Goal: Task Accomplishment & Management: Manage account settings

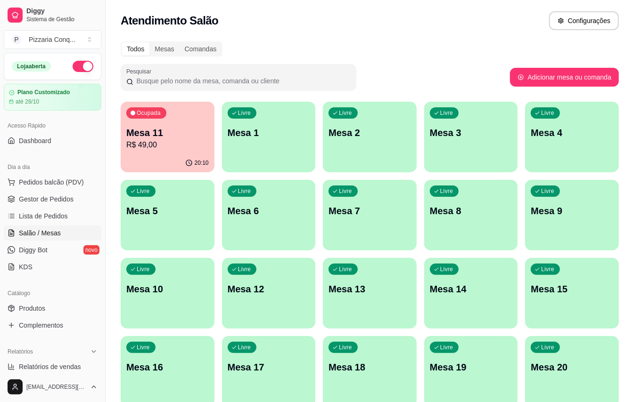
click at [276, 155] on div "Livre Mesa 1" at bounding box center [269, 131] width 94 height 59
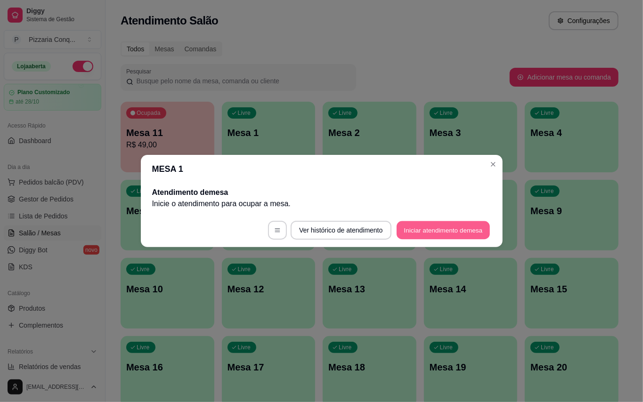
click at [428, 235] on button "Iniciar atendimento de mesa" at bounding box center [443, 230] width 93 height 18
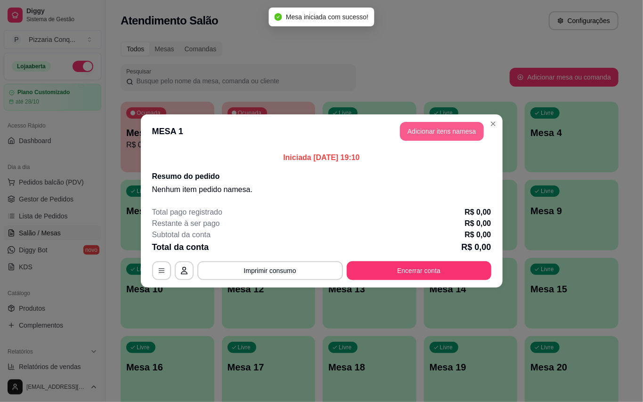
click at [430, 125] on button "Adicionar itens na mesa" at bounding box center [442, 131] width 84 height 19
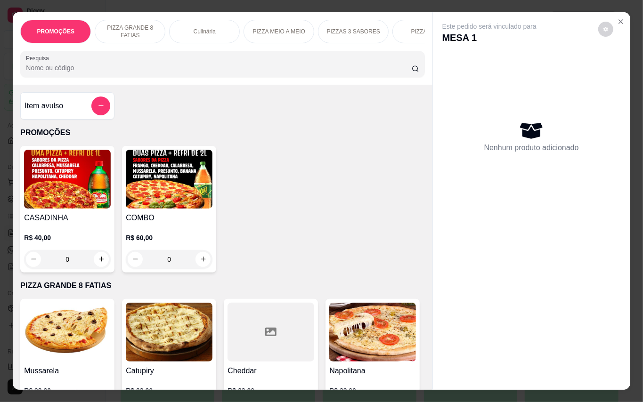
click at [126, 172] on img at bounding box center [169, 179] width 87 height 59
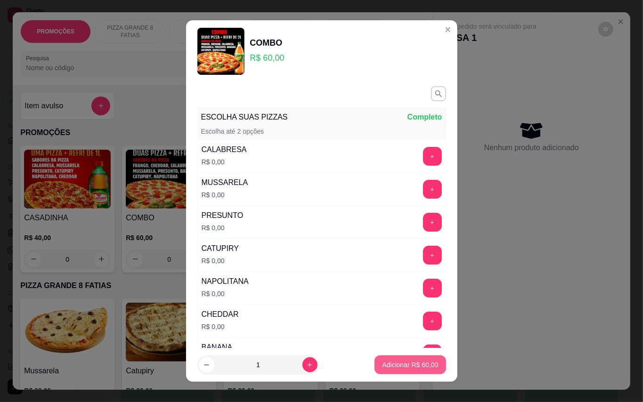
click at [425, 372] on button "Adicionar R$ 60,00" at bounding box center [410, 365] width 71 height 19
type input "1"
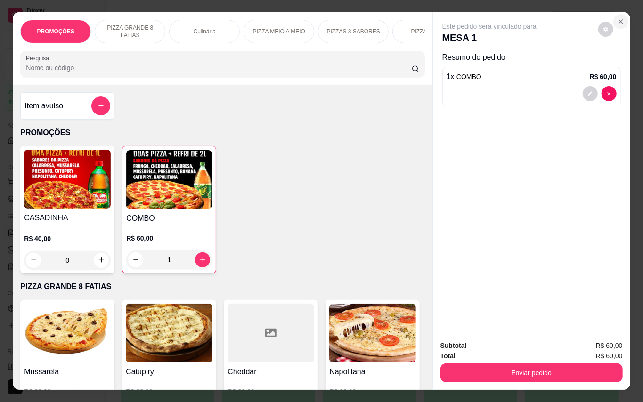
click at [620, 18] on icon "Close" at bounding box center [621, 22] width 8 height 8
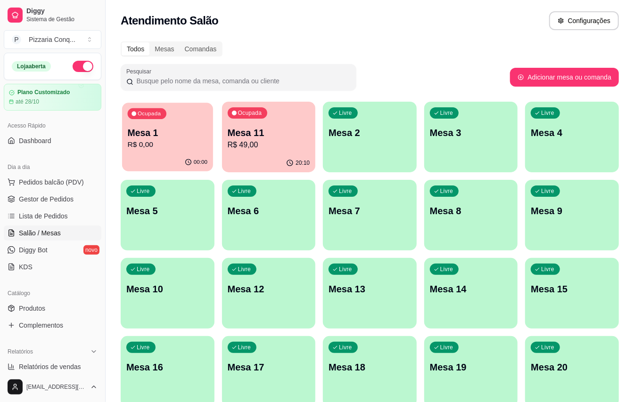
click at [173, 132] on p "Mesa 1" at bounding box center [168, 133] width 80 height 13
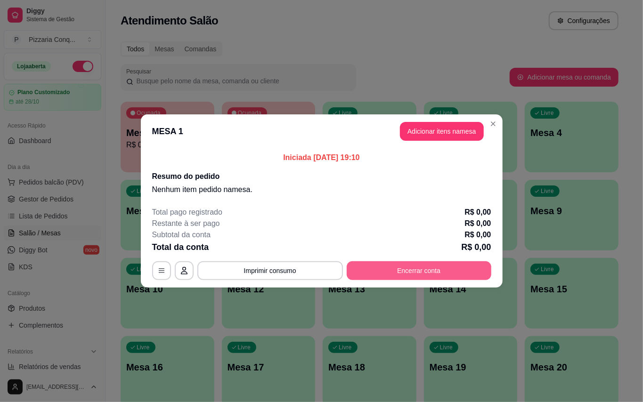
click at [425, 265] on button "Encerrar conta" at bounding box center [419, 271] width 145 height 19
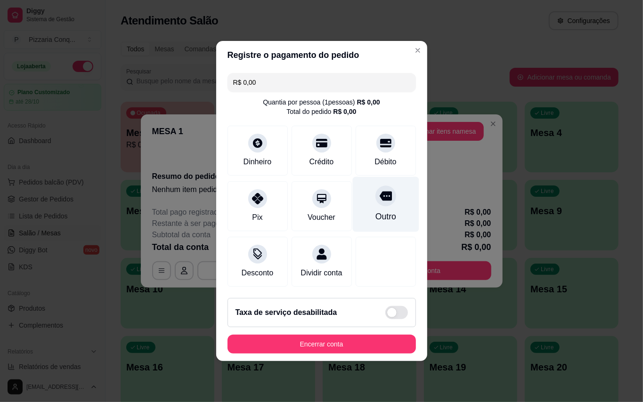
click at [384, 211] on div "Outro" at bounding box center [385, 217] width 21 height 12
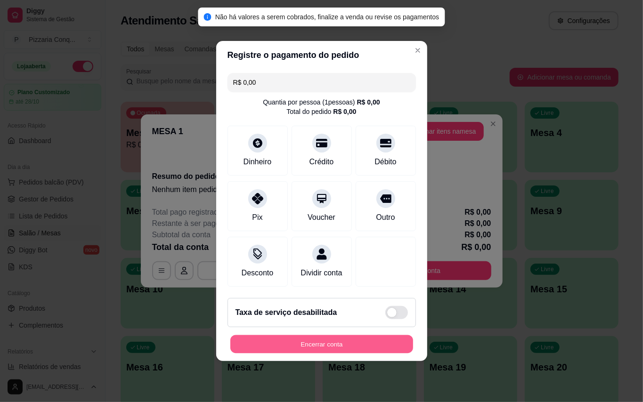
click at [355, 342] on button "Encerrar conta" at bounding box center [321, 345] width 183 height 18
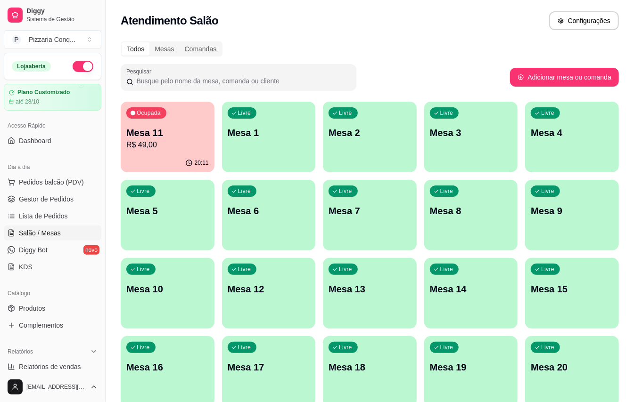
click at [189, 159] on icon "button" at bounding box center [189, 163] width 8 height 8
click at [153, 153] on div "Ocupada Mesa 11 R$ 49,00" at bounding box center [167, 128] width 91 height 51
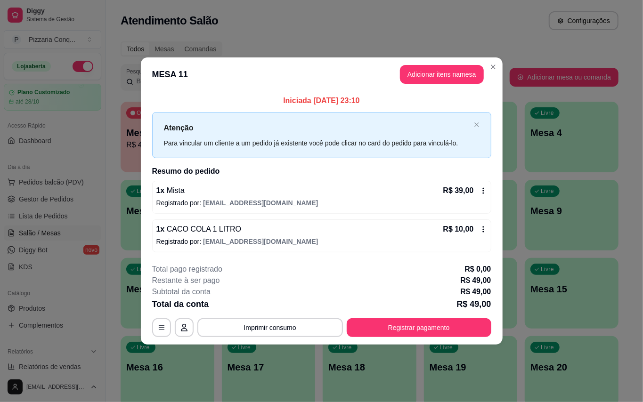
click at [489, 57] on header "MESA 11 Adicionar itens na mesa" at bounding box center [322, 74] width 362 height 34
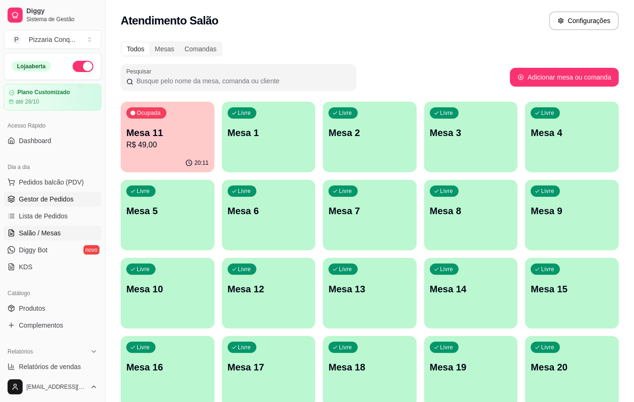
click at [63, 197] on span "Gestor de Pedidos" at bounding box center [46, 199] width 55 height 9
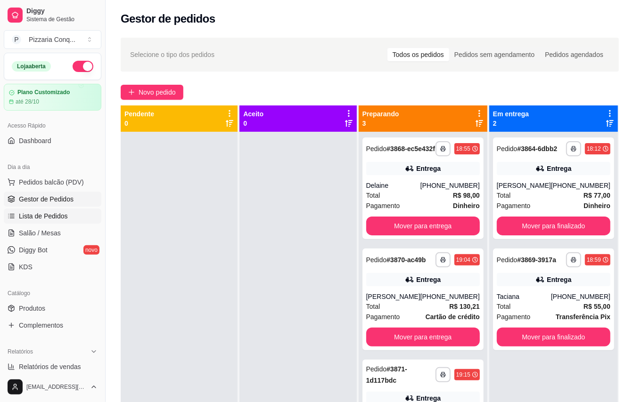
click at [68, 211] on link "Lista de Pedidos" at bounding box center [53, 216] width 98 height 15
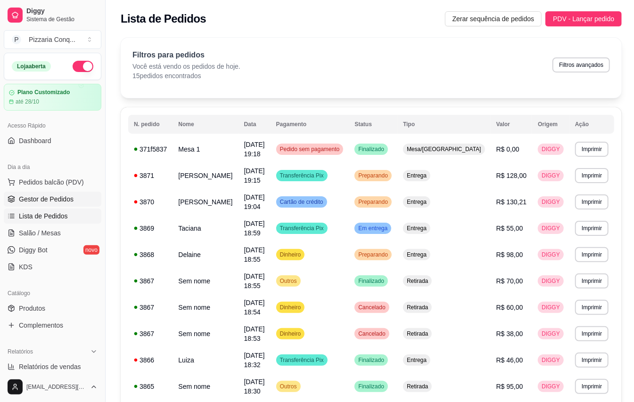
click at [80, 204] on link "Gestor de Pedidos" at bounding box center [53, 199] width 98 height 15
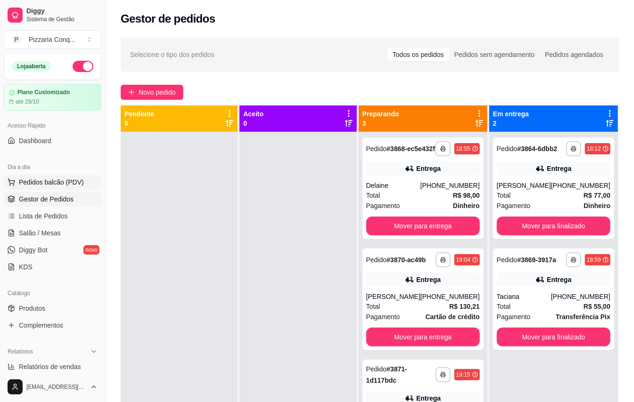
click at [87, 187] on button "Pedidos balcão (PDV)" at bounding box center [53, 182] width 98 height 15
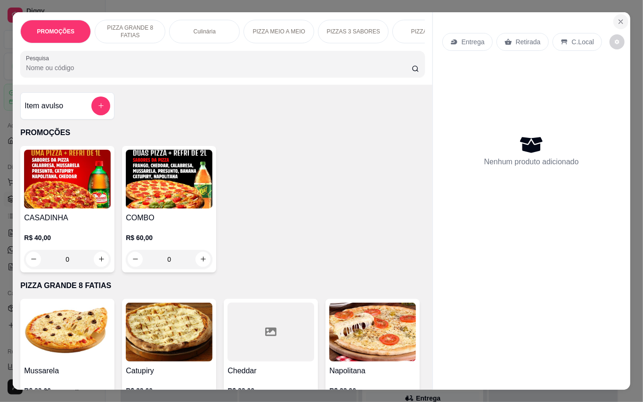
click at [621, 16] on button "Close" at bounding box center [621, 21] width 15 height 15
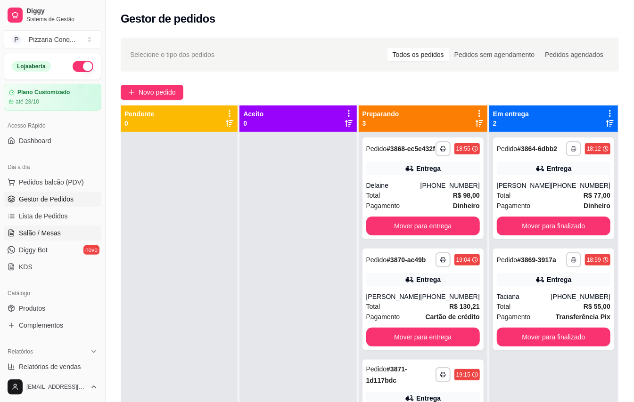
click at [55, 239] on link "Salão / Mesas" at bounding box center [53, 233] width 98 height 15
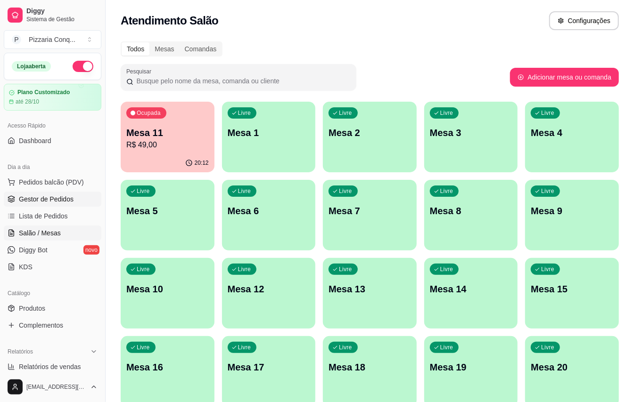
click at [72, 202] on span "Gestor de Pedidos" at bounding box center [46, 199] width 55 height 9
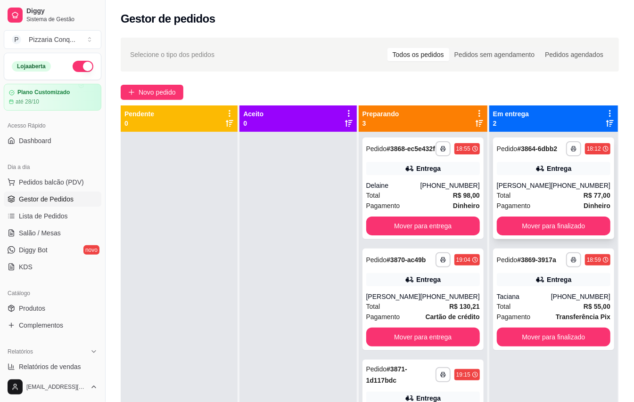
click at [549, 190] on div "[PERSON_NAME]" at bounding box center [524, 185] width 54 height 9
click at [581, 234] on button "Mover para finalizado" at bounding box center [553, 226] width 110 height 18
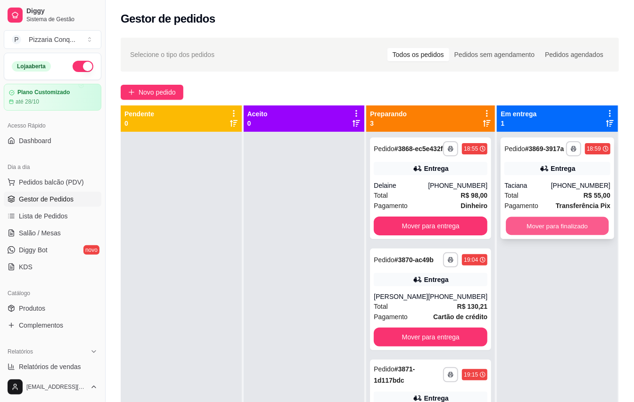
click at [581, 235] on button "Mover para finalizado" at bounding box center [557, 226] width 103 height 18
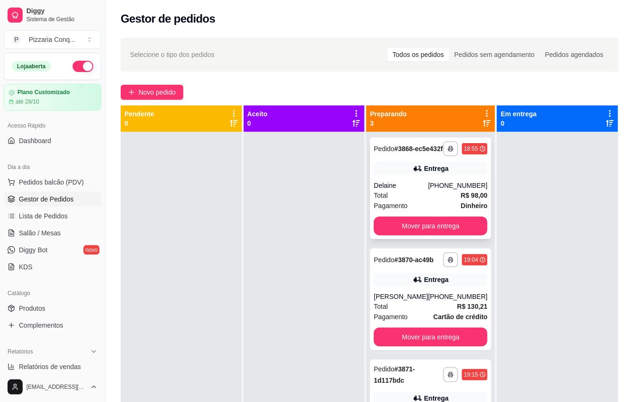
click at [469, 201] on span "R$ 98,00" at bounding box center [474, 195] width 27 height 10
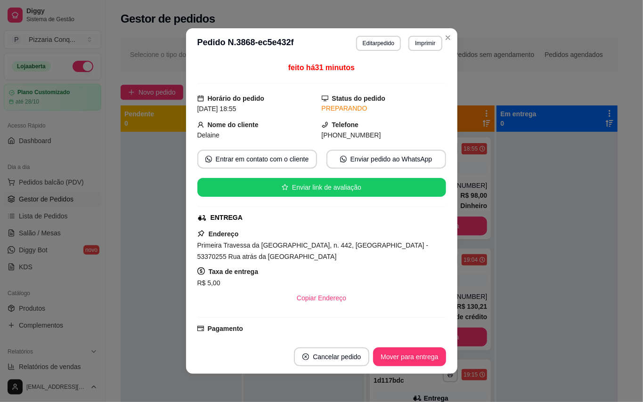
scroll to position [174, 0]
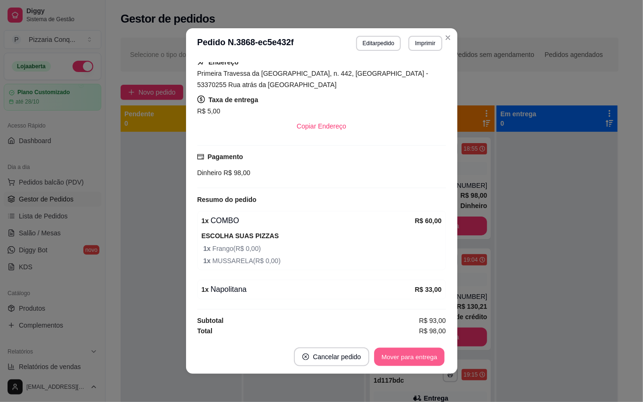
click at [434, 362] on button "Mover para entrega" at bounding box center [410, 357] width 71 height 18
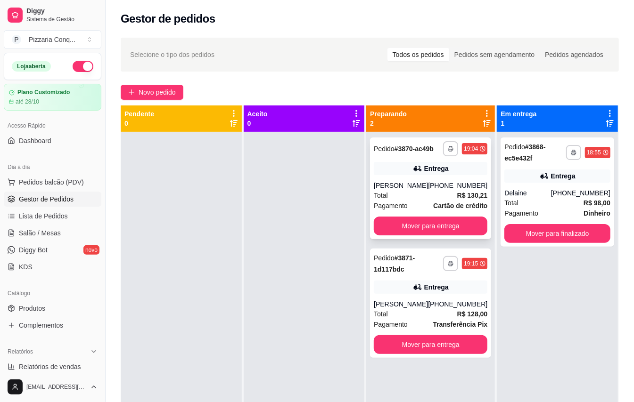
click at [417, 190] on div "[PERSON_NAME]" at bounding box center [401, 185] width 54 height 9
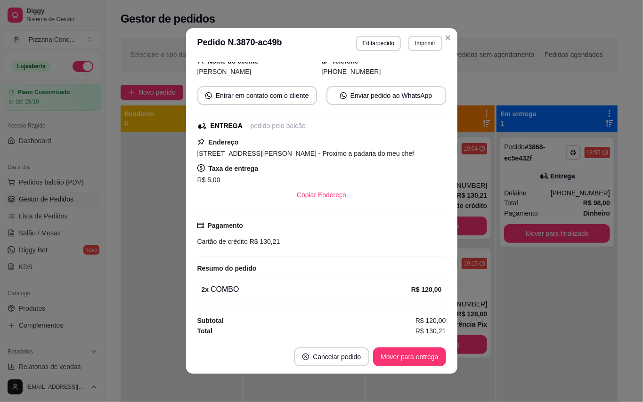
scroll to position [0, 0]
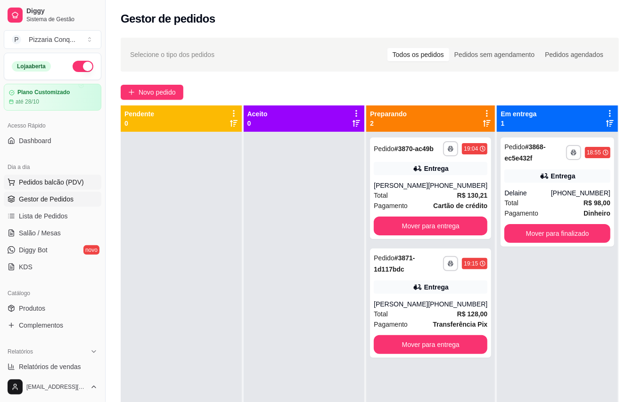
click at [63, 187] on span "Pedidos balcão (PDV)" at bounding box center [51, 182] width 65 height 9
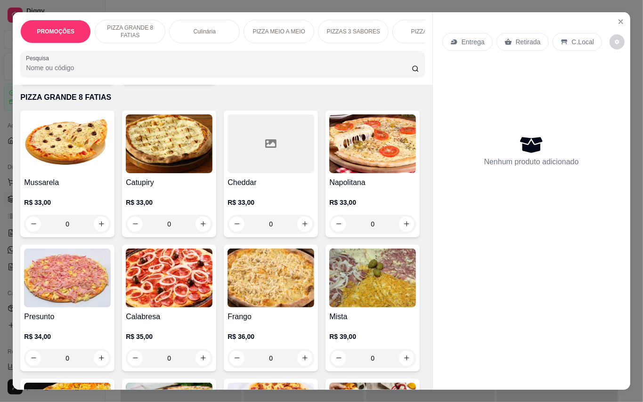
scroll to position [377, 0]
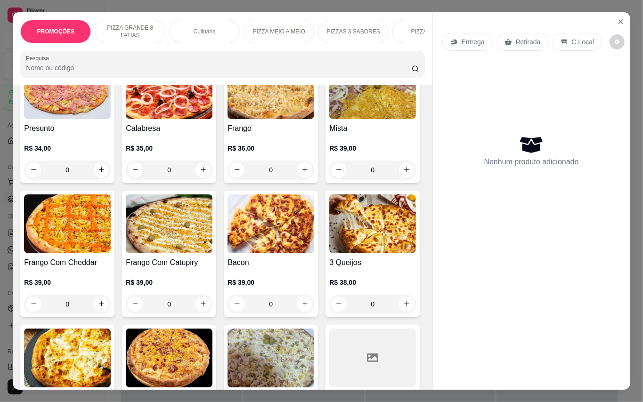
click at [228, 119] on img at bounding box center [271, 89] width 87 height 59
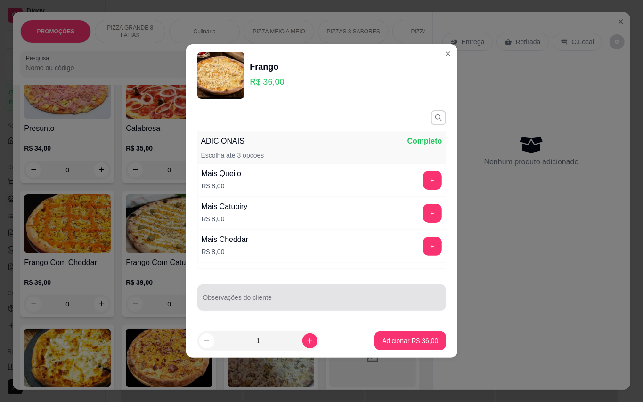
click at [295, 296] on div at bounding box center [322, 297] width 238 height 19
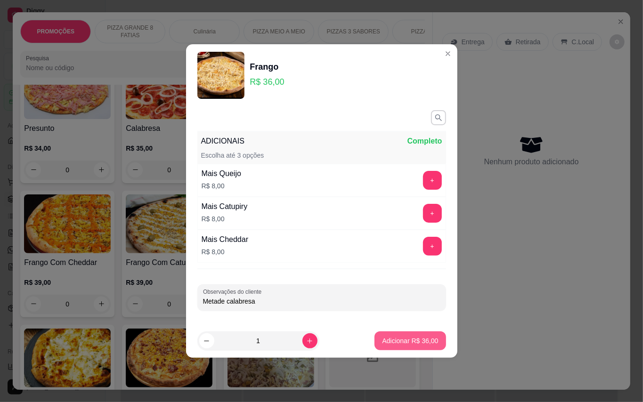
type input "Metade calabresa"
click at [411, 343] on p "Adicionar R$ 36,00" at bounding box center [410, 340] width 56 height 9
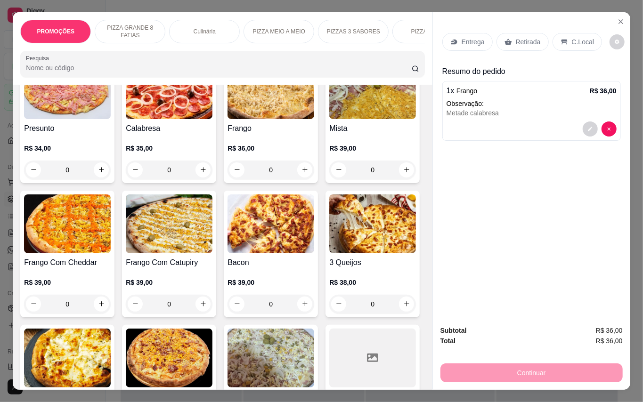
click at [477, 44] on div "Entrega" at bounding box center [468, 42] width 50 height 18
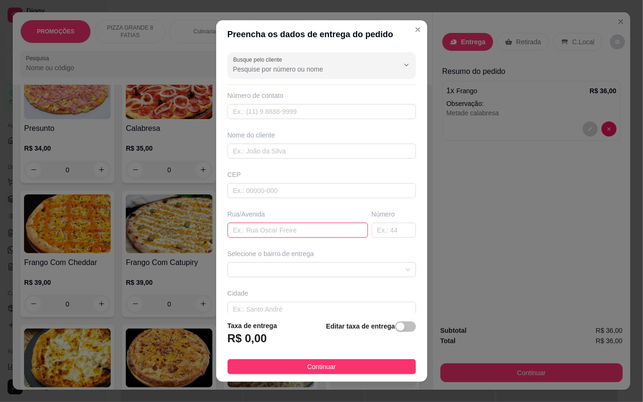
click at [287, 237] on input "text" at bounding box center [298, 230] width 140 height 15
type input "R"
type input "Rua [PERSON_NAME]"
click at [383, 227] on input "text" at bounding box center [394, 230] width 44 height 15
click at [359, 273] on span at bounding box center [321, 270] width 177 height 14
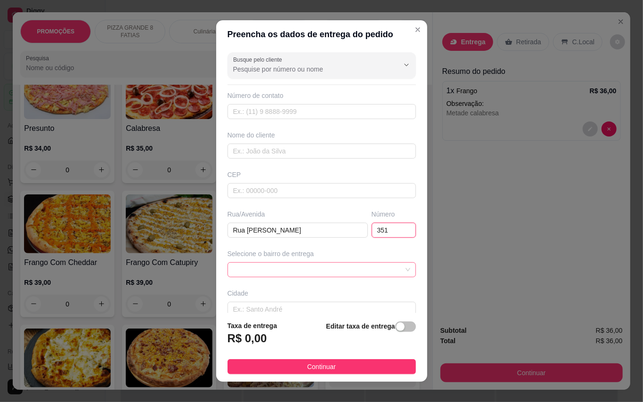
type input "351"
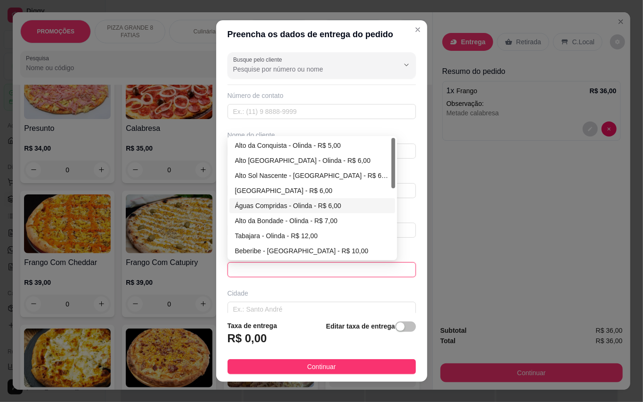
click at [280, 210] on div "Águas Compridas - Olinda - R$ 6,00" at bounding box center [312, 206] width 155 height 10
type input "Olinda"
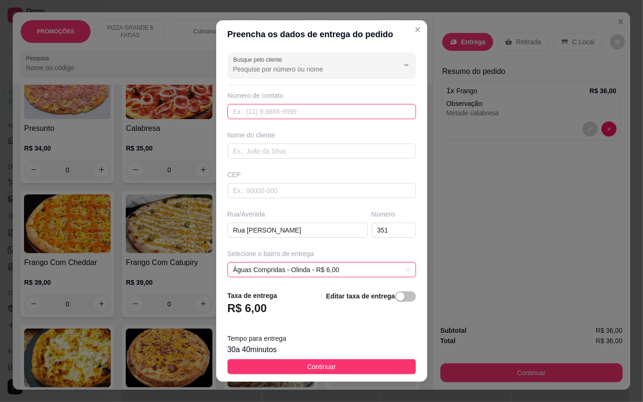
click at [284, 113] on input "text" at bounding box center [322, 111] width 188 height 15
paste input "[PHONE_NUMBER]"
type input "[PHONE_NUMBER]"
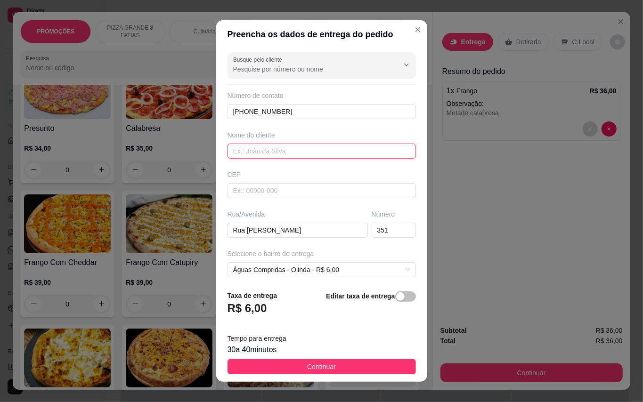
click at [288, 149] on input "text" at bounding box center [322, 151] width 188 height 15
type input "[PERSON_NAME]"
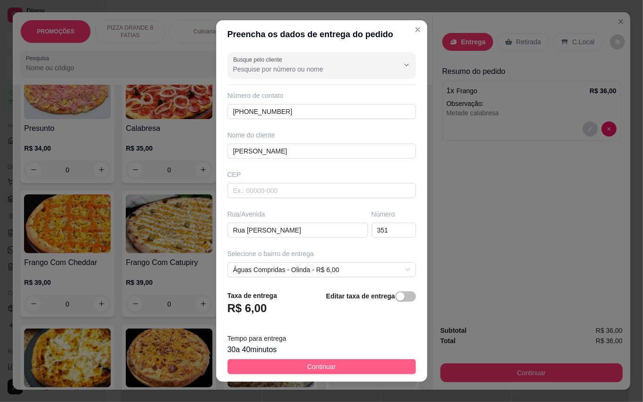
click at [341, 364] on button "Continuar" at bounding box center [322, 367] width 188 height 15
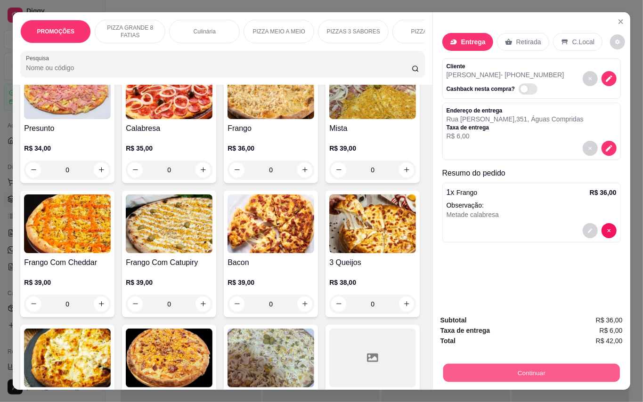
click at [566, 366] on button "Continuar" at bounding box center [531, 373] width 177 height 18
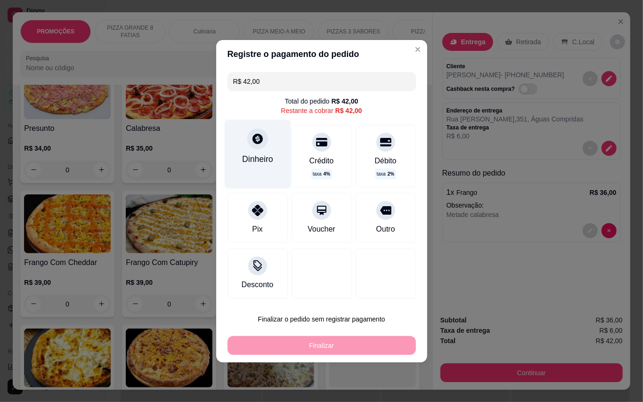
click at [255, 154] on div "Dinheiro" at bounding box center [257, 154] width 66 height 69
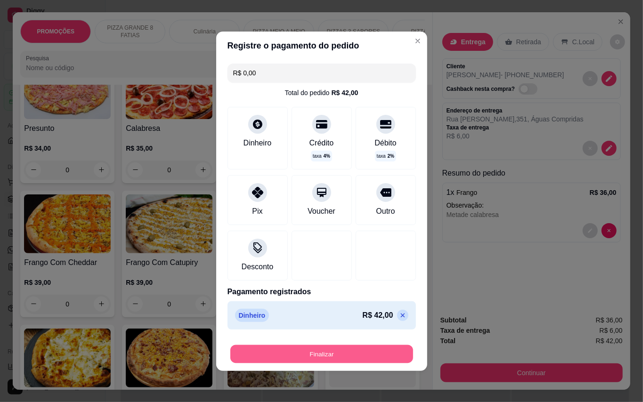
click at [381, 351] on button "Finalizar" at bounding box center [321, 354] width 183 height 18
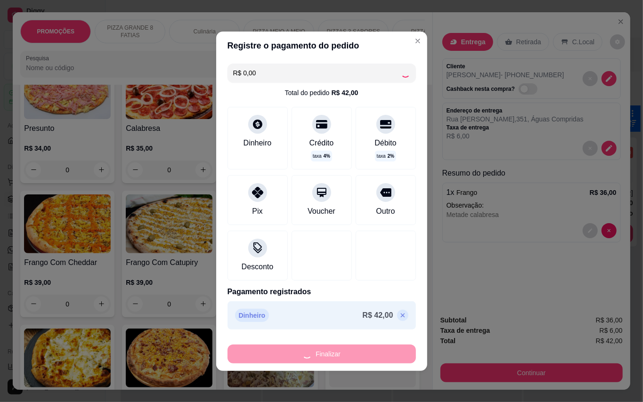
type input "-R$ 42,00"
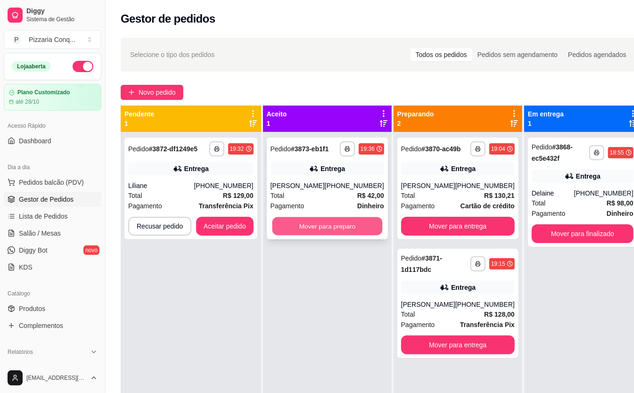
click at [341, 234] on button "Mover para preparo" at bounding box center [327, 226] width 110 height 18
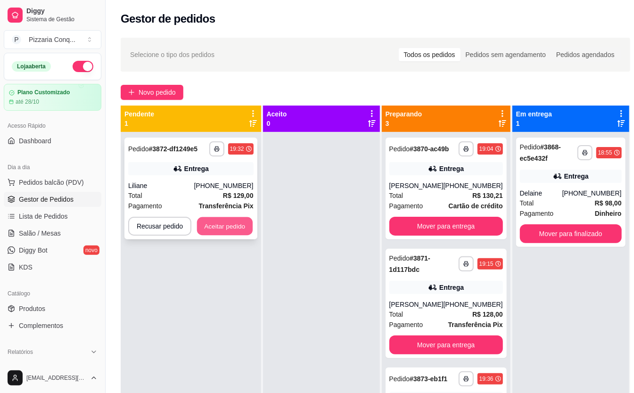
click at [238, 217] on button "Aceitar pedido" at bounding box center [225, 226] width 56 height 18
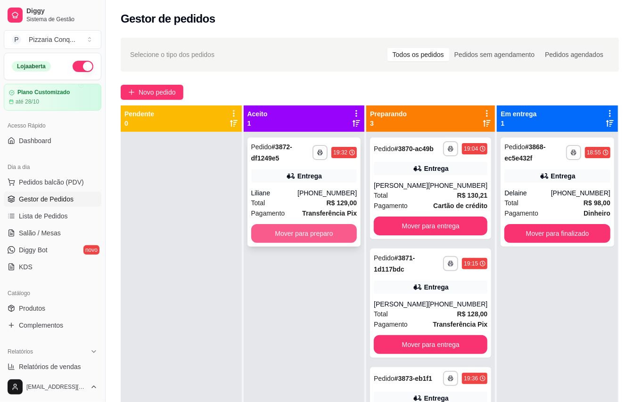
click at [282, 237] on button "Mover para preparo" at bounding box center [304, 233] width 106 height 19
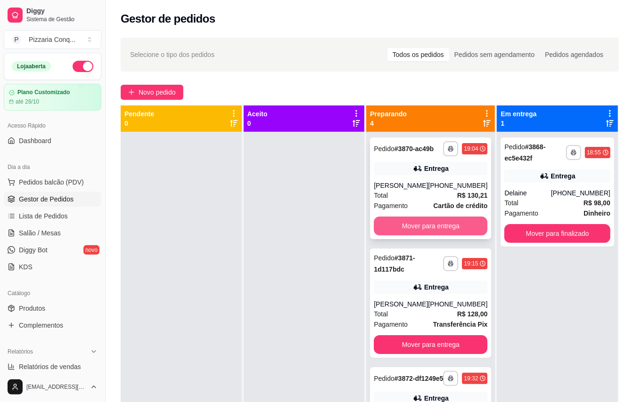
click at [427, 236] on button "Mover para entrega" at bounding box center [431, 226] width 114 height 19
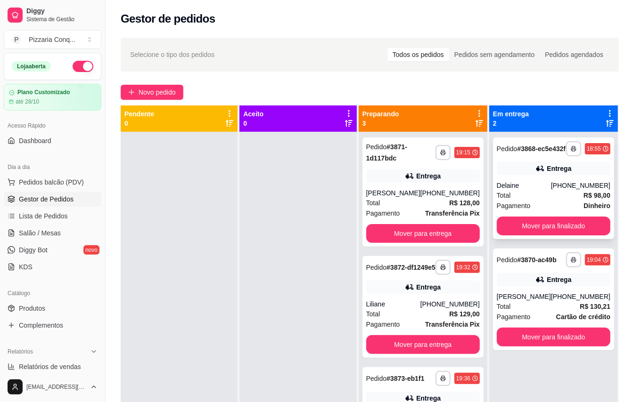
click at [549, 211] on div "Pagamento Dinheiro" at bounding box center [554, 206] width 114 height 10
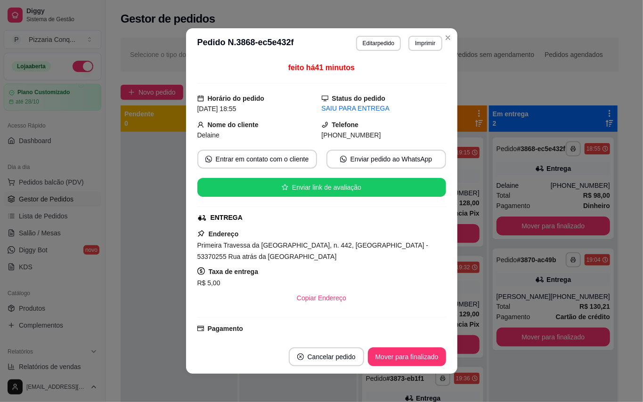
scroll to position [174, 0]
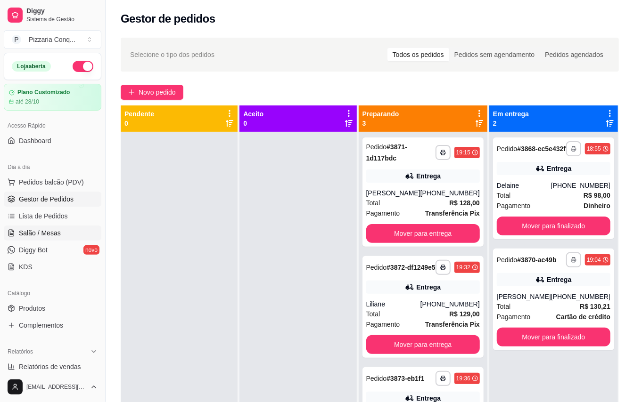
click at [65, 230] on link "Salão / Mesas" at bounding box center [53, 233] width 98 height 15
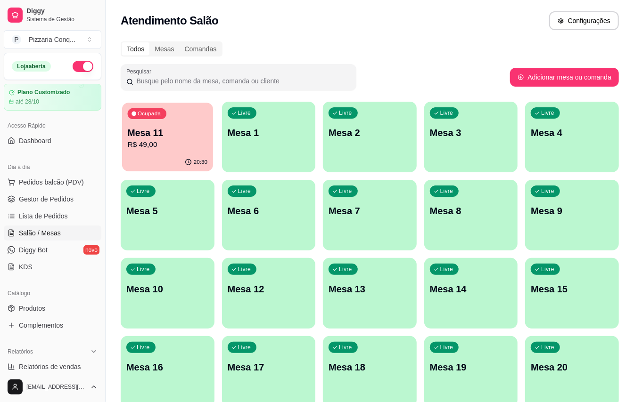
click at [161, 150] on p "R$ 49,00" at bounding box center [168, 144] width 80 height 11
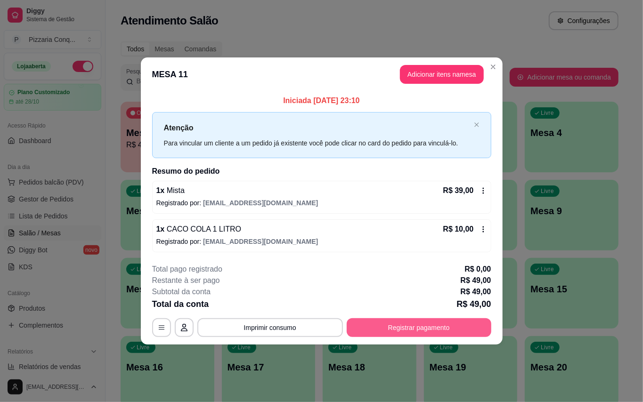
click at [468, 334] on button "Registrar pagamento" at bounding box center [419, 328] width 145 height 19
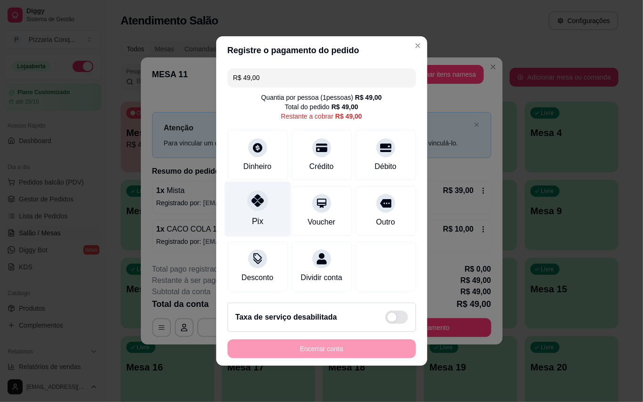
click at [268, 196] on div "Pix" at bounding box center [257, 209] width 66 height 55
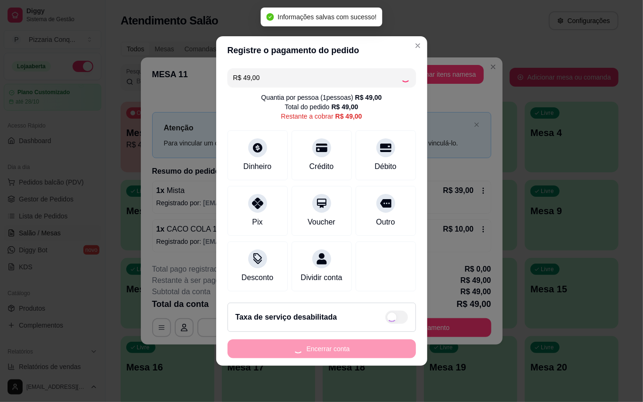
type input "R$ 0,00"
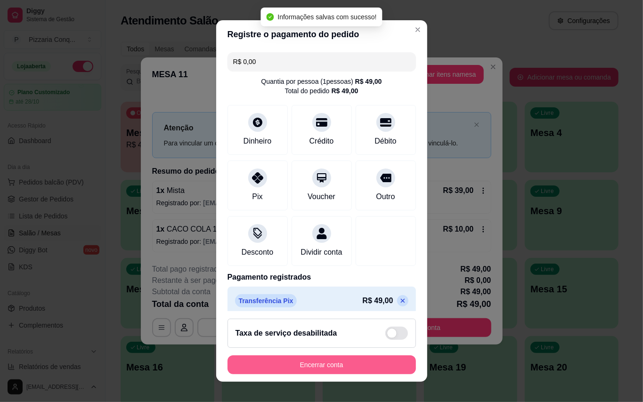
click at [368, 360] on button "Encerrar conta" at bounding box center [322, 365] width 188 height 19
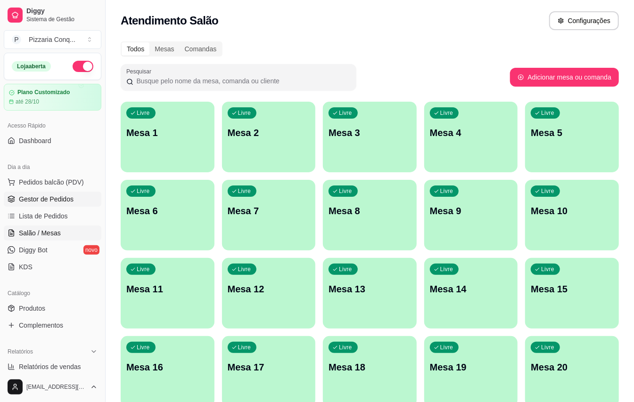
click at [71, 202] on span "Gestor de Pedidos" at bounding box center [46, 199] width 55 height 9
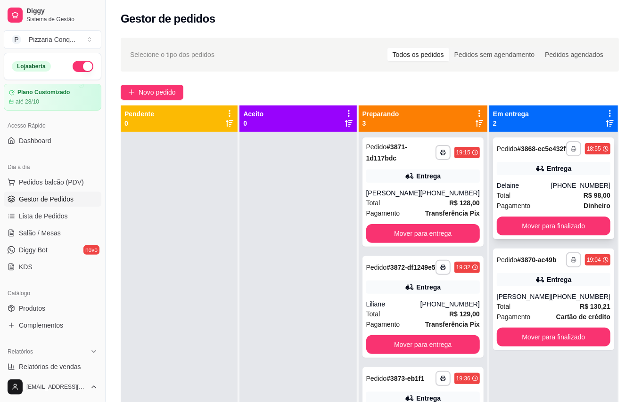
click at [523, 185] on div "**********" at bounding box center [553, 189] width 121 height 102
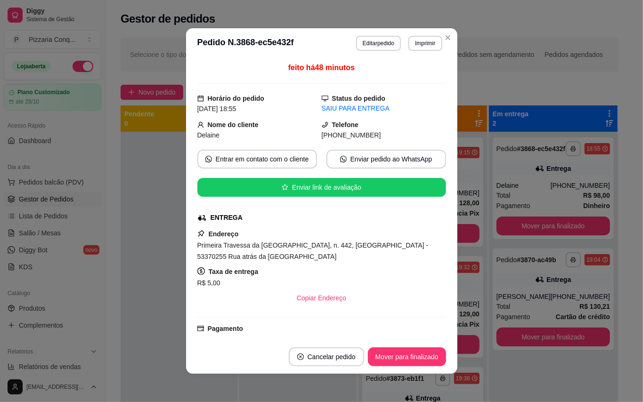
scroll to position [174, 0]
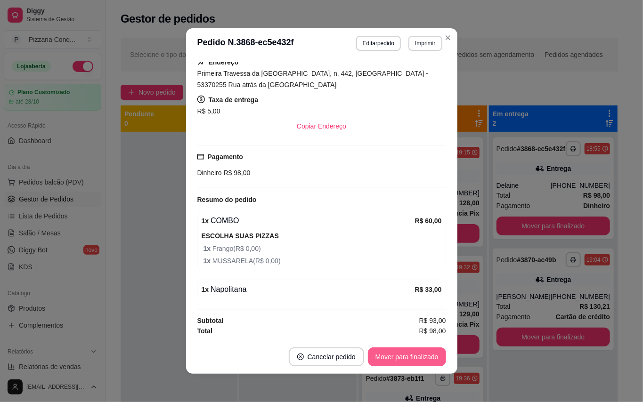
click at [406, 356] on button "Mover para finalizado" at bounding box center [407, 357] width 78 height 19
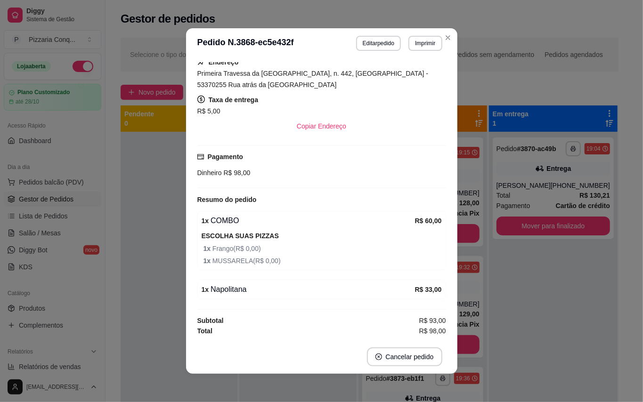
scroll to position [152, 0]
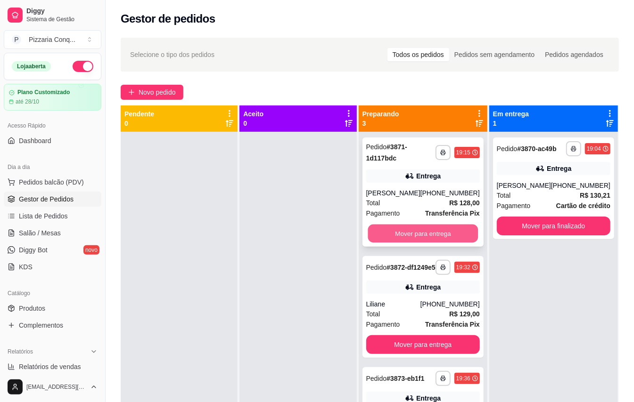
click at [440, 230] on button "Mover para entrega" at bounding box center [423, 234] width 110 height 18
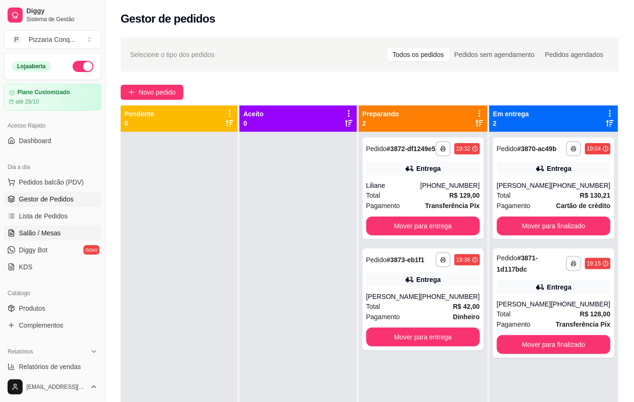
click at [67, 230] on link "Salão / Mesas" at bounding box center [53, 233] width 98 height 15
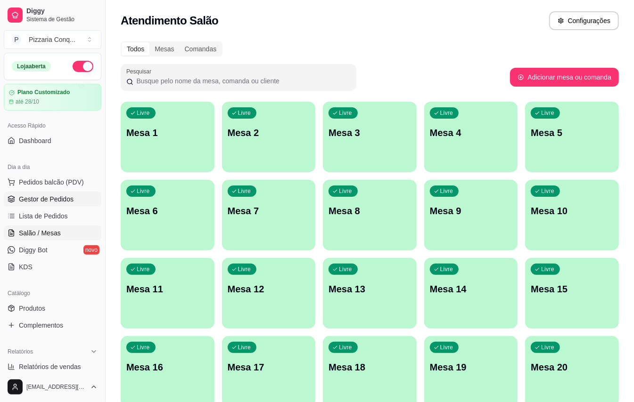
click at [19, 195] on span "Gestor de Pedidos" at bounding box center [46, 199] width 55 height 9
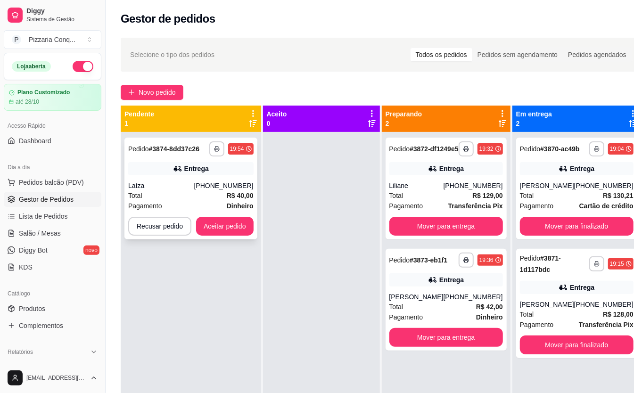
click at [250, 202] on strong "Dinheiro" at bounding box center [240, 206] width 27 height 8
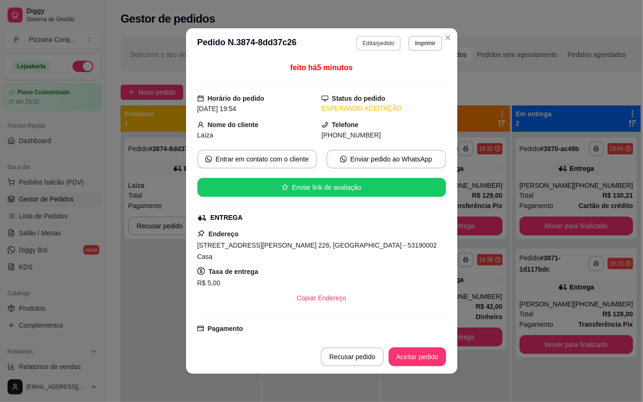
click at [372, 42] on button "Editar pedido" at bounding box center [378, 43] width 45 height 15
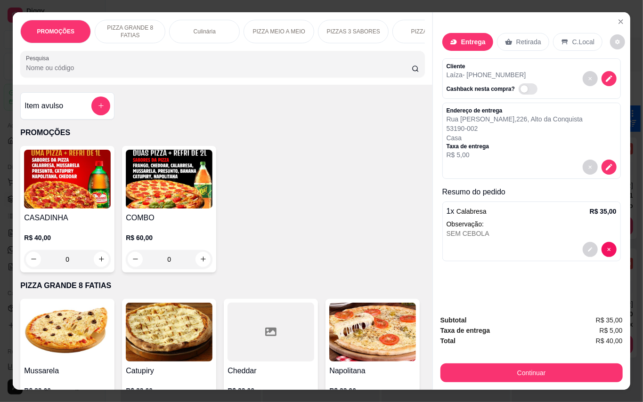
scroll to position [314, 0]
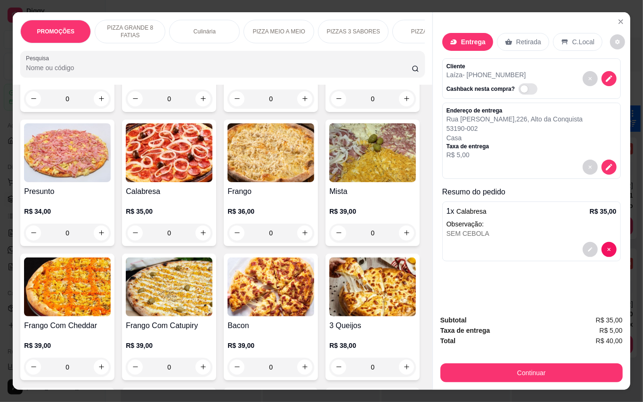
click at [213, 176] on img at bounding box center [169, 152] width 87 height 59
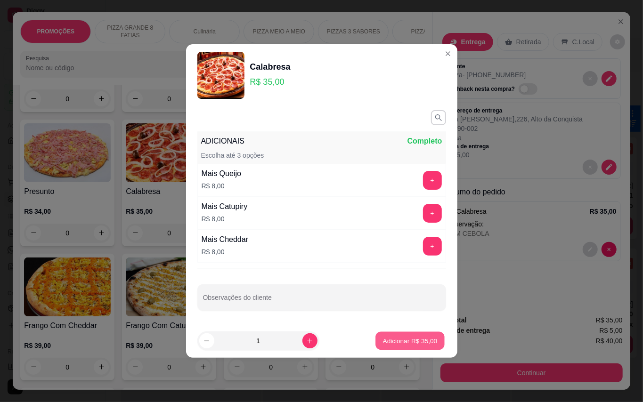
click at [383, 342] on p "Adicionar R$ 35,00" at bounding box center [410, 340] width 55 height 9
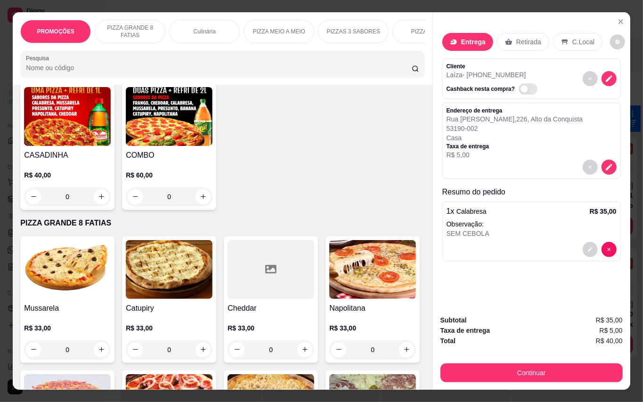
scroll to position [0, 0]
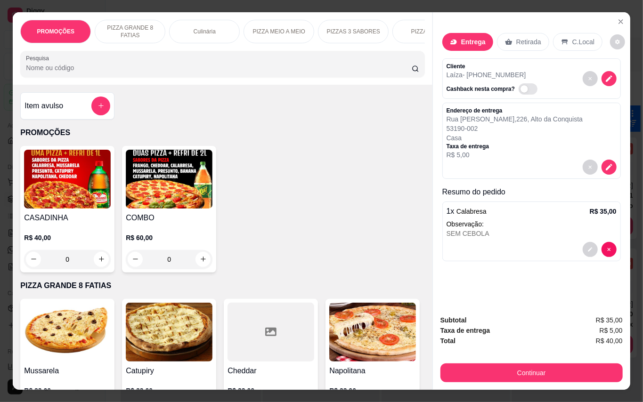
click at [93, 172] on img at bounding box center [67, 179] width 87 height 59
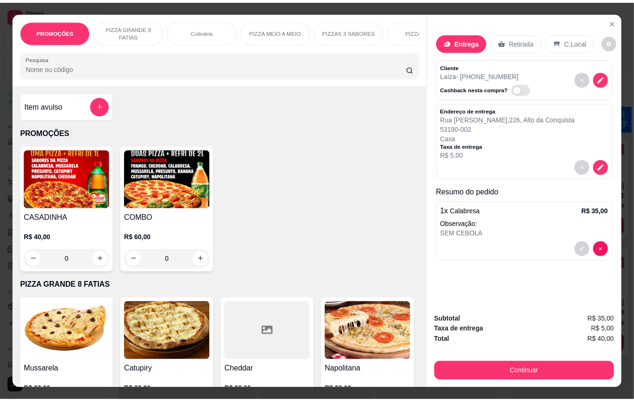
scroll to position [188, 0]
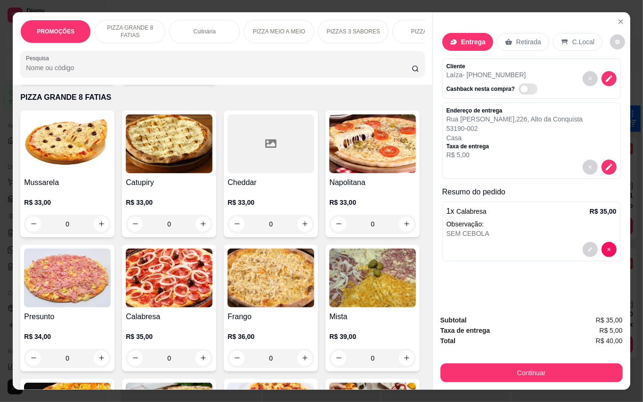
click at [216, 313] on div "Calabresa R$ 35,00 0" at bounding box center [169, 308] width 94 height 127
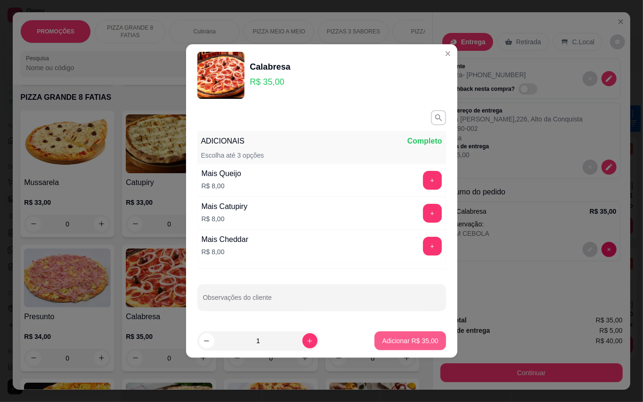
click at [408, 345] on p "Adicionar R$ 35,00" at bounding box center [410, 340] width 56 height 9
type input "1"
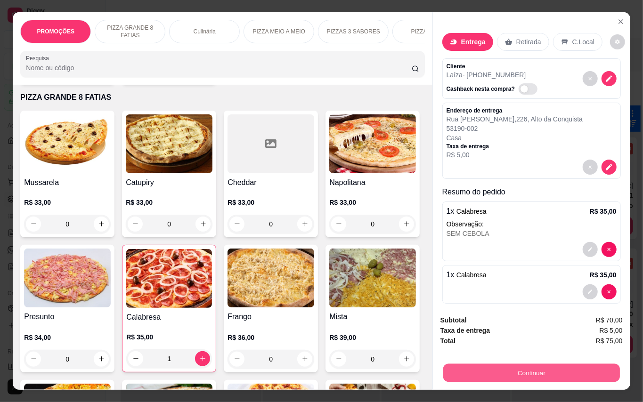
click at [541, 365] on button "Continuar" at bounding box center [531, 373] width 177 height 18
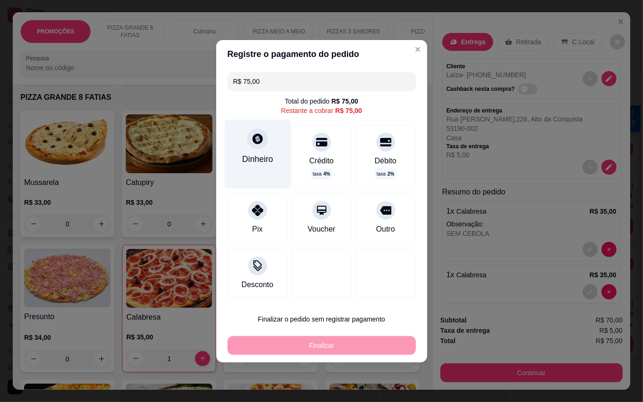
click at [249, 148] on div at bounding box center [257, 139] width 21 height 21
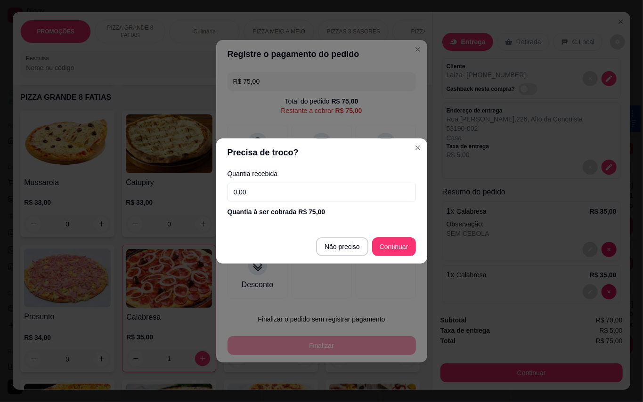
click at [300, 191] on input "0,00" at bounding box center [322, 192] width 188 height 19
type input "100,00"
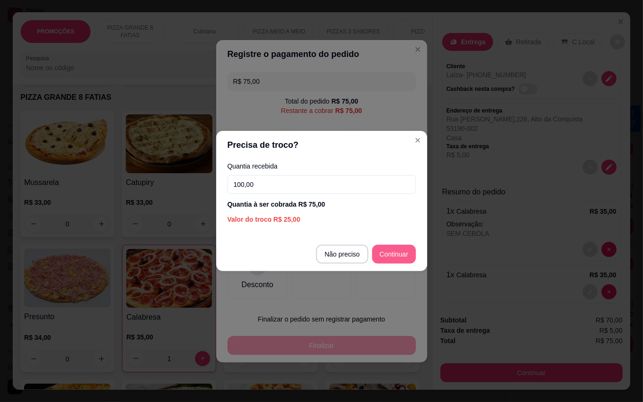
type input "R$ 0,00"
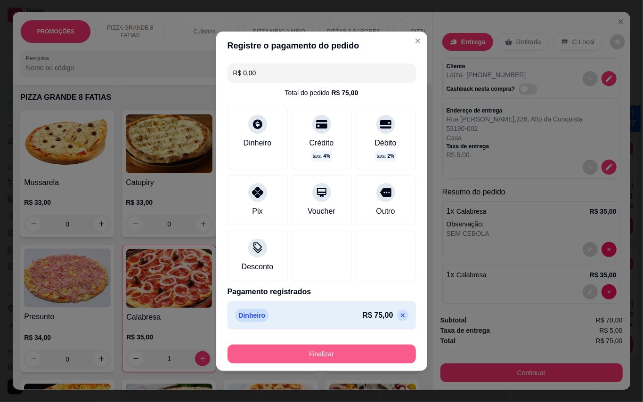
click at [375, 355] on button "Finalizar" at bounding box center [322, 354] width 188 height 19
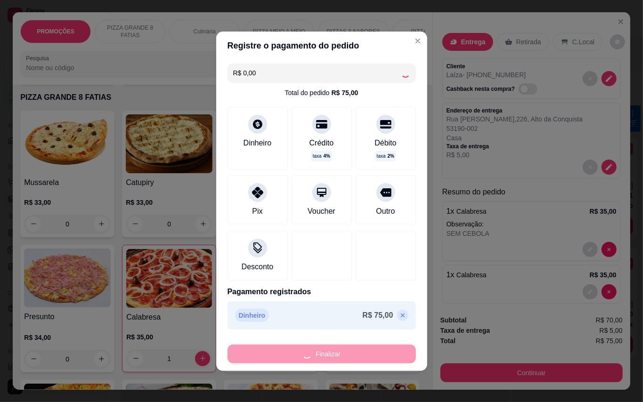
type input "0"
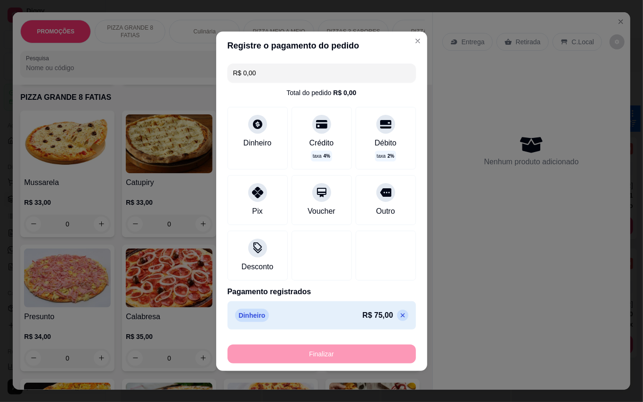
type input "-R$ 75,00"
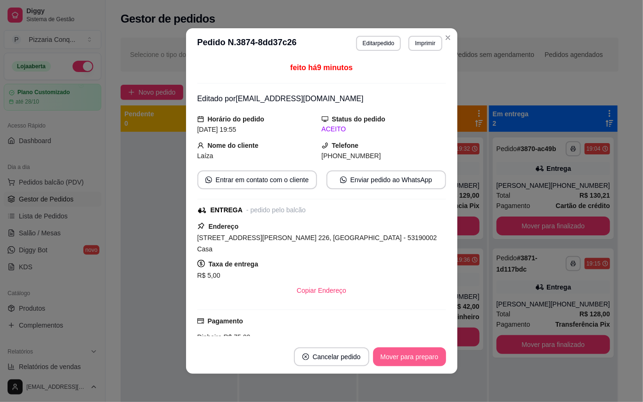
click at [418, 356] on button "Mover para preparo" at bounding box center [409, 357] width 73 height 19
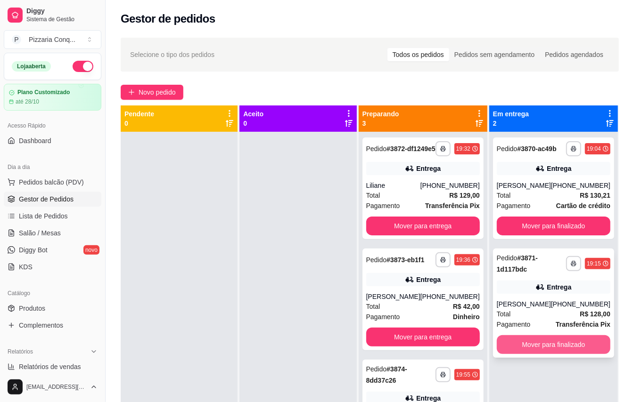
click at [546, 354] on button "Mover para finalizado" at bounding box center [554, 345] width 114 height 19
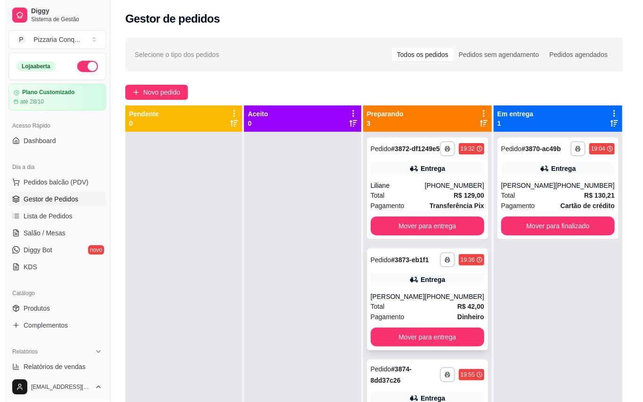
scroll to position [26, 0]
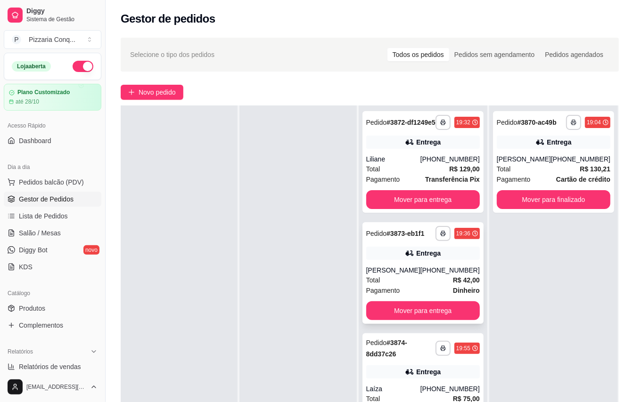
click at [439, 275] on div "[PHONE_NUMBER]" at bounding box center [449, 270] width 59 height 9
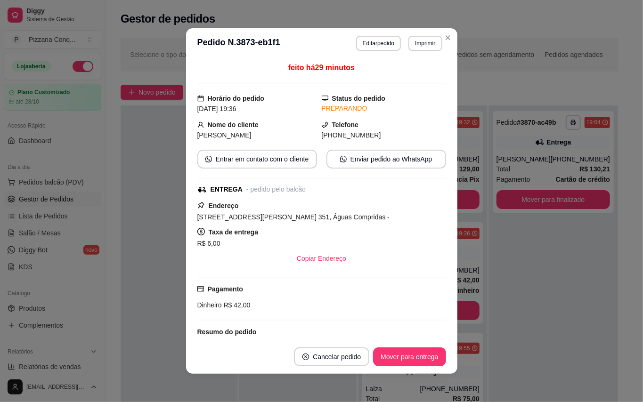
scroll to position [90, 0]
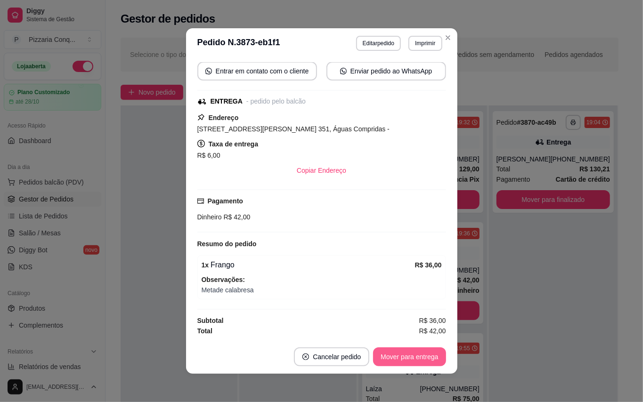
click at [428, 363] on button "Mover para entrega" at bounding box center [409, 357] width 73 height 19
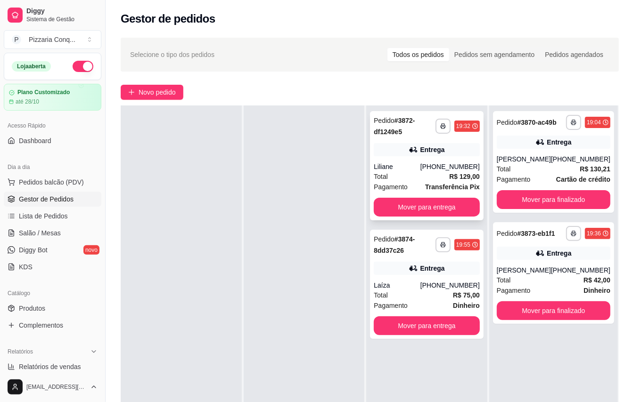
click at [429, 154] on div "Entrega" at bounding box center [432, 149] width 25 height 9
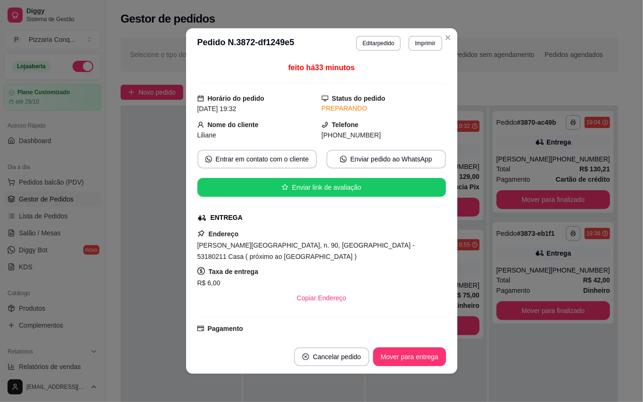
scroll to position [164, 0]
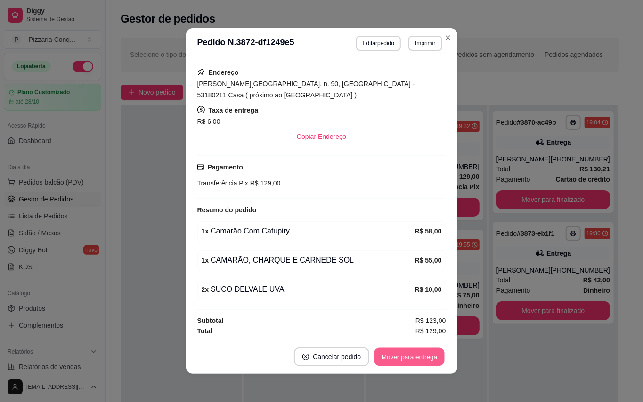
click at [400, 355] on button "Mover para entrega" at bounding box center [410, 357] width 71 height 18
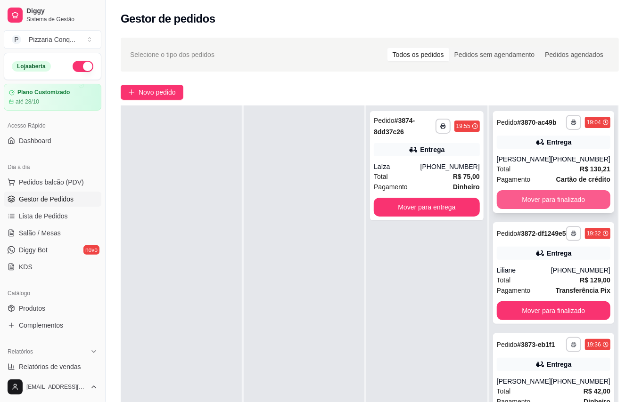
click at [540, 203] on button "Mover para finalizado" at bounding box center [554, 199] width 114 height 19
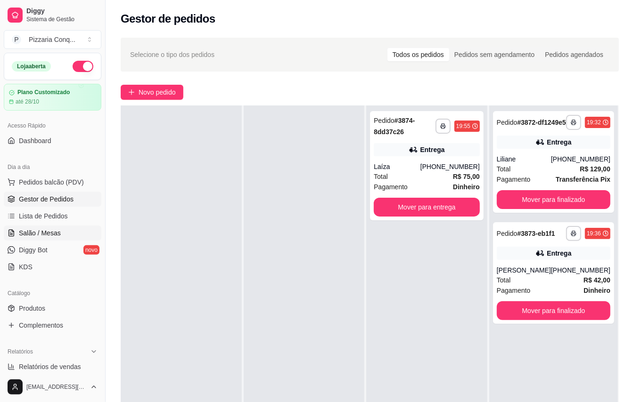
click at [59, 233] on span "Salão / Mesas" at bounding box center [40, 233] width 42 height 9
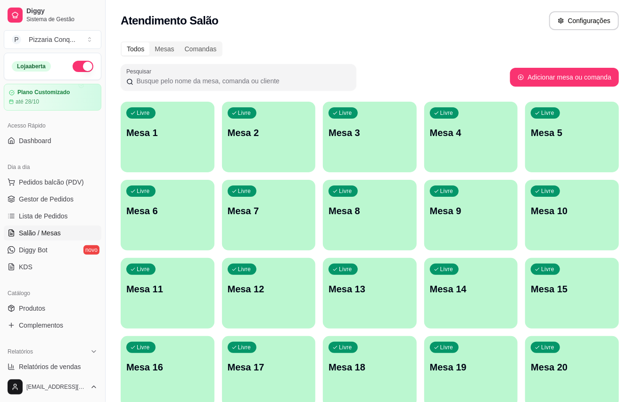
click at [378, 119] on div "Livre Mesa 3" at bounding box center [370, 131] width 94 height 59
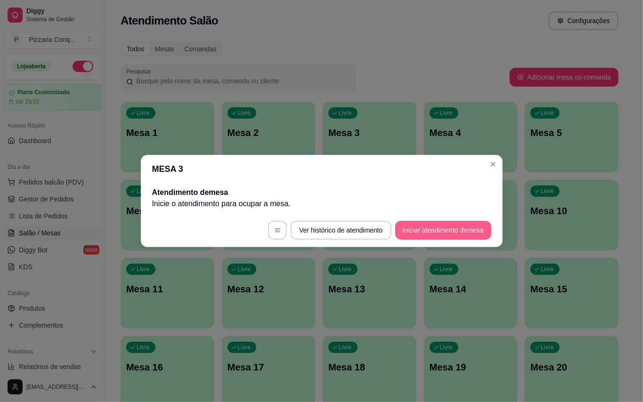
click at [417, 233] on button "Iniciar atendimento de mesa" at bounding box center [443, 230] width 96 height 19
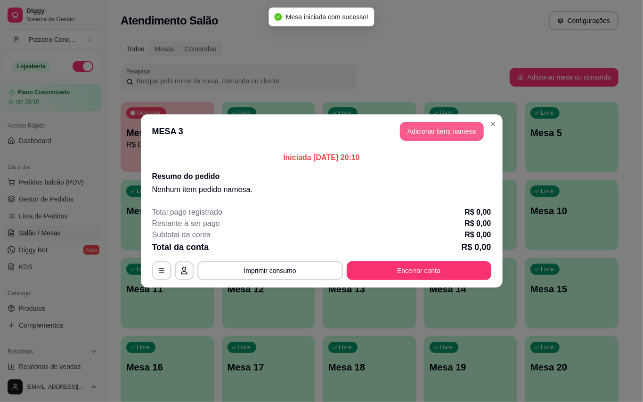
click at [464, 132] on button "Adicionar itens na mesa" at bounding box center [442, 131] width 84 height 19
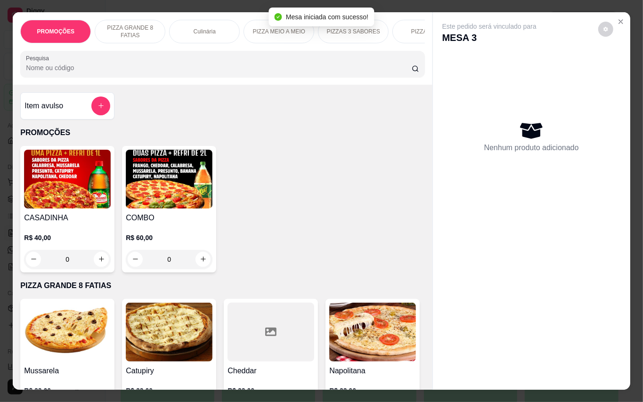
click at [166, 203] on img at bounding box center [169, 179] width 87 height 59
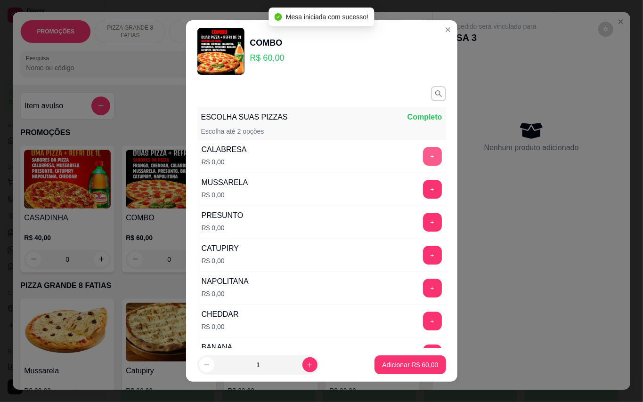
click at [423, 155] on button "+" at bounding box center [432, 156] width 19 height 19
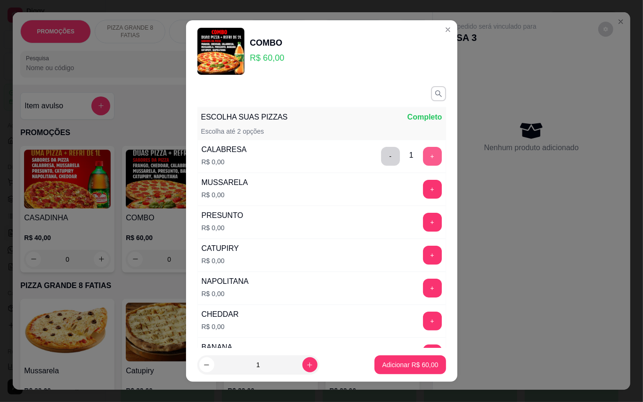
click at [423, 155] on button "+" at bounding box center [432, 156] width 19 height 19
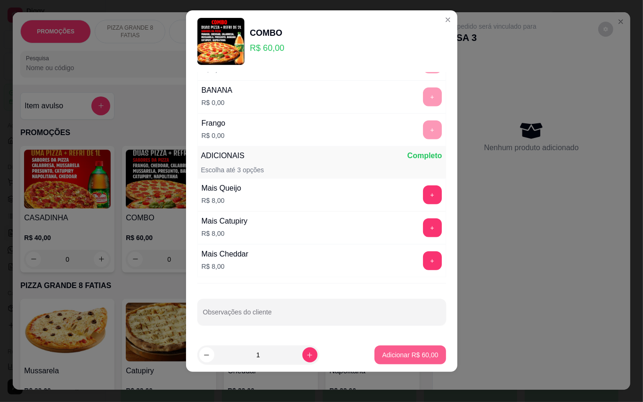
click at [390, 364] on button "Adicionar R$ 60,00" at bounding box center [410, 355] width 71 height 19
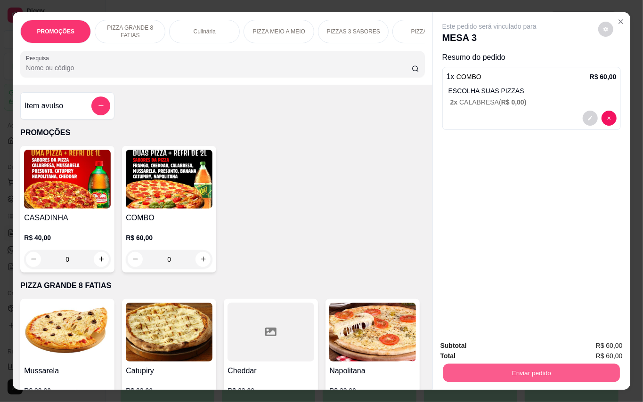
click at [492, 364] on button "Enviar pedido" at bounding box center [531, 373] width 177 height 18
click at [609, 345] on button "Enviar pedido" at bounding box center [597, 346] width 53 height 18
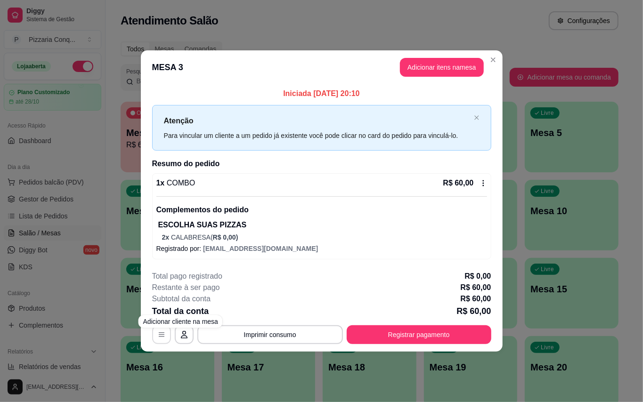
click at [163, 339] on icon "button" at bounding box center [162, 335] width 8 height 8
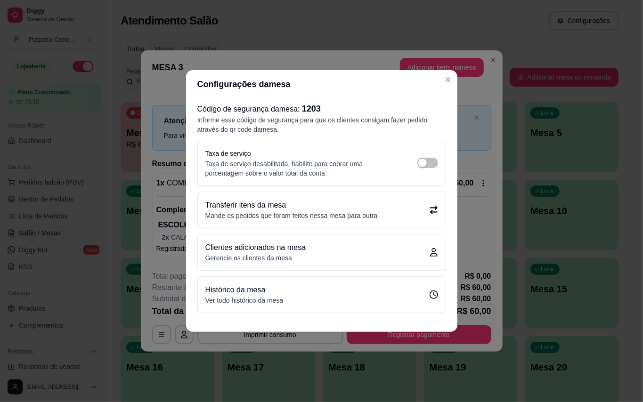
click at [272, 200] on p "Transferir itens da mesa" at bounding box center [291, 205] width 172 height 11
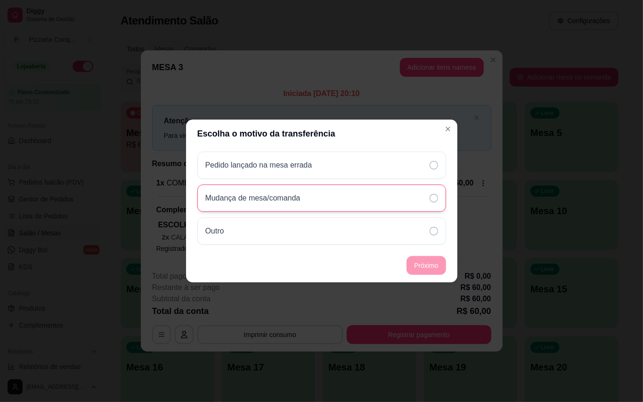
click at [278, 197] on p "Mudança de mesa/comanda" at bounding box center [252, 198] width 95 height 11
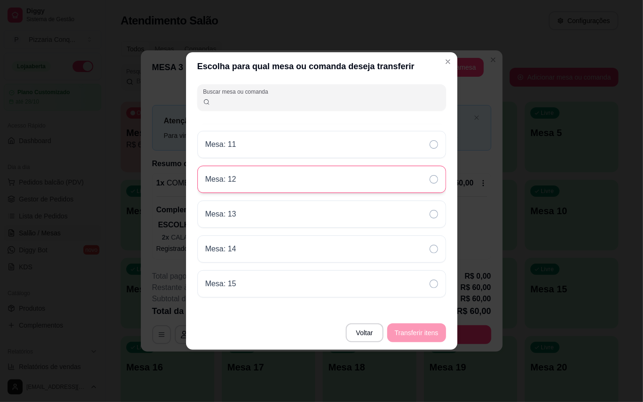
scroll to position [0, 0]
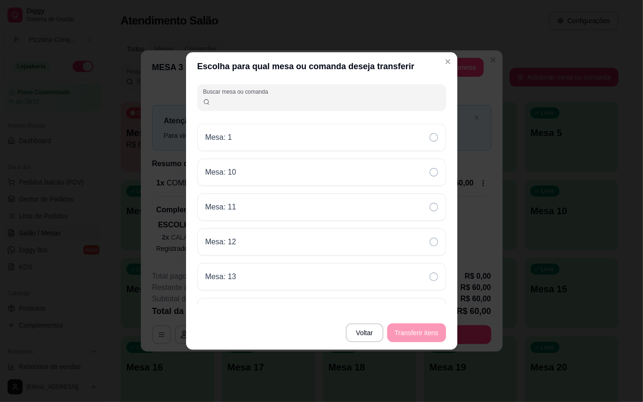
click at [236, 101] on input "Buscar mesa ou comanda" at bounding box center [325, 101] width 230 height 9
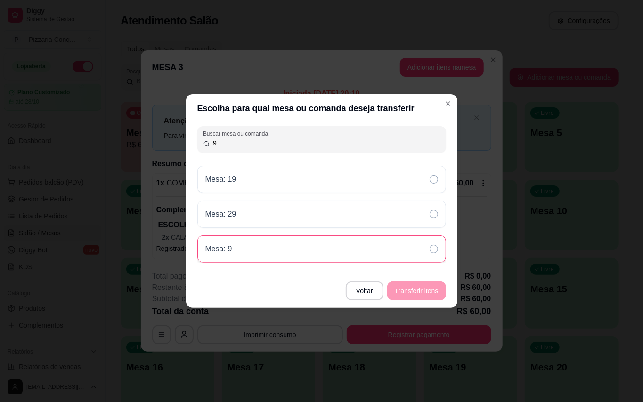
type input "9"
click at [236, 241] on div "Mesa: 9" at bounding box center [321, 249] width 249 height 27
click at [406, 298] on button "Transferir itens" at bounding box center [416, 291] width 59 height 19
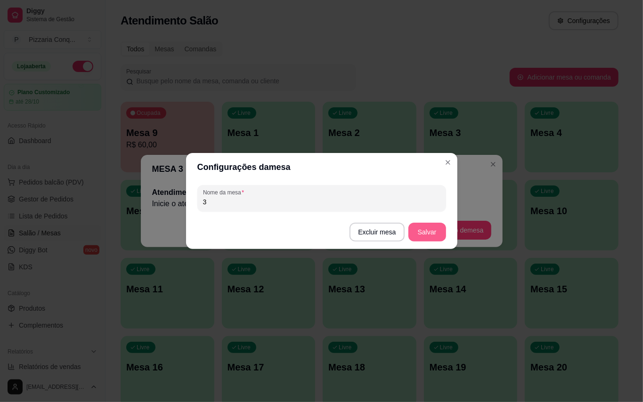
click at [427, 238] on button "Salvar" at bounding box center [428, 232] width 38 height 19
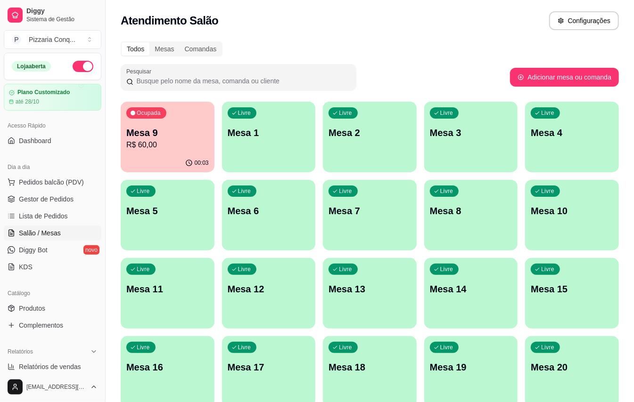
click at [179, 134] on p "Mesa 9" at bounding box center [167, 132] width 82 height 13
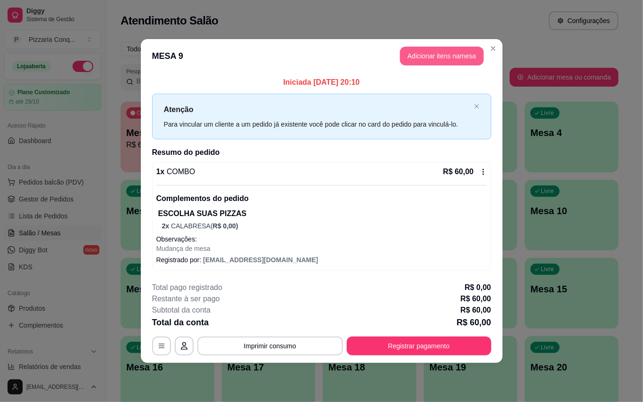
click at [440, 54] on button "Adicionar itens na mesa" at bounding box center [442, 56] width 84 height 19
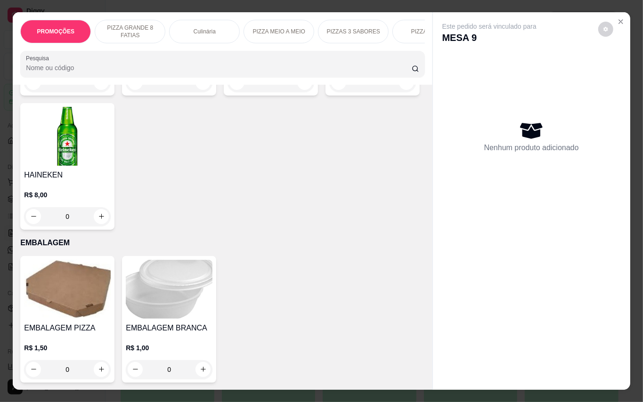
scroll to position [2827, 0]
click at [278, 47] on h4 "Jarra de Suco" at bounding box center [271, 40] width 87 height 11
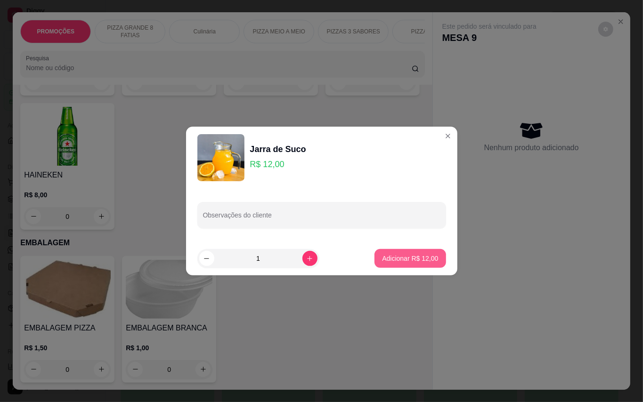
click at [406, 265] on button "Adicionar R$ 12,00" at bounding box center [410, 258] width 71 height 19
type input "1"
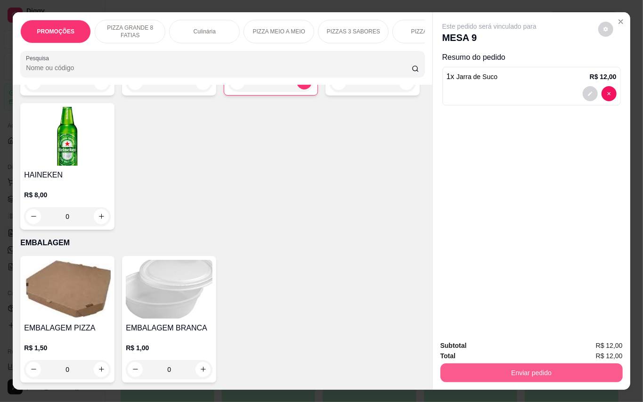
click at [572, 366] on button "Enviar pedido" at bounding box center [532, 373] width 182 height 19
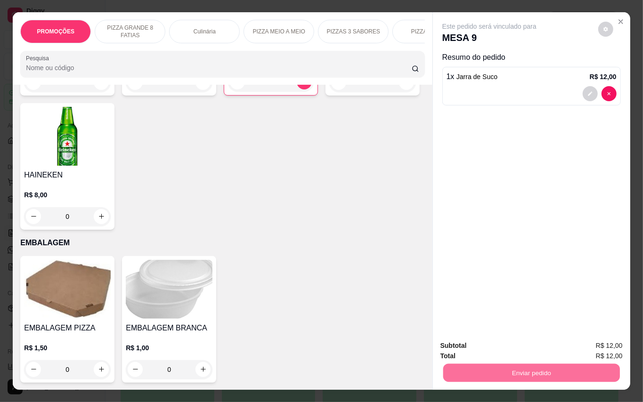
click at [600, 351] on button "Enviar pedido" at bounding box center [598, 345] width 52 height 17
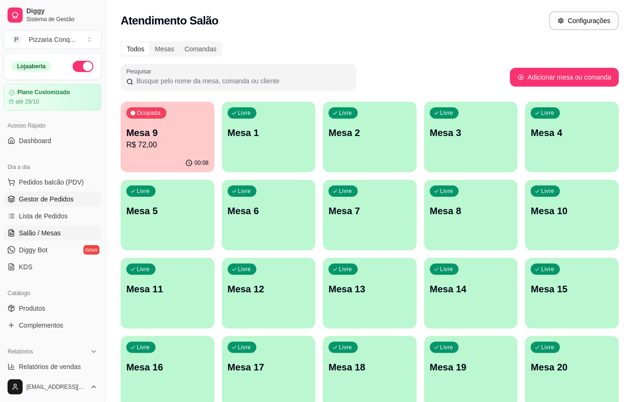
click at [56, 205] on link "Gestor de Pedidos" at bounding box center [53, 199] width 98 height 15
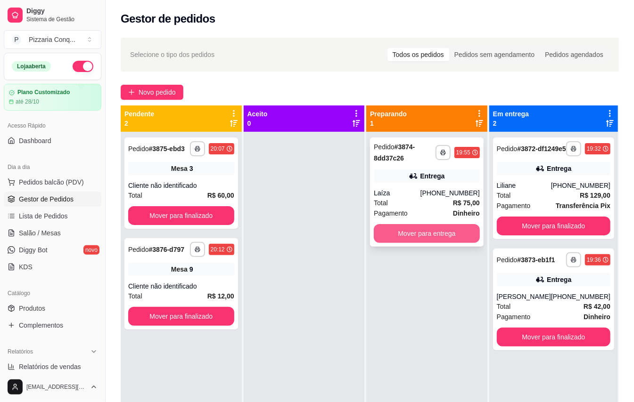
click at [433, 238] on button "Mover para entrega" at bounding box center [427, 233] width 106 height 19
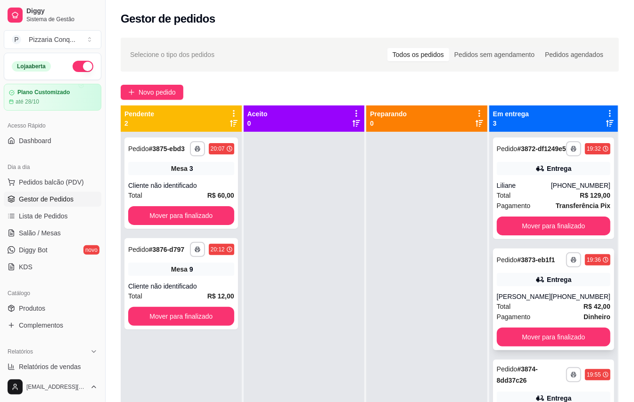
click at [557, 312] on div "Total R$ 42,00" at bounding box center [554, 307] width 114 height 10
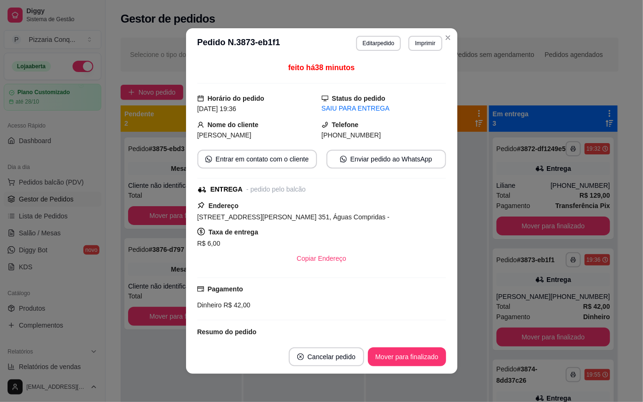
scroll to position [90, 0]
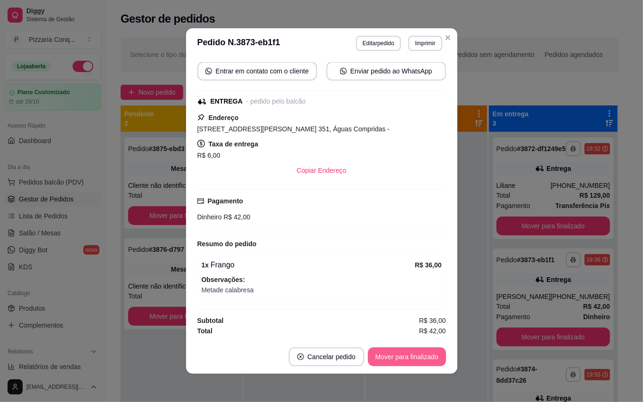
click at [408, 356] on button "Mover para finalizado" at bounding box center [407, 357] width 78 height 19
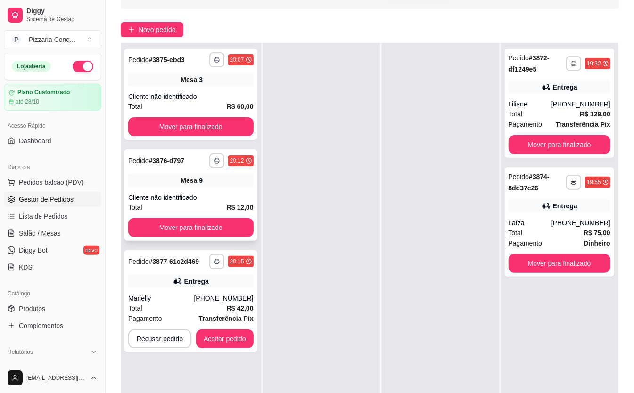
scroll to position [153, 0]
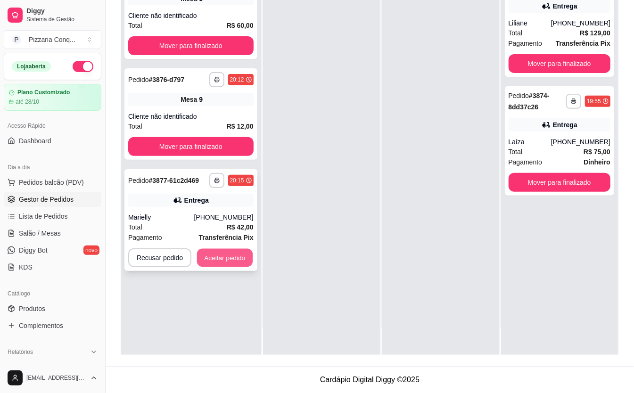
click at [221, 249] on button "Aceitar pedido" at bounding box center [225, 258] width 56 height 18
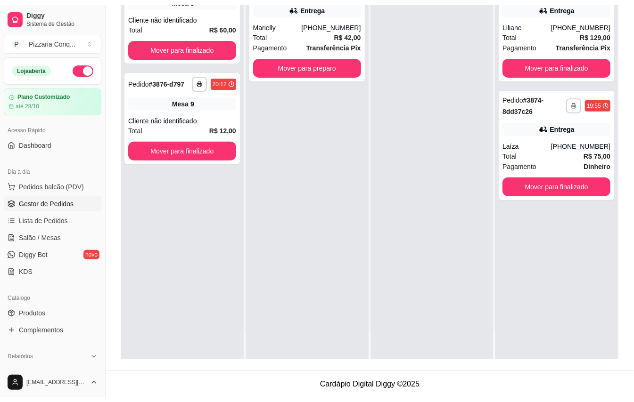
scroll to position [144, 0]
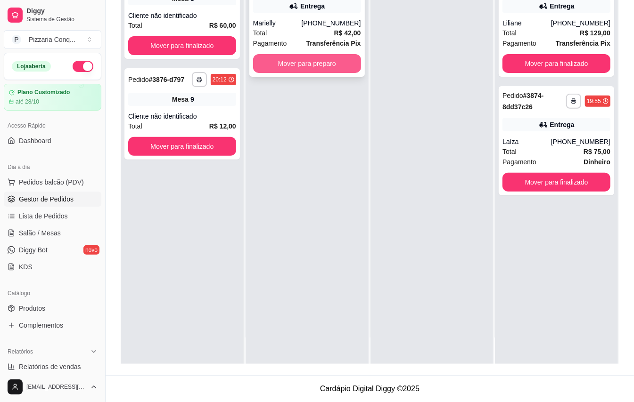
click at [324, 72] on button "Mover para preparo" at bounding box center [307, 63] width 108 height 19
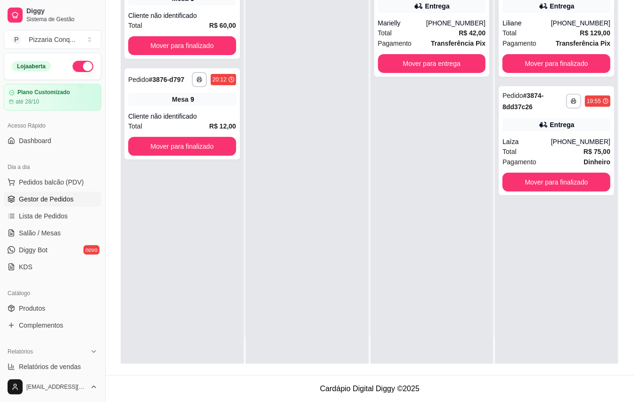
scroll to position [0, 0]
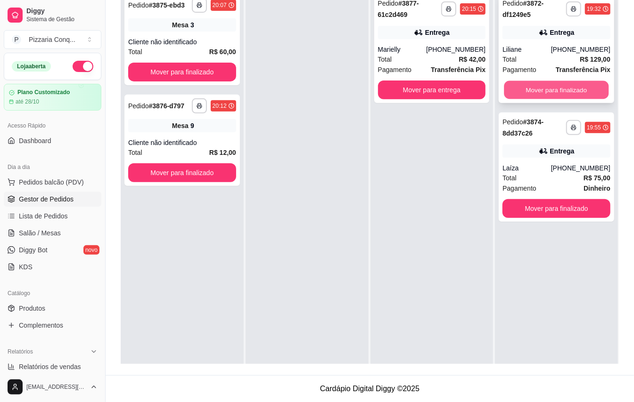
click at [577, 91] on button "Mover para finalizado" at bounding box center [556, 90] width 105 height 18
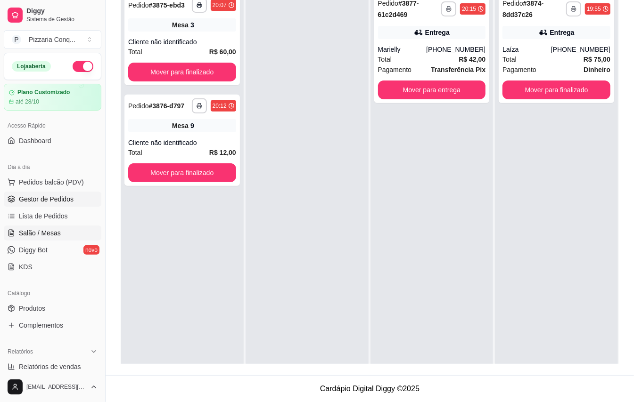
click at [44, 234] on span "Salão / Mesas" at bounding box center [40, 233] width 42 height 9
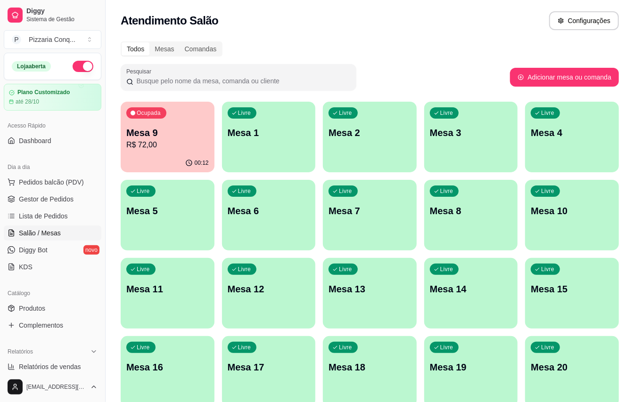
click at [162, 151] on div "Ocupada Mesa 9 R$ 72,00" at bounding box center [168, 128] width 94 height 52
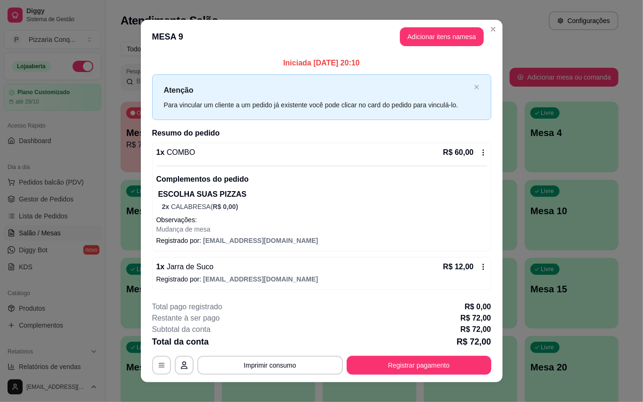
scroll to position [16, 0]
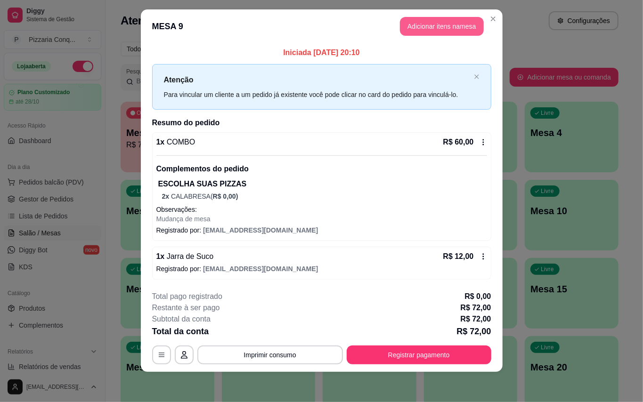
click at [438, 17] on button "Adicionar itens na mesa" at bounding box center [442, 26] width 84 height 19
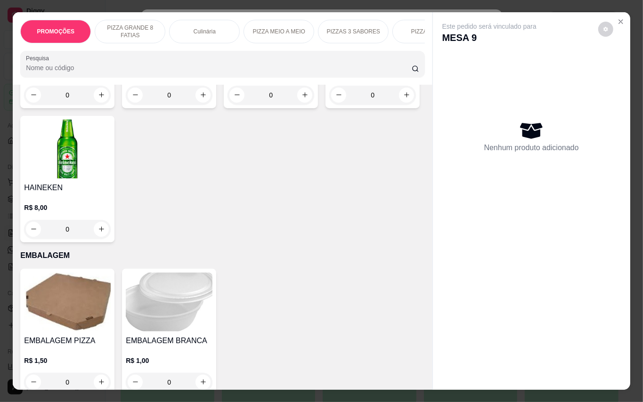
scroll to position [2639, 0]
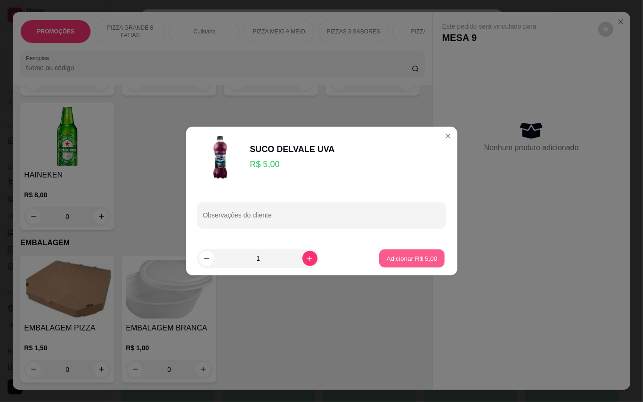
click at [431, 260] on button "Adicionar R$ 5,00" at bounding box center [412, 259] width 66 height 18
type input "1"
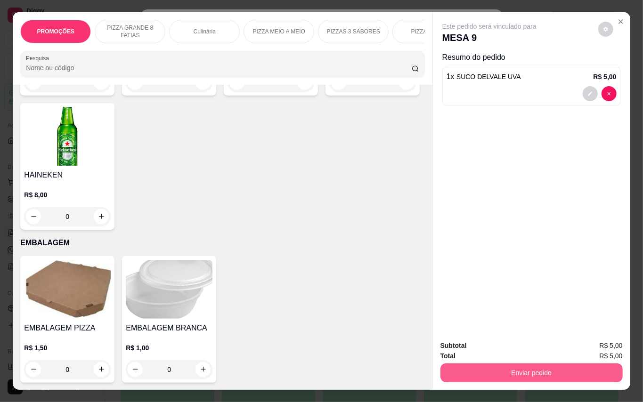
click at [586, 369] on button "Enviar pedido" at bounding box center [532, 373] width 182 height 19
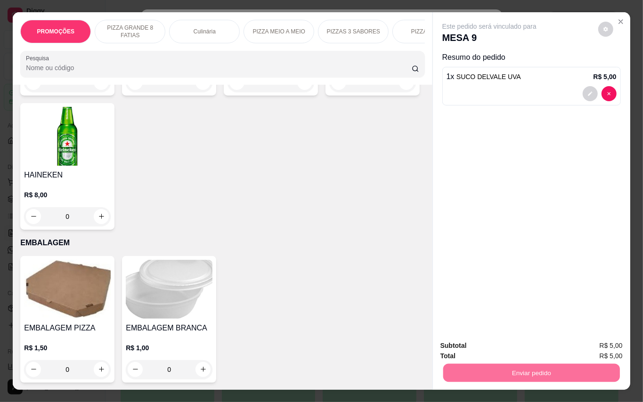
click at [610, 353] on button "Enviar pedido" at bounding box center [597, 346] width 53 height 18
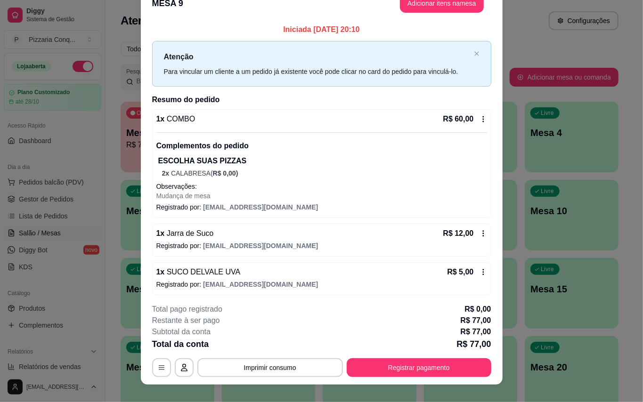
scroll to position [3, 0]
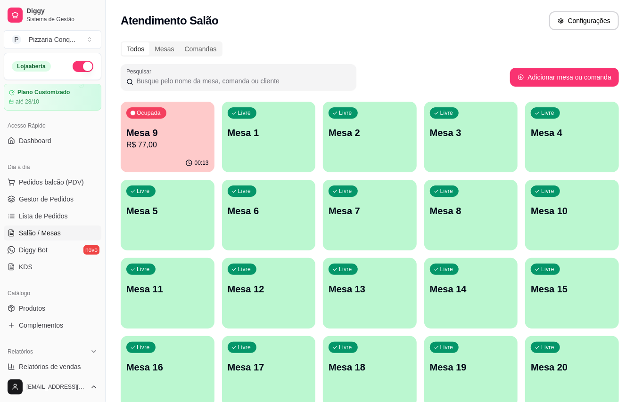
click at [352, 215] on p "Mesa 7" at bounding box center [369, 211] width 82 height 13
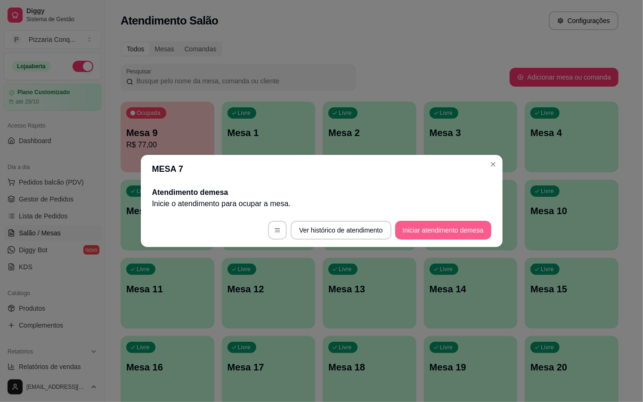
click at [446, 229] on button "Iniciar atendimento de mesa" at bounding box center [443, 230] width 96 height 19
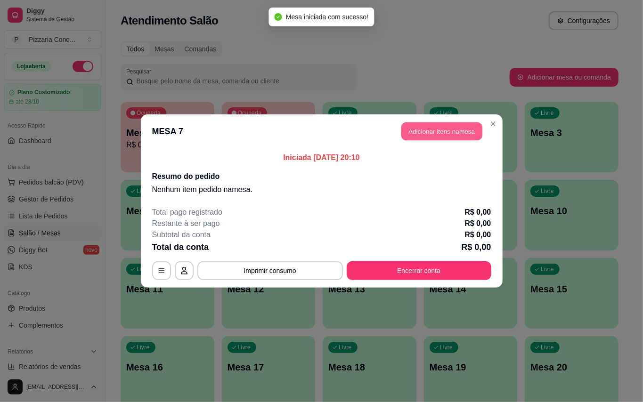
click at [470, 140] on button "Adicionar itens na mesa" at bounding box center [442, 132] width 81 height 18
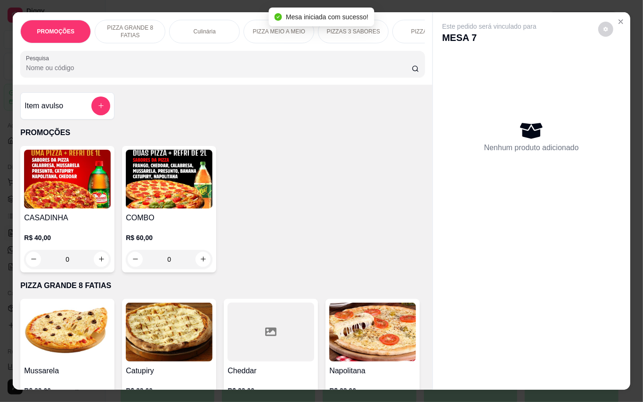
click at [185, 240] on p "R$ 60,00" at bounding box center [169, 237] width 87 height 9
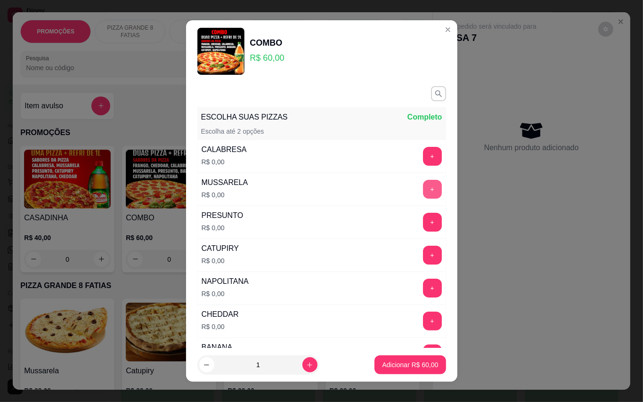
click at [423, 195] on button "+" at bounding box center [432, 189] width 19 height 19
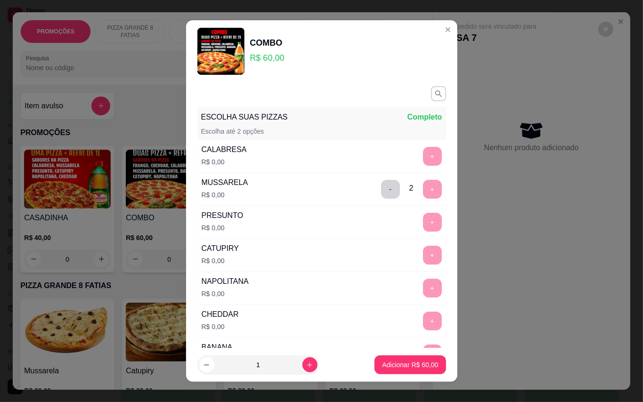
scroll to position [10, 0]
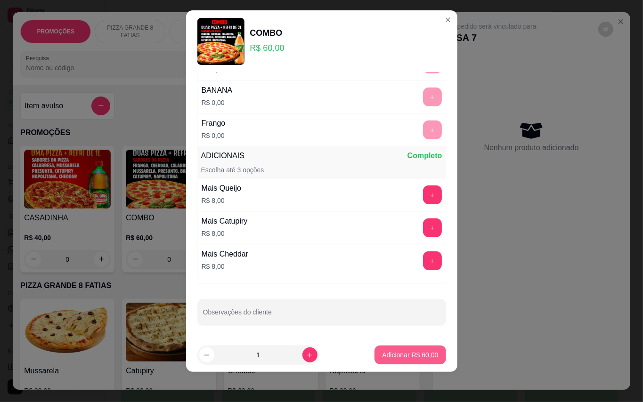
click at [406, 359] on p "Adicionar R$ 60,00" at bounding box center [410, 355] width 56 height 9
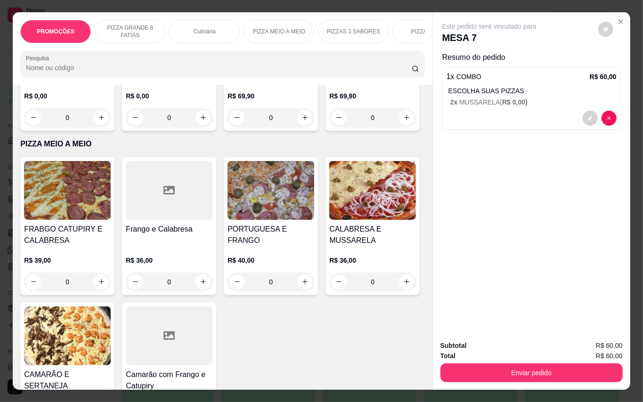
scroll to position [1005, 0]
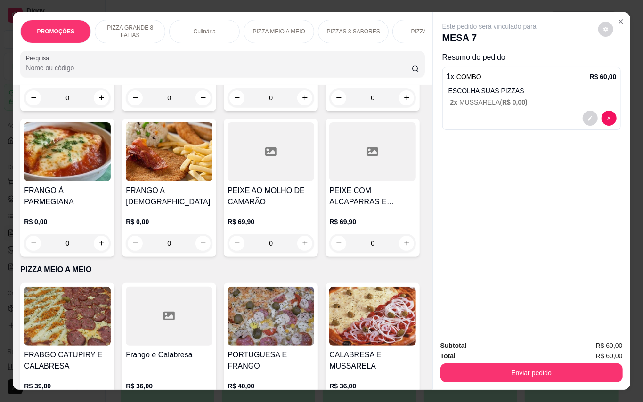
click at [82, 47] on img at bounding box center [67, 17] width 87 height 59
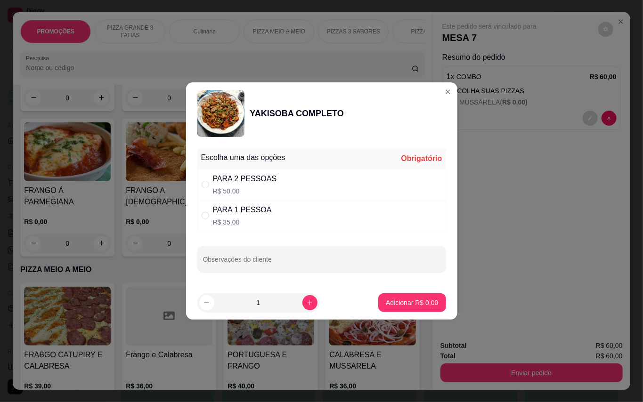
click at [250, 181] on div "PARA 2 PESSOAS" at bounding box center [245, 178] width 64 height 11
radio input "true"
click at [415, 306] on p "Adicionar R$ 50,00" at bounding box center [410, 302] width 56 height 9
type input "1"
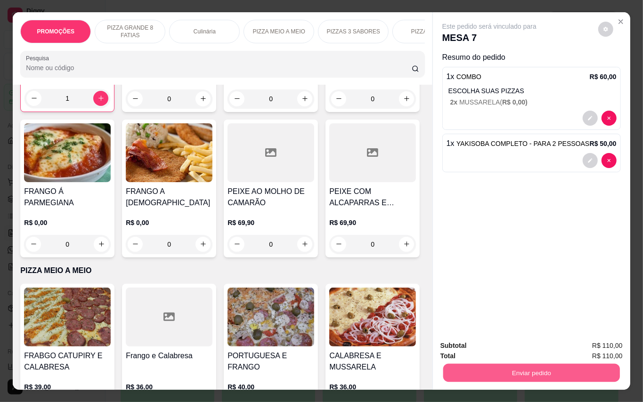
click at [507, 364] on button "Enviar pedido" at bounding box center [531, 373] width 177 height 18
click at [609, 341] on button "Enviar pedido" at bounding box center [598, 345] width 52 height 17
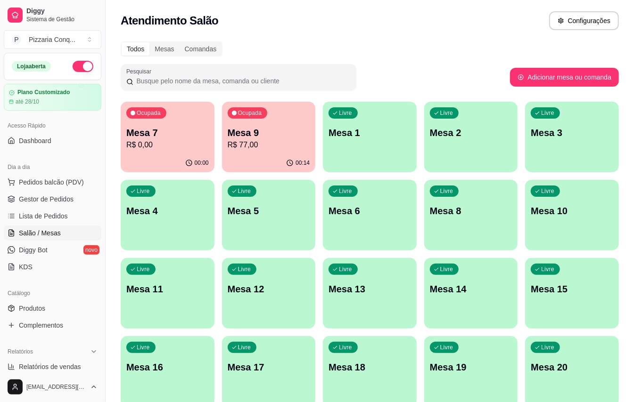
click at [291, 400] on div "button" at bounding box center [269, 401] width 94 height 11
click at [34, 202] on span "Gestor de Pedidos" at bounding box center [46, 199] width 55 height 9
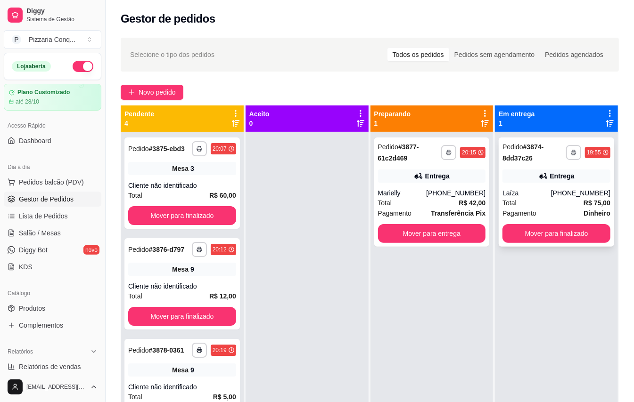
click at [543, 194] on div "Laíza" at bounding box center [526, 192] width 49 height 9
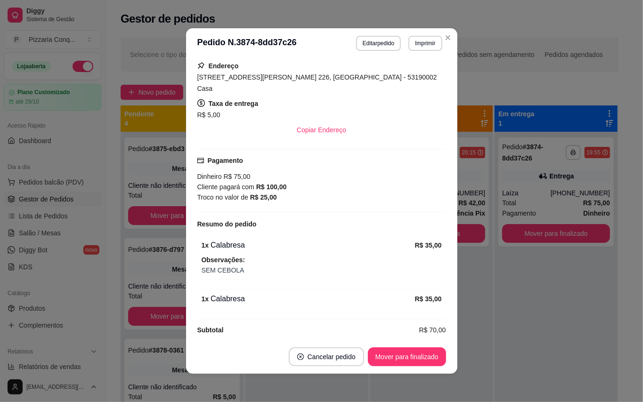
scroll to position [2, 0]
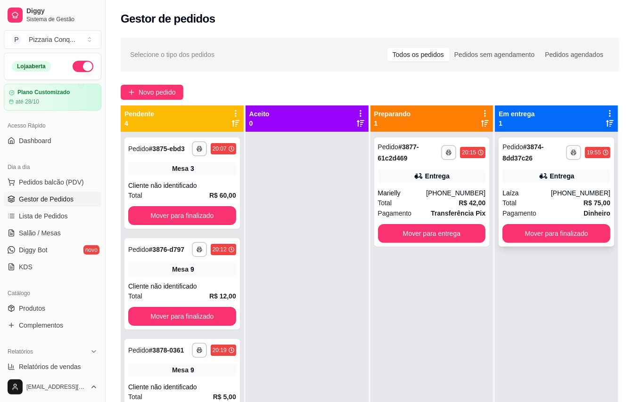
click at [532, 194] on div "Laíza" at bounding box center [526, 192] width 49 height 9
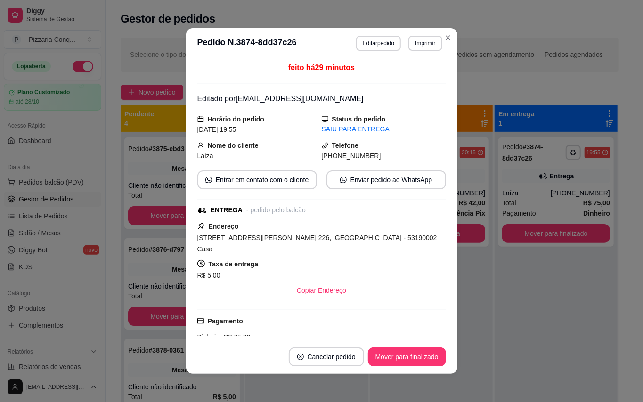
scroll to position [161, 0]
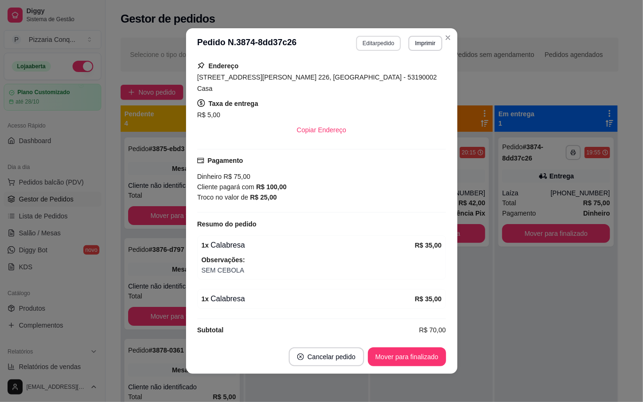
click at [389, 44] on button "Editar pedido" at bounding box center [378, 43] width 45 height 15
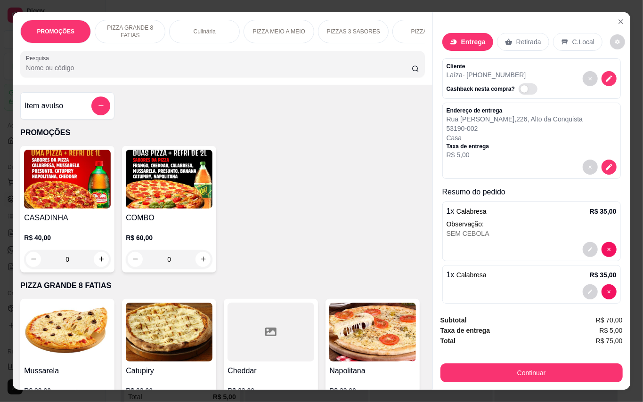
scroll to position [29, 0]
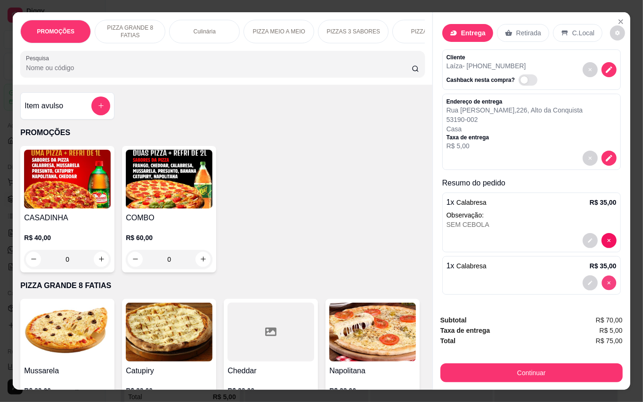
type input "0"
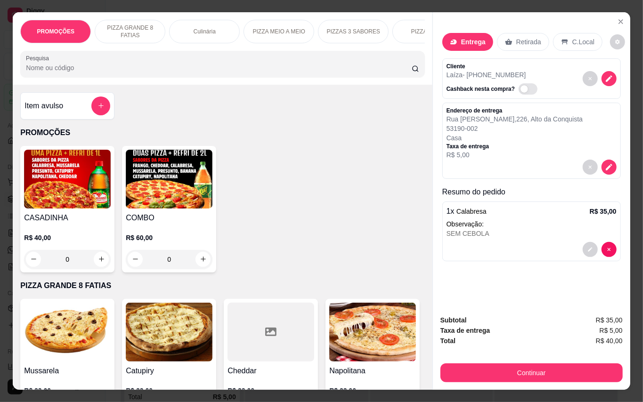
click at [89, 174] on img at bounding box center [67, 179] width 87 height 59
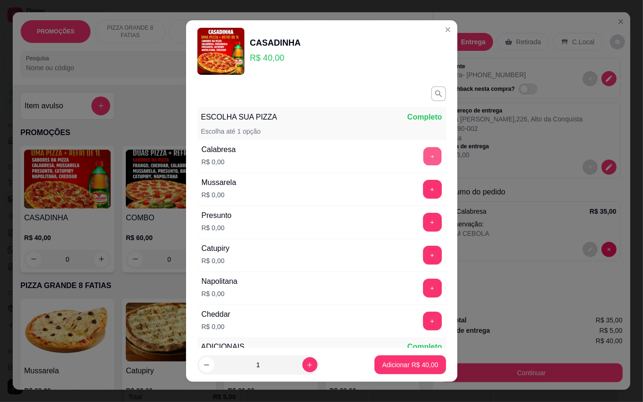
click at [423, 164] on button "+" at bounding box center [432, 156] width 18 height 18
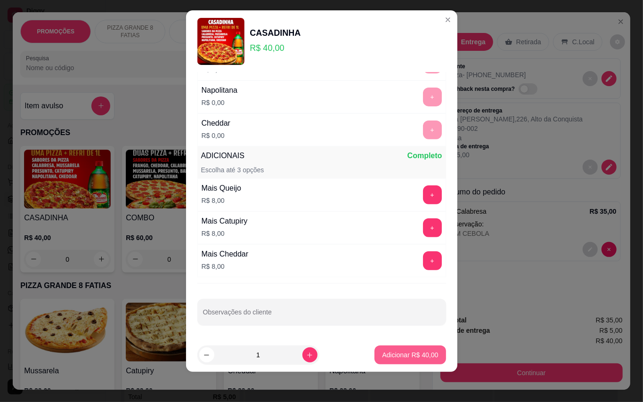
click at [401, 361] on button "Adicionar R$ 40,00" at bounding box center [410, 355] width 71 height 19
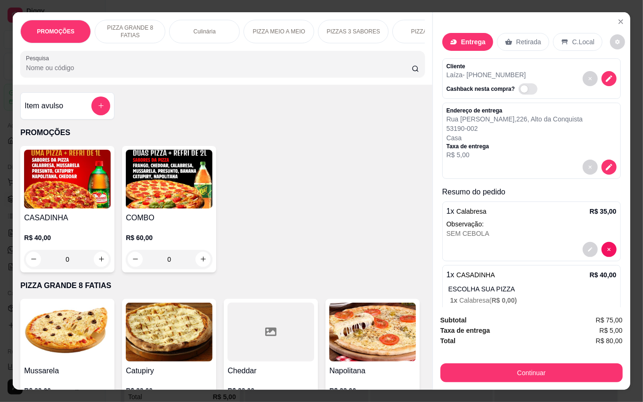
scroll to position [53, 0]
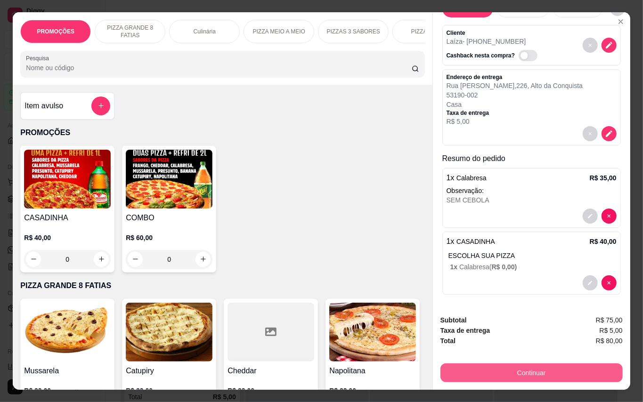
click at [564, 367] on button "Continuar" at bounding box center [532, 373] width 182 height 19
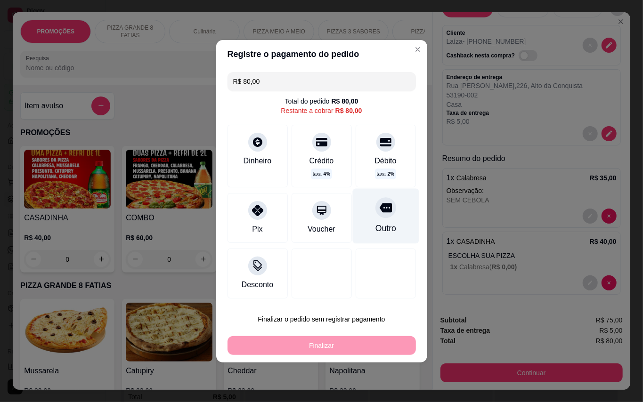
click at [387, 217] on div "Outro" at bounding box center [385, 215] width 66 height 55
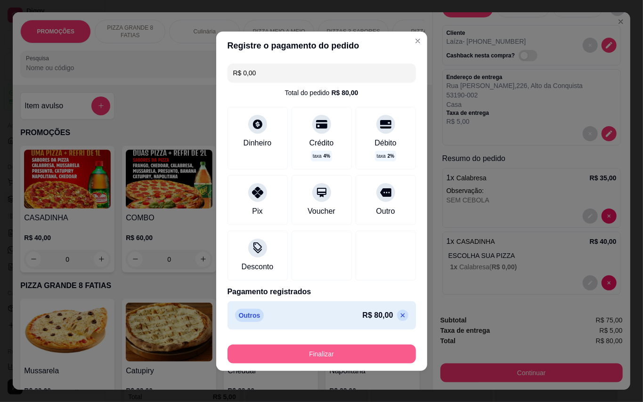
click at [363, 349] on button "Finalizar" at bounding box center [322, 354] width 188 height 19
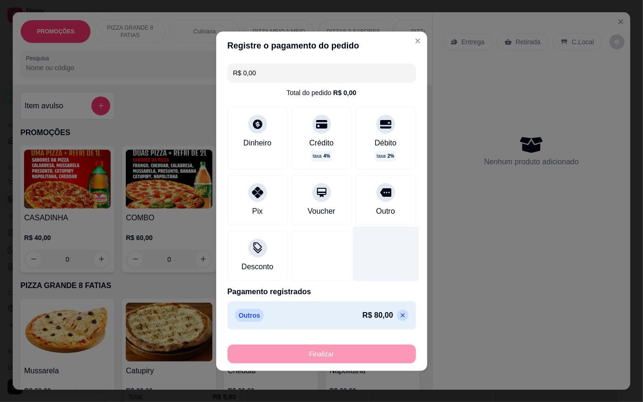
type input "-R$ 80,00"
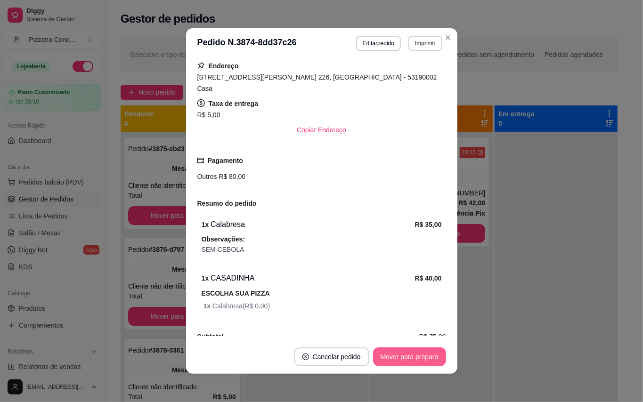
click at [423, 364] on button "Mover para preparo" at bounding box center [409, 357] width 73 height 19
click at [423, 364] on button "Mover para entrega" at bounding box center [409, 357] width 73 height 19
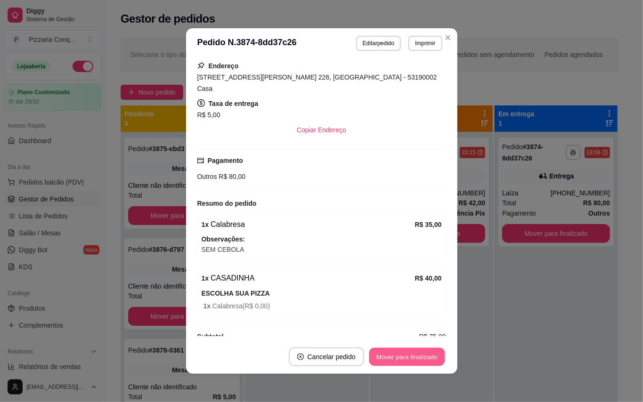
click at [423, 364] on button "Mover para finalizado" at bounding box center [407, 357] width 76 height 18
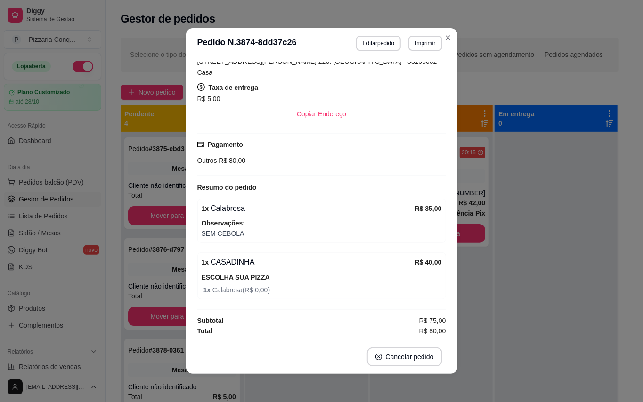
scroll to position [129, 0]
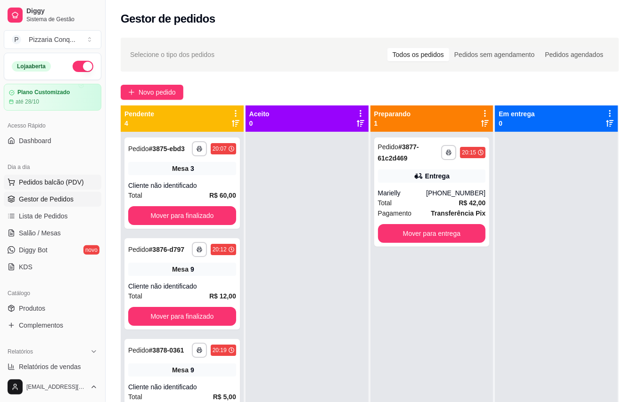
click at [59, 185] on span "Pedidos balcão (PDV)" at bounding box center [51, 182] width 65 height 9
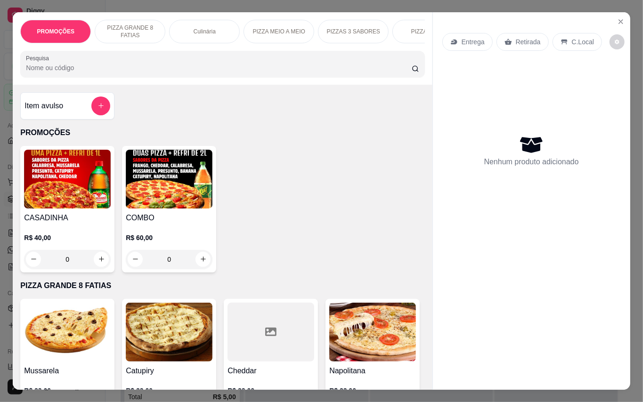
click at [191, 206] on img at bounding box center [169, 179] width 87 height 59
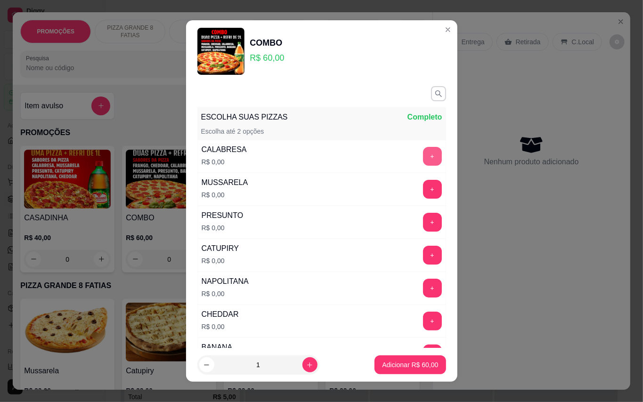
click at [423, 163] on button "+" at bounding box center [432, 156] width 19 height 19
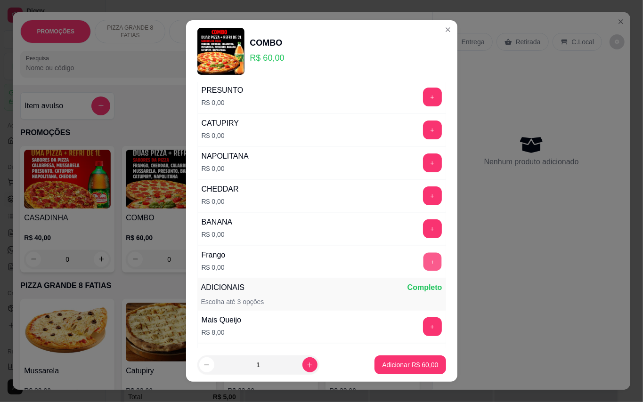
click at [423, 260] on button "+" at bounding box center [432, 262] width 18 height 18
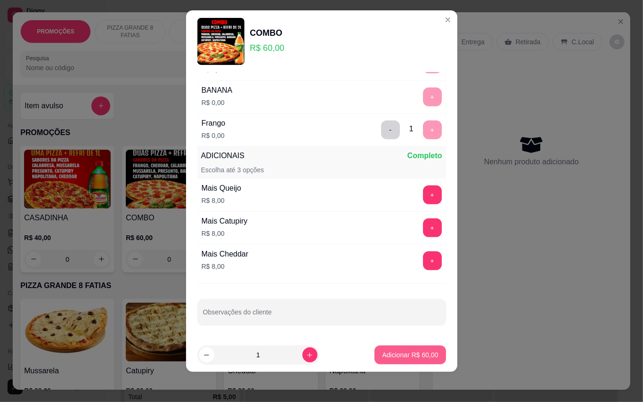
click at [413, 361] on button "Adicionar R$ 60,00" at bounding box center [410, 355] width 71 height 19
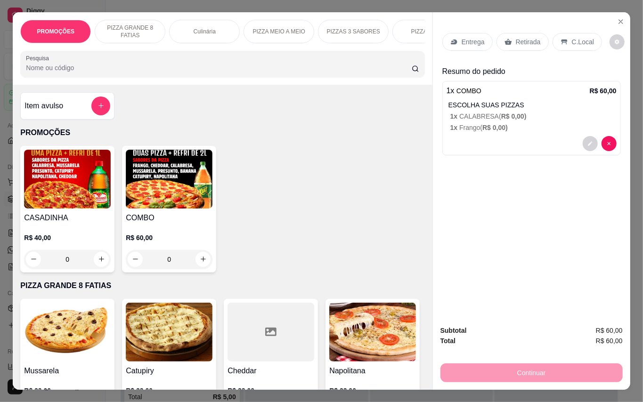
click at [528, 38] on p "Retirada" at bounding box center [528, 41] width 25 height 9
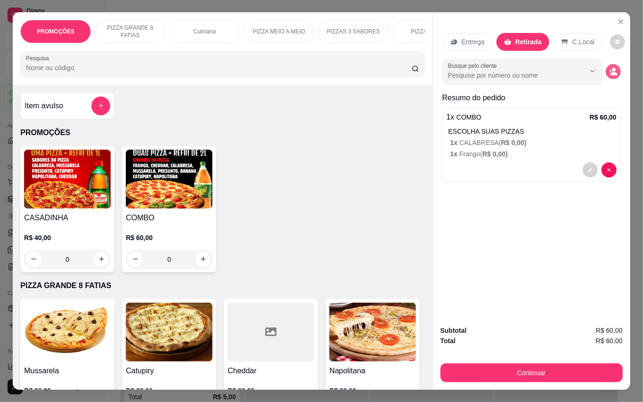
click at [611, 72] on icon "decrease-product-quantity" at bounding box center [614, 73] width 7 height 3
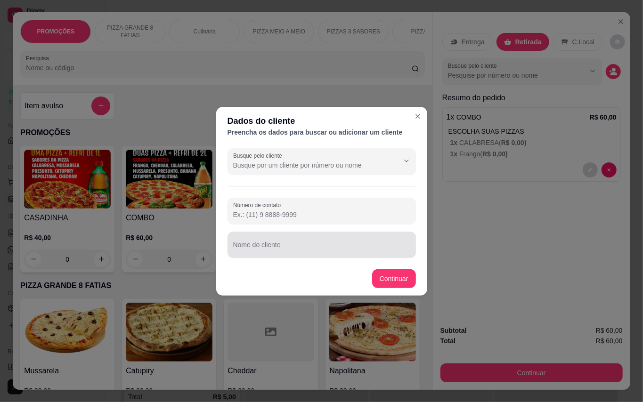
click at [372, 240] on div at bounding box center [321, 245] width 177 height 19
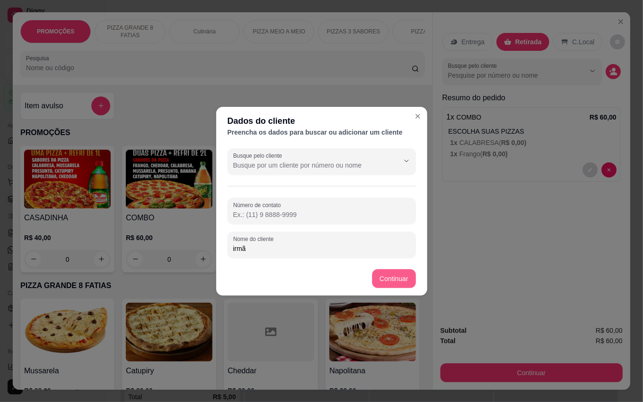
type input "irmã"
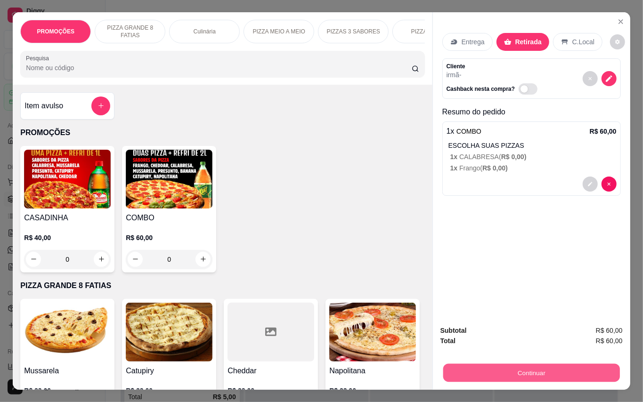
click at [537, 365] on button "Continuar" at bounding box center [531, 373] width 177 height 18
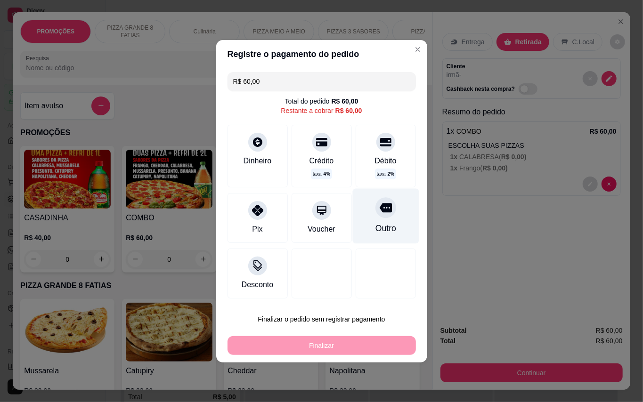
click at [376, 216] on div at bounding box center [386, 207] width 21 height 21
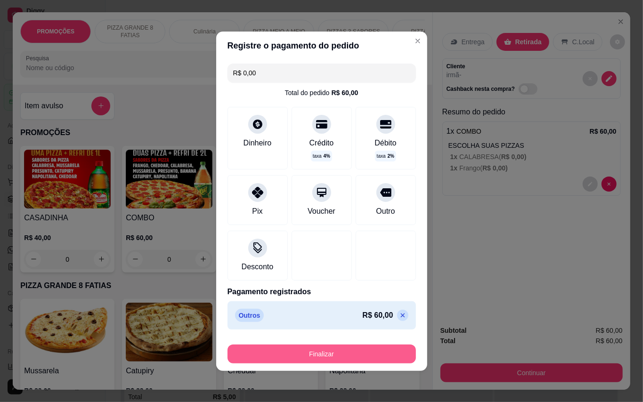
click at [381, 357] on button "Finalizar" at bounding box center [322, 354] width 188 height 19
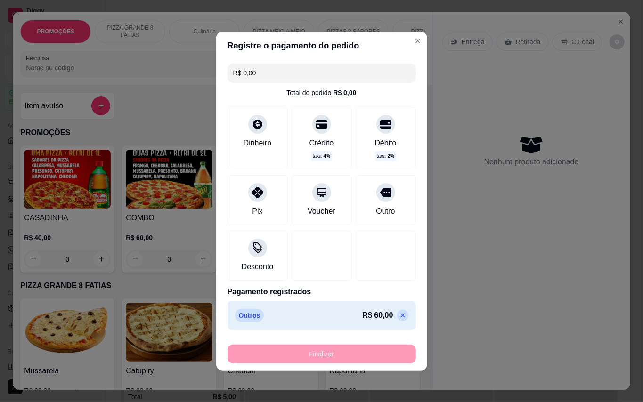
type input "-R$ 60,00"
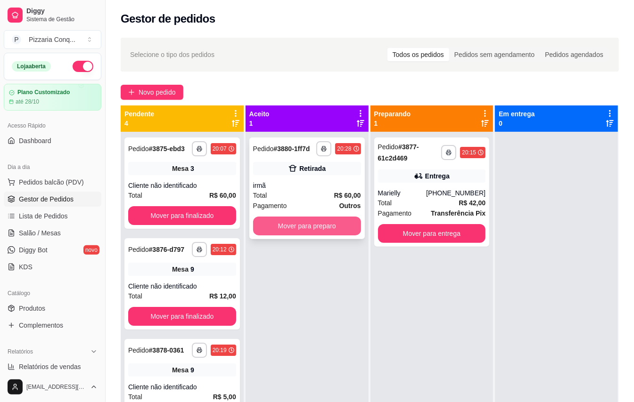
click at [331, 236] on button "Mover para preparo" at bounding box center [307, 226] width 108 height 19
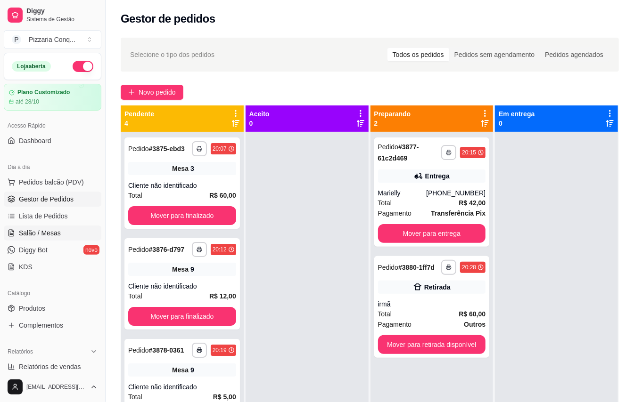
click at [65, 241] on link "Salão / Mesas" at bounding box center [53, 233] width 98 height 15
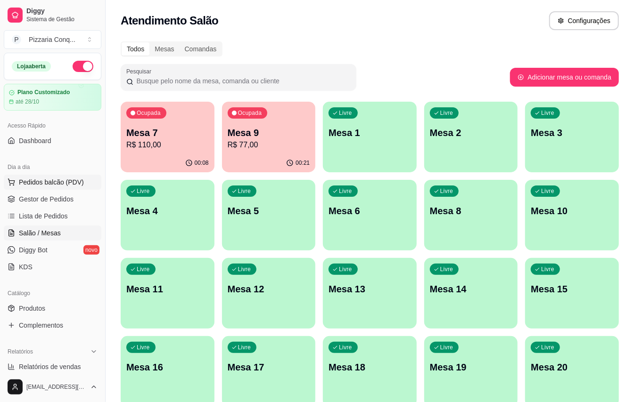
click at [61, 183] on span "Pedidos balcão (PDV)" at bounding box center [51, 182] width 65 height 9
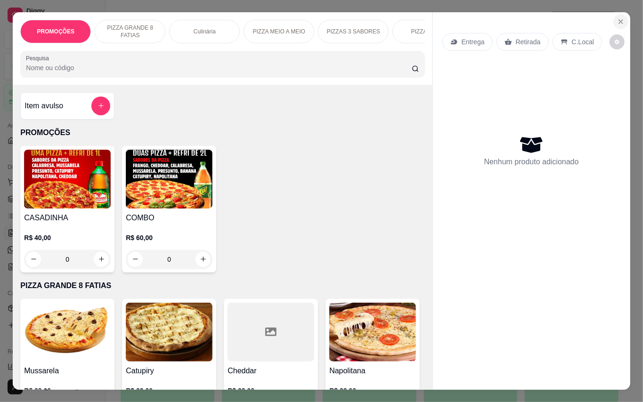
click at [617, 19] on icon "Close" at bounding box center [621, 22] width 8 height 8
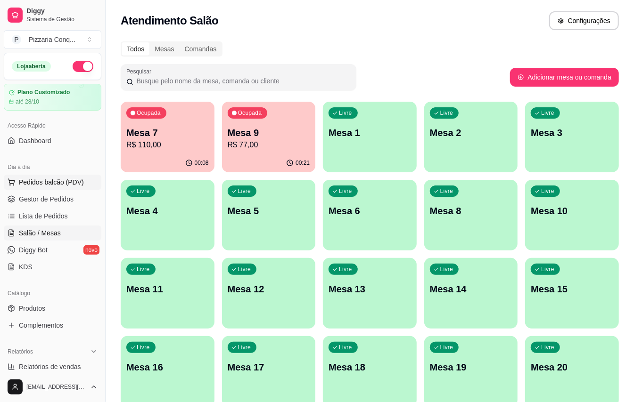
click at [71, 177] on button "Pedidos balcão (PDV)" at bounding box center [53, 182] width 98 height 15
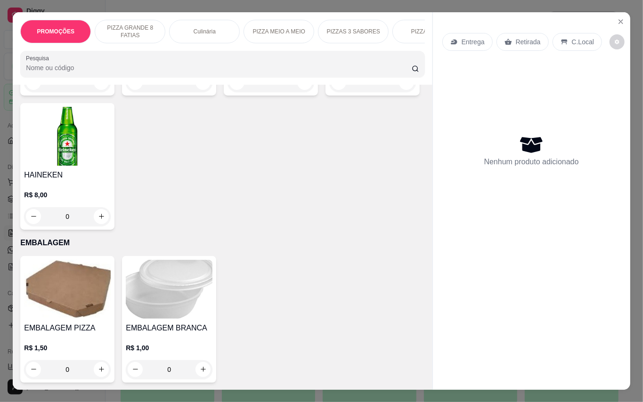
scroll to position [2798, 0]
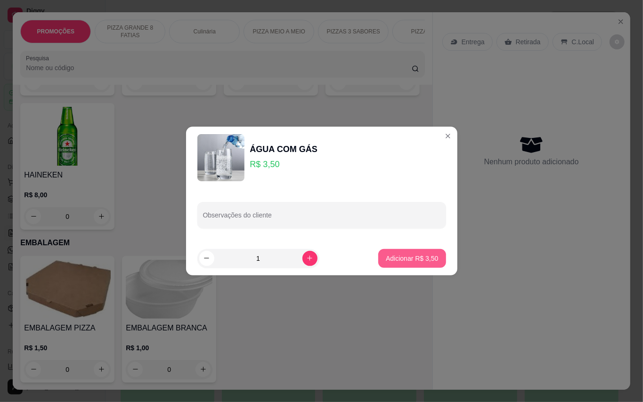
click at [427, 260] on p "Adicionar R$ 3,50" at bounding box center [412, 258] width 52 height 9
type input "1"
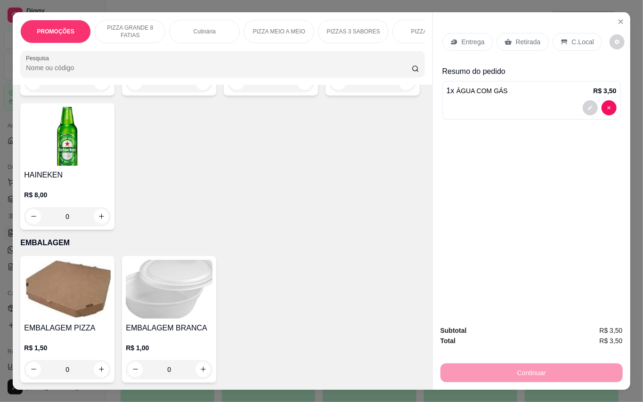
scroll to position [2861, 0]
click at [566, 39] on icon at bounding box center [564, 41] width 6 height 5
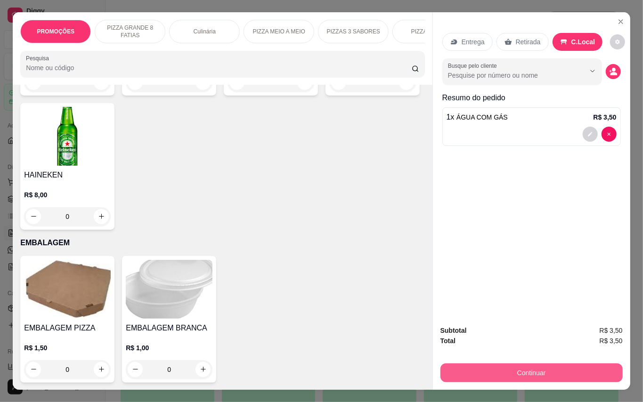
click at [586, 367] on button "Continuar" at bounding box center [532, 373] width 182 height 19
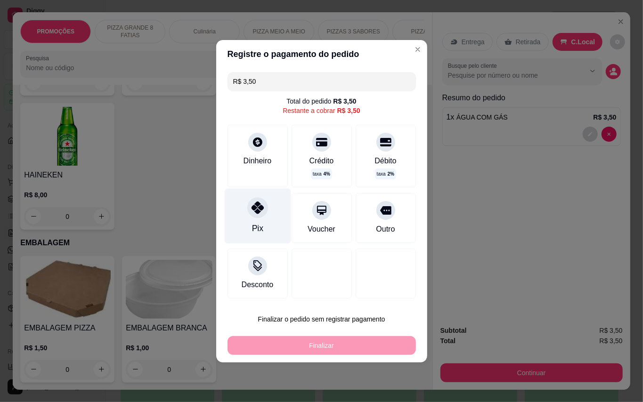
click at [266, 204] on div "Pix" at bounding box center [257, 215] width 66 height 55
type input "R$ 0,00"
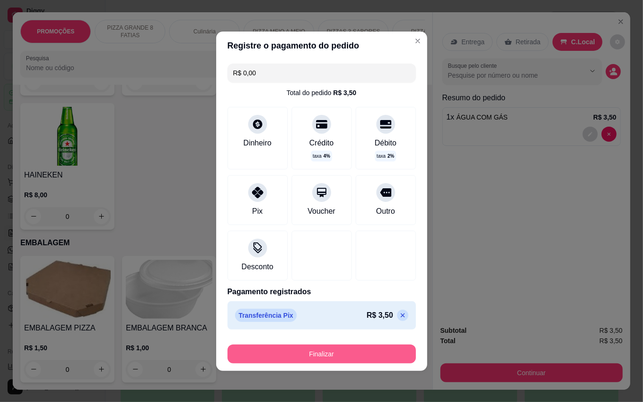
click at [402, 354] on button "Finalizar" at bounding box center [322, 354] width 188 height 19
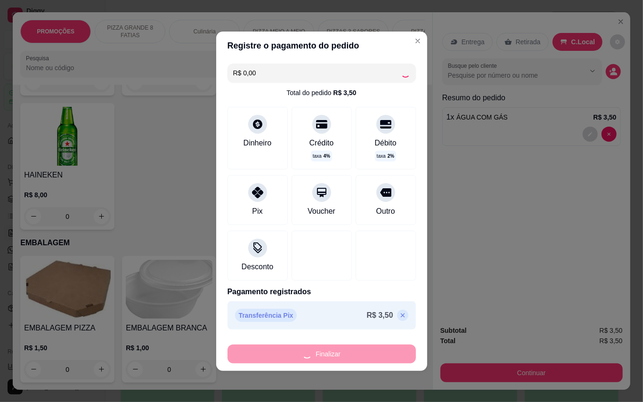
type input "0"
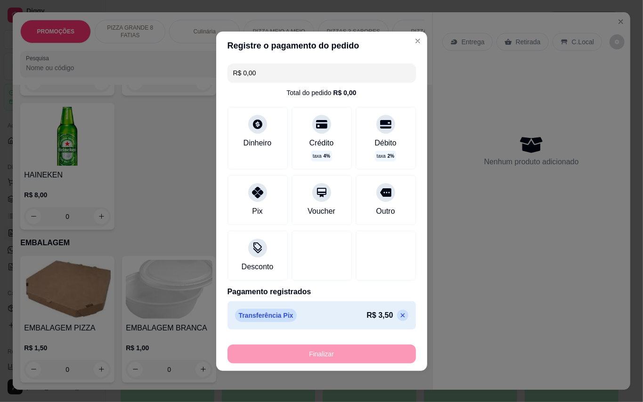
type input "-R$ 3,50"
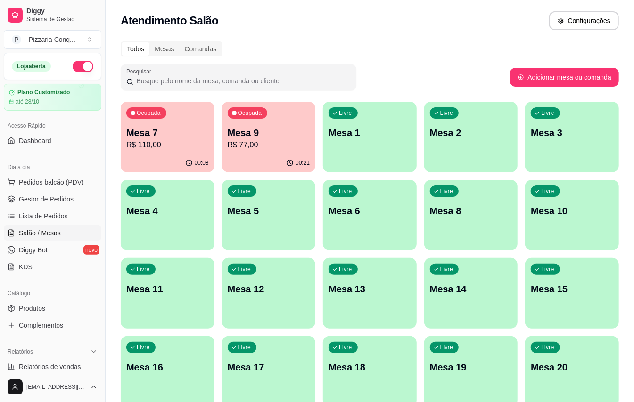
click at [293, 160] on icon "button" at bounding box center [290, 163] width 8 height 8
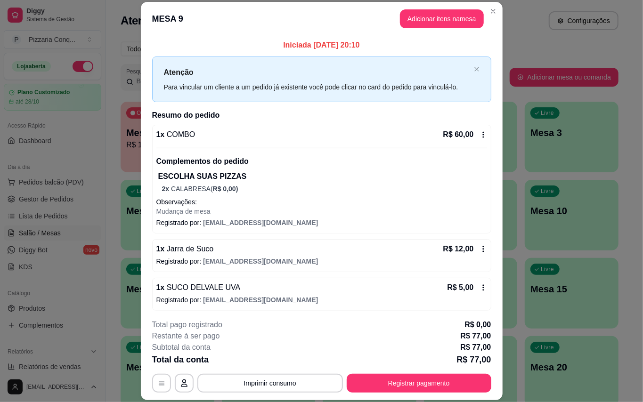
scroll to position [14, 0]
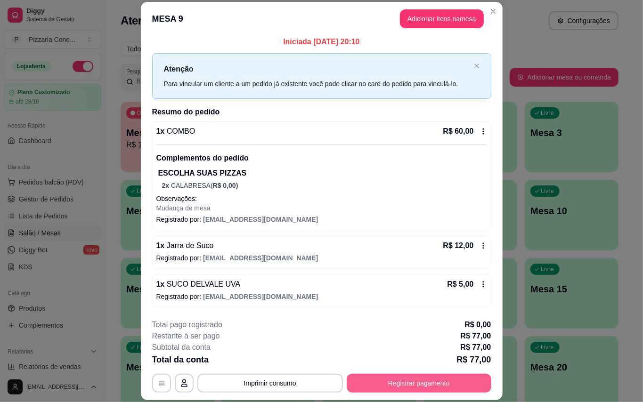
click at [420, 382] on button "Registrar pagamento" at bounding box center [419, 383] width 145 height 19
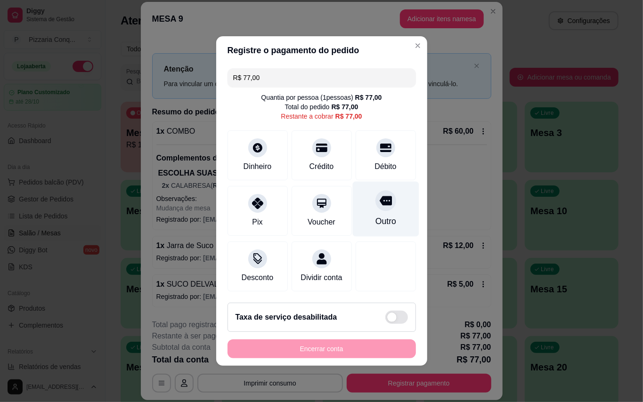
click at [384, 198] on div at bounding box center [386, 200] width 21 height 21
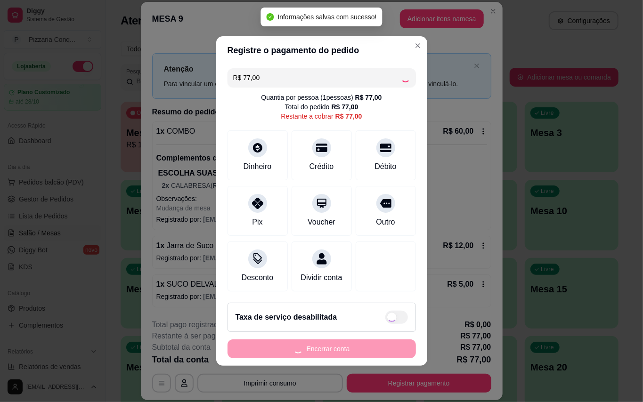
type input "R$ 0,00"
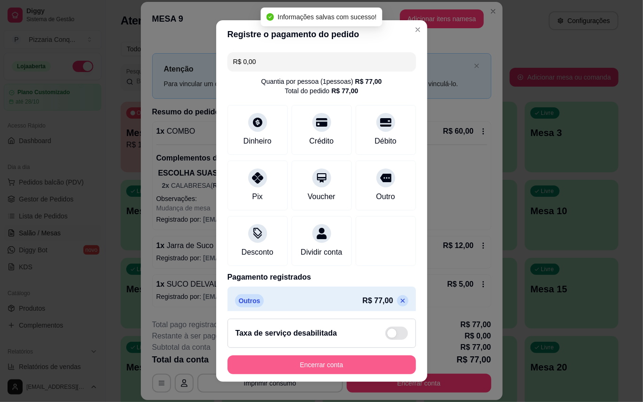
click at [376, 357] on button "Encerrar conta" at bounding box center [322, 365] width 188 height 19
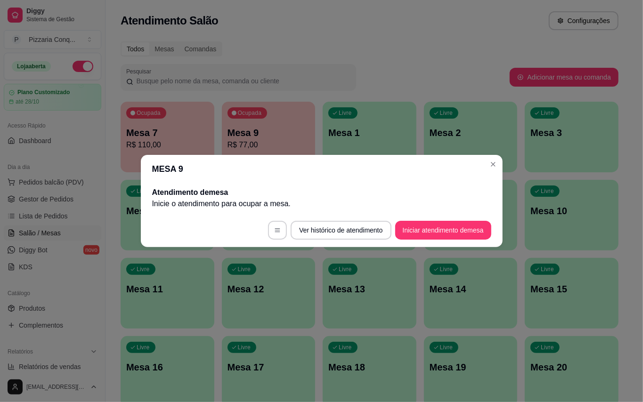
scroll to position [0, 0]
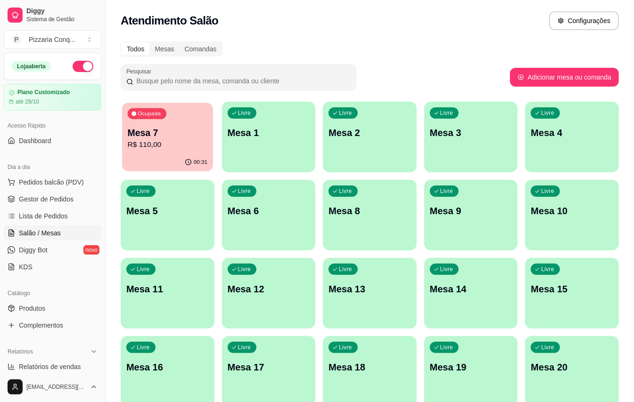
click at [185, 136] on p "Mesa 7" at bounding box center [168, 133] width 80 height 13
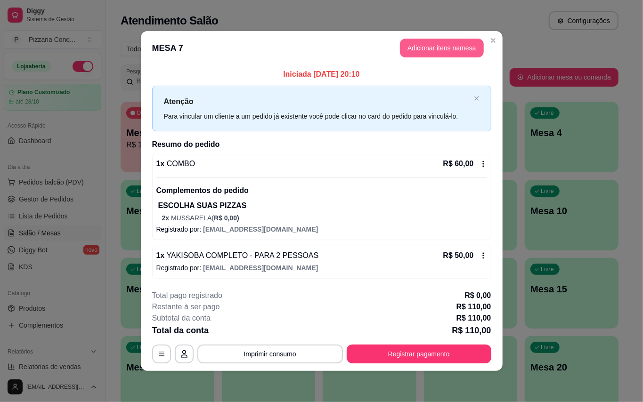
click at [464, 39] on button "Adicionar itens na mesa" at bounding box center [442, 48] width 84 height 19
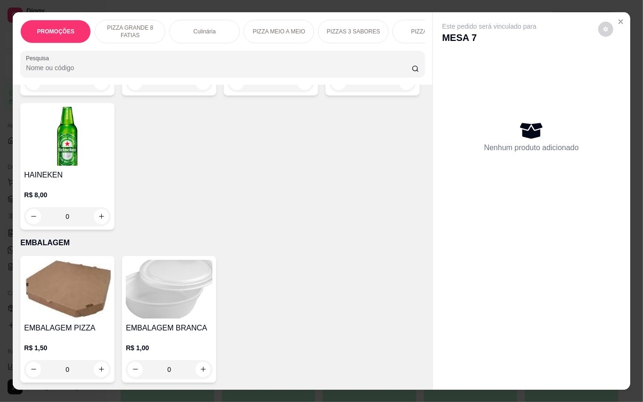
scroll to position [2702, 0]
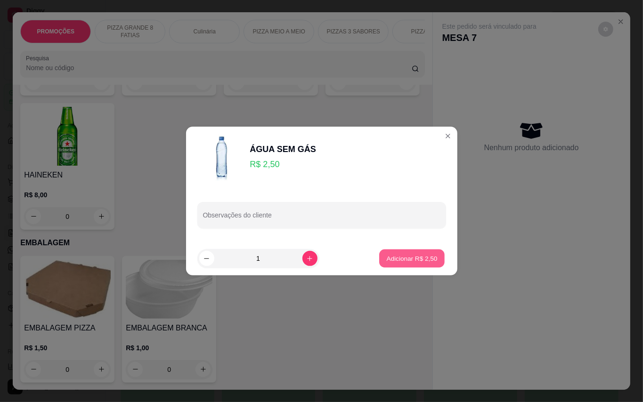
click at [402, 260] on p "Adicionar R$ 2,50" at bounding box center [412, 258] width 51 height 9
type input "1"
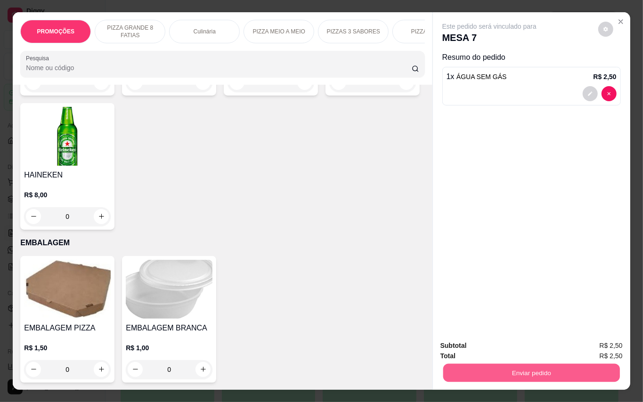
click at [534, 368] on button "Enviar pedido" at bounding box center [531, 373] width 177 height 18
click at [604, 346] on button "Enviar pedido" at bounding box center [598, 345] width 52 height 17
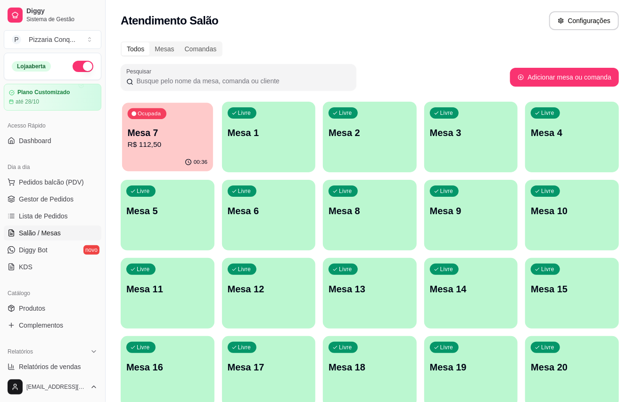
click at [151, 144] on p "R$ 112,50" at bounding box center [168, 144] width 80 height 11
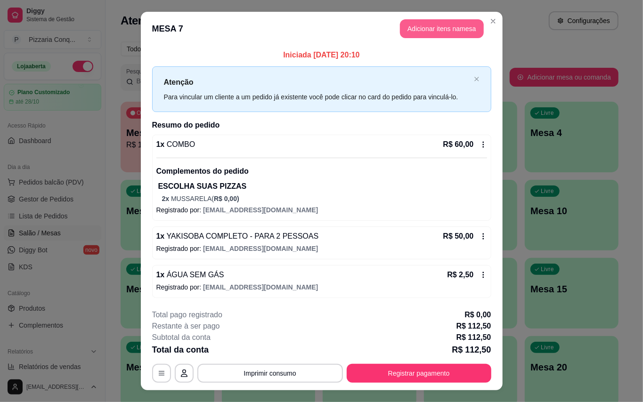
click at [400, 19] on button "Adicionar itens na mesa" at bounding box center [442, 28] width 84 height 19
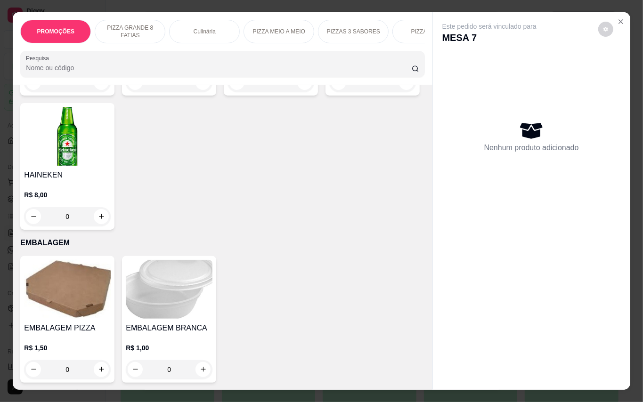
scroll to position [3050, 0]
click at [181, 296] on img at bounding box center [169, 289] width 87 height 59
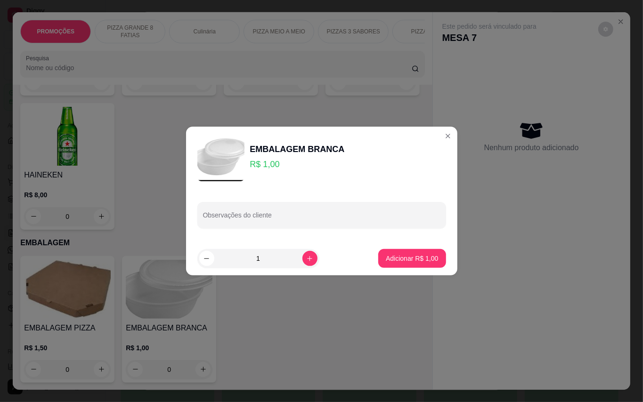
click at [412, 262] on p "Adicionar R$ 1,00" at bounding box center [412, 258] width 52 height 9
type input "1"
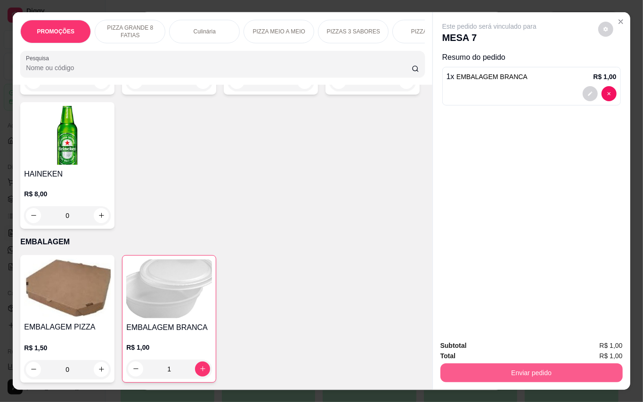
click at [551, 374] on button "Enviar pedido" at bounding box center [532, 373] width 182 height 19
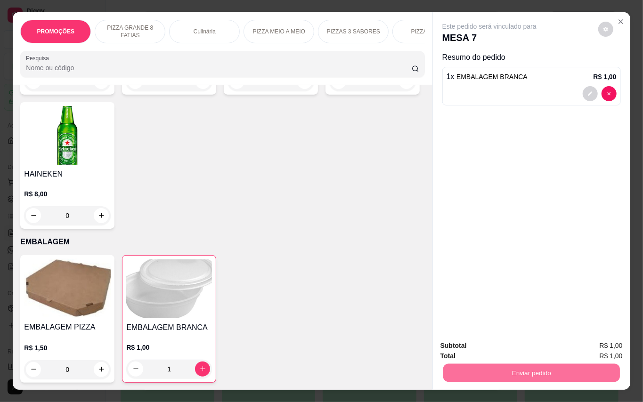
click at [600, 351] on button "Enviar pedido" at bounding box center [597, 346] width 53 height 18
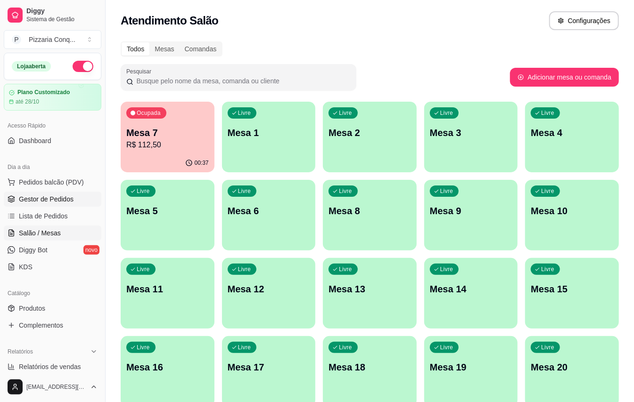
click at [28, 195] on span "Gestor de Pedidos" at bounding box center [46, 199] width 55 height 9
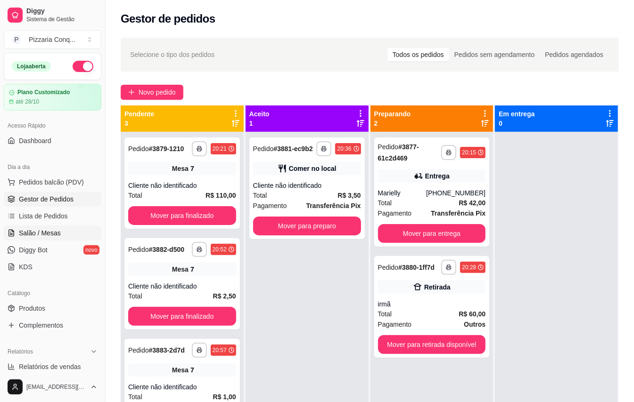
click at [56, 238] on span "Salão / Mesas" at bounding box center [40, 233] width 42 height 9
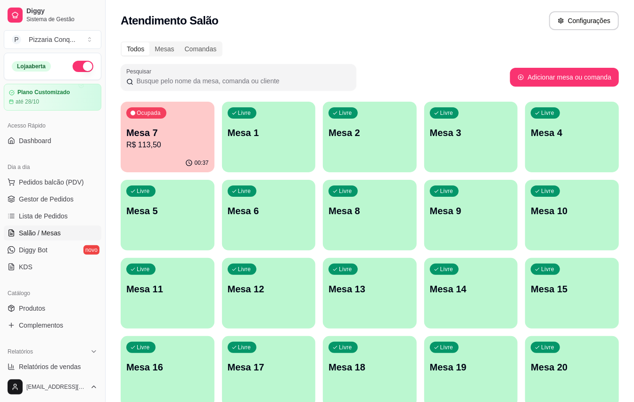
click at [388, 222] on div "Livre Mesa 8" at bounding box center [370, 209] width 94 height 59
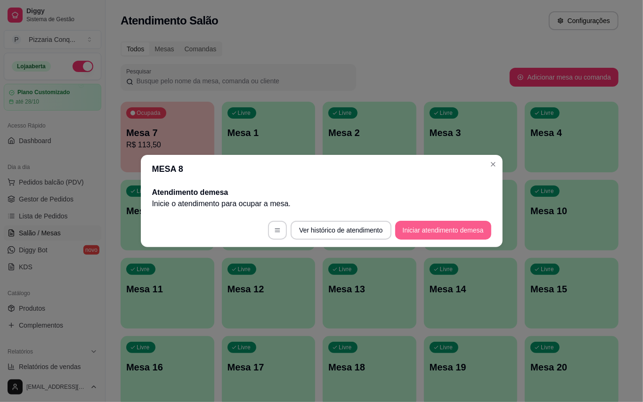
click at [475, 232] on button "Iniciar atendimento de mesa" at bounding box center [443, 230] width 96 height 19
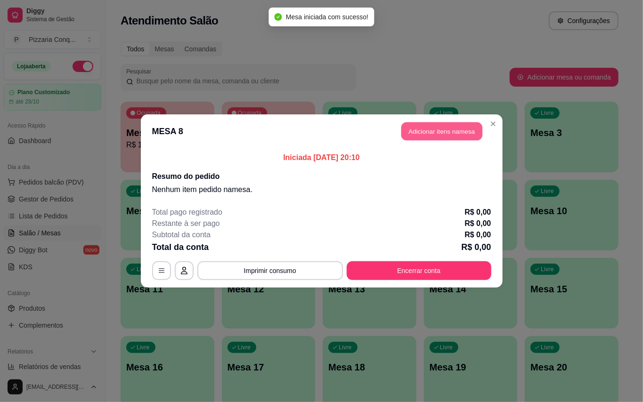
click at [465, 135] on button "Adicionar itens na mesa" at bounding box center [442, 132] width 81 height 18
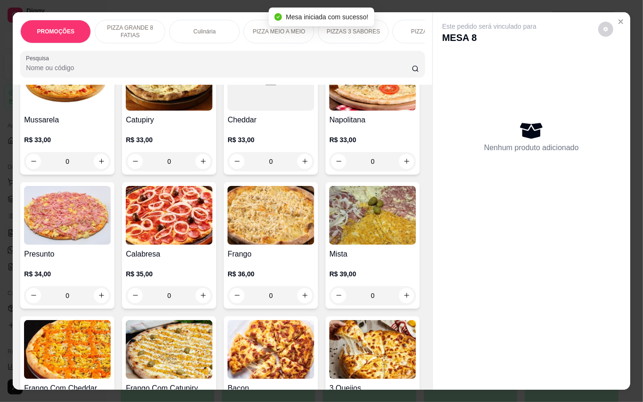
scroll to position [377, 0]
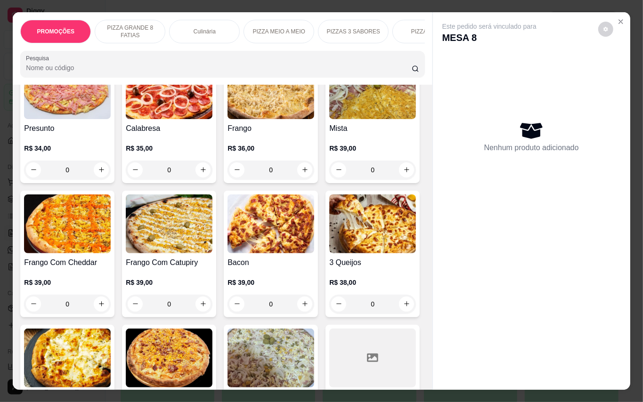
click at [329, 119] on img at bounding box center [372, 89] width 87 height 59
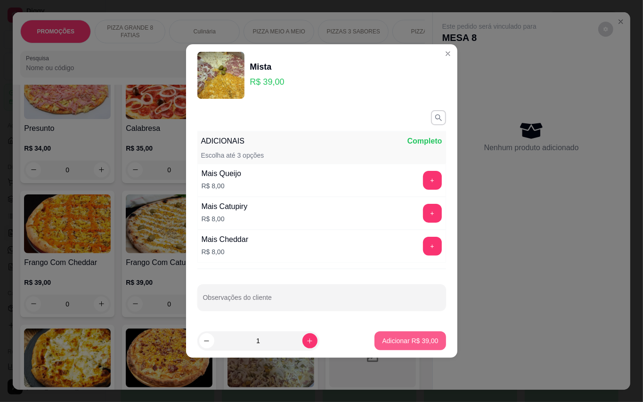
click at [402, 342] on p "Adicionar R$ 39,00" at bounding box center [410, 340] width 56 height 9
type input "1"
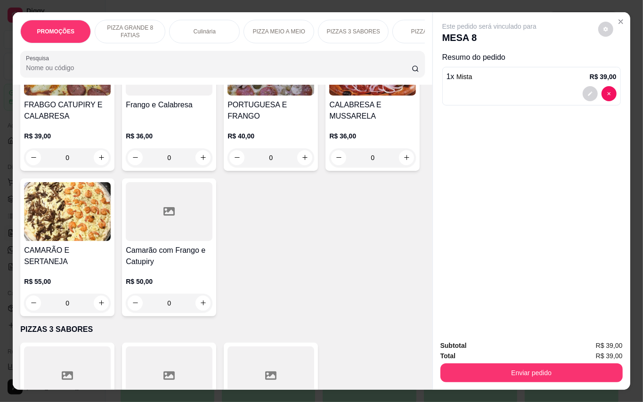
scroll to position [1005, 0]
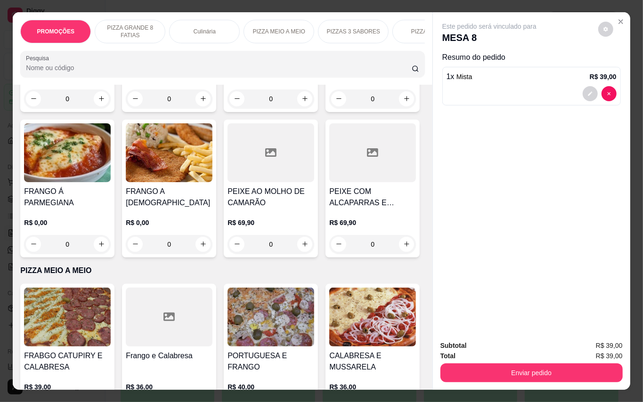
click at [160, 48] on img at bounding box center [169, 18] width 87 height 59
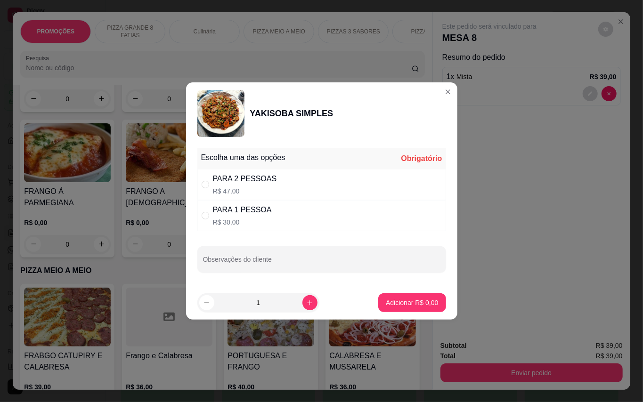
click at [240, 219] on p "R$ 30,00" at bounding box center [242, 222] width 59 height 9
radio input "true"
click at [408, 302] on p "Adicionar R$ 30,00" at bounding box center [410, 302] width 56 height 9
type input "1"
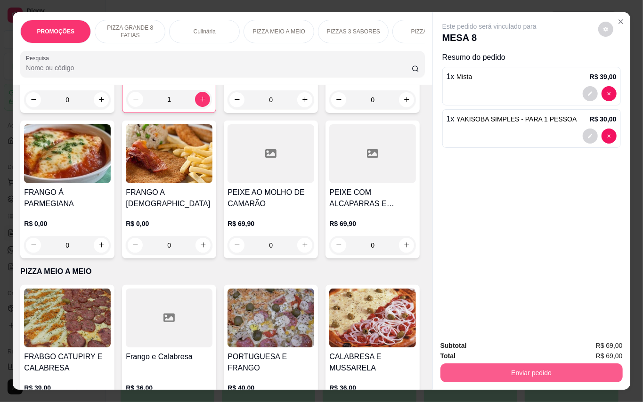
click at [533, 364] on button "Enviar pedido" at bounding box center [532, 373] width 182 height 19
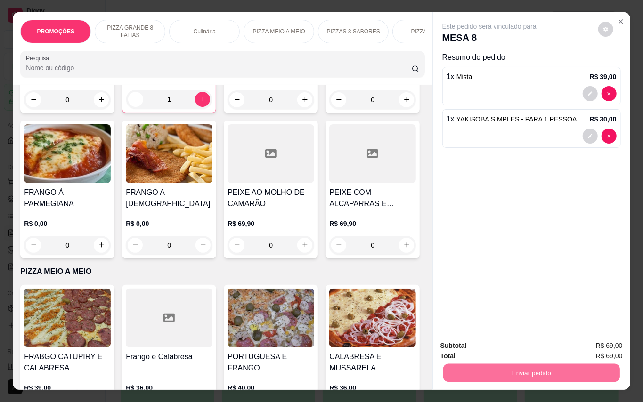
click at [606, 342] on button "Enviar pedido" at bounding box center [598, 345] width 52 height 17
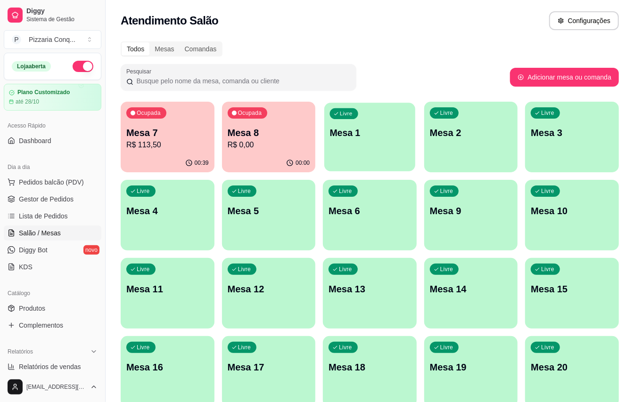
click at [368, 140] on div "Livre Mesa 1" at bounding box center [369, 131] width 91 height 57
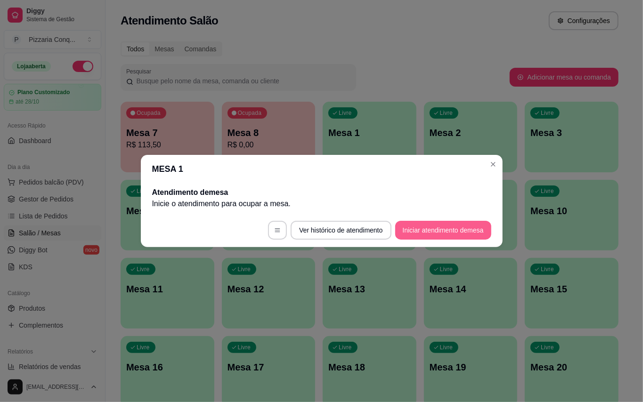
click at [452, 230] on button "Iniciar atendimento de mesa" at bounding box center [443, 230] width 96 height 19
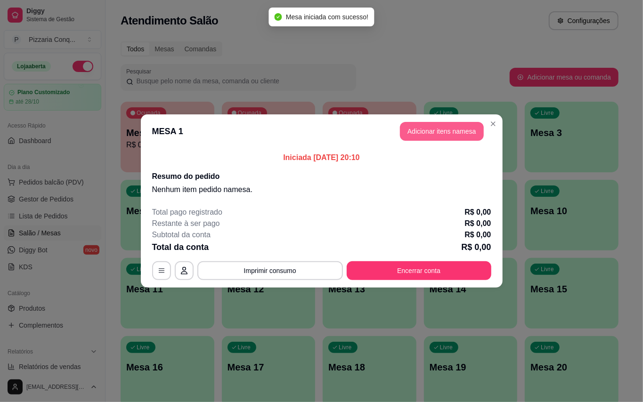
click at [473, 129] on button "Adicionar itens na mesa" at bounding box center [442, 131] width 84 height 19
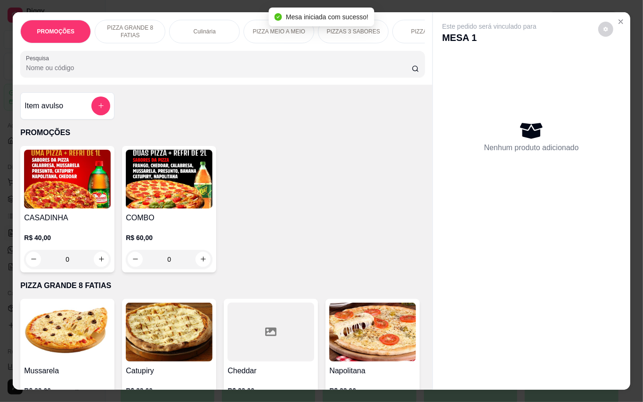
scroll to position [188, 0]
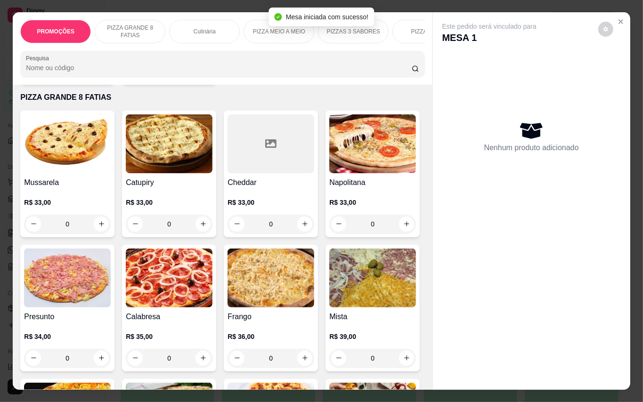
click at [213, 285] on img at bounding box center [169, 278] width 87 height 59
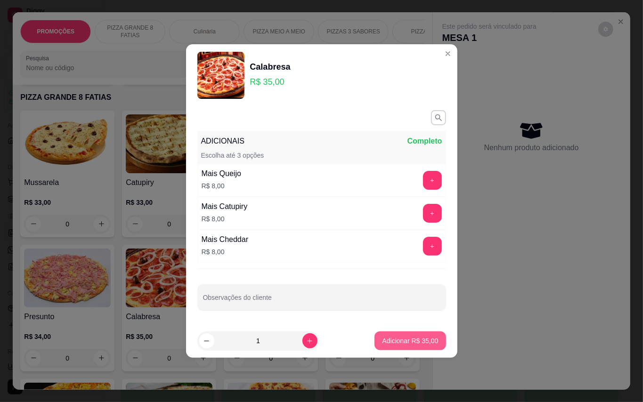
click at [411, 341] on p "Adicionar R$ 35,00" at bounding box center [410, 340] width 56 height 9
type input "1"
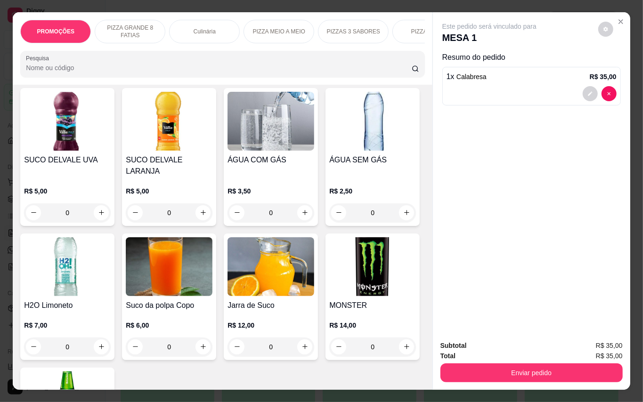
scroll to position [2387, 0]
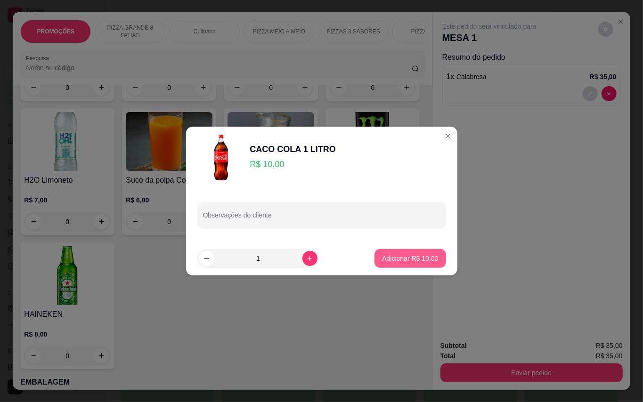
click at [419, 268] on button "Adicionar R$ 10,00" at bounding box center [410, 258] width 71 height 19
type input "1"
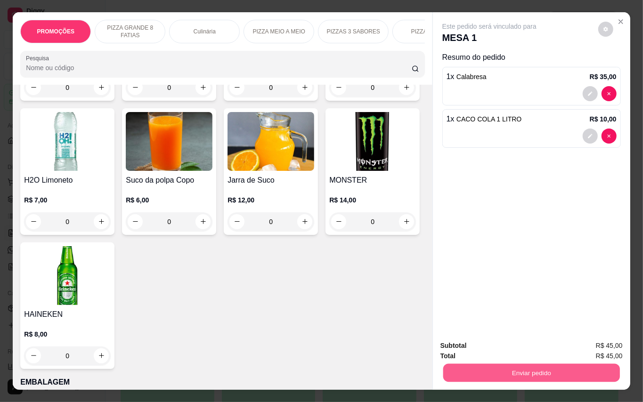
click at [526, 366] on button "Enviar pedido" at bounding box center [531, 373] width 177 height 18
click at [582, 339] on button "Enviar pedido" at bounding box center [598, 345] width 52 height 17
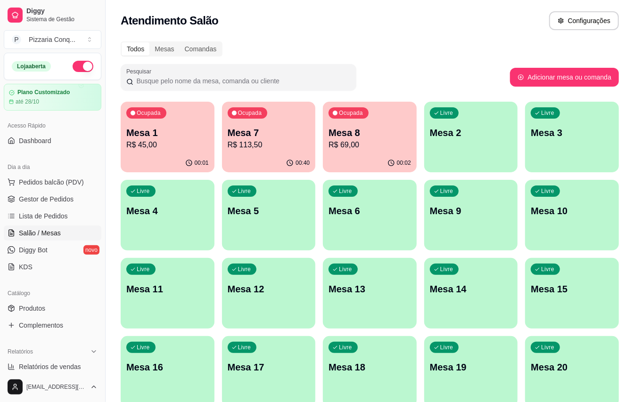
click at [283, 300] on div "Livre Mesa 12" at bounding box center [269, 287] width 94 height 59
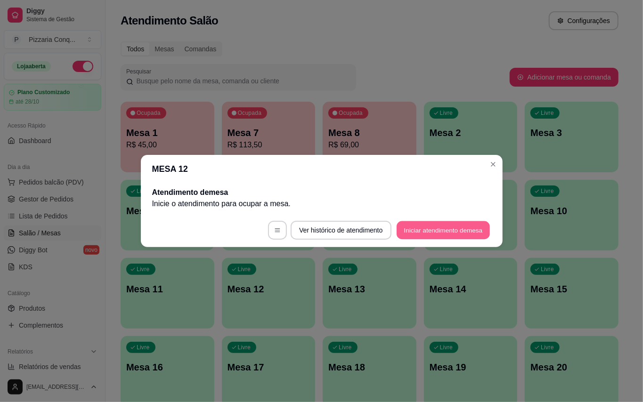
click at [430, 230] on button "Iniciar atendimento de mesa" at bounding box center [443, 230] width 93 height 18
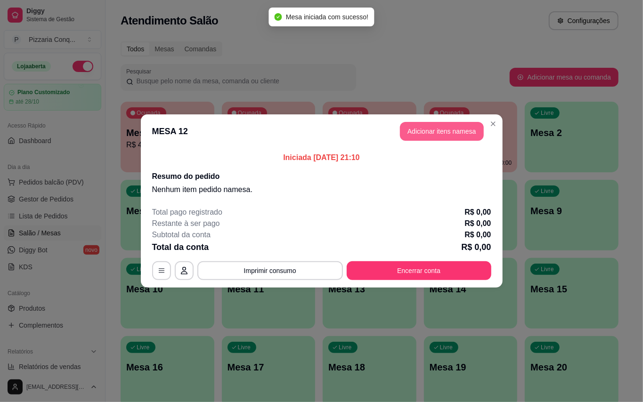
click at [455, 133] on button "Adicionar itens na mesa" at bounding box center [442, 131] width 84 height 19
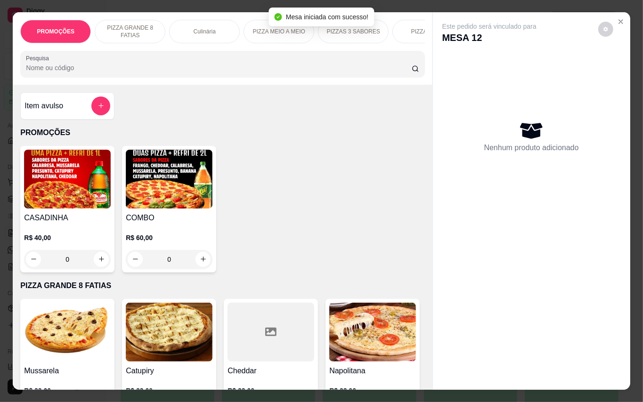
click at [171, 187] on img at bounding box center [169, 179] width 87 height 59
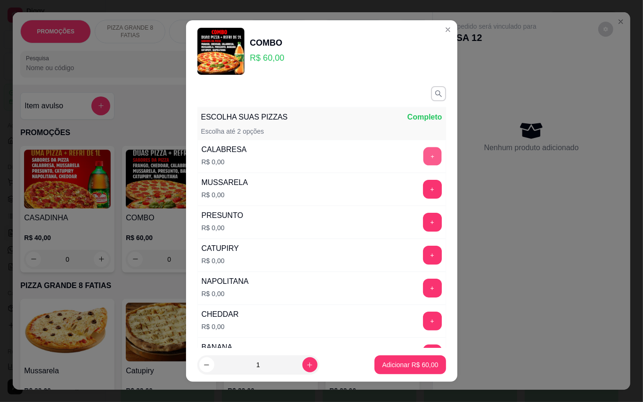
click at [423, 155] on button "+" at bounding box center [432, 156] width 18 height 18
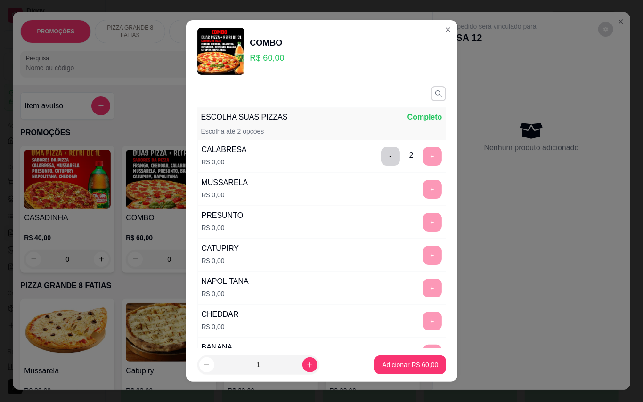
scroll to position [10, 0]
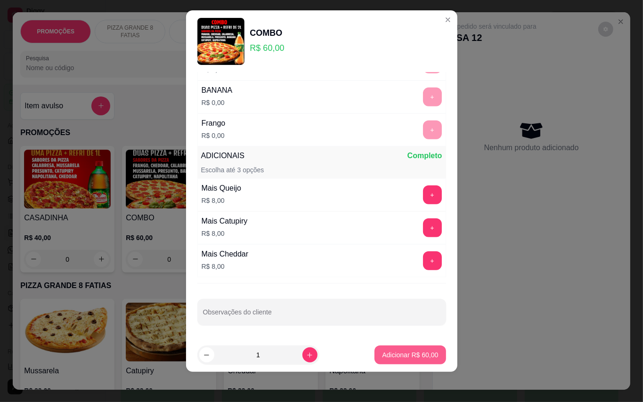
click at [418, 356] on p "Adicionar R$ 60,00" at bounding box center [410, 355] width 56 height 9
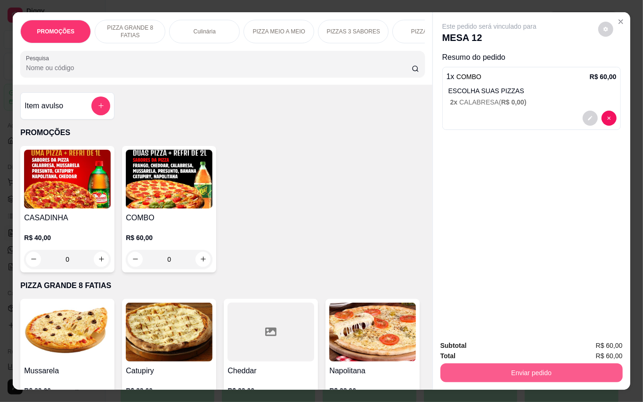
click at [534, 366] on button "Enviar pedido" at bounding box center [532, 373] width 182 height 19
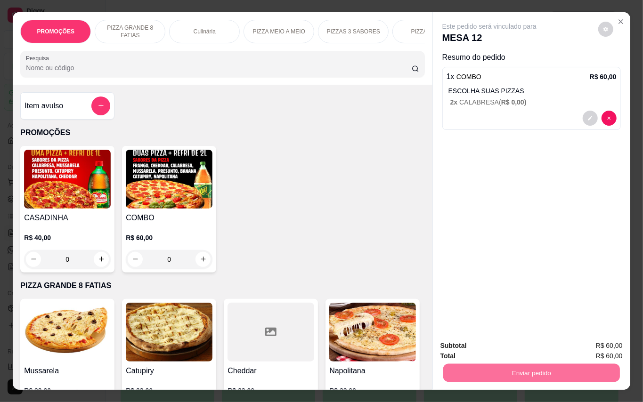
click at [581, 347] on button "Enviar pedido" at bounding box center [598, 345] width 52 height 17
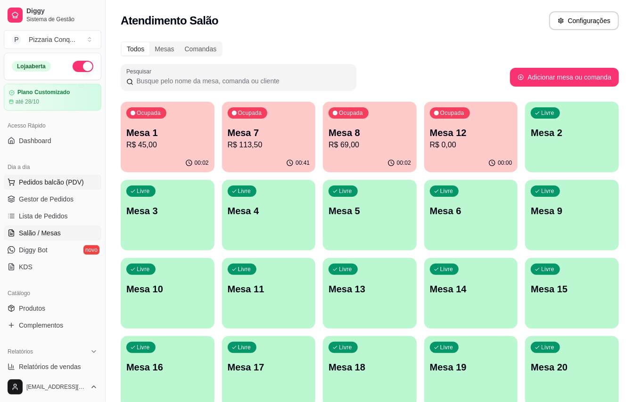
click at [75, 182] on span "Pedidos balcão (PDV)" at bounding box center [51, 182] width 65 height 9
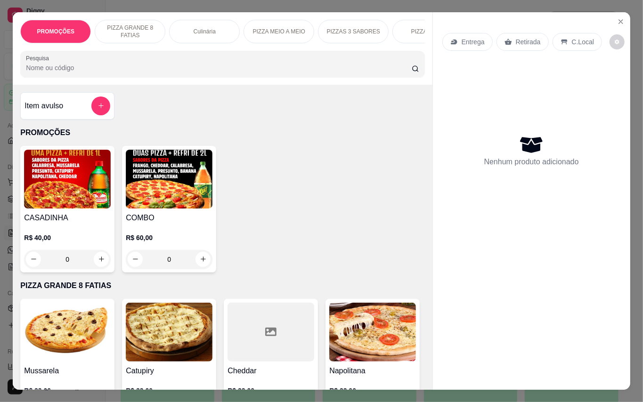
click at [155, 193] on img at bounding box center [169, 179] width 87 height 59
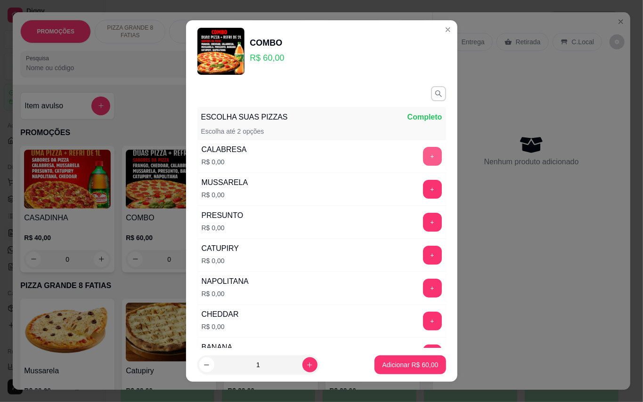
click at [423, 159] on button "+" at bounding box center [432, 156] width 19 height 19
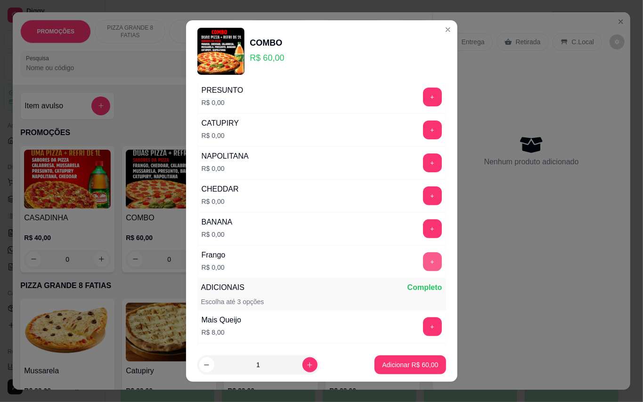
click at [423, 266] on button "+" at bounding box center [432, 262] width 19 height 19
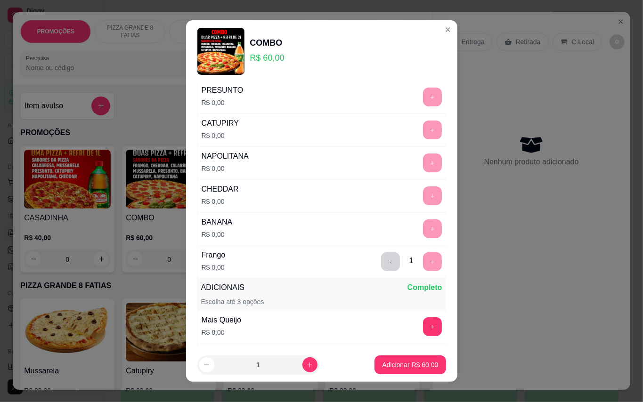
scroll to position [10, 0]
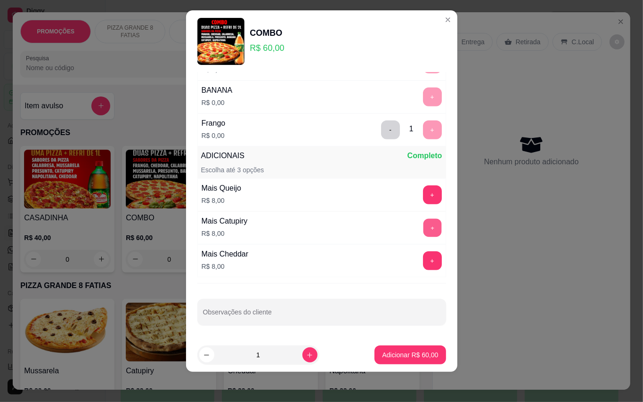
click at [423, 228] on button "+" at bounding box center [432, 228] width 18 height 18
click at [396, 363] on button "Adicionar R$ 68,00" at bounding box center [410, 355] width 69 height 18
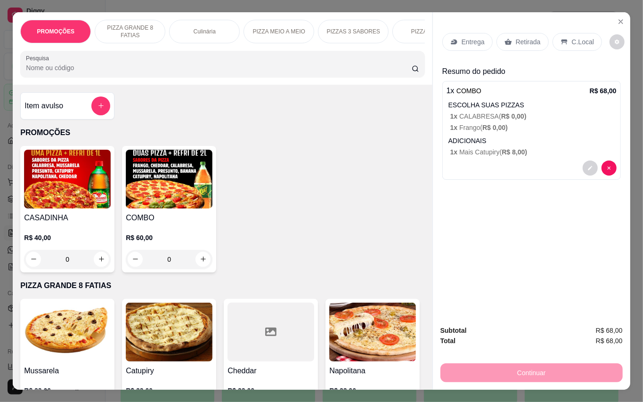
click at [537, 37] on p "Retirada" at bounding box center [528, 41] width 25 height 9
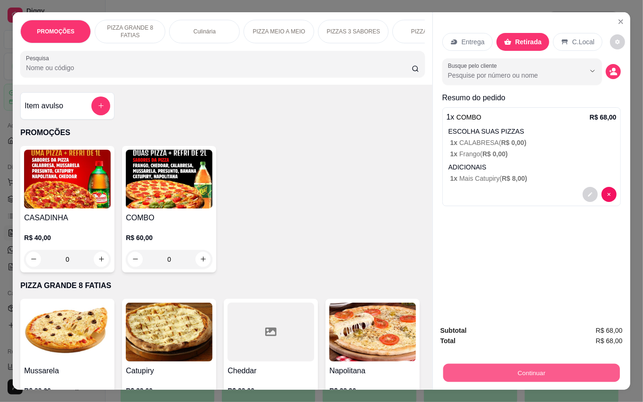
click at [544, 373] on button "Continuar" at bounding box center [531, 373] width 177 height 18
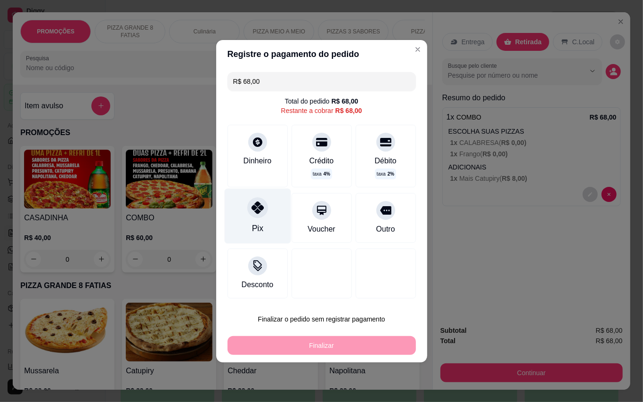
click at [263, 205] on div "Pix" at bounding box center [257, 215] width 66 height 55
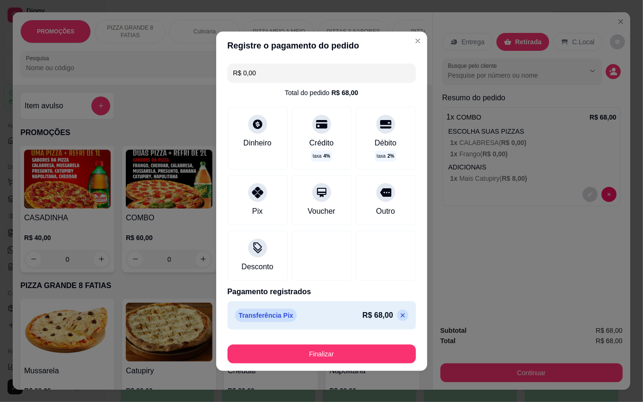
click at [374, 364] on footer "Finalizar" at bounding box center [321, 353] width 211 height 38
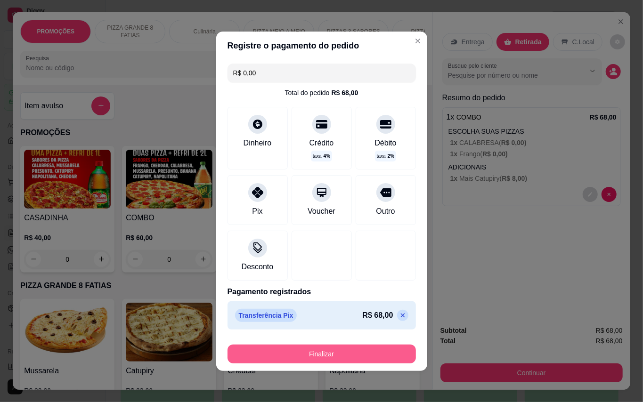
click at [379, 362] on button "Finalizar" at bounding box center [322, 354] width 188 height 19
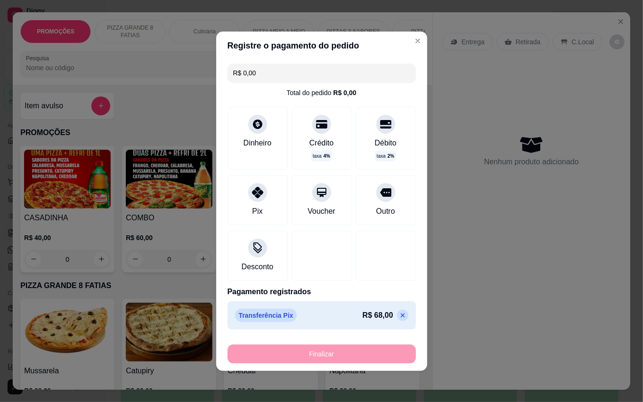
type input "-R$ 68,00"
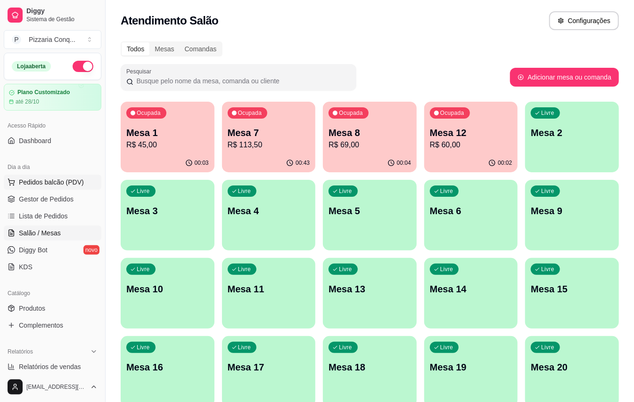
click at [51, 182] on span "Pedidos balcão (PDV)" at bounding box center [51, 182] width 65 height 9
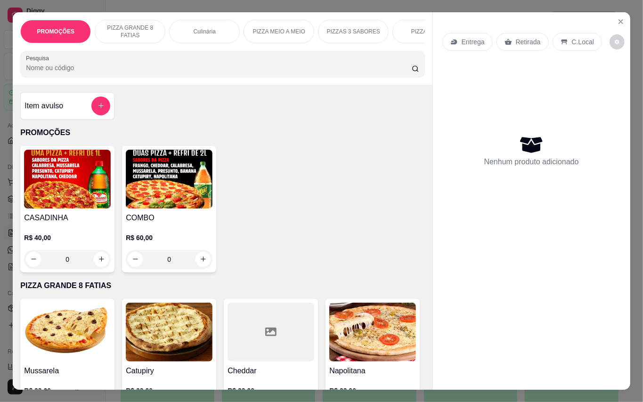
scroll to position [251, 0]
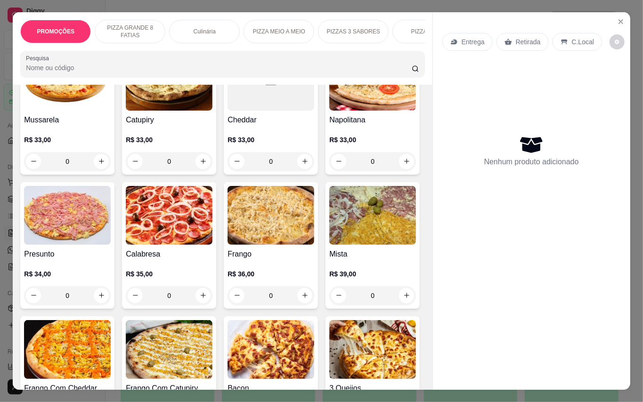
click at [213, 245] on img at bounding box center [169, 215] width 87 height 59
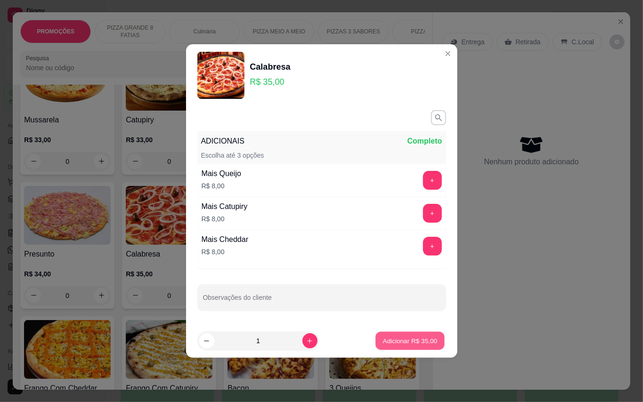
click at [411, 345] on p "Adicionar R$ 35,00" at bounding box center [410, 340] width 55 height 9
type input "1"
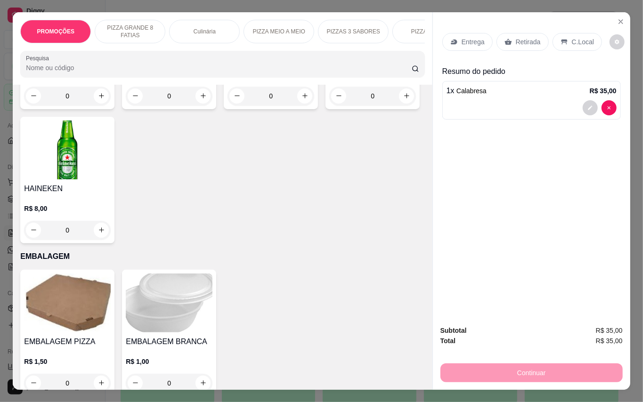
scroll to position [2639, 0]
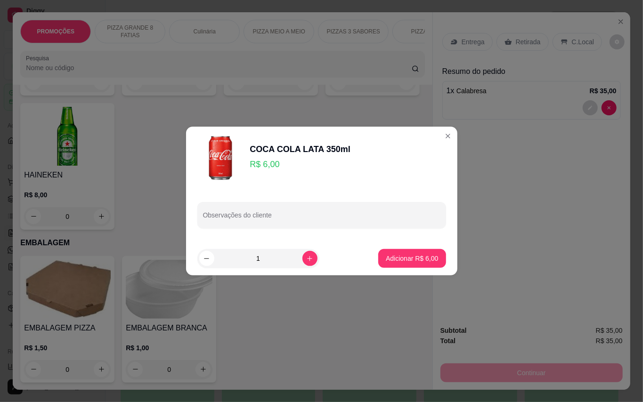
click at [385, 249] on footer "1 Adicionar R$ 6,00" at bounding box center [321, 259] width 271 height 34
click at [389, 256] on p "Adicionar R$ 6,00" at bounding box center [412, 258] width 52 height 9
type input "1"
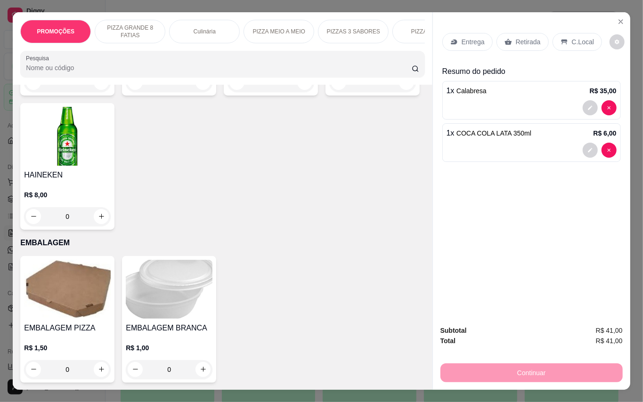
click at [534, 38] on p "Retirada" at bounding box center [528, 41] width 25 height 9
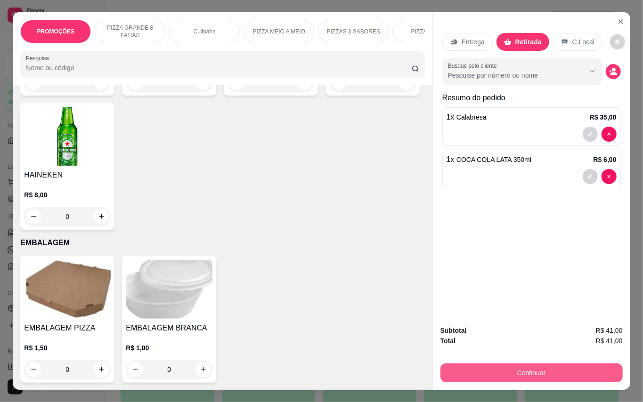
click at [569, 370] on button "Continuar" at bounding box center [532, 373] width 182 height 19
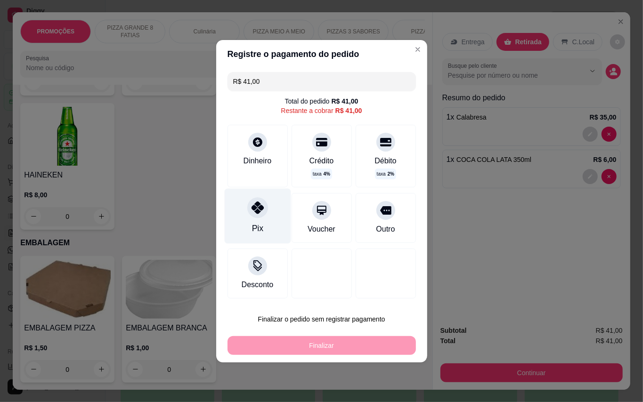
click at [259, 215] on div at bounding box center [257, 207] width 21 height 21
type input "R$ 0,00"
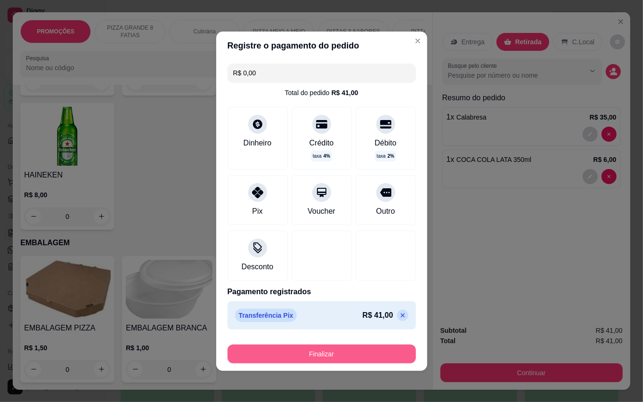
click at [379, 353] on button "Finalizar" at bounding box center [322, 354] width 188 height 19
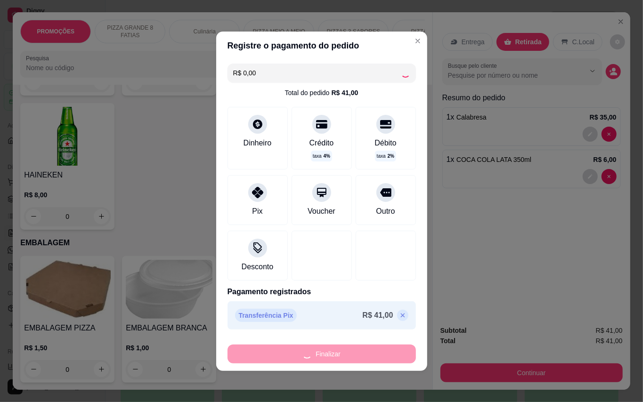
type input "0"
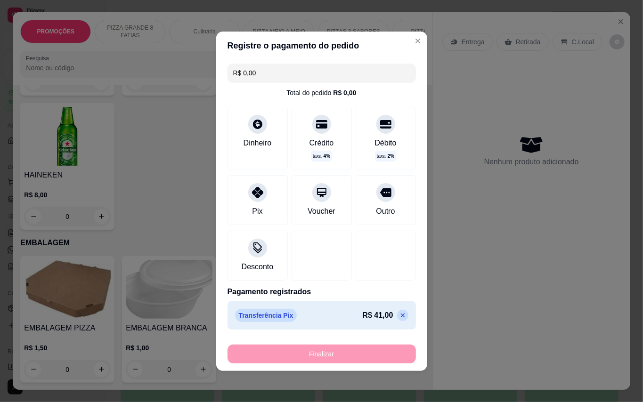
type input "-R$ 41,00"
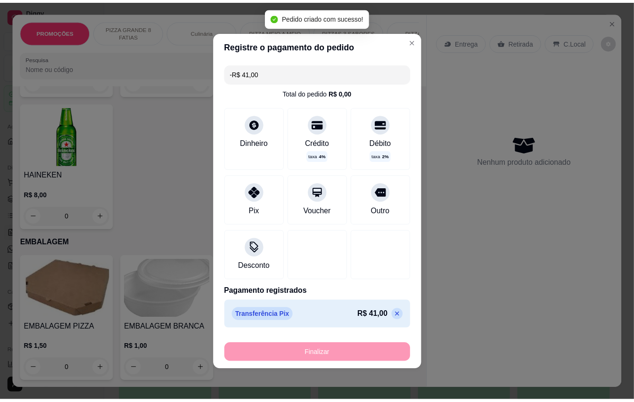
scroll to position [2638, 0]
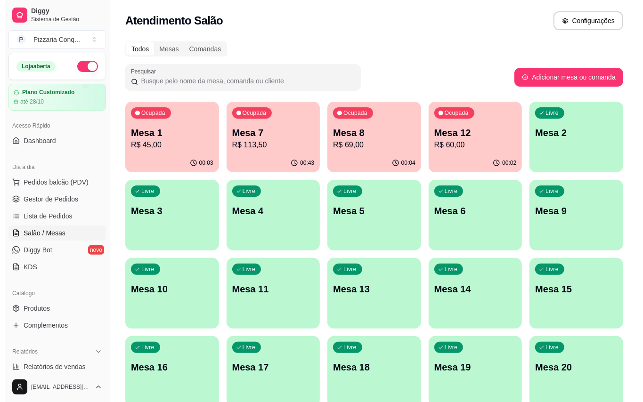
scroll to position [199, 0]
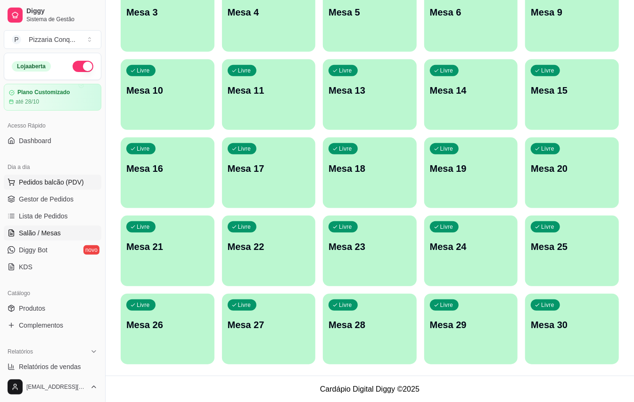
click at [72, 189] on button "Pedidos balcão (PDV)" at bounding box center [53, 182] width 98 height 15
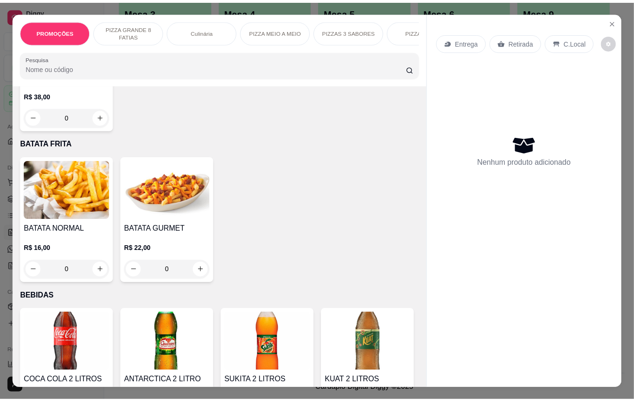
scroll to position [1571, 0]
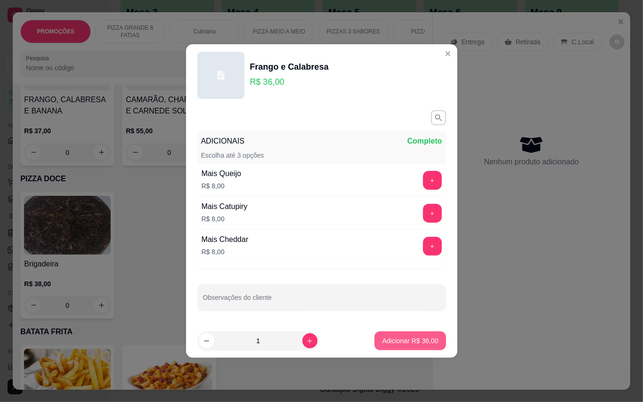
click at [392, 352] on footer "1 Adicionar R$ 36,00" at bounding box center [321, 341] width 271 height 34
click at [400, 344] on p "Adicionar R$ 36,00" at bounding box center [410, 340] width 56 height 9
type input "1"
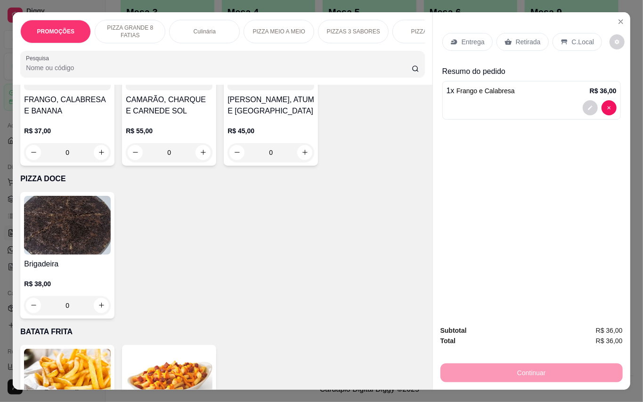
click at [462, 37] on p "Entrega" at bounding box center [473, 41] width 23 height 9
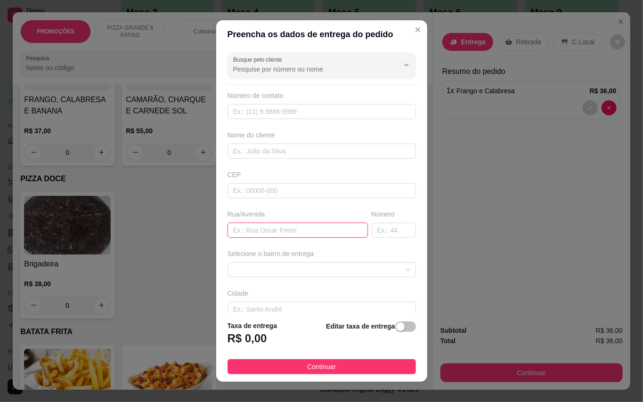
click at [290, 225] on input "text" at bounding box center [298, 230] width 140 height 15
click at [305, 272] on span at bounding box center [321, 270] width 177 height 14
type input "araras"
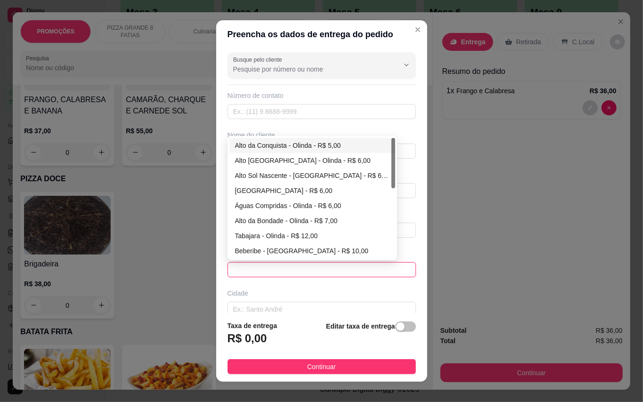
click at [291, 148] on div "Alto da Conquista - Olinda - R$ 5,00" at bounding box center [312, 145] width 155 height 10
type input "Olinda"
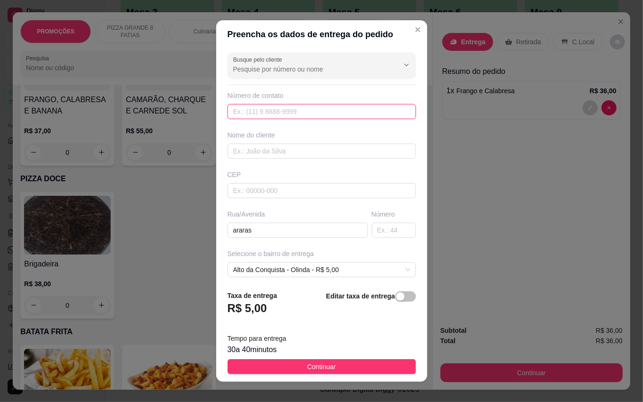
paste input "[PHONE_NUMBER]"
type input "[PHONE_NUMBER]"
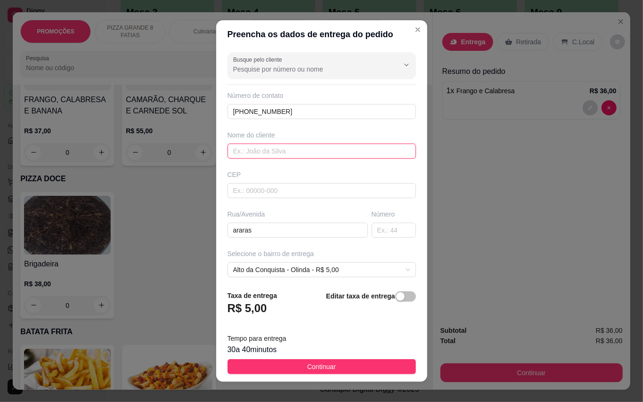
click at [283, 151] on input "text" at bounding box center [322, 151] width 188 height 15
type input "[PERSON_NAME]"
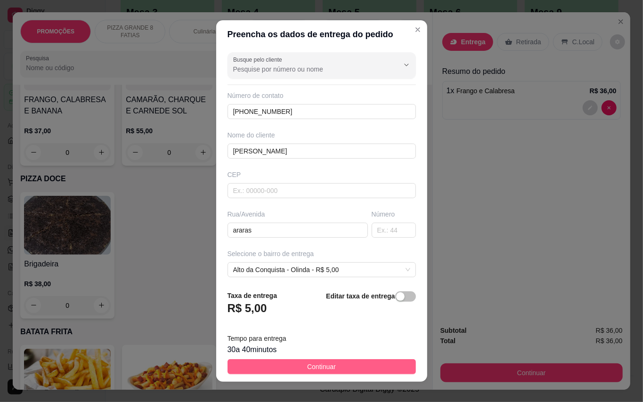
click at [361, 369] on button "Continuar" at bounding box center [322, 367] width 188 height 15
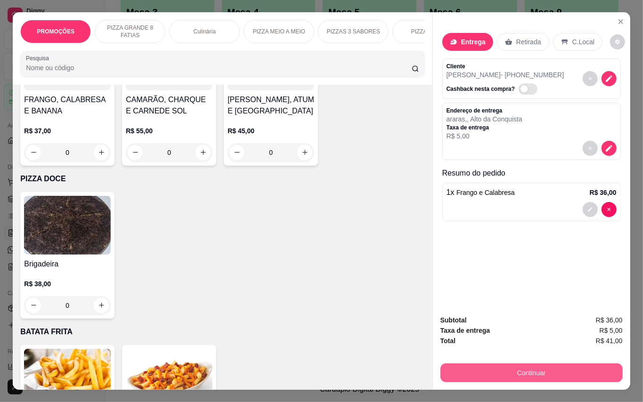
click at [560, 369] on button "Continuar" at bounding box center [532, 373] width 182 height 19
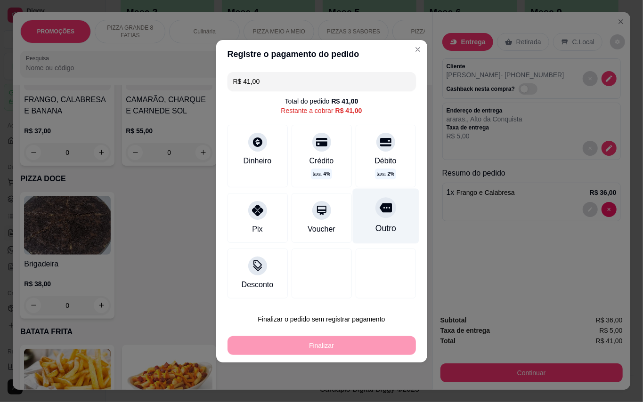
click at [376, 215] on div at bounding box center [386, 207] width 21 height 21
type input "R$ 0,00"
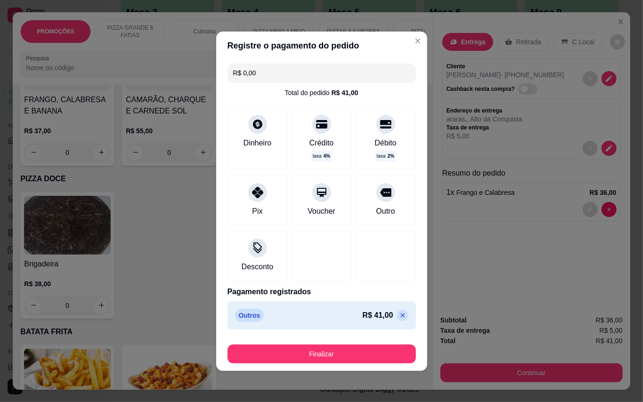
click at [345, 359] on button "Finalizar" at bounding box center [322, 354] width 188 height 19
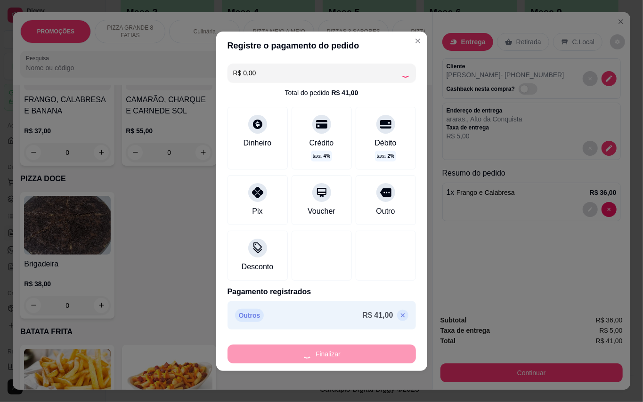
type input "0"
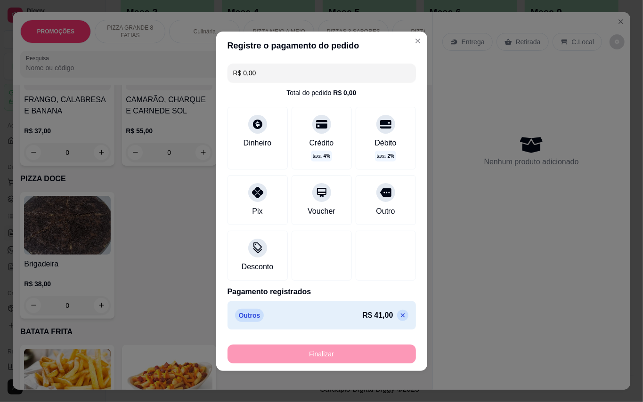
type input "-R$ 41,00"
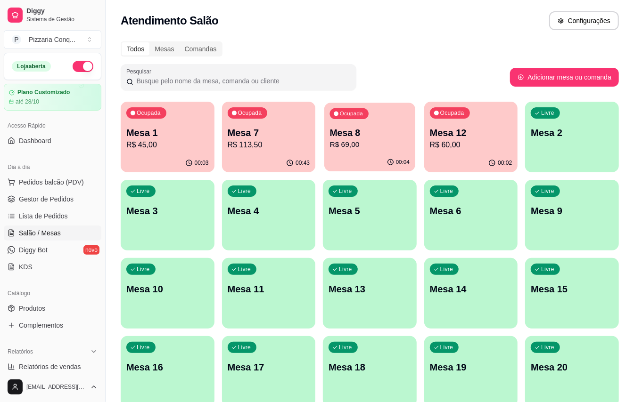
click at [399, 130] on p "Mesa 8" at bounding box center [370, 133] width 80 height 13
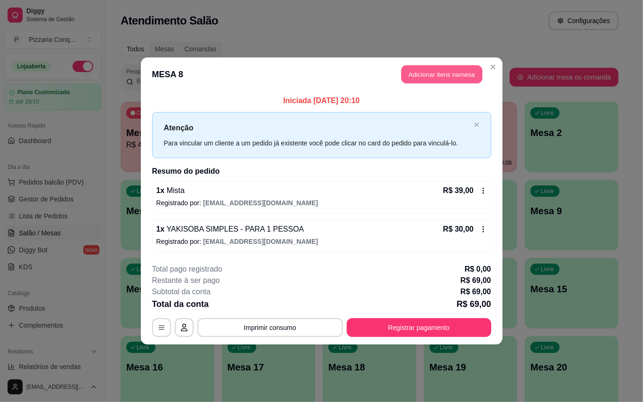
click at [413, 70] on button "Adicionar itens na mesa" at bounding box center [442, 75] width 81 height 18
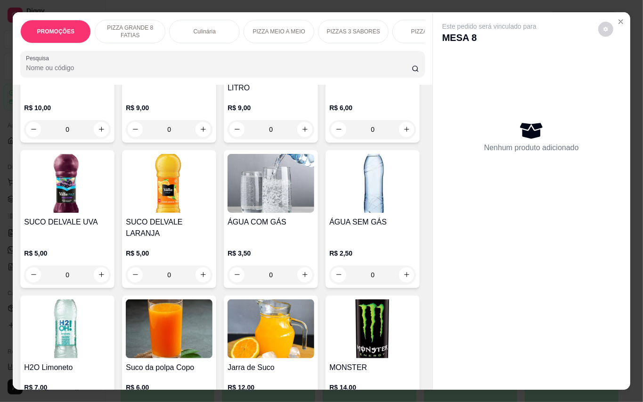
scroll to position [2325, 0]
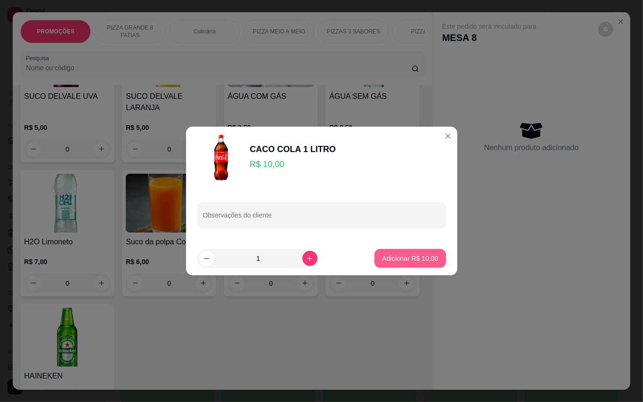
click at [417, 260] on p "Adicionar R$ 10,00" at bounding box center [410, 258] width 56 height 9
type input "1"
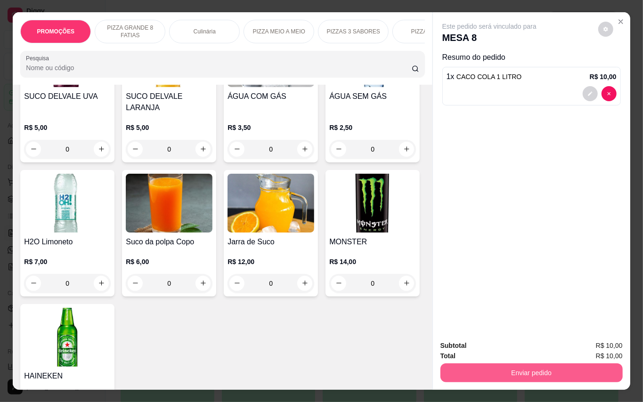
click at [544, 368] on button "Enviar pedido" at bounding box center [532, 373] width 182 height 19
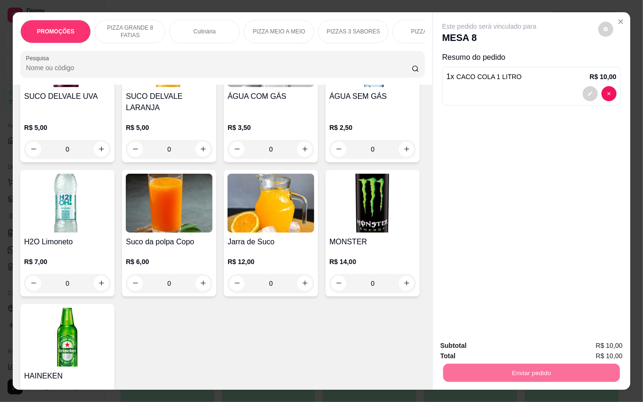
click at [598, 344] on button "Enviar pedido" at bounding box center [597, 346] width 53 height 18
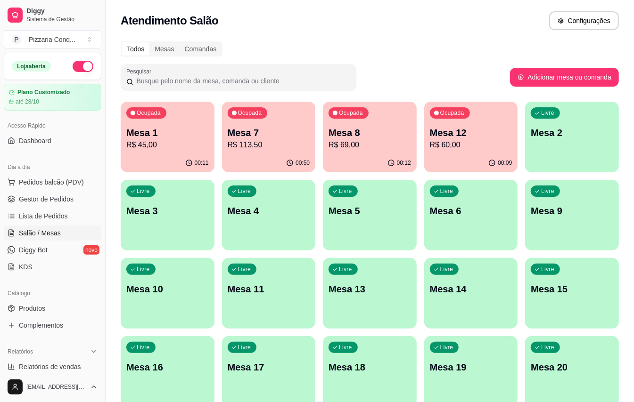
click at [238, 124] on div "Ocupada Mesa 7 R$ 113,50" at bounding box center [269, 128] width 94 height 52
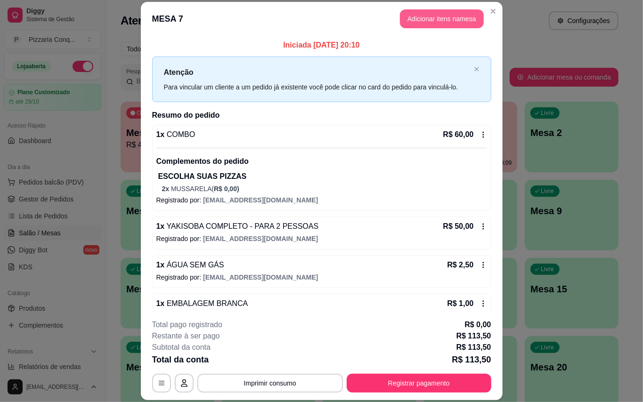
click at [448, 23] on button "Adicionar itens na mesa" at bounding box center [442, 18] width 84 height 19
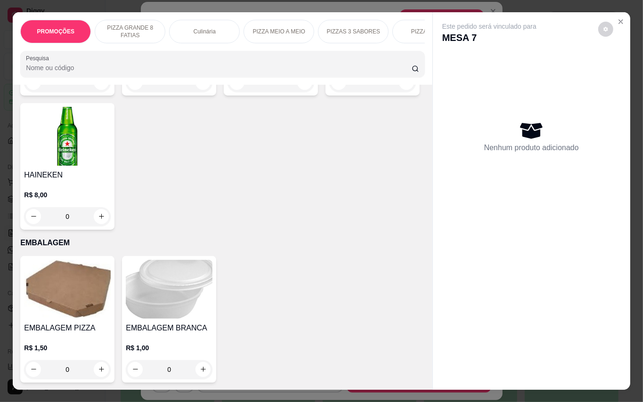
scroll to position [2715, 0]
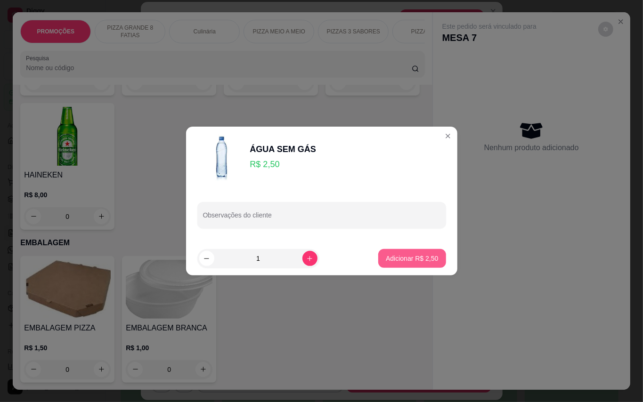
click at [418, 259] on p "Adicionar R$ 2,50" at bounding box center [412, 258] width 52 height 9
type input "1"
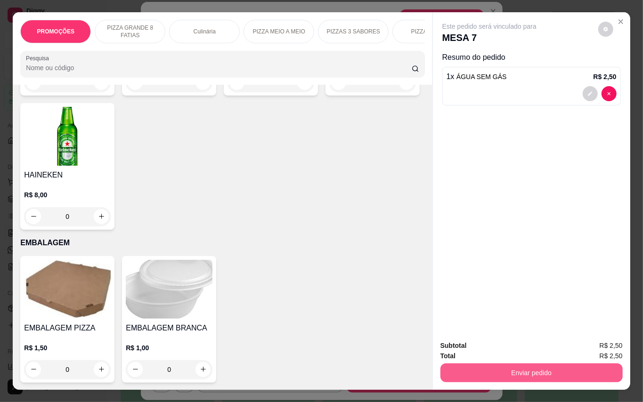
click at [570, 376] on button "Enviar pedido" at bounding box center [532, 373] width 182 height 19
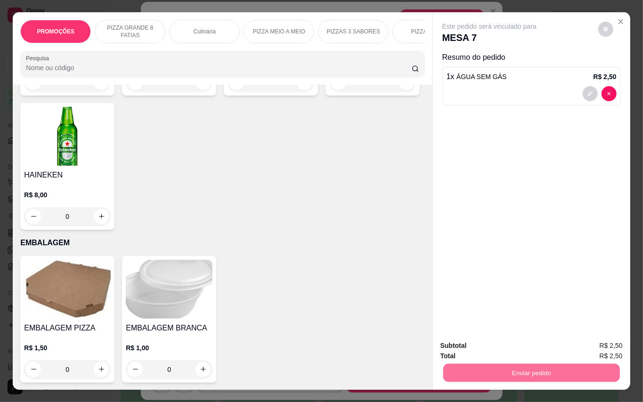
click at [616, 346] on button "Enviar pedido" at bounding box center [597, 346] width 53 height 18
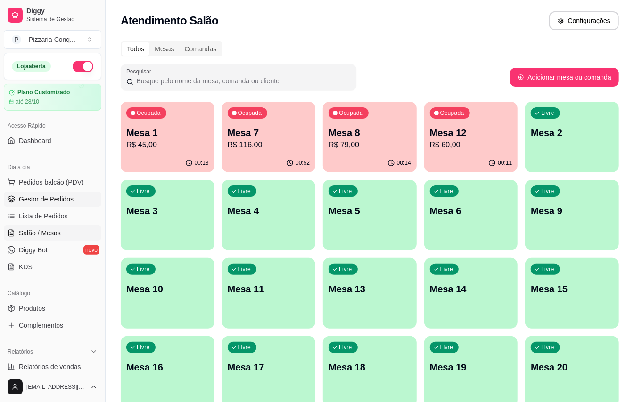
click at [47, 199] on span "Gestor de Pedidos" at bounding box center [46, 199] width 55 height 9
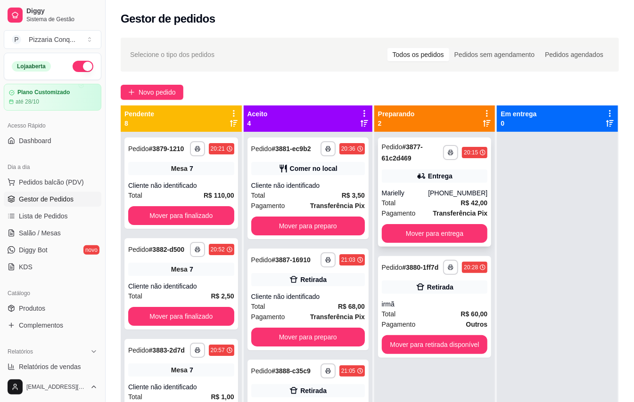
click at [391, 191] on div "Marielly" at bounding box center [405, 192] width 47 height 9
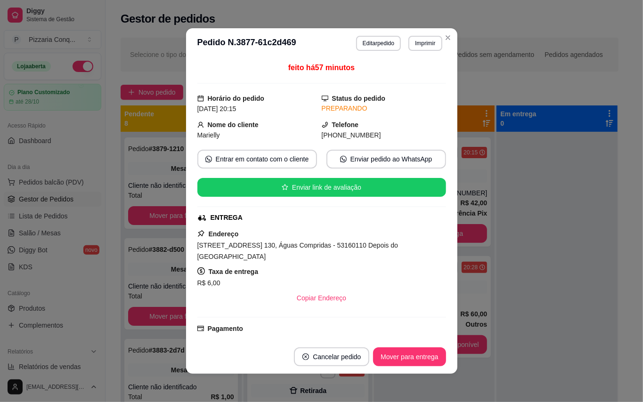
scroll to position [105, 0]
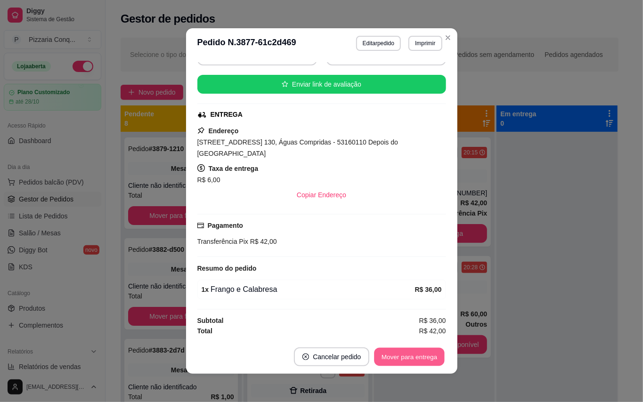
click at [440, 363] on button "Mover para entrega" at bounding box center [410, 357] width 71 height 18
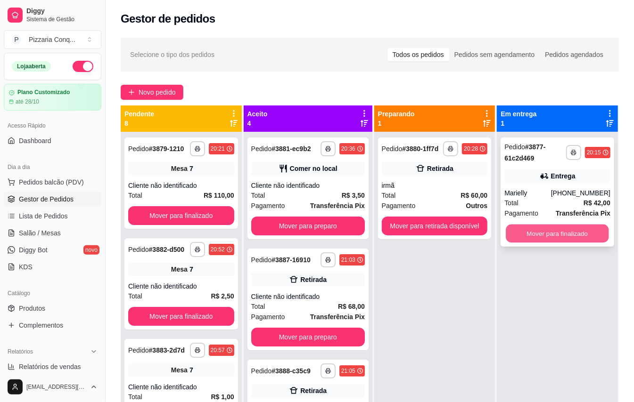
click at [549, 233] on button "Mover para finalizado" at bounding box center [557, 234] width 103 height 18
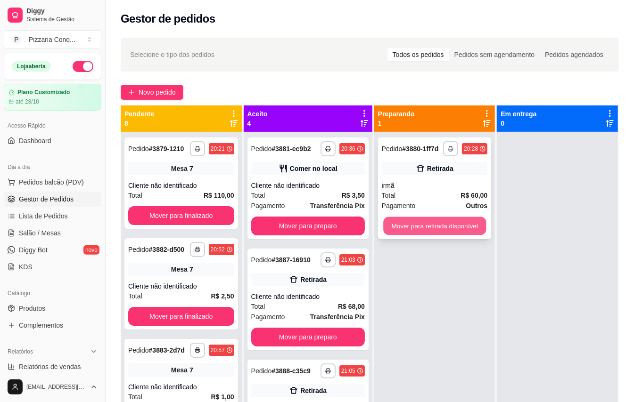
click at [456, 227] on button "Mover para retirada disponível" at bounding box center [434, 226] width 103 height 18
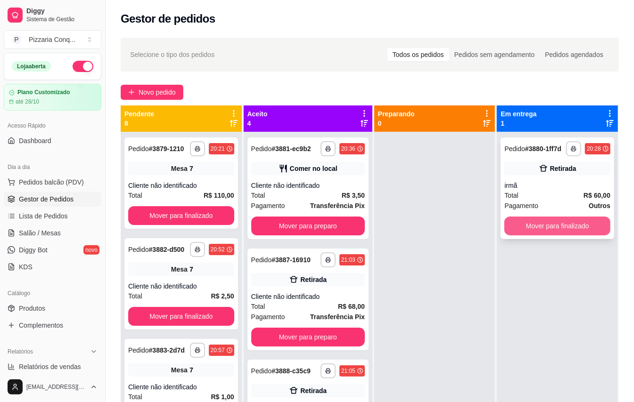
click at [554, 236] on button "Mover para finalizado" at bounding box center [557, 226] width 106 height 19
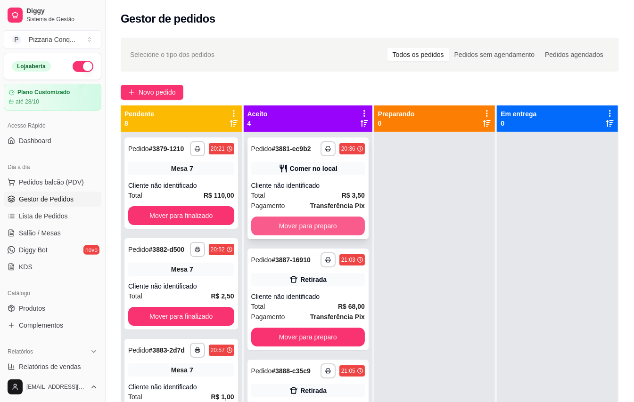
click at [327, 236] on button "Mover para preparo" at bounding box center [308, 226] width 114 height 19
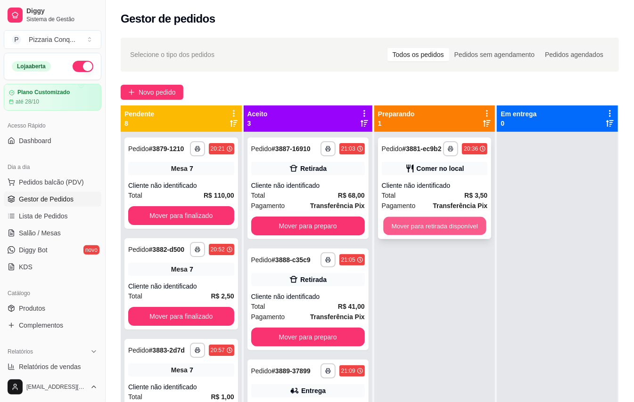
click at [417, 224] on button "Mover para retirada disponível" at bounding box center [434, 226] width 103 height 18
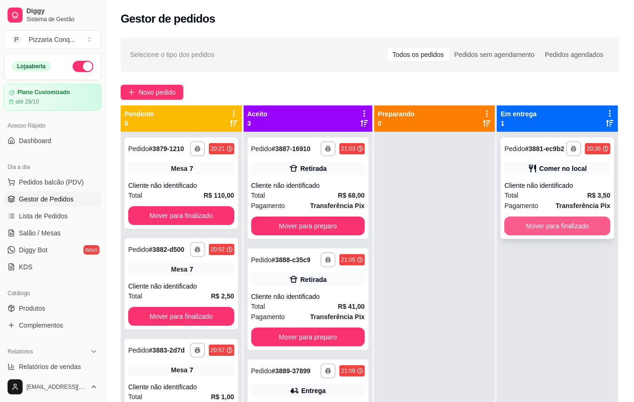
click at [548, 232] on button "Mover para finalizado" at bounding box center [557, 226] width 106 height 19
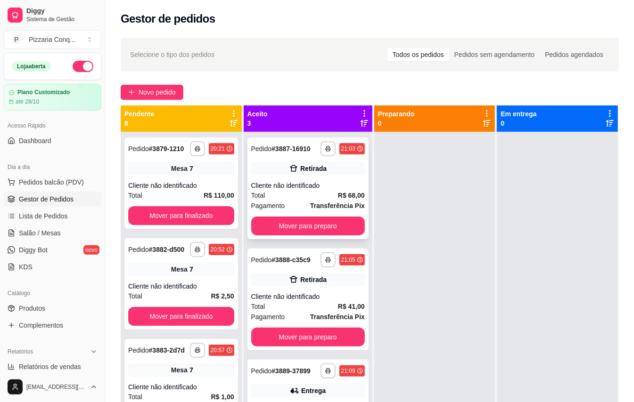
click at [317, 198] on div "Total R$ 68,00" at bounding box center [308, 195] width 114 height 10
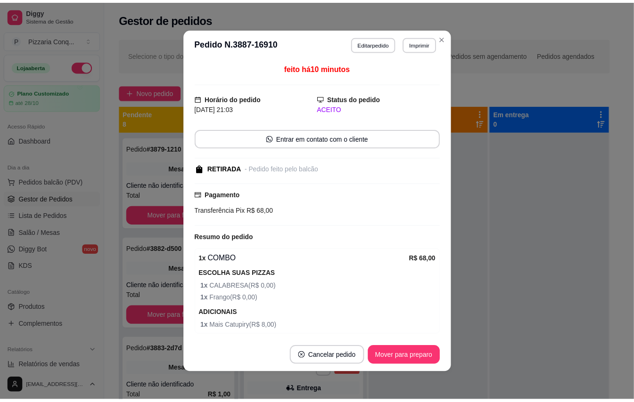
scroll to position [38, 0]
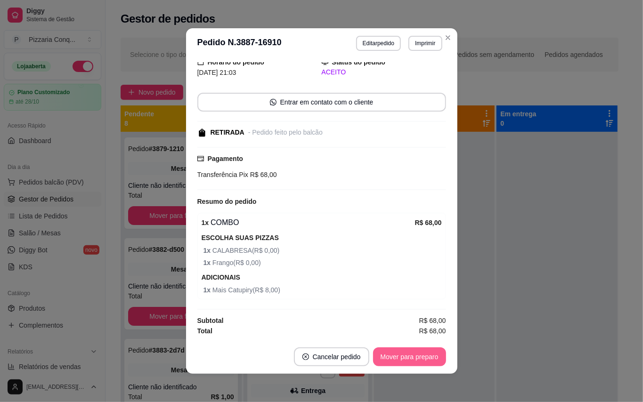
click at [428, 351] on button "Mover para preparo" at bounding box center [409, 357] width 73 height 19
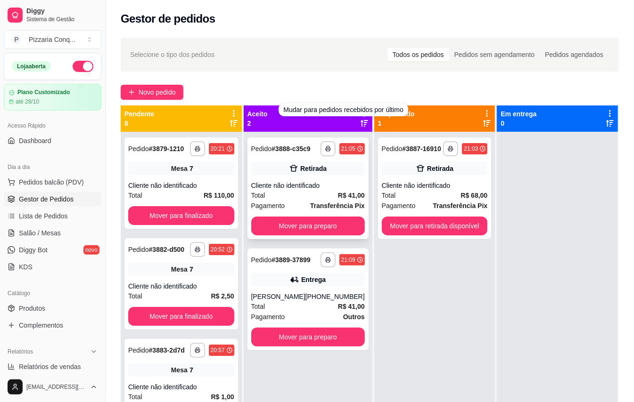
click at [311, 199] on div "Total R$ 41,00" at bounding box center [308, 195] width 114 height 10
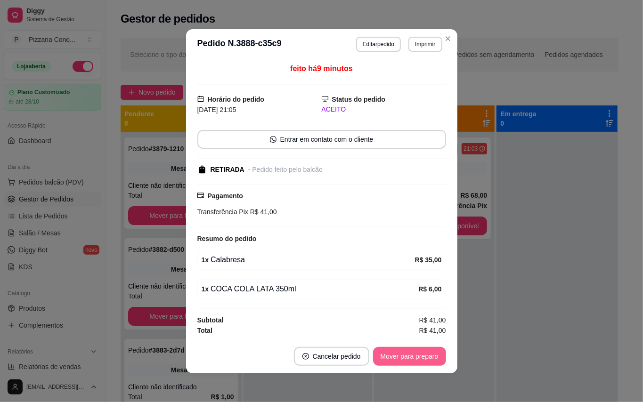
click at [422, 360] on button "Mover para preparo" at bounding box center [409, 356] width 73 height 19
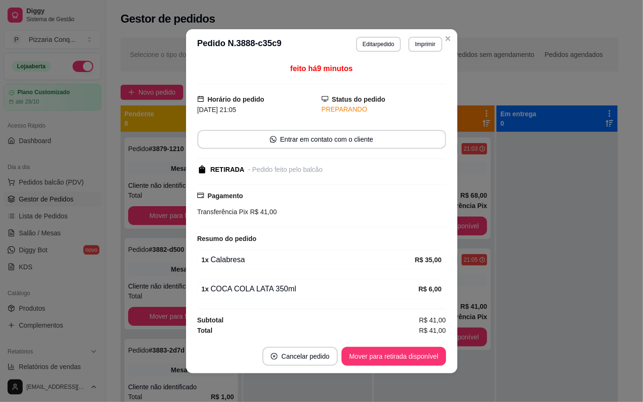
click at [448, 29] on header "**********" at bounding box center [321, 44] width 271 height 30
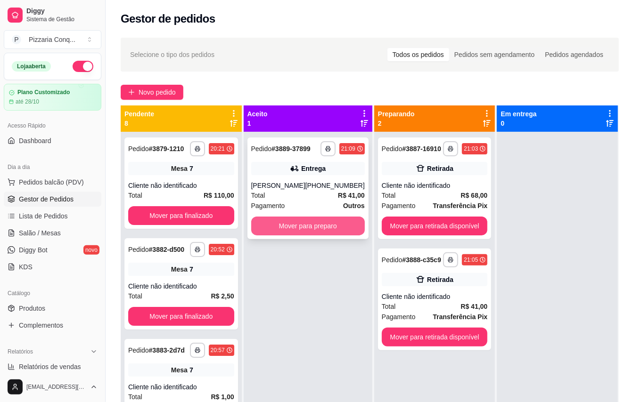
click at [325, 236] on button "Mover para preparo" at bounding box center [308, 226] width 114 height 19
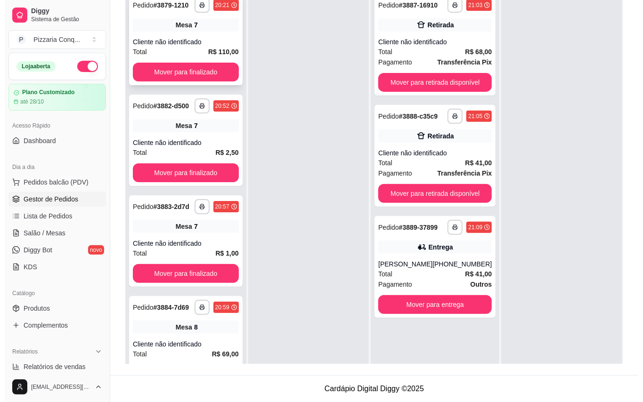
scroll to position [0, 0]
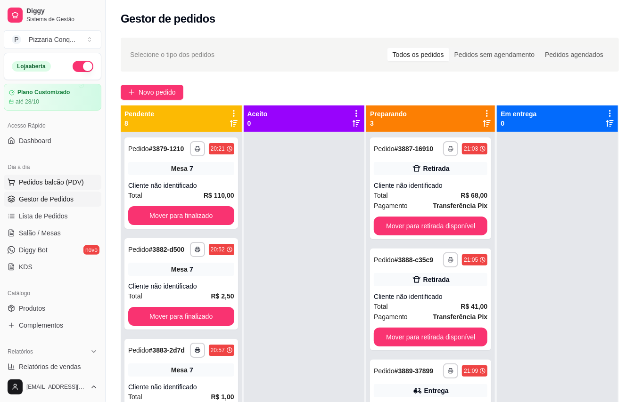
click at [62, 180] on span "Pedidos balcão (PDV)" at bounding box center [51, 182] width 65 height 9
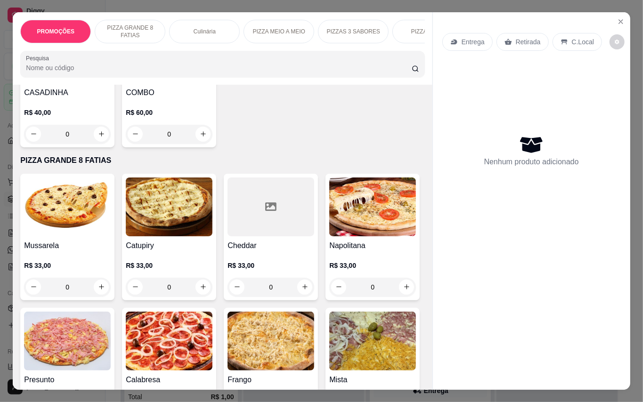
scroll to position [314, 0]
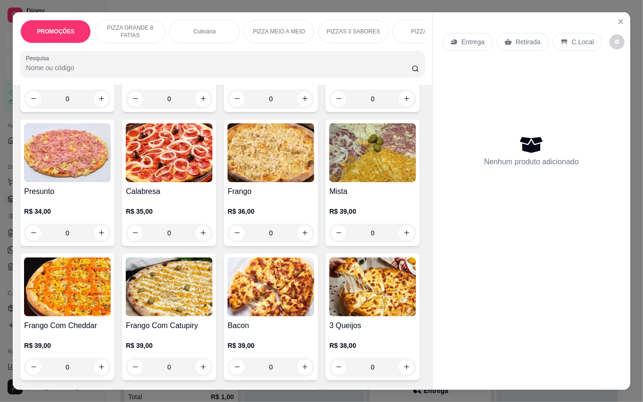
click at [213, 180] on img at bounding box center [169, 152] width 87 height 59
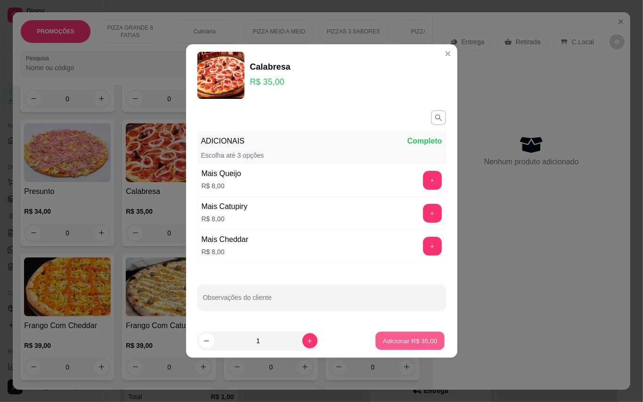
click at [420, 345] on p "Adicionar R$ 35,00" at bounding box center [410, 340] width 55 height 9
type input "1"
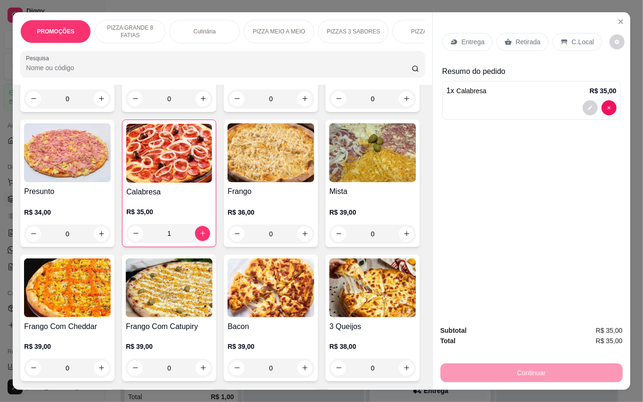
click at [528, 42] on div "Retirada" at bounding box center [523, 42] width 52 height 18
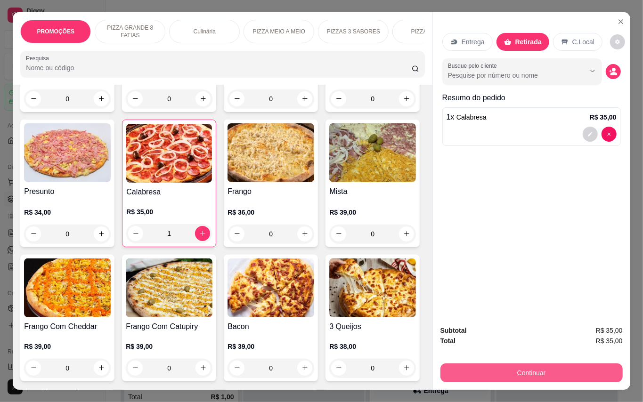
click at [555, 375] on button "Continuar" at bounding box center [532, 373] width 182 height 19
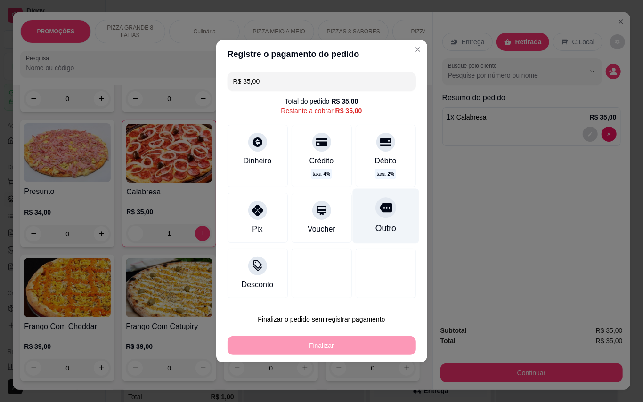
click at [394, 213] on div "Outro" at bounding box center [385, 215] width 66 height 55
type input "R$ 0,00"
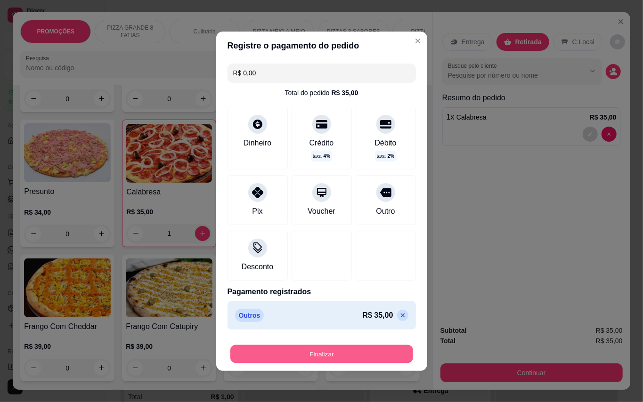
click at [370, 358] on button "Finalizar" at bounding box center [321, 354] width 183 height 18
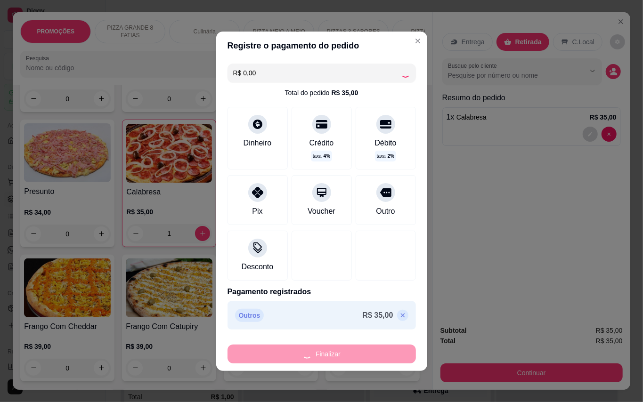
type input "0"
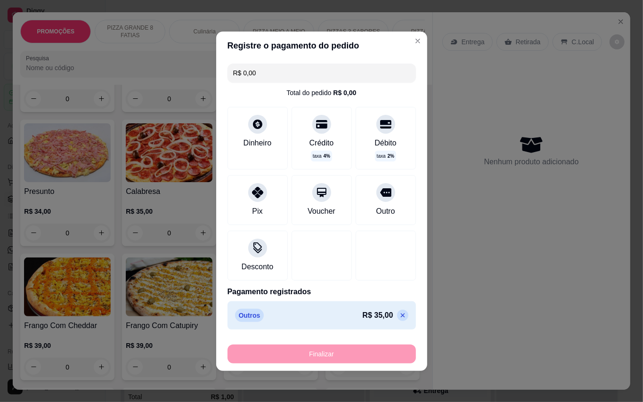
type input "-R$ 35,00"
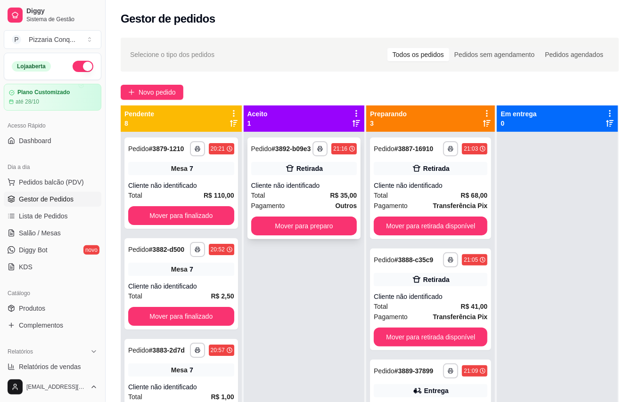
click at [283, 201] on div "Total R$ 35,00" at bounding box center [304, 195] width 106 height 10
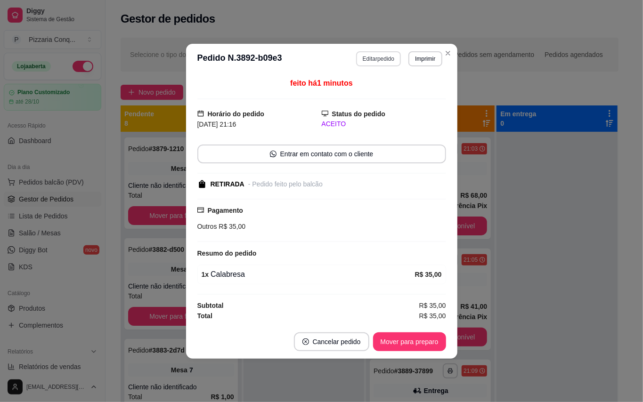
click at [396, 55] on button "Editar pedido" at bounding box center [378, 58] width 45 height 15
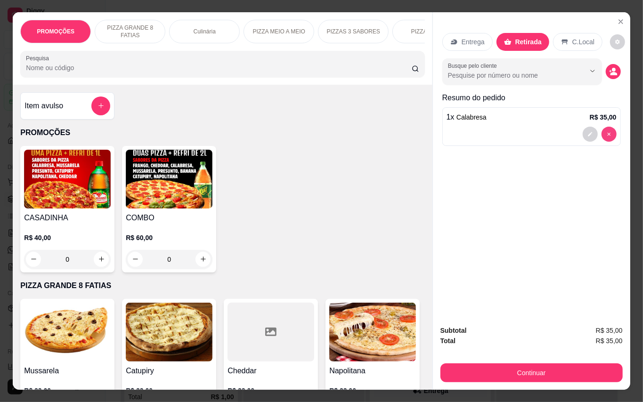
type input "0"
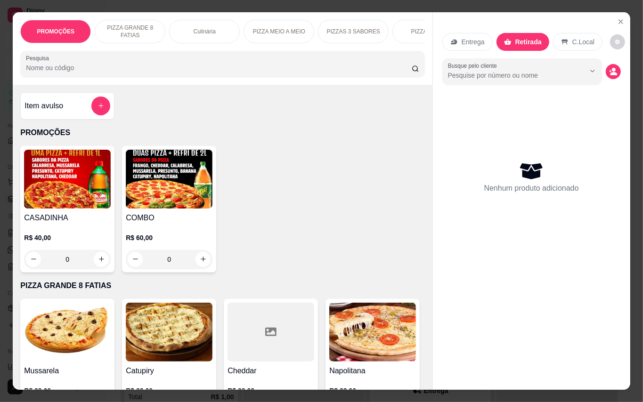
click at [185, 195] on img at bounding box center [169, 179] width 87 height 59
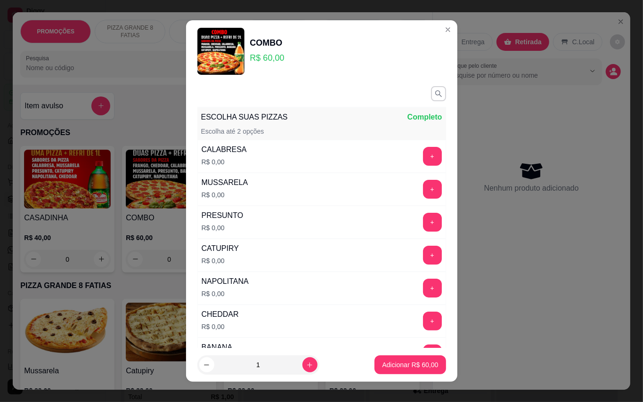
click at [419, 158] on div "+" at bounding box center [432, 156] width 26 height 19
click at [423, 161] on button "+" at bounding box center [432, 156] width 19 height 19
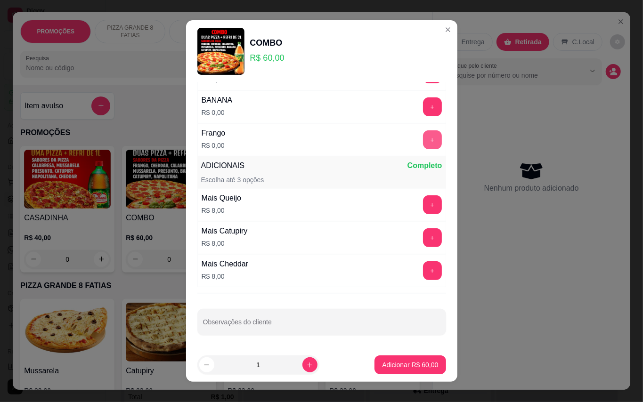
click at [423, 133] on button "+" at bounding box center [432, 140] width 19 height 19
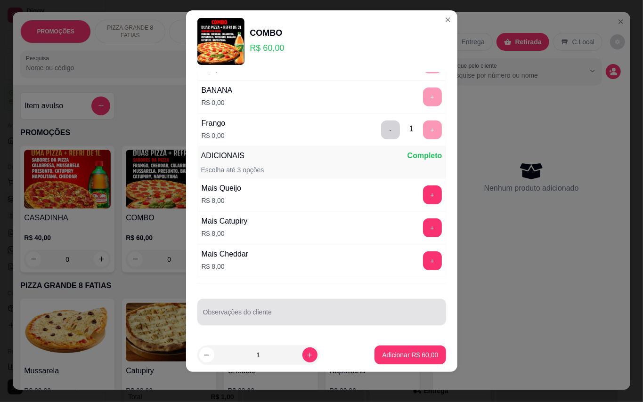
click at [362, 313] on input "Observações do cliente" at bounding box center [322, 315] width 238 height 9
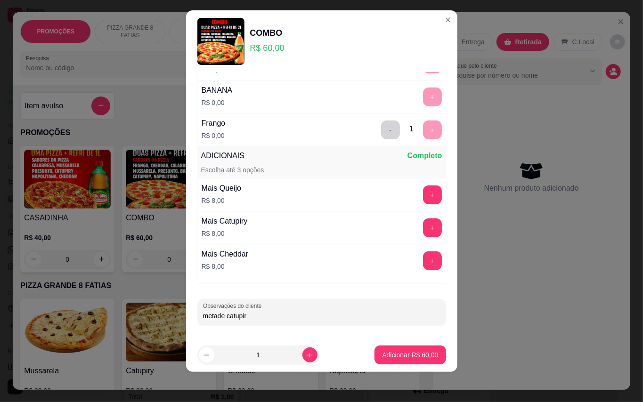
type input "metade catupiry"
click at [408, 360] on button "Adicionar R$ 60,00" at bounding box center [410, 355] width 69 height 18
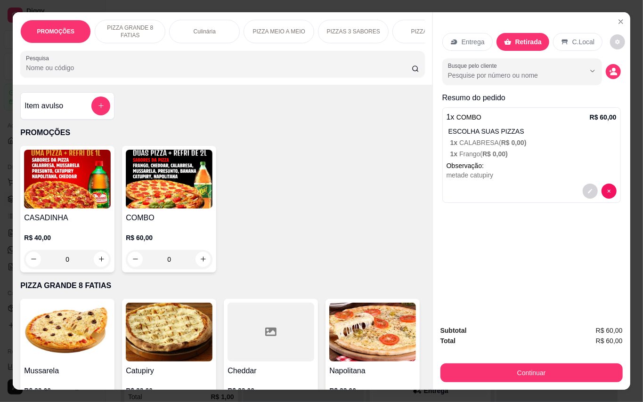
click at [475, 361] on div "Continuar" at bounding box center [532, 371] width 182 height 21
click at [481, 364] on button "Continuar" at bounding box center [532, 373] width 182 height 19
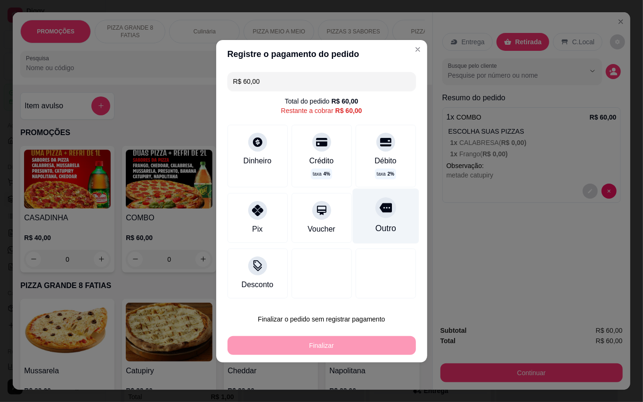
click at [385, 217] on div "Outro" at bounding box center [385, 215] width 66 height 55
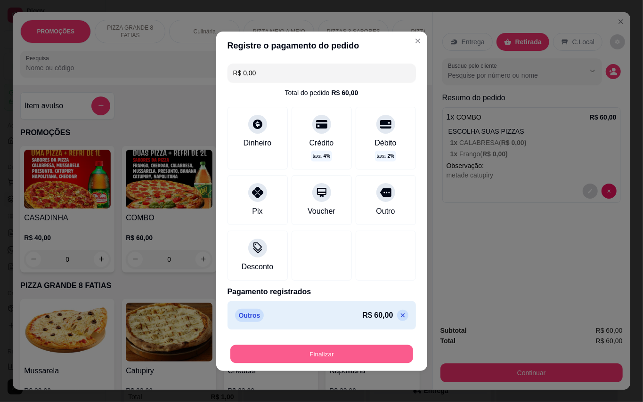
click at [375, 362] on button "Finalizar" at bounding box center [321, 354] width 183 height 18
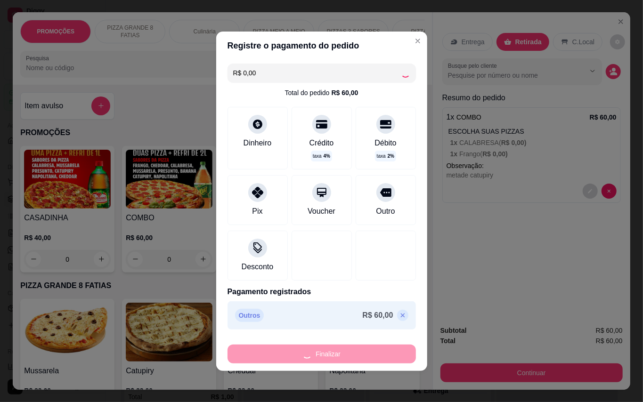
type input "-R$ 60,00"
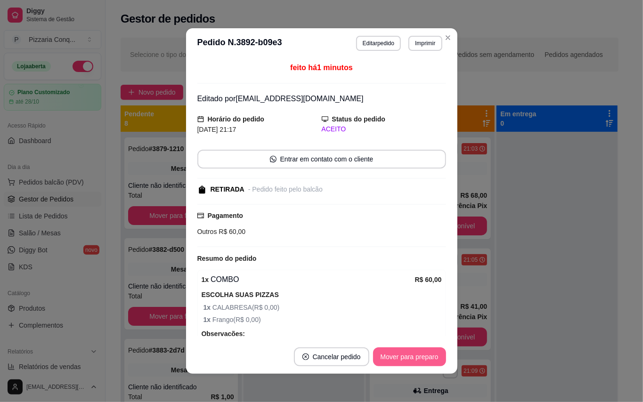
click at [423, 361] on button "Mover para preparo" at bounding box center [409, 357] width 73 height 19
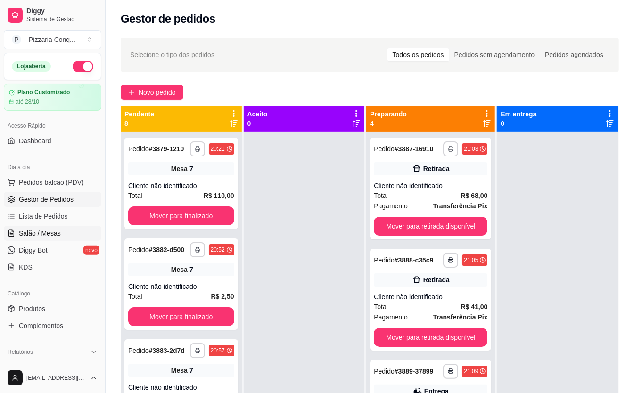
click at [68, 232] on link "Salão / Mesas" at bounding box center [53, 233] width 98 height 15
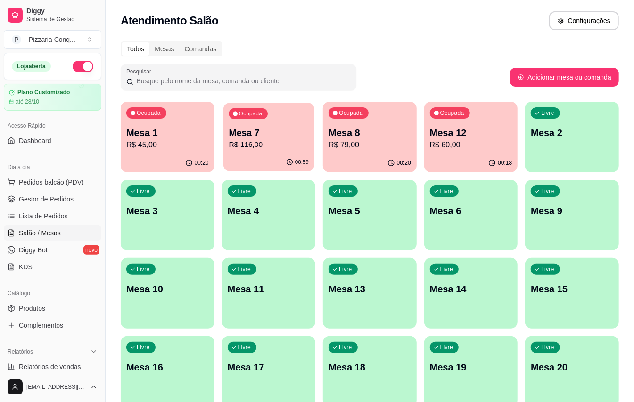
click at [265, 149] on p "R$ 116,00" at bounding box center [269, 144] width 80 height 11
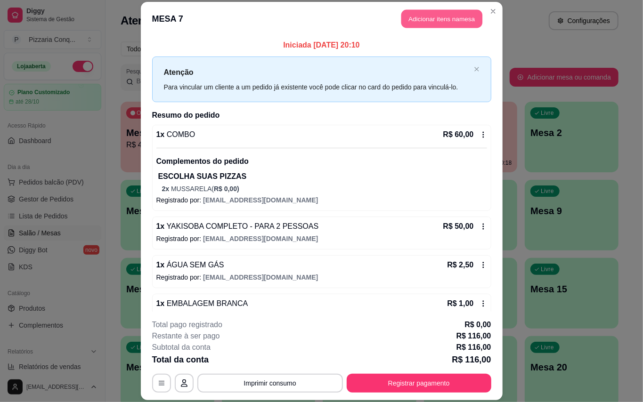
click at [459, 17] on button "Adicionar itens na mesa" at bounding box center [442, 19] width 81 height 18
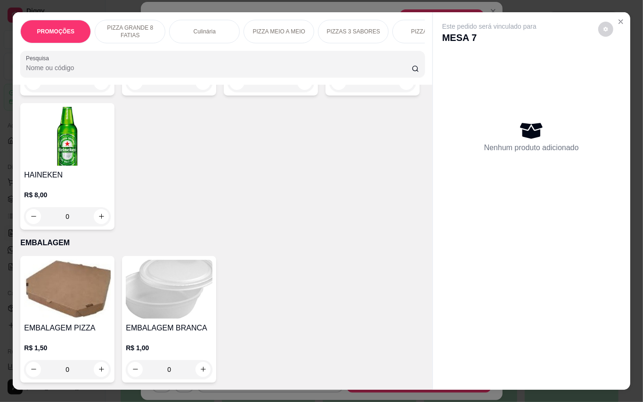
scroll to position [3050, 0]
click at [170, 278] on img at bounding box center [169, 289] width 87 height 59
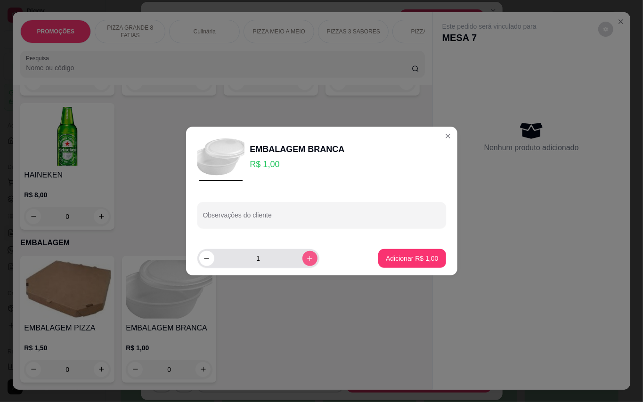
click at [306, 261] on icon "increase-product-quantity" at bounding box center [309, 258] width 7 height 7
type input "2"
click at [389, 247] on footer "2 Adicionar R$ 2,00" at bounding box center [321, 259] width 271 height 34
click at [395, 255] on button "Adicionar R$ 2,00" at bounding box center [411, 258] width 67 height 19
type input "2"
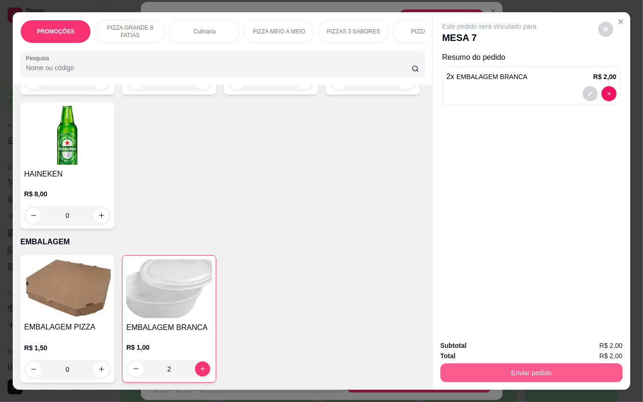
click at [551, 364] on button "Enviar pedido" at bounding box center [532, 373] width 182 height 19
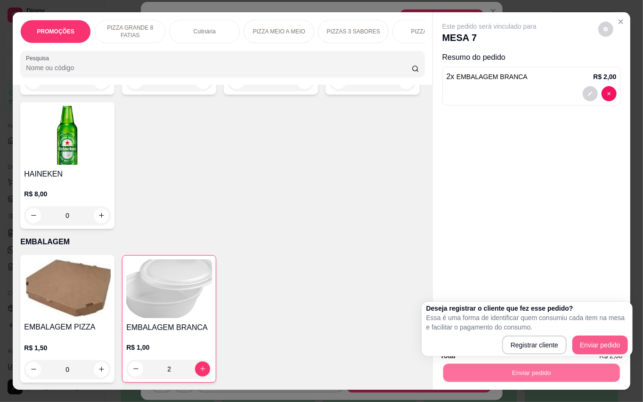
click at [610, 336] on button "Enviar pedido" at bounding box center [601, 345] width 56 height 19
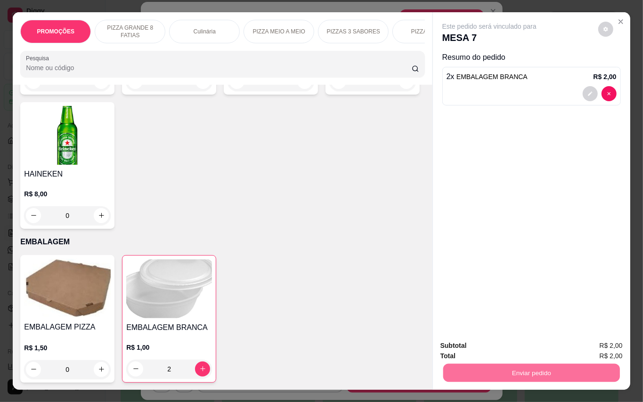
click at [607, 342] on button "Enviar pedido" at bounding box center [598, 345] width 52 height 17
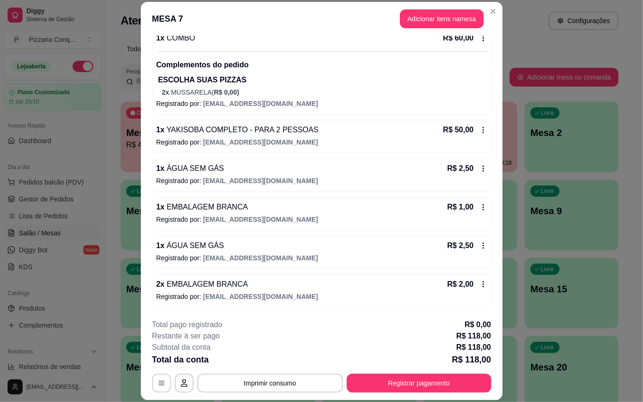
scroll to position [28, 0]
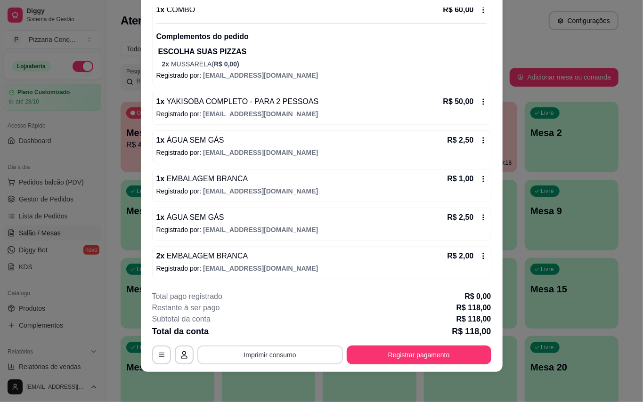
click at [279, 354] on button "Imprimir consumo" at bounding box center [270, 355] width 146 height 19
click at [288, 335] on button "Impressora" at bounding box center [266, 333] width 68 height 15
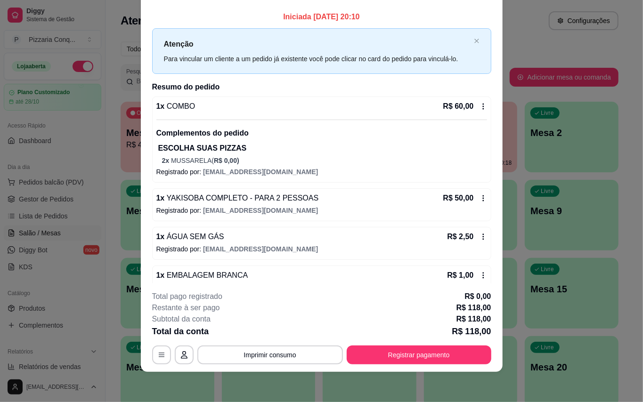
scroll to position [0, 0]
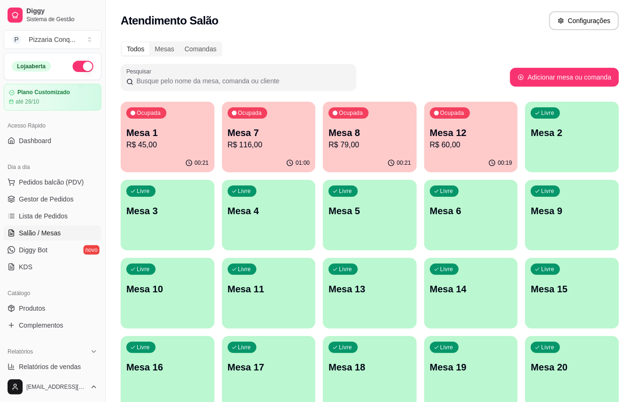
click at [183, 140] on p "R$ 45,00" at bounding box center [167, 144] width 82 height 11
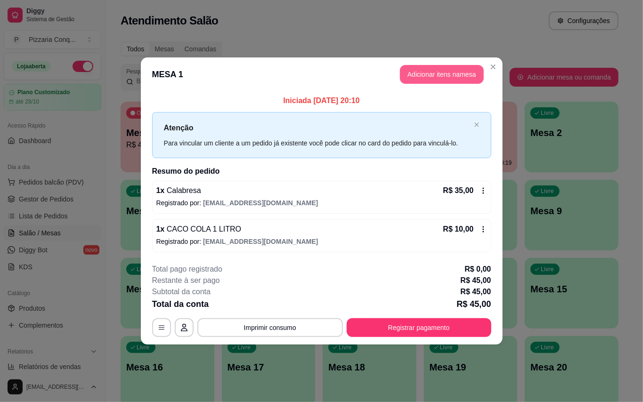
click at [438, 73] on button "Adicionar itens na mesa" at bounding box center [442, 74] width 84 height 19
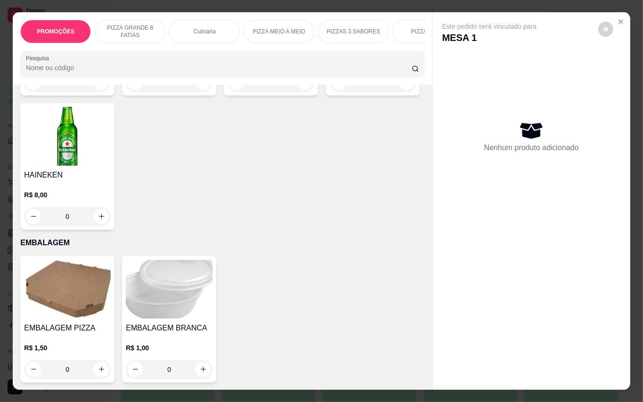
scroll to position [2435, 0]
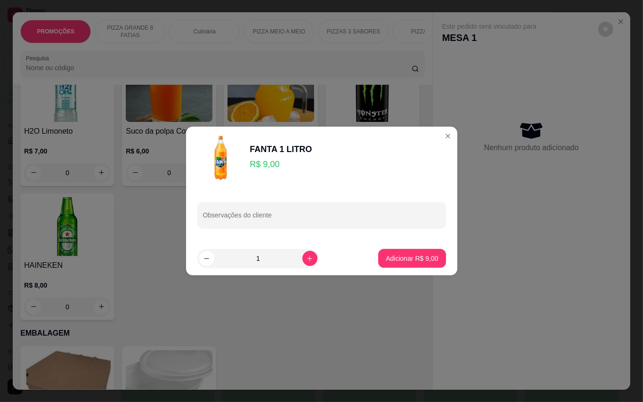
click at [392, 256] on p "Adicionar R$ 9,00" at bounding box center [412, 258] width 52 height 9
type input "1"
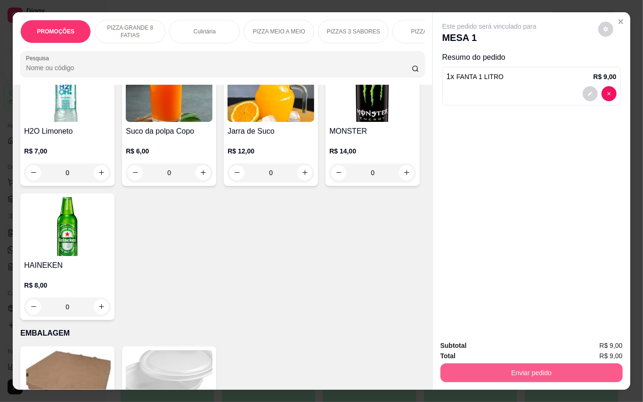
click at [533, 372] on button "Enviar pedido" at bounding box center [532, 373] width 182 height 19
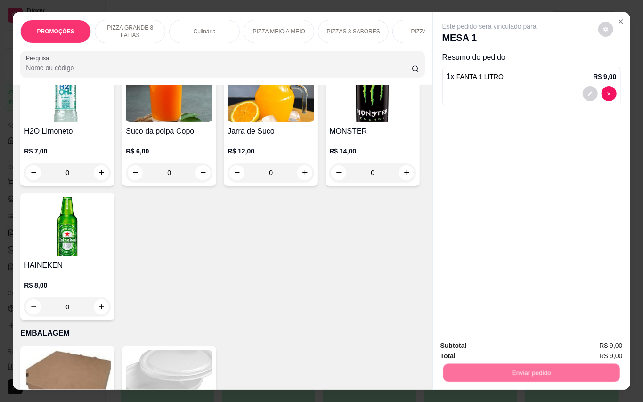
click at [600, 341] on button "Enviar pedido" at bounding box center [597, 346] width 53 height 18
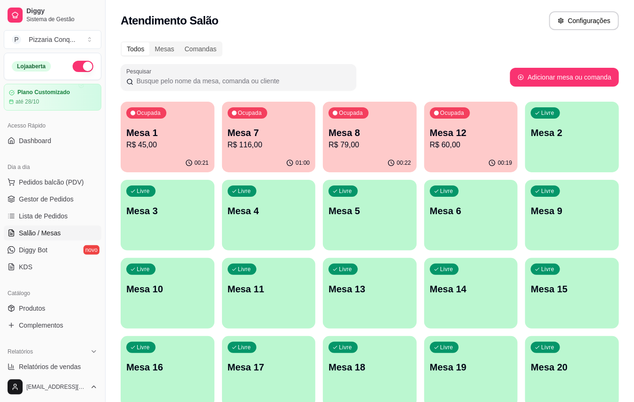
click at [283, 127] on p "Mesa 7" at bounding box center [269, 132] width 82 height 13
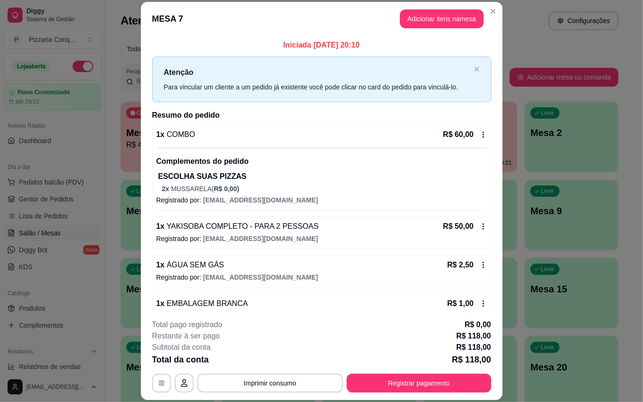
scroll to position [108, 0]
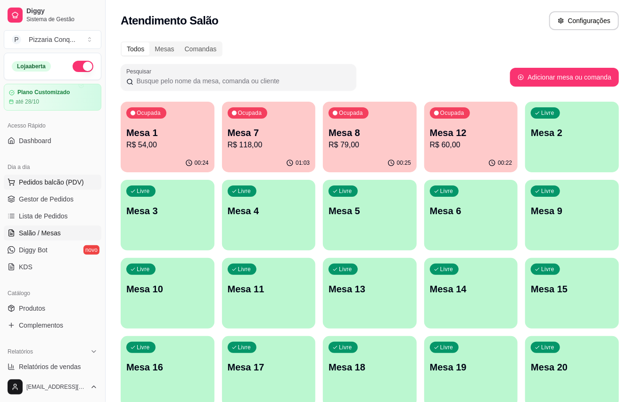
click at [74, 183] on span "Pedidos balcão (PDV)" at bounding box center [51, 182] width 65 height 9
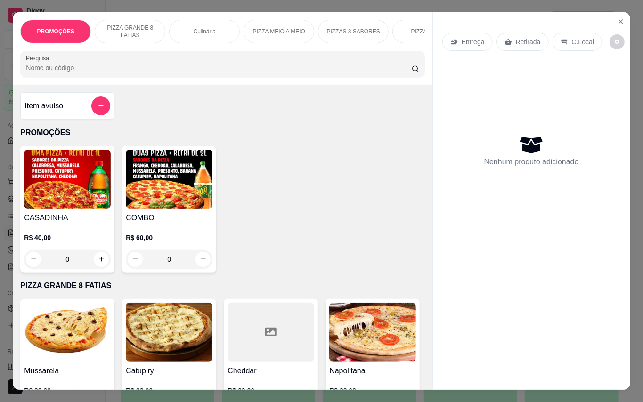
click at [623, 12] on div "Entrega Retirada C.Local Nenhum produto adicionado" at bounding box center [531, 193] width 197 height 363
click at [619, 18] on icon "Close" at bounding box center [621, 22] width 8 height 8
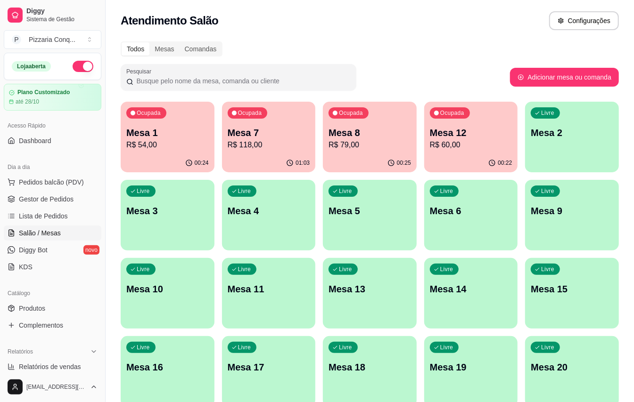
click at [176, 286] on p "Mesa 10" at bounding box center [167, 289] width 82 height 13
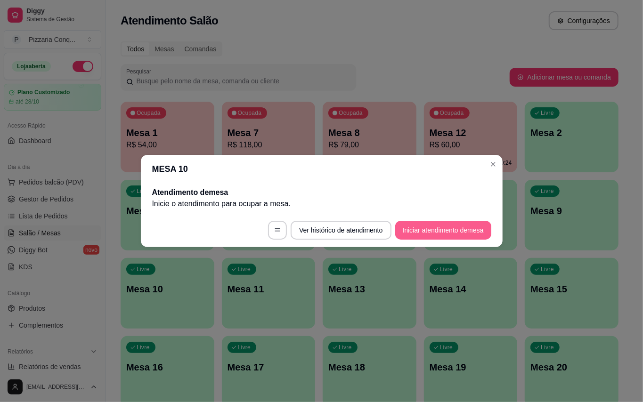
click at [479, 229] on button "Iniciar atendimento de mesa" at bounding box center [443, 230] width 96 height 19
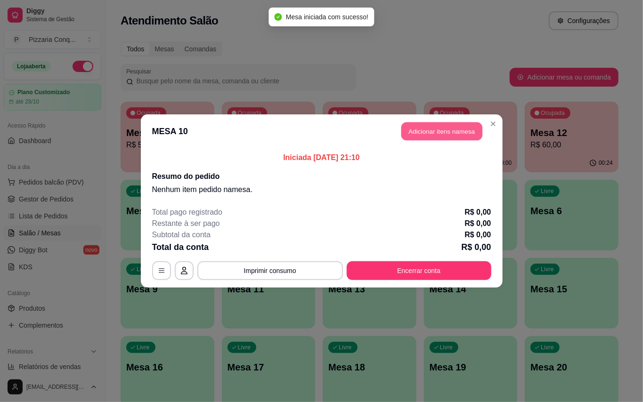
click at [417, 132] on button "Adicionar itens na mesa" at bounding box center [442, 132] width 81 height 18
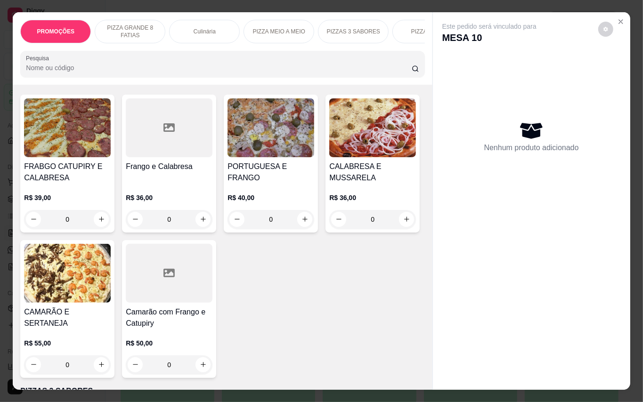
scroll to position [1068, 0]
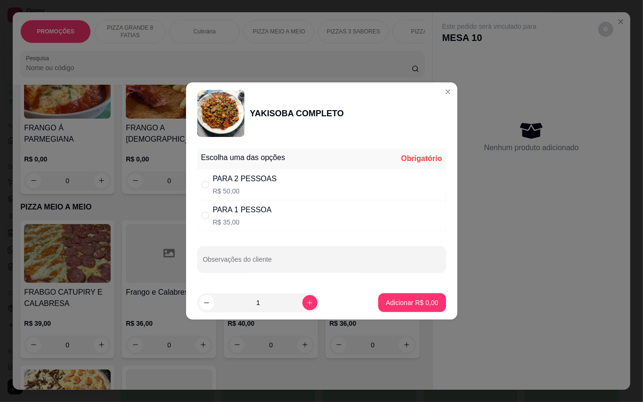
click at [303, 210] on div "PARA 1 PESSOA R$ 35,00" at bounding box center [321, 215] width 249 height 31
radio input "true"
click at [408, 299] on p "Adicionar R$ 35,00" at bounding box center [410, 302] width 55 height 9
type input "1"
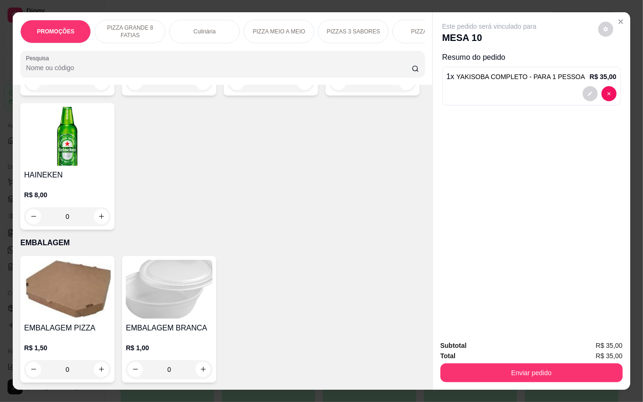
scroll to position [2953, 0]
click at [185, 92] on div "R$ 6,00 0" at bounding box center [169, 69] width 87 height 45
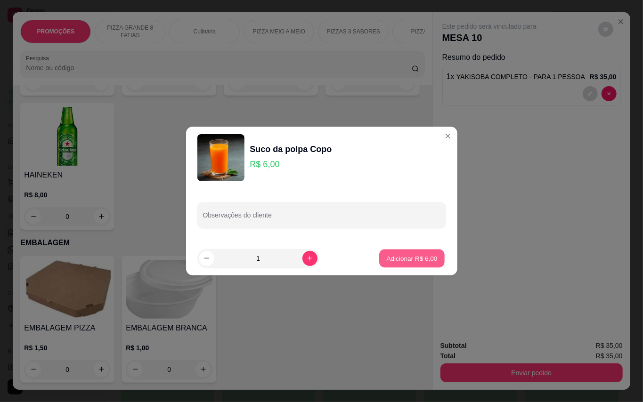
click at [396, 257] on p "Adicionar R$ 6,00" at bounding box center [412, 258] width 51 height 9
type input "1"
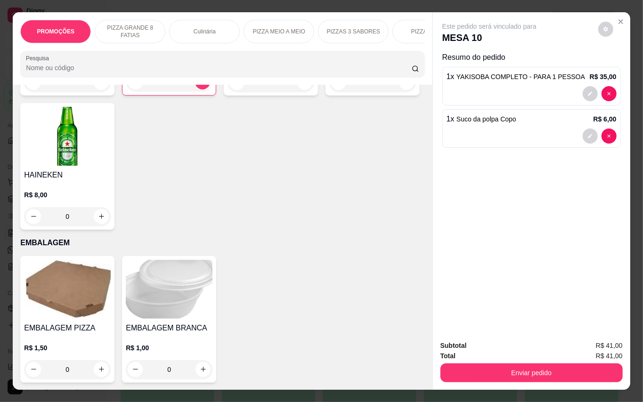
scroll to position [2450, 0]
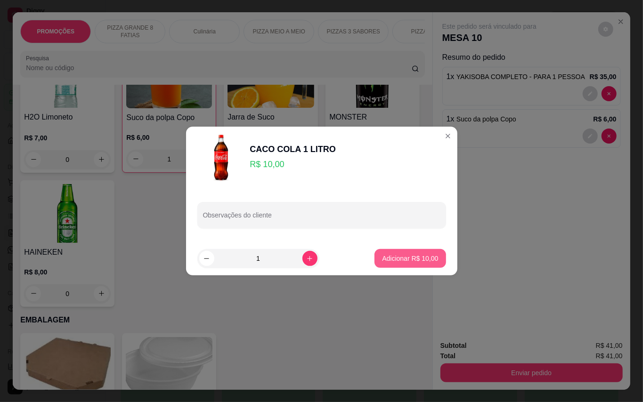
click at [417, 266] on button "Adicionar R$ 10,00" at bounding box center [410, 258] width 71 height 19
type input "1"
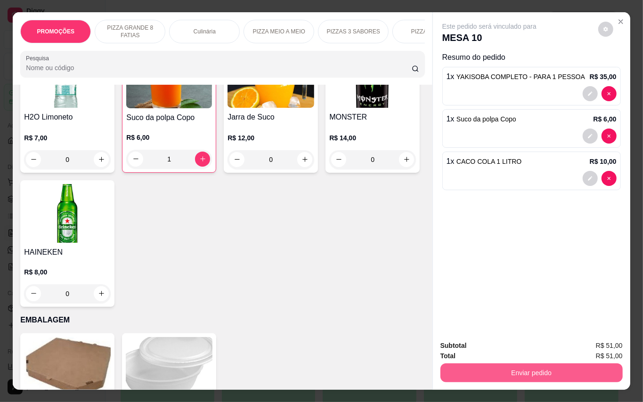
click at [496, 365] on button "Enviar pedido" at bounding box center [532, 373] width 182 height 19
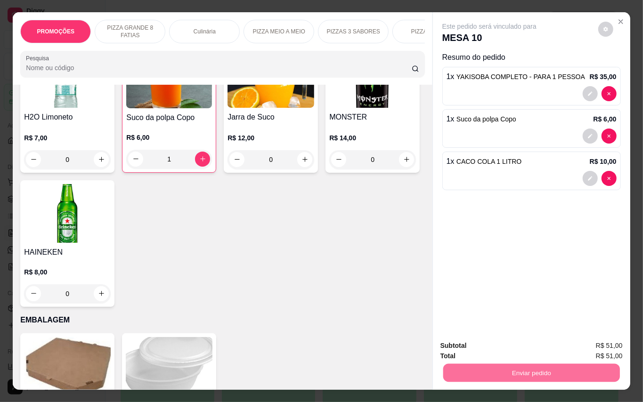
click at [598, 342] on button "Enviar pedido" at bounding box center [597, 346] width 53 height 18
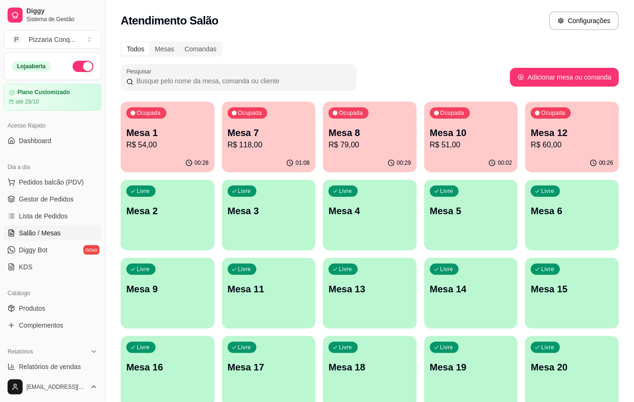
click at [410, 149] on p "R$ 79,00" at bounding box center [369, 144] width 82 height 11
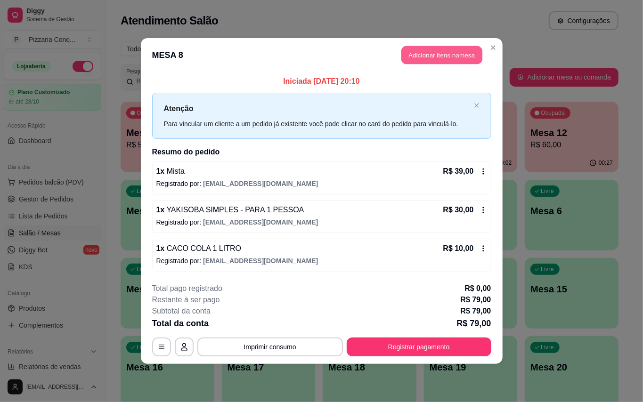
click at [453, 46] on button "Adicionar itens na mesa" at bounding box center [442, 55] width 81 height 18
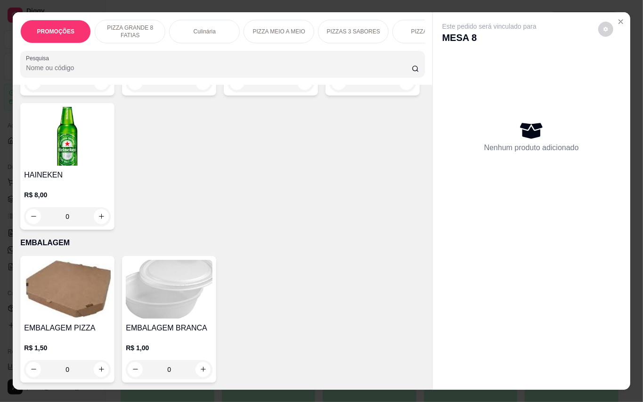
scroll to position [3050, 0]
click at [186, 297] on img at bounding box center [169, 289] width 87 height 59
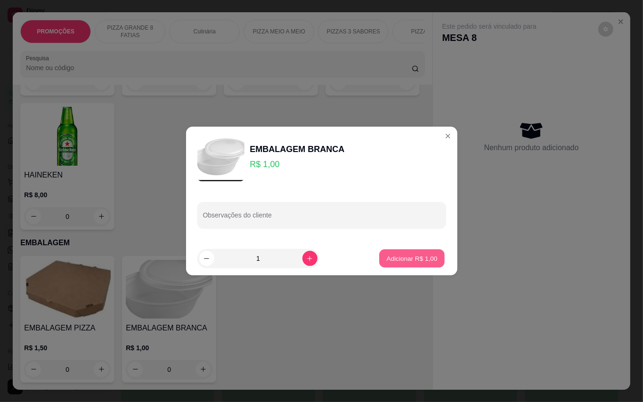
click at [419, 265] on button "Adicionar R$ 1,00" at bounding box center [412, 259] width 66 height 18
type input "1"
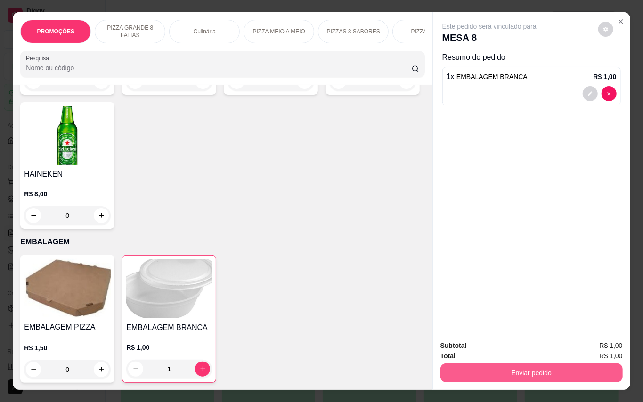
click at [504, 366] on button "Enviar pedido" at bounding box center [532, 373] width 182 height 19
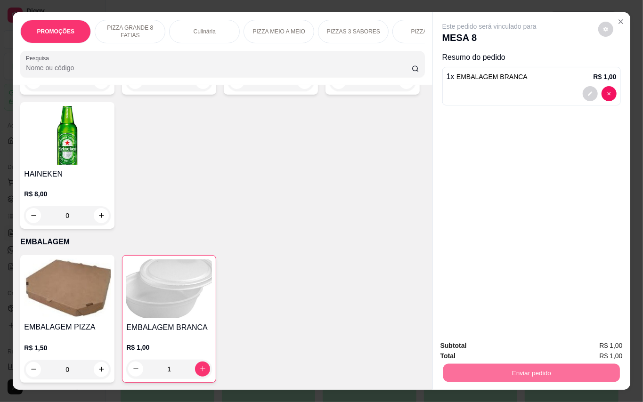
click at [601, 344] on button "Enviar pedido" at bounding box center [597, 346] width 53 height 18
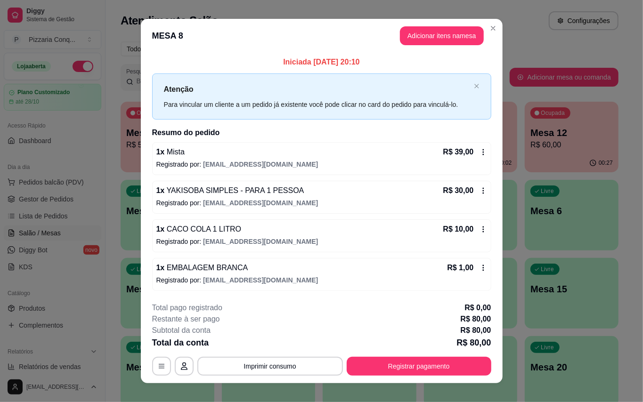
scroll to position [17, 0]
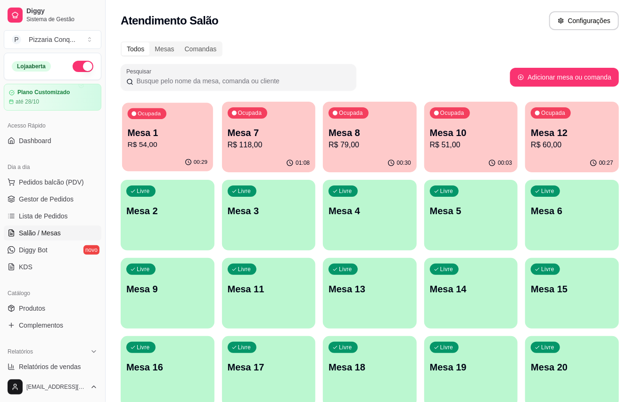
click at [186, 139] on p "R$ 54,00" at bounding box center [168, 144] width 80 height 11
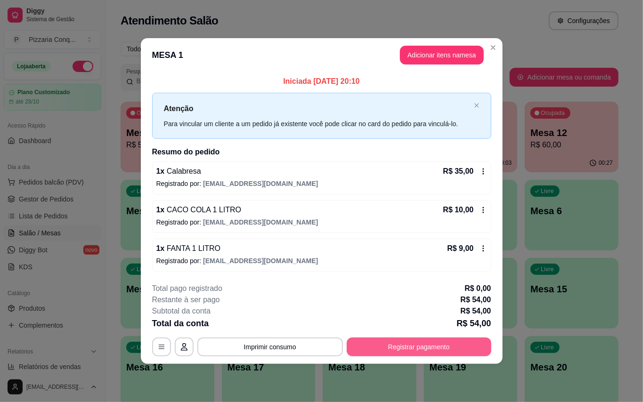
click at [415, 357] on button "Registrar pagamento" at bounding box center [419, 347] width 145 height 19
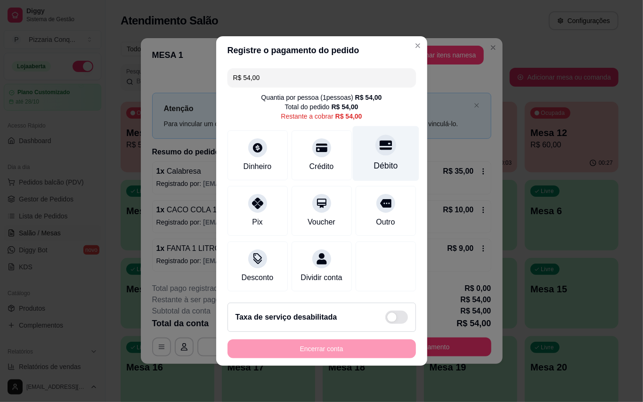
click at [376, 160] on div "Débito" at bounding box center [386, 166] width 24 height 12
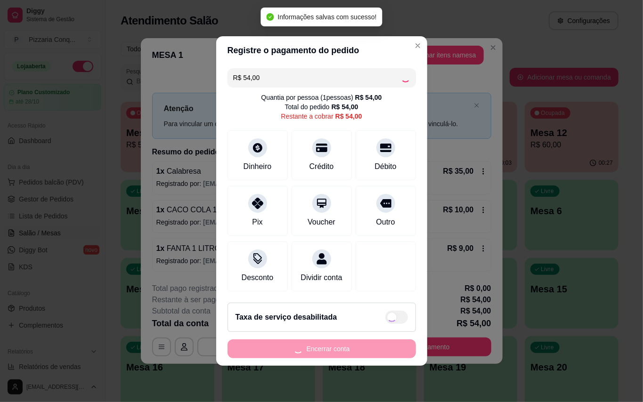
type input "R$ 0,00"
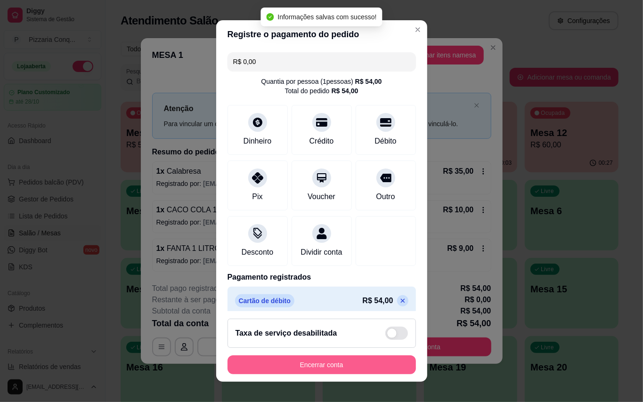
click at [372, 359] on button "Encerrar conta" at bounding box center [322, 365] width 188 height 19
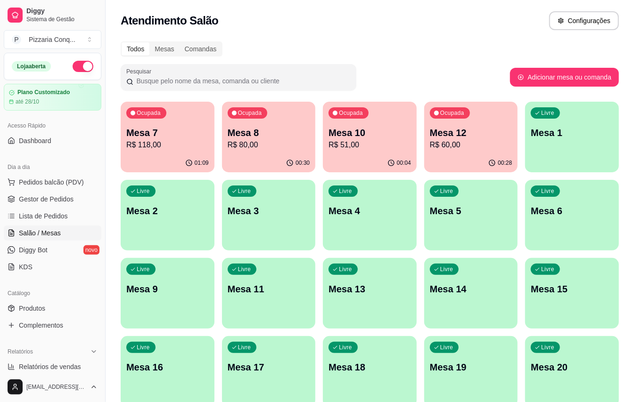
click at [298, 132] on p "Mesa 8" at bounding box center [269, 132] width 82 height 13
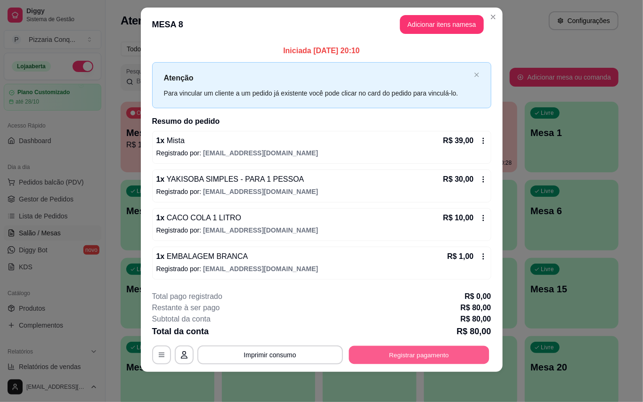
click at [453, 347] on button "Registrar pagamento" at bounding box center [419, 355] width 140 height 18
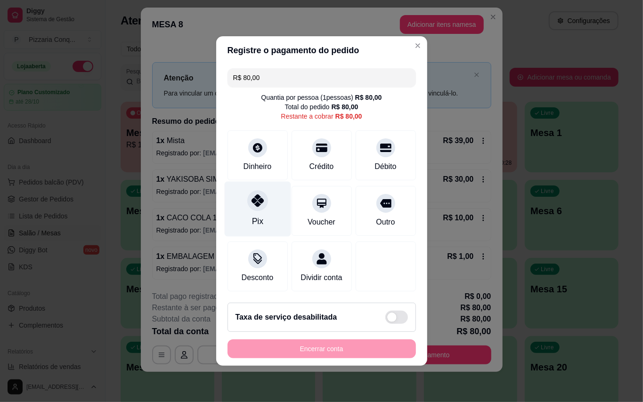
click at [244, 202] on div "Pix" at bounding box center [257, 209] width 66 height 55
type input "R$ 0,00"
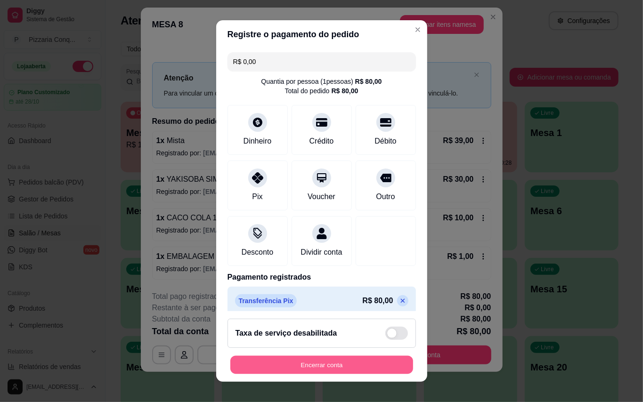
click at [352, 370] on button "Encerrar conta" at bounding box center [321, 365] width 183 height 18
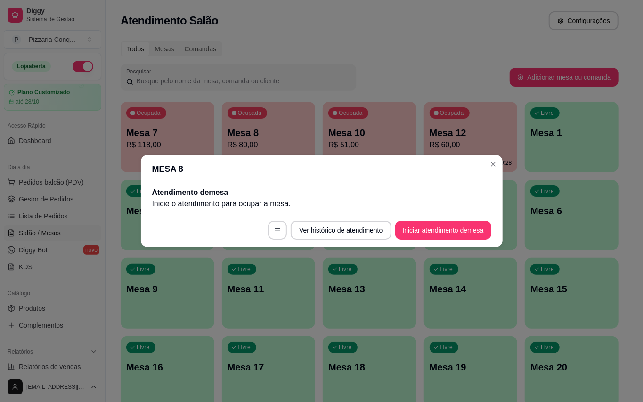
scroll to position [0, 0]
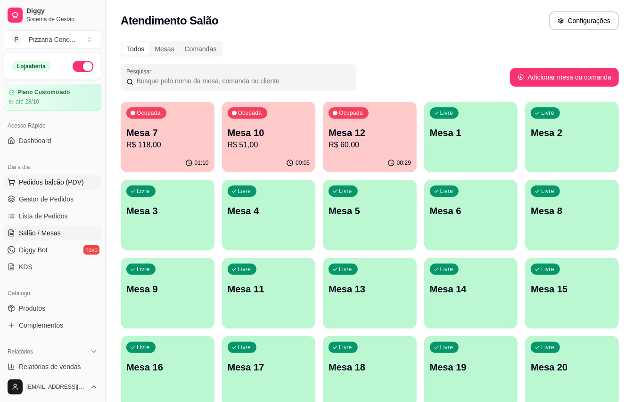
click at [57, 183] on span "Pedidos balcão (PDV)" at bounding box center [51, 182] width 65 height 9
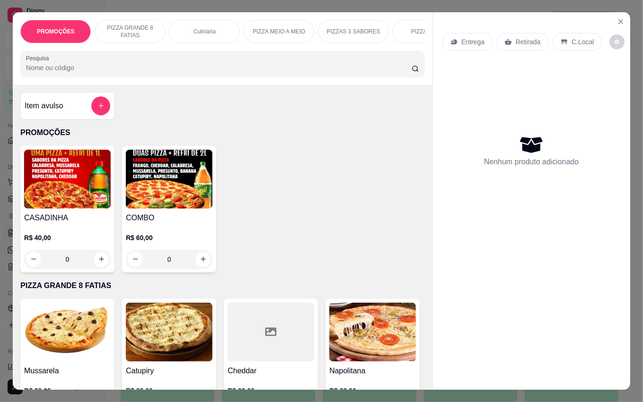
click at [163, 209] on img at bounding box center [169, 179] width 87 height 59
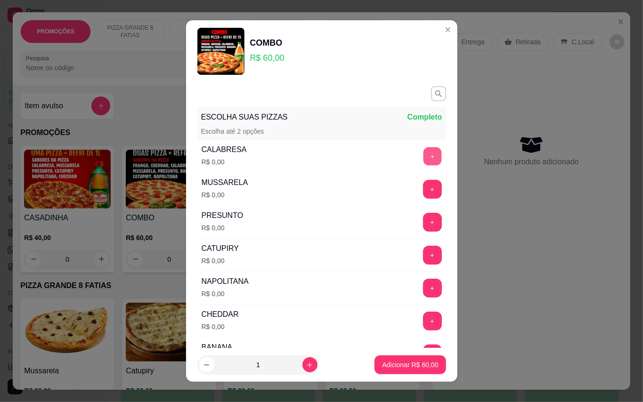
click at [423, 154] on button "+" at bounding box center [432, 156] width 18 height 18
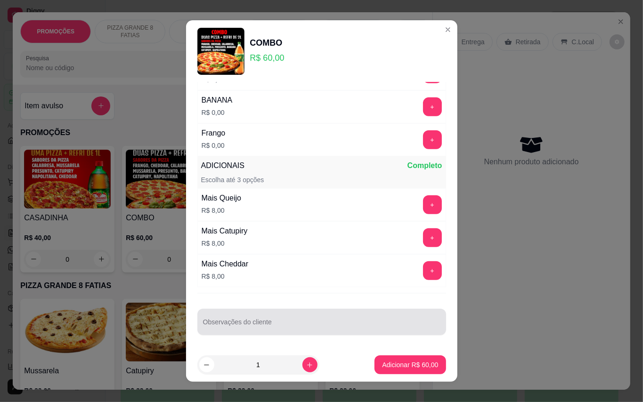
click at [298, 313] on div at bounding box center [322, 322] width 238 height 19
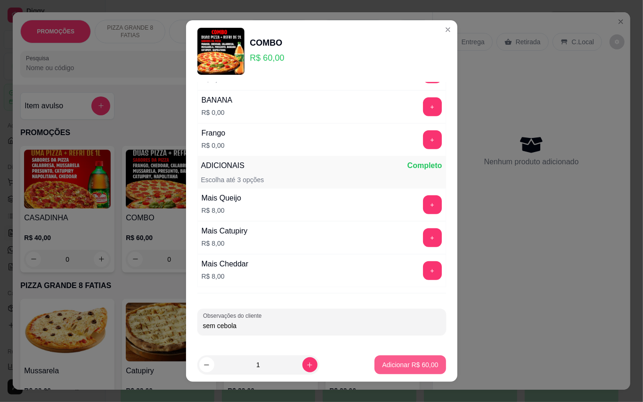
type input "sem cebola"
click at [385, 363] on p "Adicionar R$ 60,00" at bounding box center [410, 365] width 56 height 9
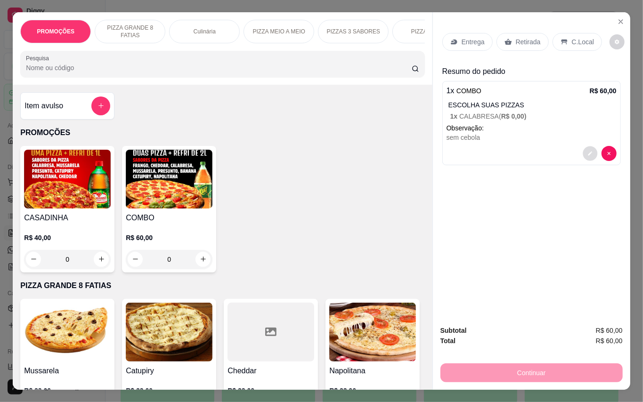
click at [583, 152] on button "decrease-product-quantity" at bounding box center [590, 153] width 15 height 15
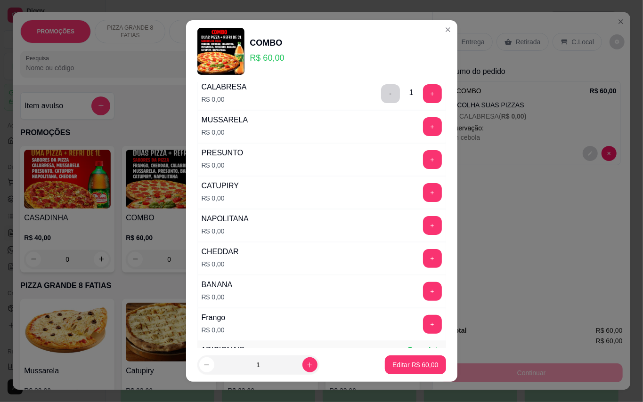
scroll to position [0, 0]
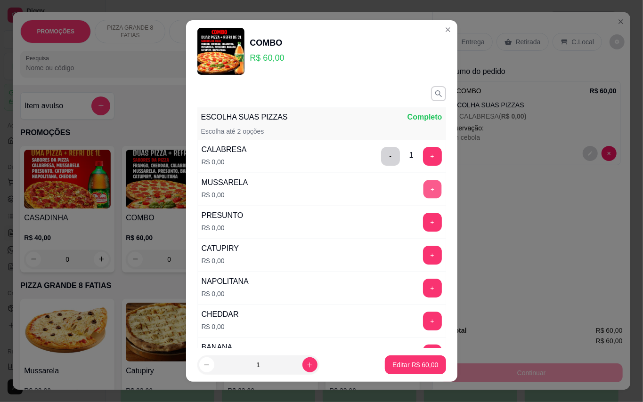
click at [423, 188] on button "+" at bounding box center [432, 189] width 18 height 18
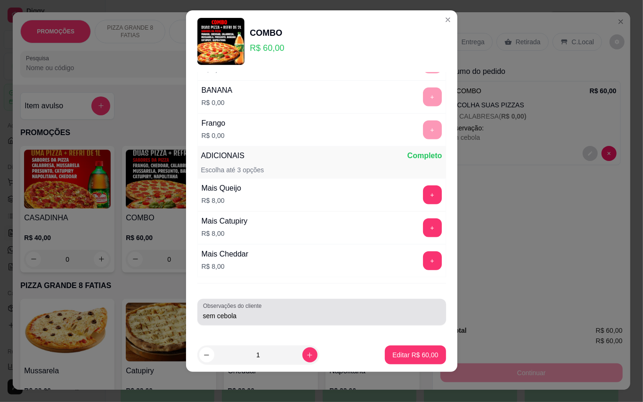
click at [364, 308] on div "sem cebola" at bounding box center [322, 312] width 238 height 19
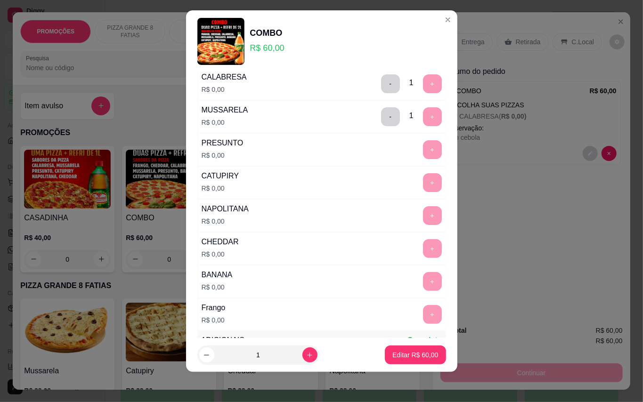
scroll to position [0, 0]
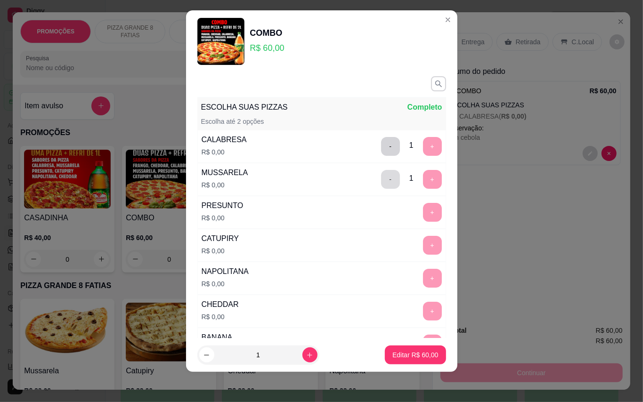
click at [381, 178] on button "-" at bounding box center [390, 179] width 19 height 19
click at [423, 149] on button "+" at bounding box center [432, 146] width 19 height 19
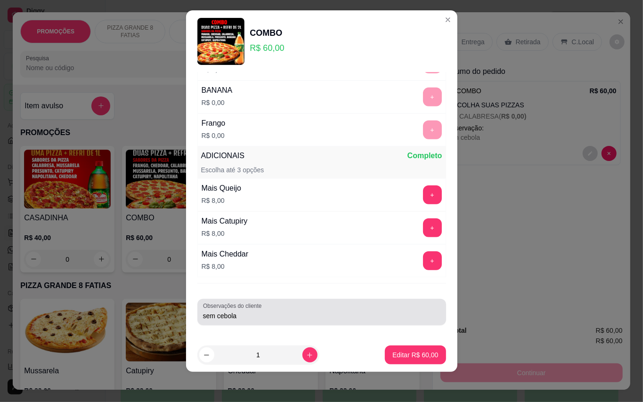
click at [265, 311] on input "sem cebola" at bounding box center [322, 315] width 238 height 9
drag, startPoint x: 226, startPoint y: 327, endPoint x: 215, endPoint y: 324, distance: 11.7
click at [215, 324] on div "ESCOLHA SUAS PIZZAS Completo Escolha até 2 opções CALABRESA R$ 0,00 - 2 + MUSSA…" at bounding box center [321, 206] width 271 height 266
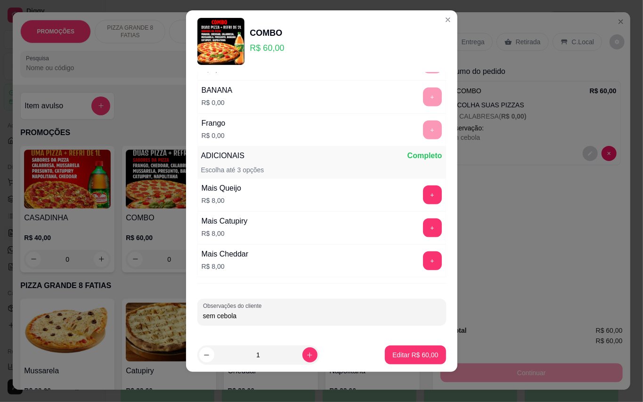
click at [242, 317] on input "sem cebola" at bounding box center [322, 315] width 238 height 9
type input "sem cebola, ume meia mussarela com cebola"
click at [393, 352] on p "Editar R$ 60,00" at bounding box center [416, 355] width 46 height 9
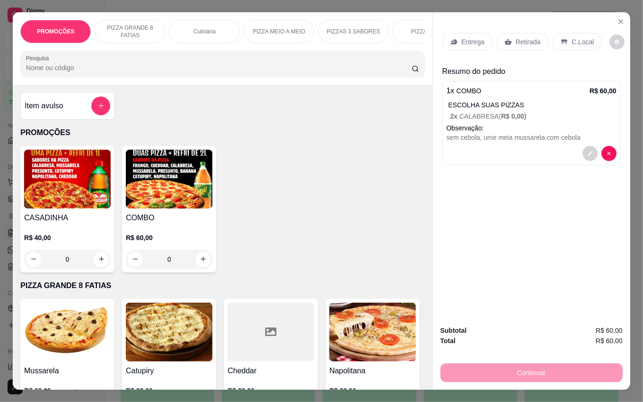
click at [479, 37] on p "Entrega" at bounding box center [473, 41] width 23 height 9
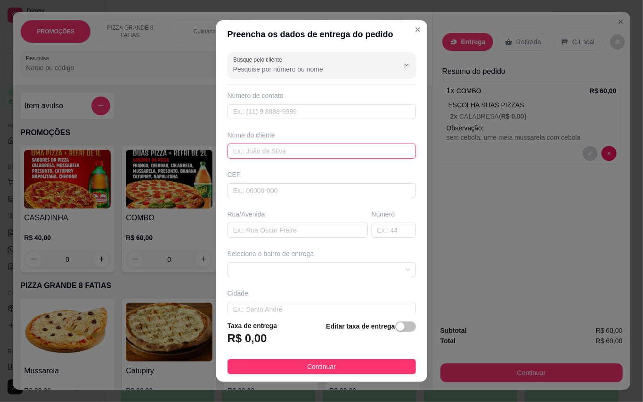
click at [299, 147] on input "text" at bounding box center [322, 151] width 188 height 15
type input "Caio"
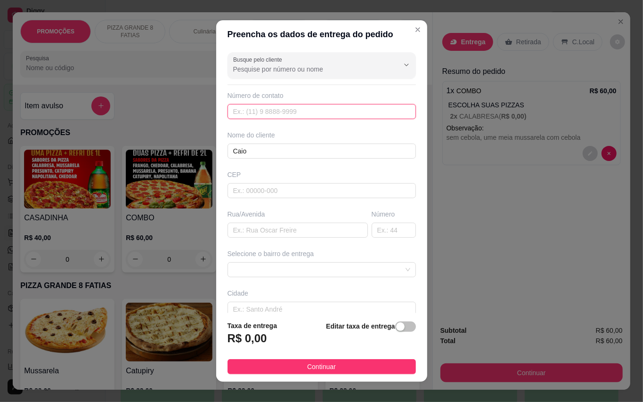
click at [334, 117] on input "text" at bounding box center [322, 111] width 188 height 15
type input "[PHONE_NUMBER]"
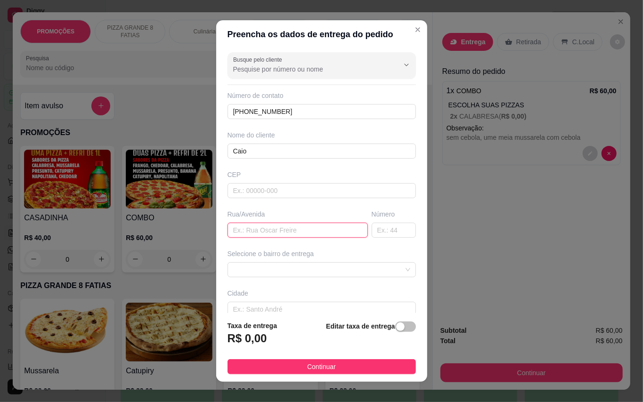
click at [323, 225] on input "text" at bounding box center [298, 230] width 140 height 15
click at [377, 227] on input "text" at bounding box center [394, 230] width 44 height 15
type input "45"
click at [327, 221] on div "Rua/Avenida" at bounding box center [298, 224] width 144 height 28
click at [330, 233] on input "text" at bounding box center [298, 230] width 140 height 15
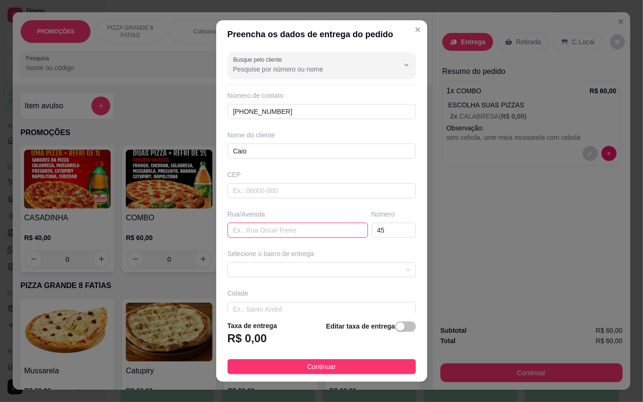
type input "Q"
click at [336, 271] on span at bounding box center [321, 270] width 177 height 14
type input "Terceira Travessa da tijuca"
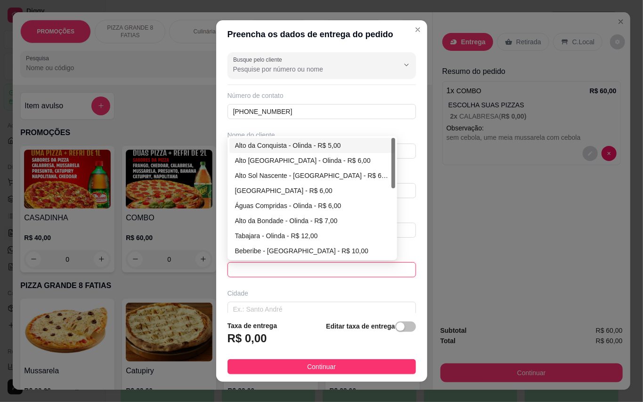
click at [261, 148] on div "Alto da Conquista - Olinda - R$ 5,00" at bounding box center [312, 145] width 155 height 10
type input "Olinda"
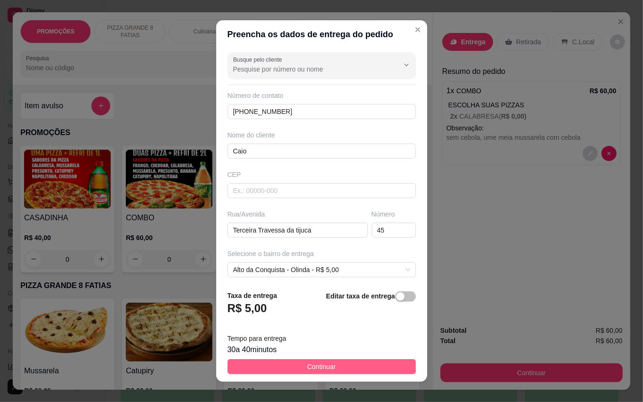
click at [360, 363] on button "Continuar" at bounding box center [322, 367] width 188 height 15
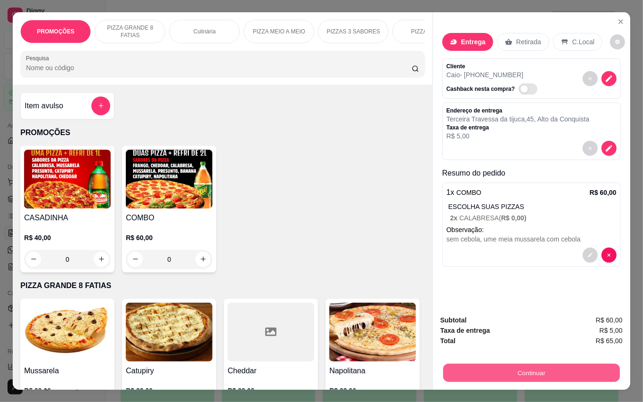
click at [521, 368] on button "Continuar" at bounding box center [531, 373] width 177 height 18
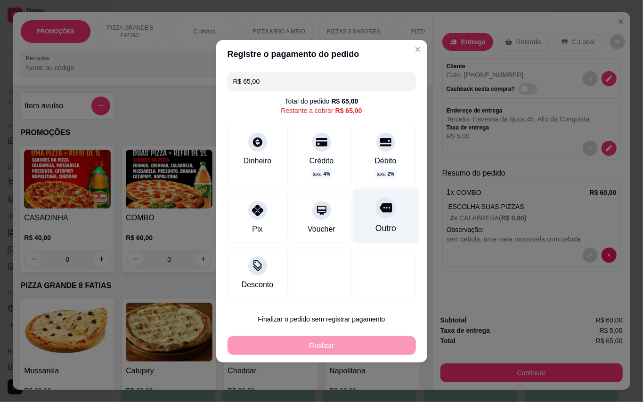
click at [372, 221] on div "Outro" at bounding box center [385, 215] width 66 height 55
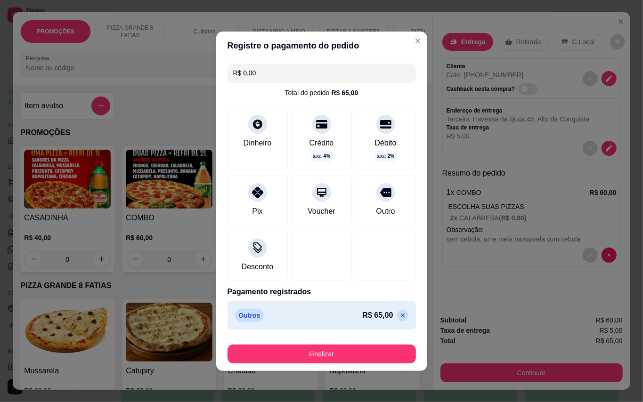
click at [387, 346] on button "Finalizar" at bounding box center [322, 354] width 188 height 19
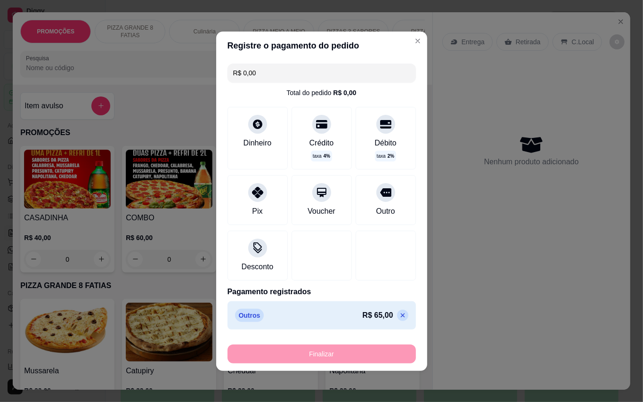
type input "-R$ 65,00"
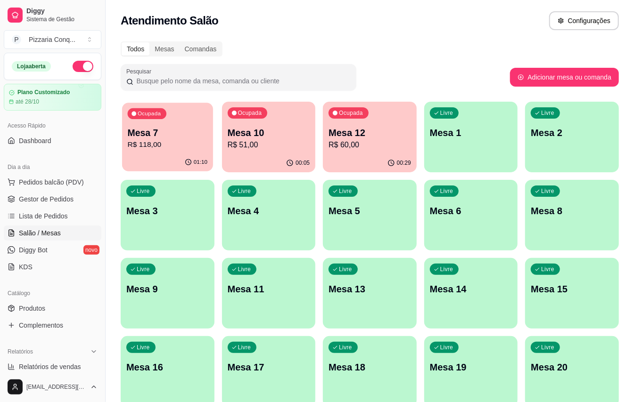
click at [174, 138] on p "Mesa 7" at bounding box center [168, 133] width 80 height 13
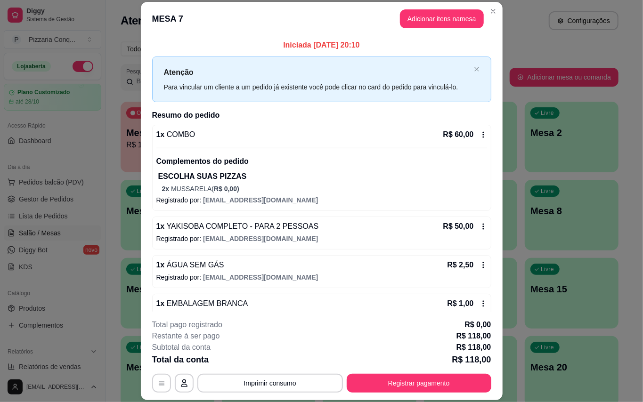
scroll to position [108, 0]
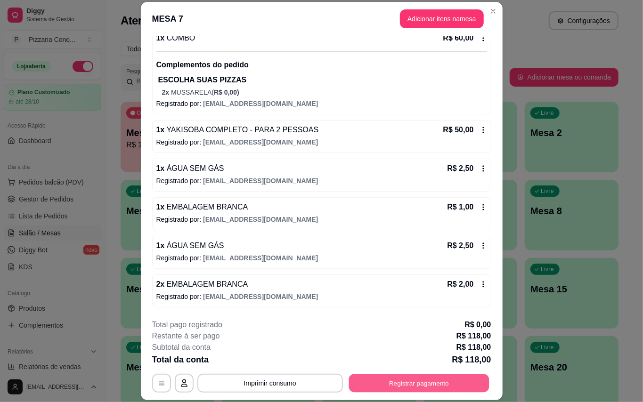
click at [480, 380] on button "Registrar pagamento" at bounding box center [419, 383] width 140 height 18
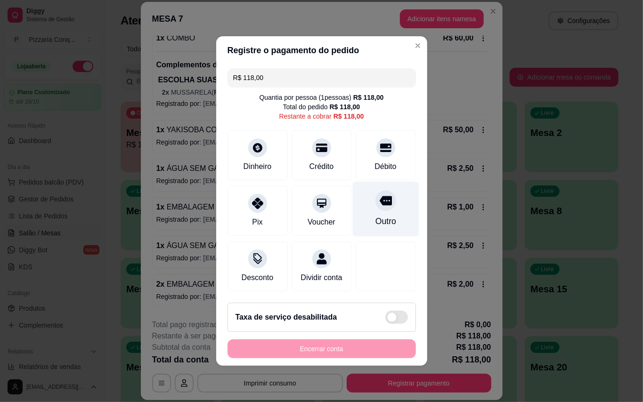
click at [397, 191] on div "Outro" at bounding box center [385, 209] width 66 height 55
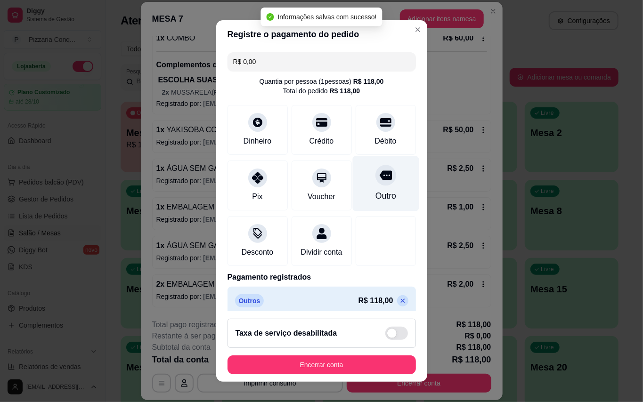
type input "R$ 0,00"
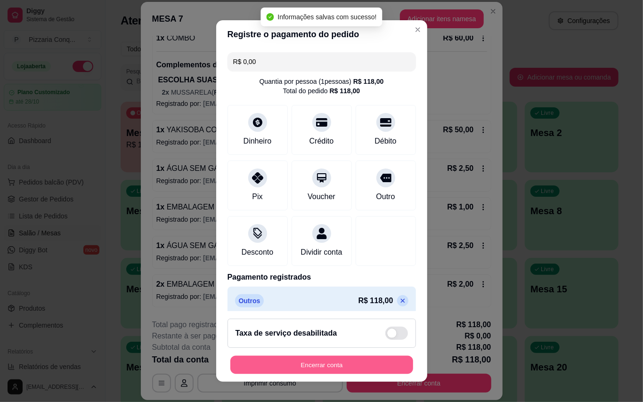
click at [347, 361] on button "Encerrar conta" at bounding box center [321, 365] width 183 height 18
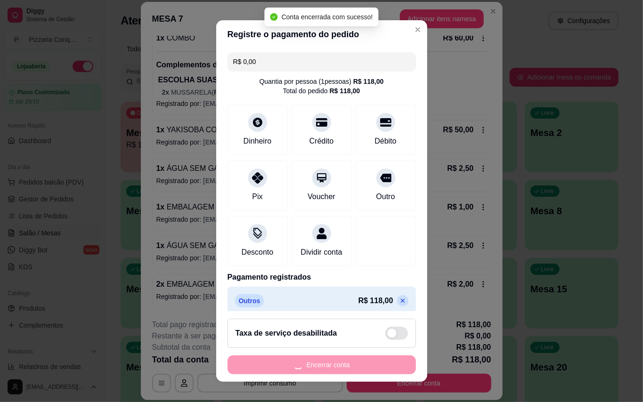
scroll to position [0, 0]
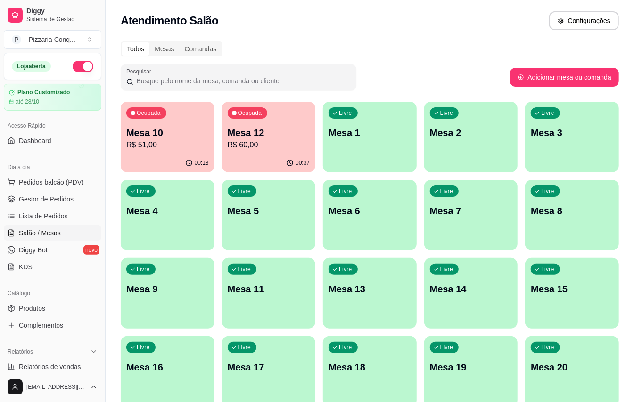
click at [181, 148] on p "R$ 51,00" at bounding box center [167, 144] width 82 height 11
click at [278, 139] on div "Mesa 12 R$ 60,00" at bounding box center [269, 138] width 82 height 25
click at [296, 132] on p "Mesa 12" at bounding box center [269, 132] width 82 height 13
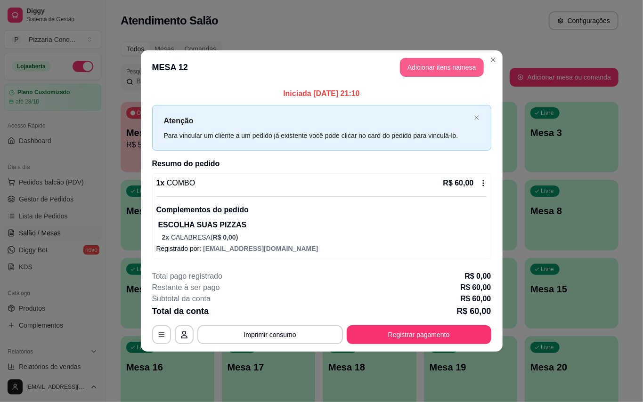
click at [434, 58] on button "Adicionar itens na mesa" at bounding box center [442, 67] width 84 height 19
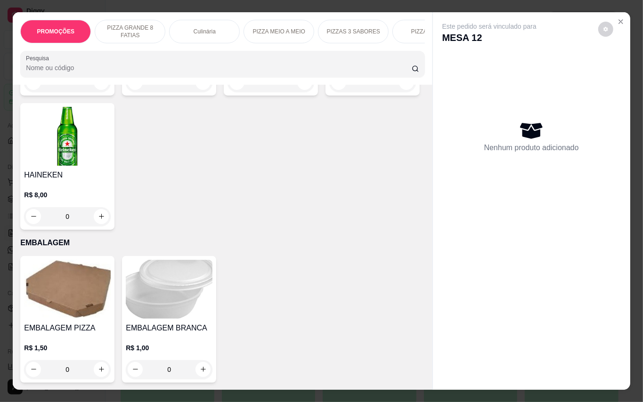
scroll to position [3050, 0]
click at [70, 267] on img at bounding box center [67, 289] width 87 height 59
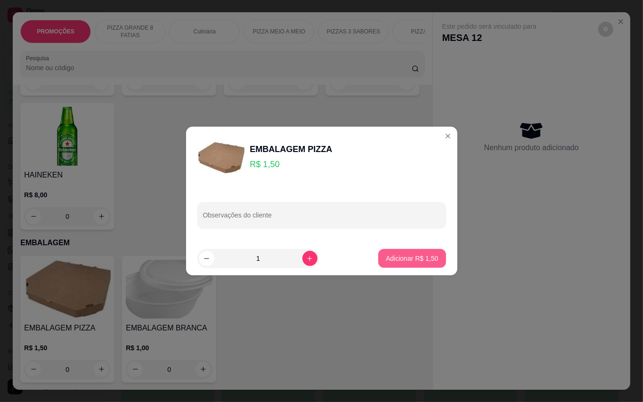
click at [386, 255] on p "Adicionar R$ 1,50" at bounding box center [412, 258] width 52 height 9
type input "1"
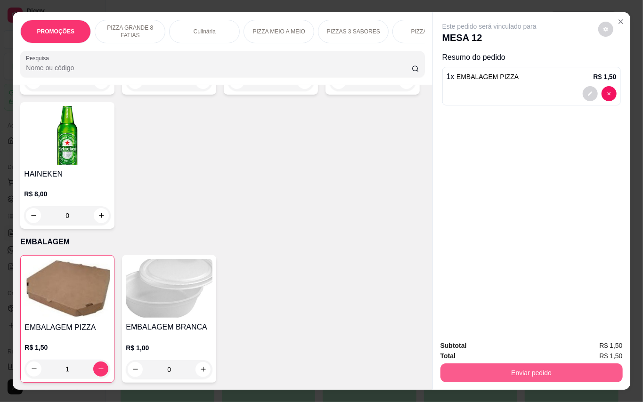
click at [537, 364] on button "Enviar pedido" at bounding box center [532, 373] width 182 height 19
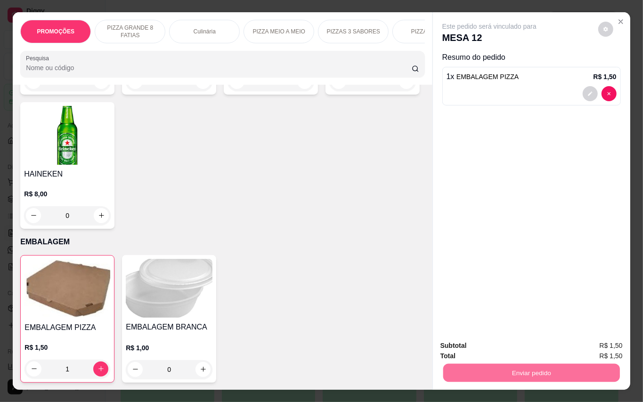
click at [601, 345] on button "Enviar pedido" at bounding box center [597, 346] width 53 height 18
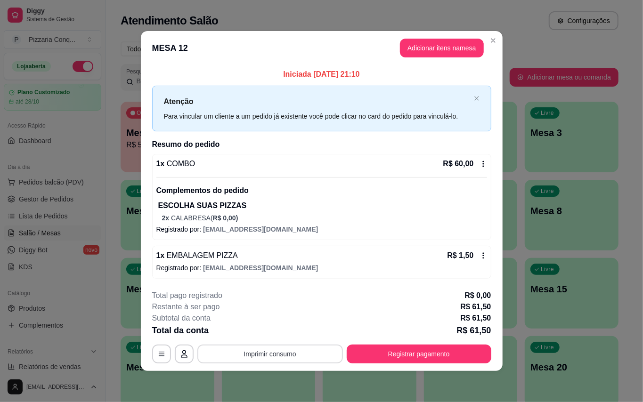
click at [293, 359] on button "Imprimir consumo" at bounding box center [270, 354] width 146 height 19
click at [275, 340] on button "Impressora" at bounding box center [266, 338] width 66 height 15
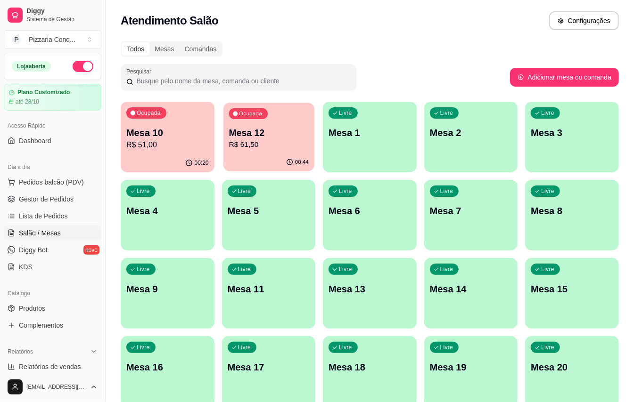
click at [270, 132] on p "Mesa 12" at bounding box center [269, 133] width 80 height 13
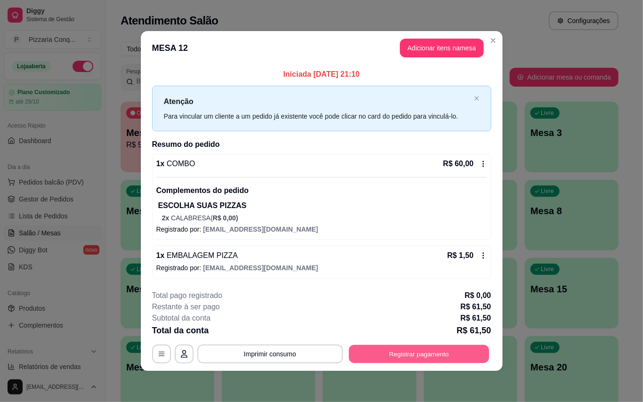
click at [426, 364] on button "Registrar pagamento" at bounding box center [419, 354] width 140 height 18
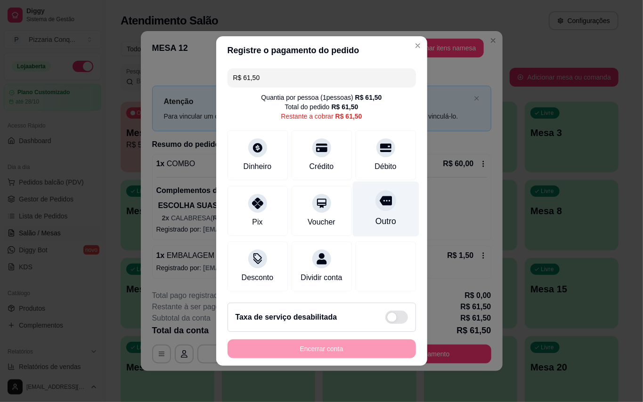
click at [375, 215] on div "Outro" at bounding box center [385, 221] width 21 height 12
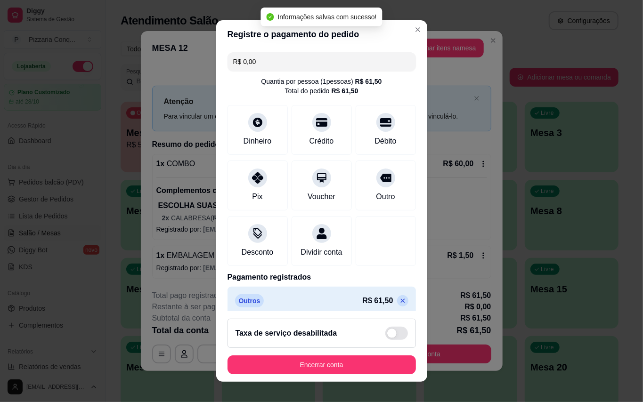
type input "R$ 0,00"
click at [363, 361] on button "Encerrar conta" at bounding box center [322, 365] width 188 height 19
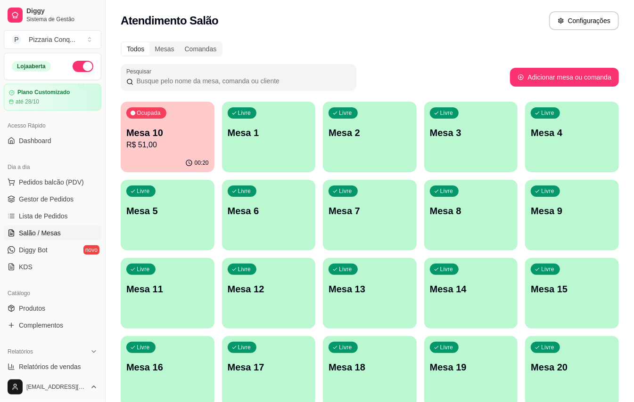
click at [467, 146] on div "Livre Mesa 3" at bounding box center [471, 131] width 94 height 59
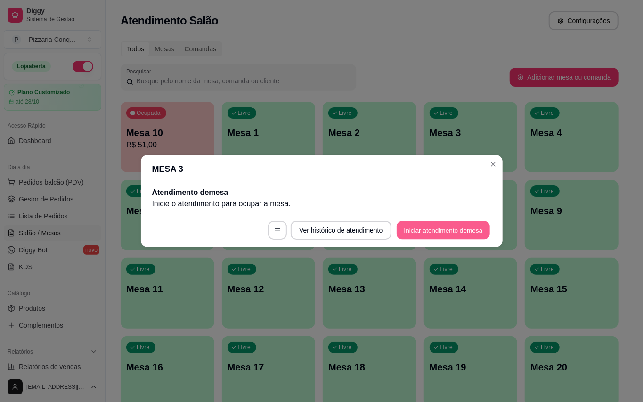
click at [458, 229] on button "Iniciar atendimento de mesa" at bounding box center [443, 230] width 93 height 18
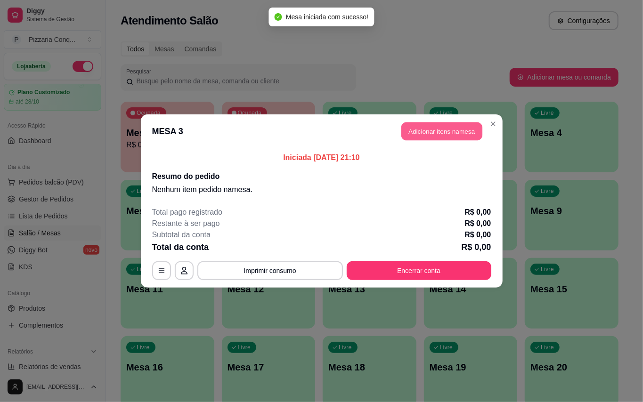
click at [449, 132] on button "Adicionar itens na mesa" at bounding box center [442, 132] width 81 height 18
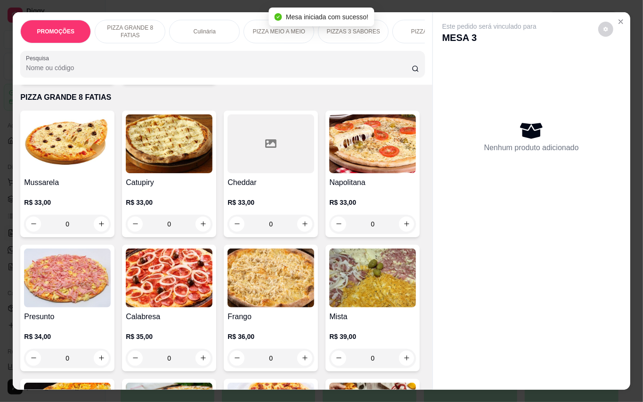
scroll to position [440, 0]
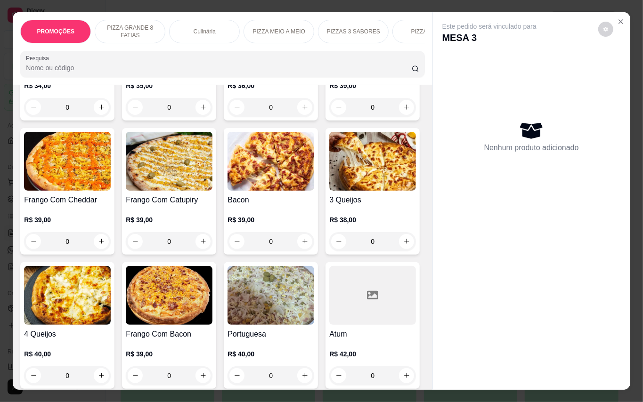
click at [329, 57] on img at bounding box center [372, 27] width 87 height 59
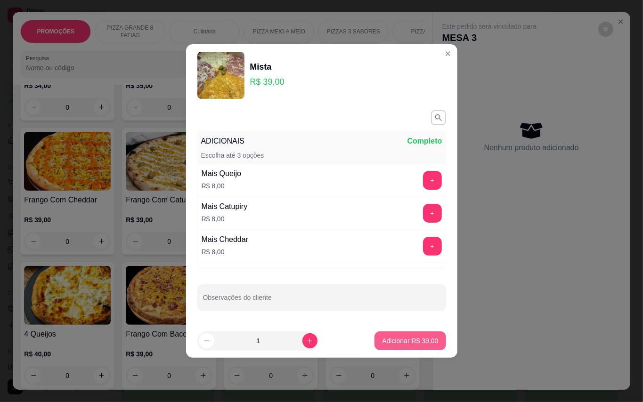
click at [387, 347] on button "Adicionar R$ 39,00" at bounding box center [410, 341] width 71 height 19
type input "1"
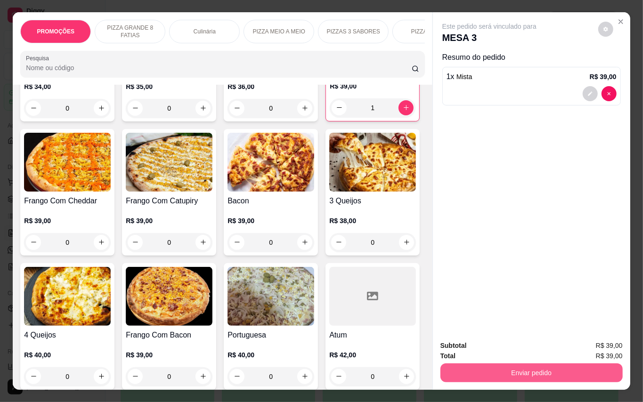
click at [517, 365] on button "Enviar pedido" at bounding box center [532, 373] width 182 height 19
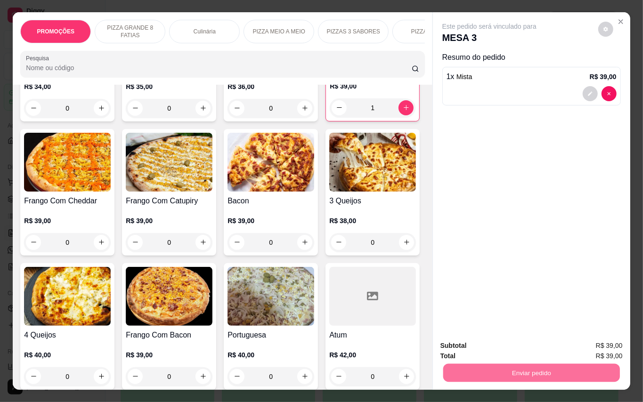
click at [606, 338] on button "Enviar pedido" at bounding box center [597, 346] width 53 height 18
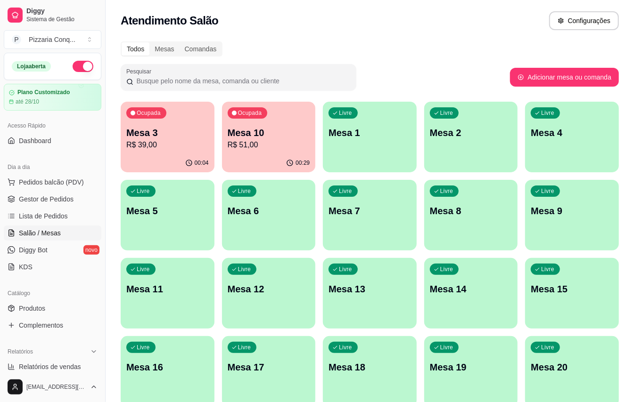
click at [236, 121] on div "Ocupada Mesa 10 R$ 51,00" at bounding box center [269, 128] width 94 height 52
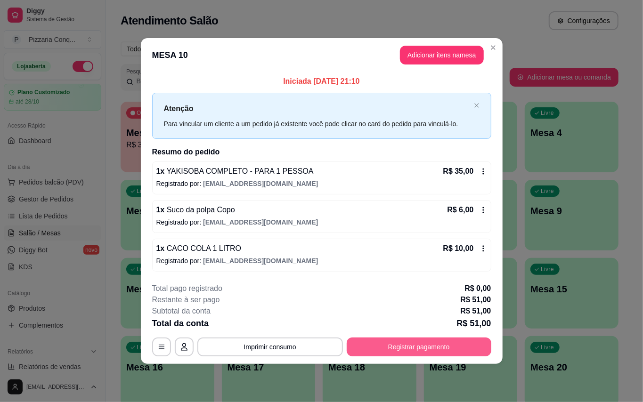
click at [429, 353] on button "Registrar pagamento" at bounding box center [419, 347] width 145 height 19
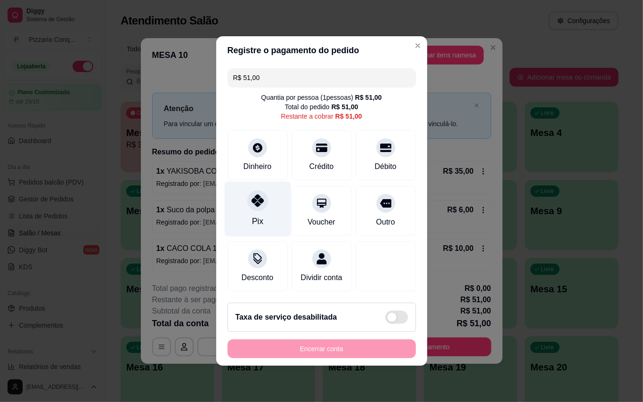
click at [259, 215] on div "Pix" at bounding box center [257, 221] width 11 height 12
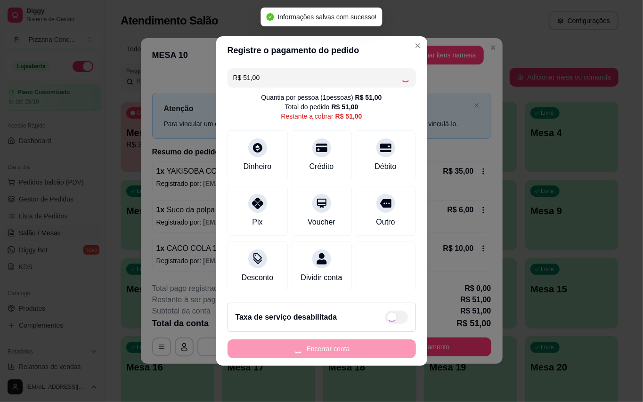
type input "R$ 0,00"
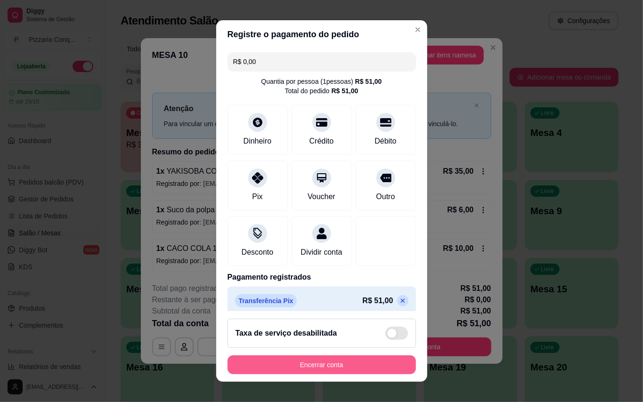
click at [369, 372] on button "Encerrar conta" at bounding box center [322, 365] width 188 height 19
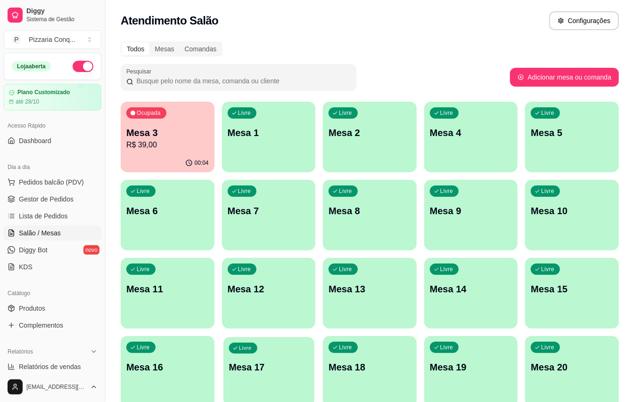
click at [288, 402] on div "button" at bounding box center [268, 400] width 91 height 11
click at [259, 136] on p "Mesa 1" at bounding box center [269, 133] width 80 height 13
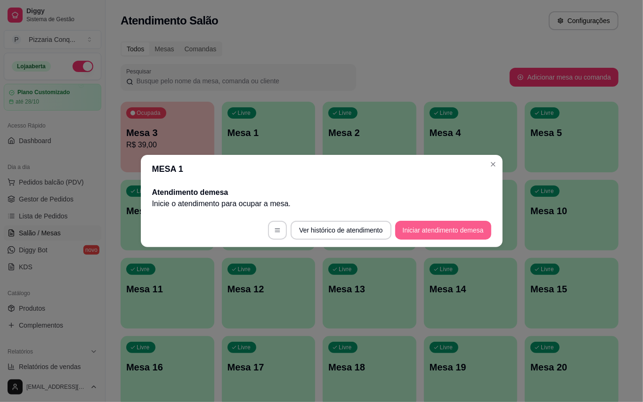
click at [443, 234] on button "Iniciar atendimento de mesa" at bounding box center [443, 230] width 96 height 19
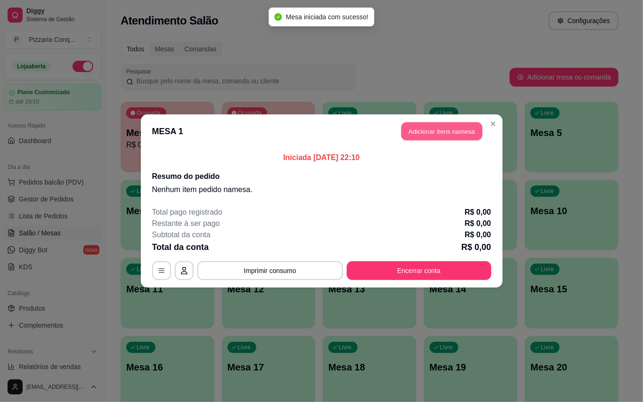
click at [443, 132] on button "Adicionar itens na mesa" at bounding box center [442, 132] width 81 height 18
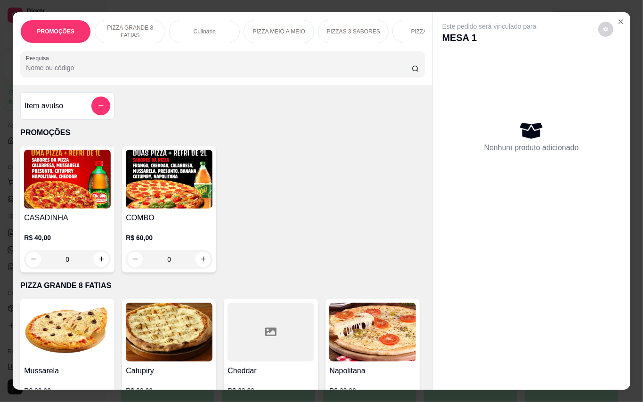
click at [167, 205] on img at bounding box center [169, 179] width 87 height 59
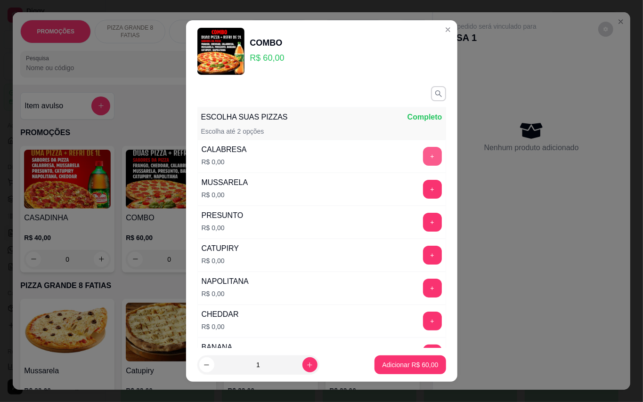
click at [423, 161] on button "+" at bounding box center [432, 156] width 19 height 19
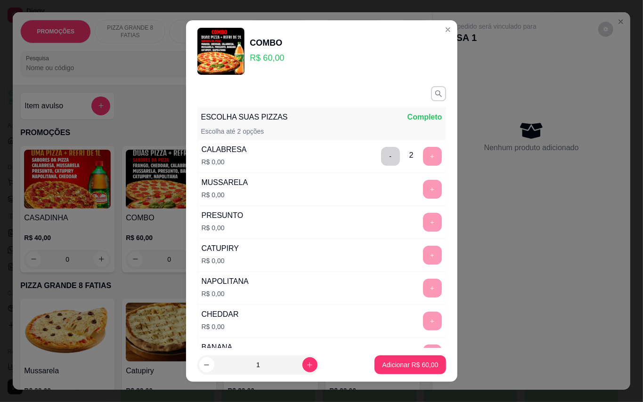
scroll to position [10, 0]
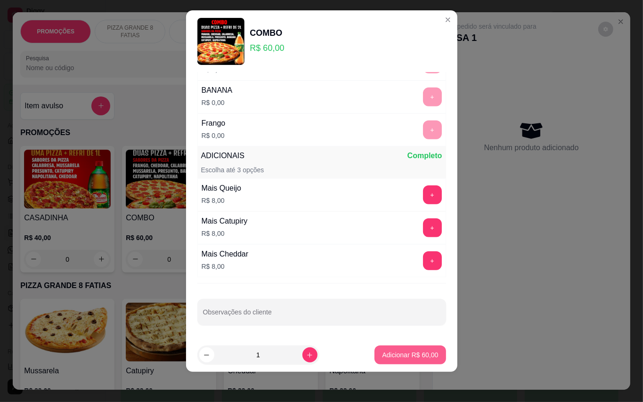
click at [412, 348] on button "Adicionar R$ 60,00" at bounding box center [410, 355] width 71 height 19
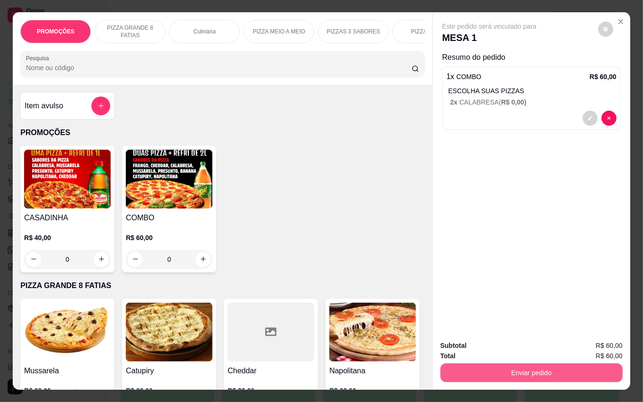
click at [493, 364] on button "Enviar pedido" at bounding box center [532, 373] width 182 height 19
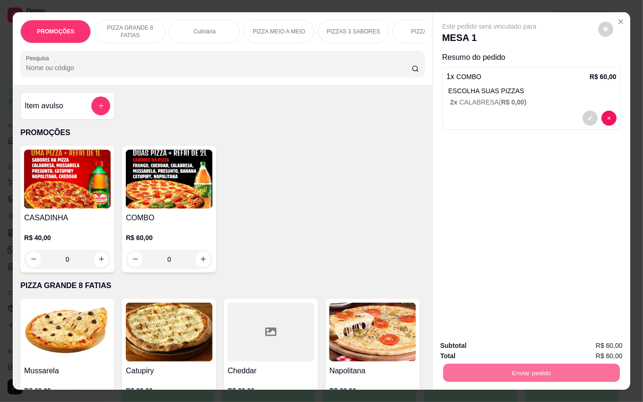
click at [616, 344] on button "Enviar pedido" at bounding box center [597, 346] width 53 height 18
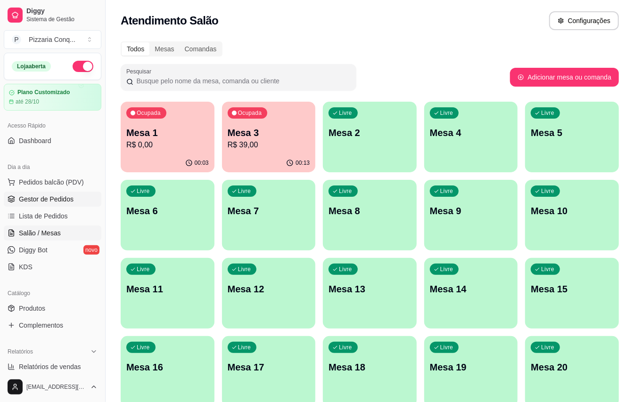
click at [37, 200] on span "Gestor de Pedidos" at bounding box center [46, 199] width 55 height 9
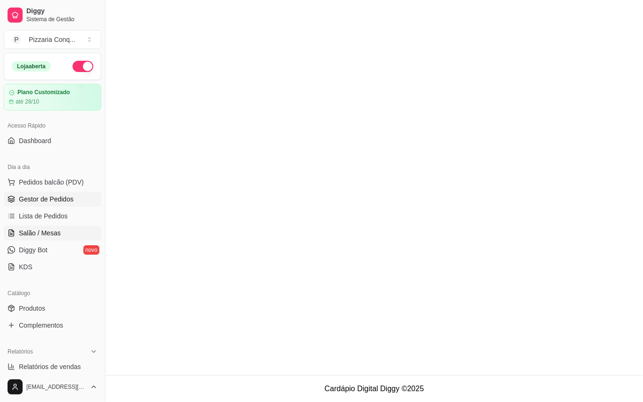
click at [36, 231] on span "Salão / Mesas" at bounding box center [40, 233] width 42 height 9
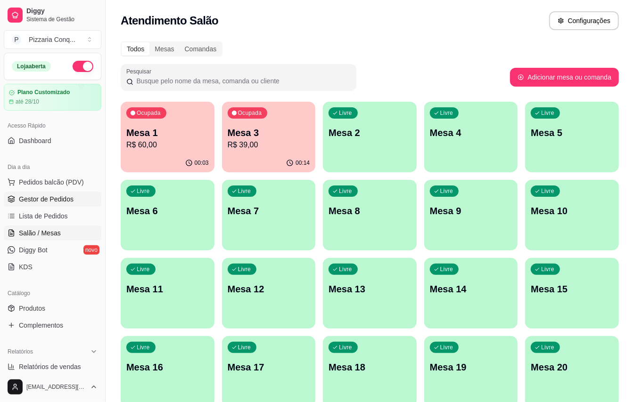
click at [59, 202] on span "Gestor de Pedidos" at bounding box center [46, 199] width 55 height 9
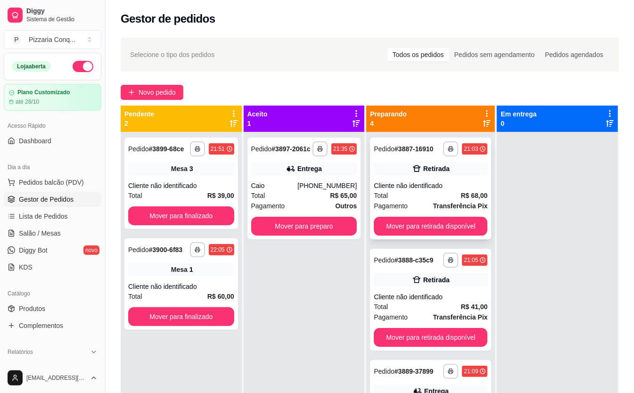
click at [447, 194] on div "Total R$ 68,00" at bounding box center [431, 195] width 114 height 10
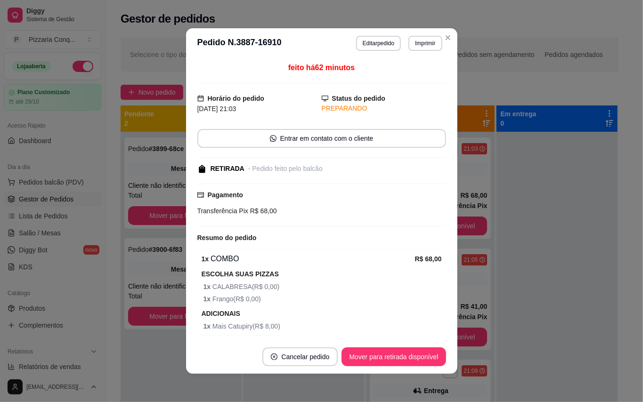
scroll to position [38, 0]
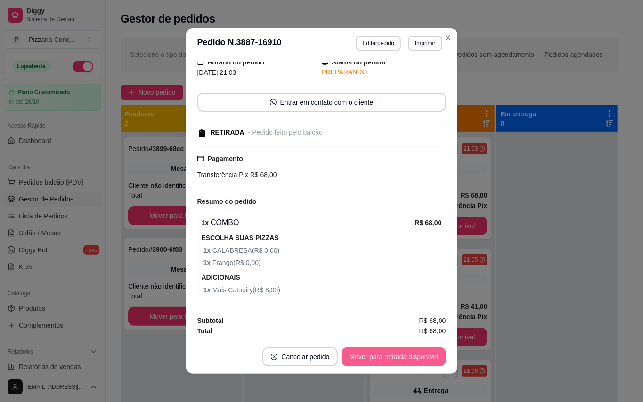
click at [387, 366] on button "Mover para retirada disponível" at bounding box center [394, 357] width 104 height 19
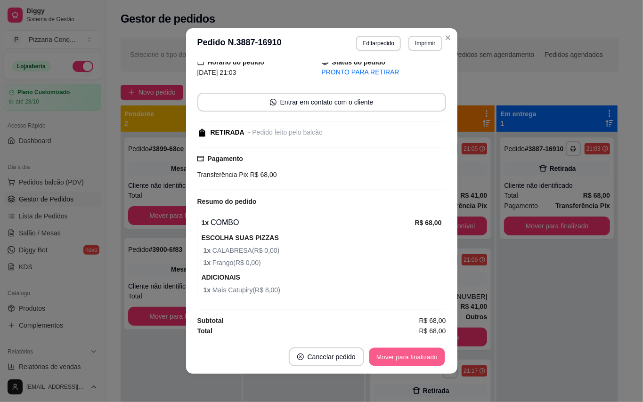
click at [389, 354] on button "Mover para finalizado" at bounding box center [407, 357] width 76 height 18
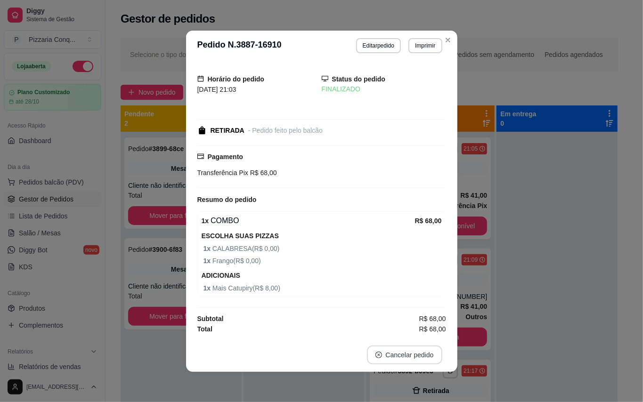
scroll to position [0, 0]
click at [444, 31] on section "**********" at bounding box center [321, 202] width 271 height 342
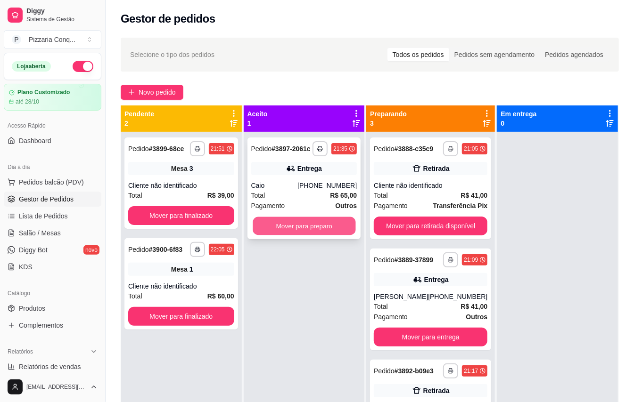
click at [325, 233] on button "Mover para preparo" at bounding box center [304, 226] width 103 height 18
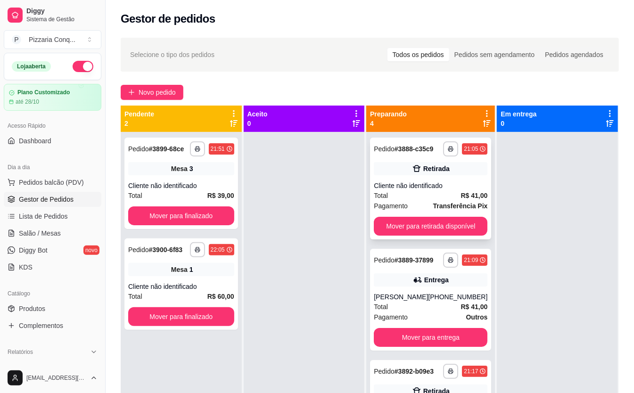
click at [449, 185] on div "Cliente não identificado" at bounding box center [431, 185] width 114 height 9
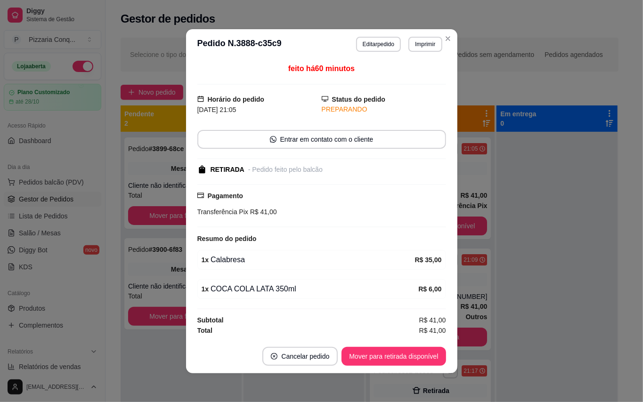
scroll to position [2, 0]
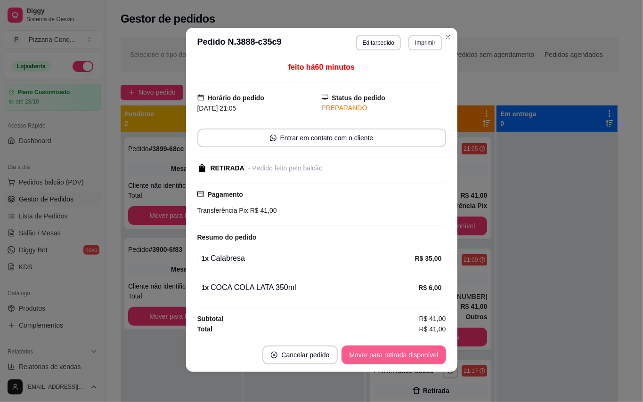
click at [397, 354] on button "Mover para retirada disponível" at bounding box center [394, 355] width 104 height 19
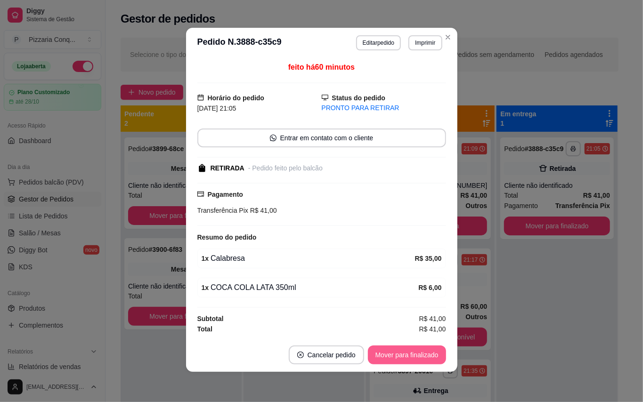
click at [398, 357] on button "Mover para finalizado" at bounding box center [407, 355] width 78 height 19
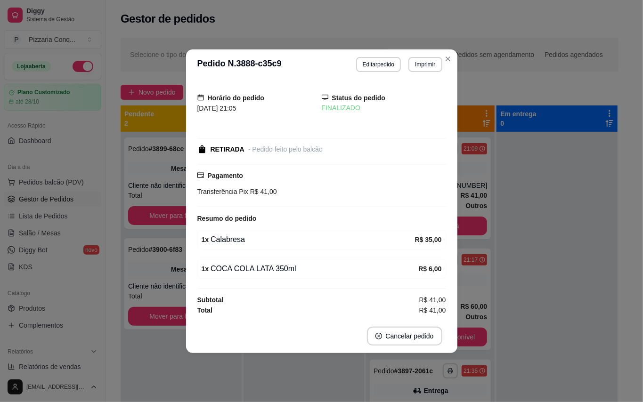
scroll to position [0, 0]
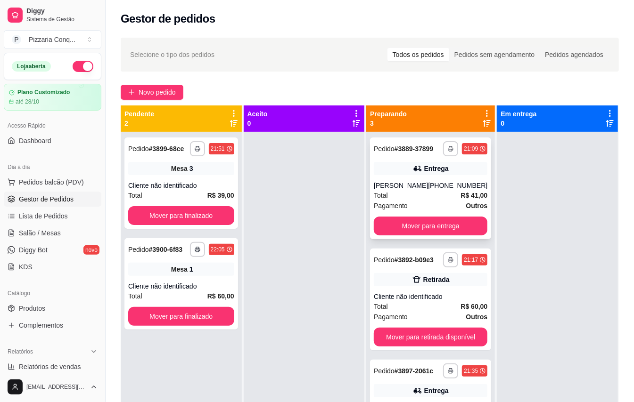
click at [404, 188] on div "[PERSON_NAME]" at bounding box center [401, 185] width 54 height 9
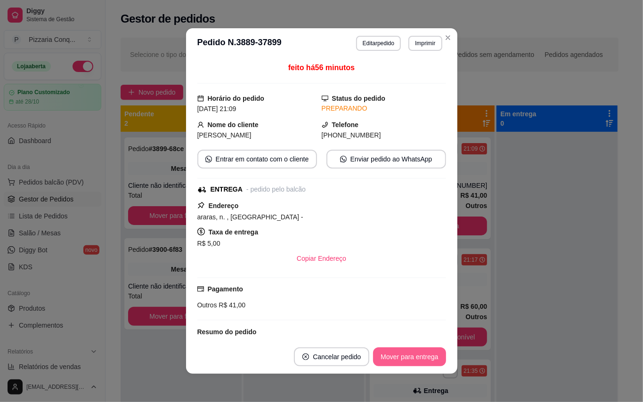
click at [381, 352] on button "Mover para entrega" at bounding box center [409, 357] width 73 height 19
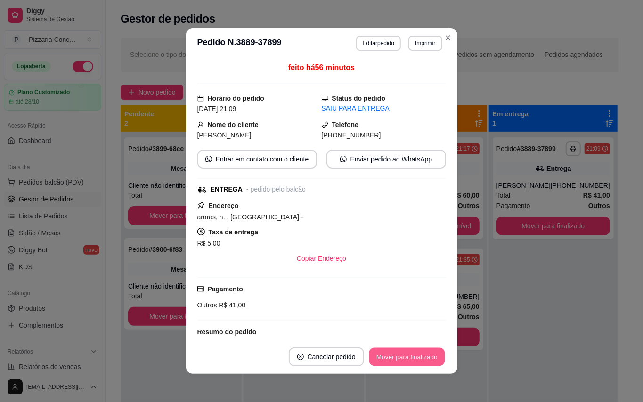
click at [381, 352] on button "Mover para finalizado" at bounding box center [407, 357] width 76 height 18
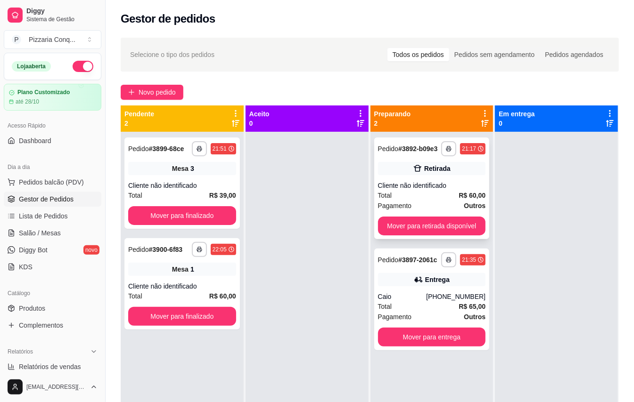
click at [431, 193] on div "Total R$ 60,00" at bounding box center [432, 195] width 108 height 10
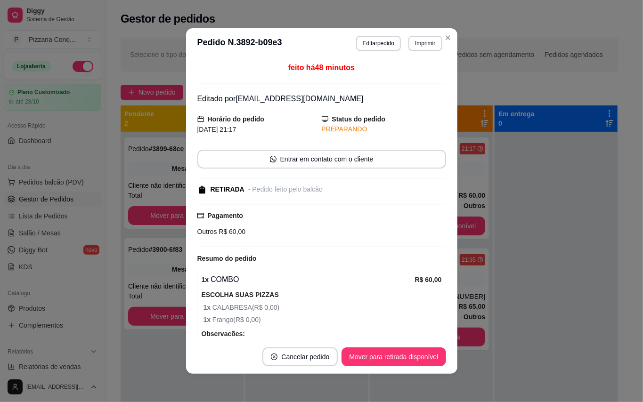
scroll to position [56, 0]
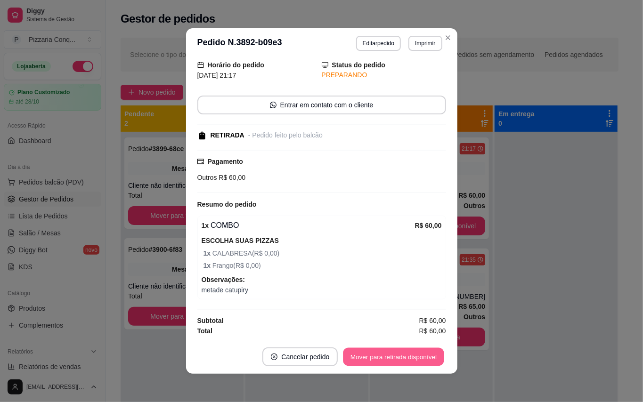
click at [351, 353] on button "Mover para retirada disponível" at bounding box center [394, 357] width 101 height 18
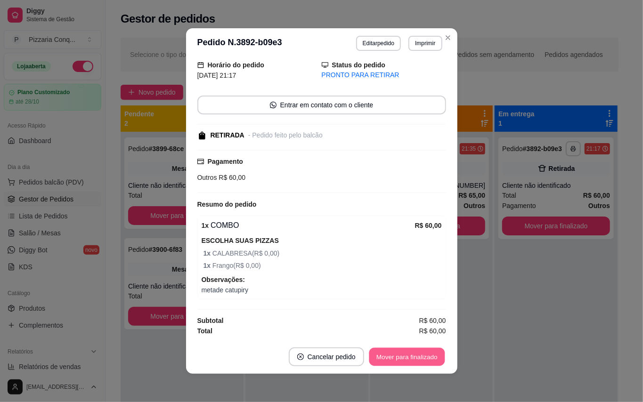
click at [369, 349] on button "Mover para finalizado" at bounding box center [407, 357] width 76 height 18
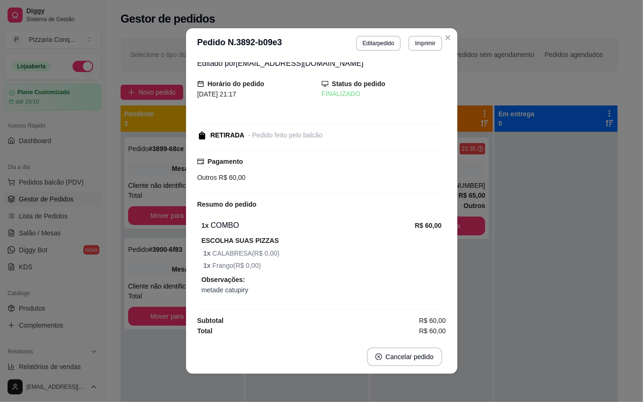
scroll to position [6, 0]
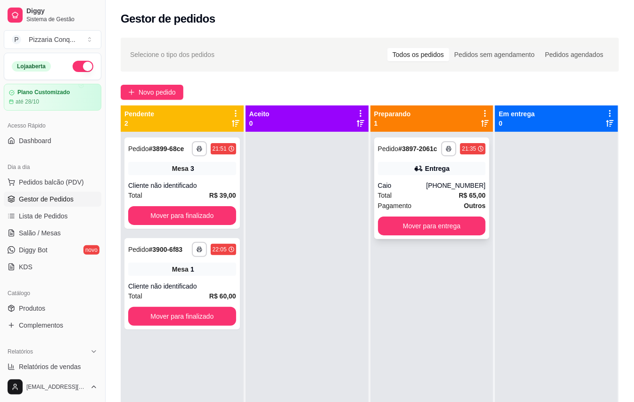
click at [403, 201] on div "Total R$ 65,00" at bounding box center [432, 195] width 108 height 10
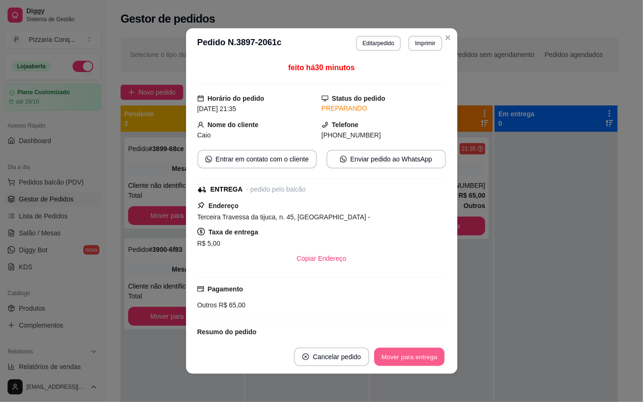
click at [410, 359] on button "Mover para entrega" at bounding box center [410, 357] width 71 height 18
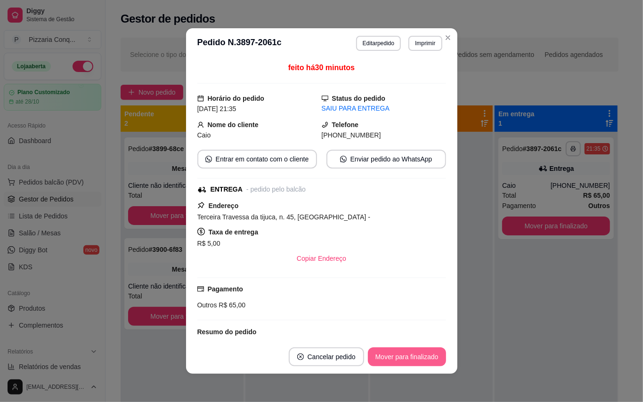
click at [410, 359] on button "Mover para finalizado" at bounding box center [407, 357] width 78 height 19
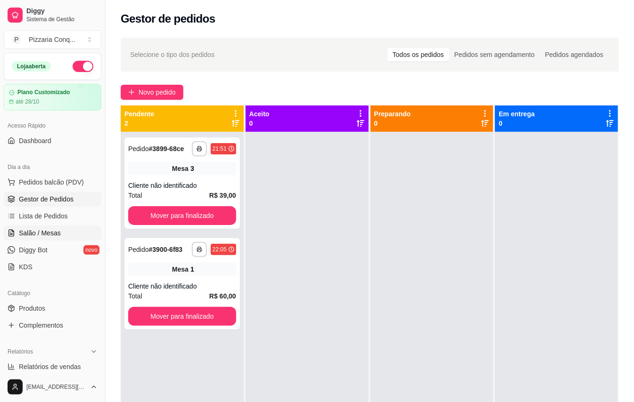
click at [59, 239] on link "Salão / Mesas" at bounding box center [53, 233] width 98 height 15
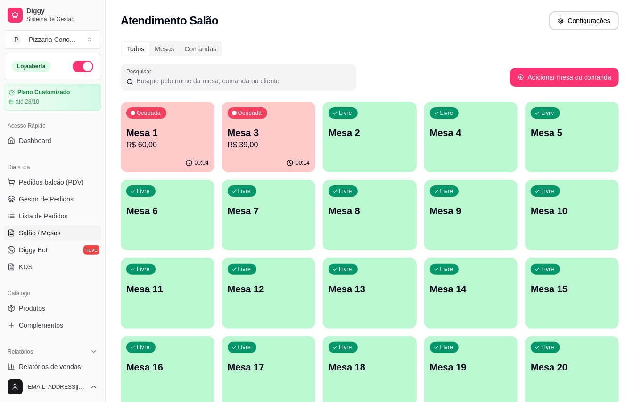
click at [268, 155] on div "00:14" at bounding box center [269, 163] width 94 height 18
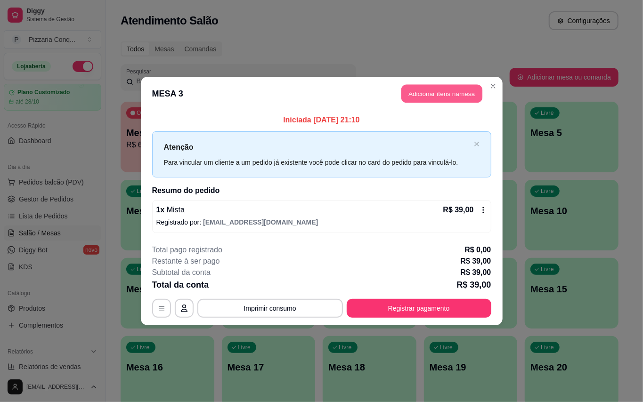
click at [440, 91] on button "Adicionar itens na mesa" at bounding box center [442, 94] width 81 height 18
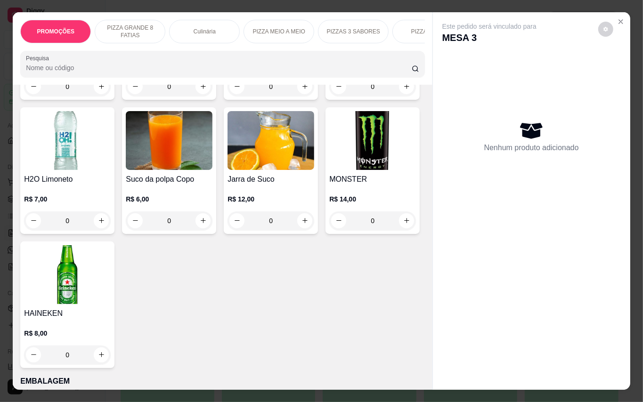
scroll to position [2576, 0]
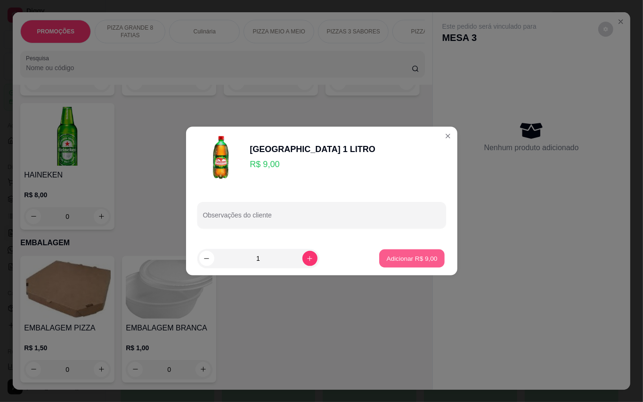
click at [413, 257] on p "Adicionar R$ 9,00" at bounding box center [412, 258] width 51 height 9
type input "1"
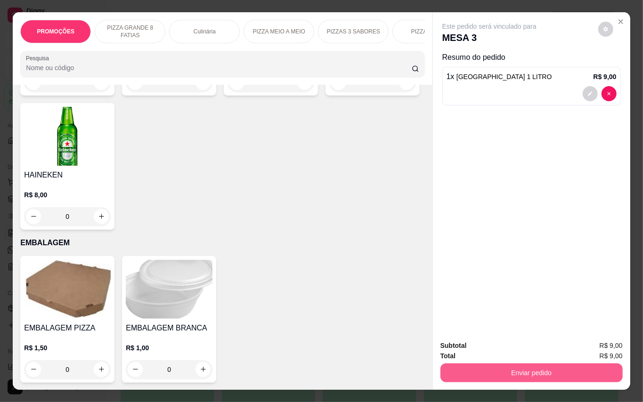
click at [532, 372] on button "Enviar pedido" at bounding box center [532, 373] width 182 height 19
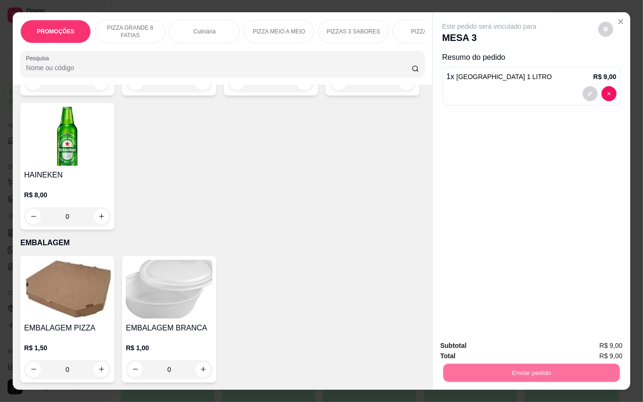
click at [582, 345] on button "Enviar pedido" at bounding box center [597, 346] width 53 height 18
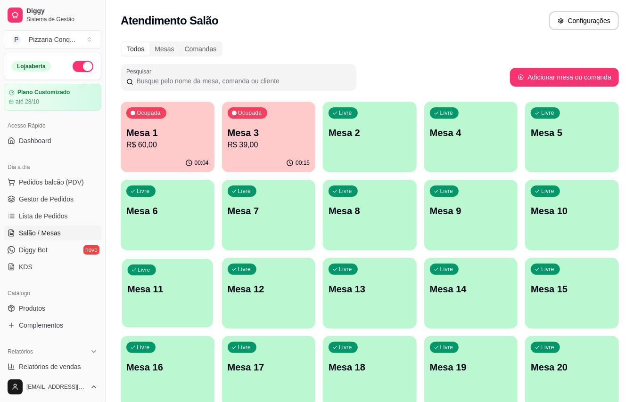
click at [177, 266] on div "Livre Mesa 11" at bounding box center [167, 287] width 91 height 57
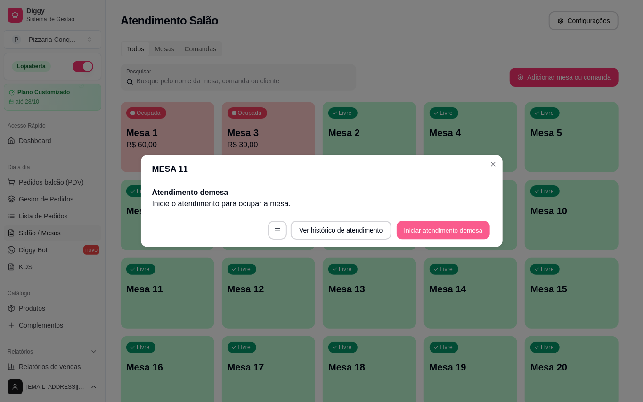
click at [428, 233] on button "Iniciar atendimento de mesa" at bounding box center [443, 230] width 93 height 18
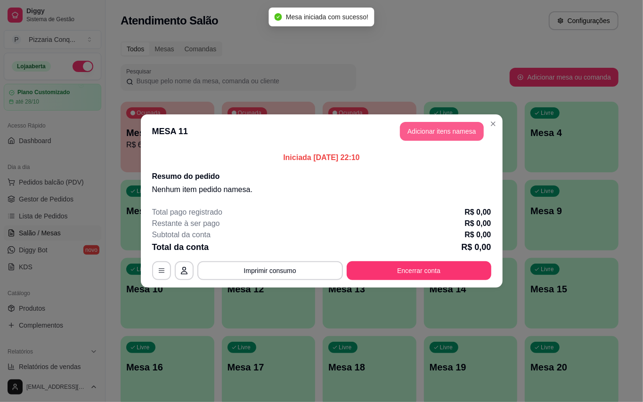
click at [462, 132] on button "Adicionar itens na mesa" at bounding box center [442, 131] width 84 height 19
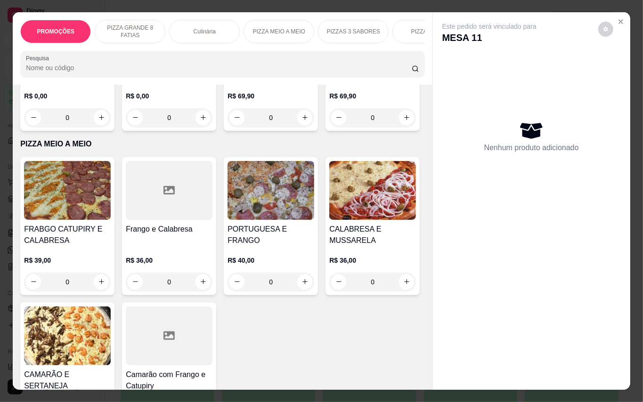
scroll to position [1256, 0]
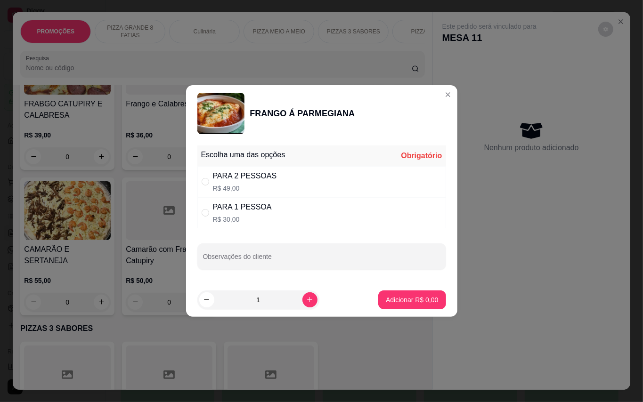
click at [243, 213] on div "PARA 1 PESSOA R$ 30,00" at bounding box center [242, 213] width 59 height 23
radio input "true"
click at [418, 297] on p "Adicionar R$ 30,00" at bounding box center [410, 299] width 55 height 9
type input "1"
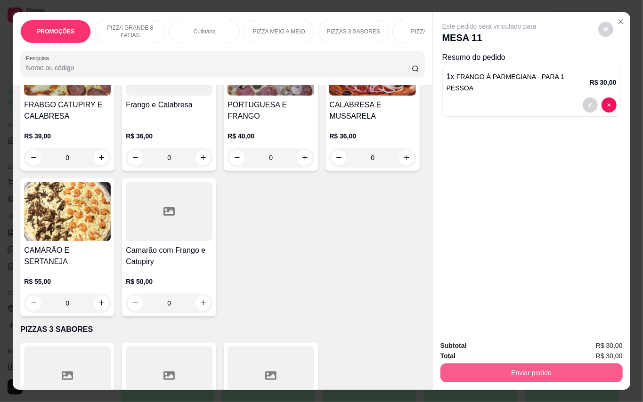
click at [536, 367] on button "Enviar pedido" at bounding box center [532, 373] width 182 height 19
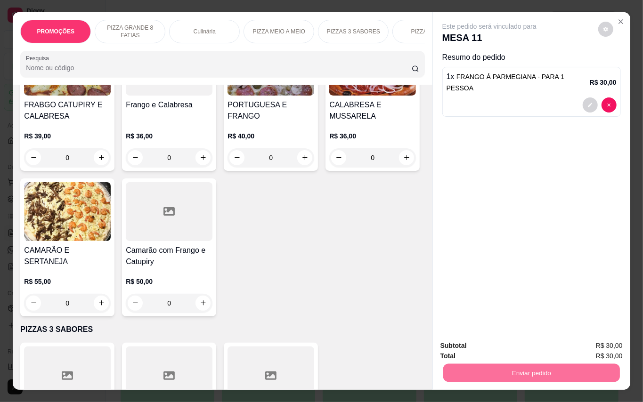
click at [615, 344] on button "Enviar pedido" at bounding box center [597, 346] width 53 height 18
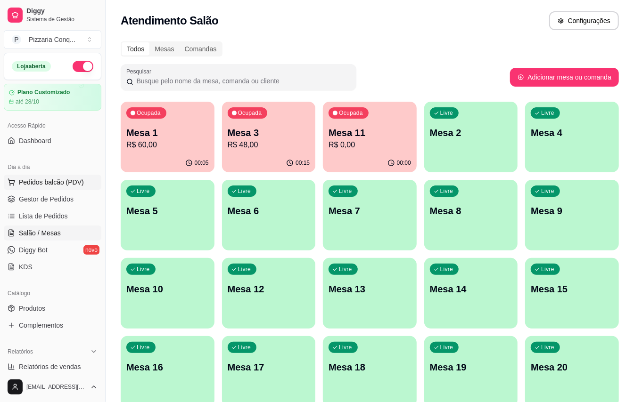
click at [62, 183] on span "Pedidos balcão (PDV)" at bounding box center [51, 182] width 65 height 9
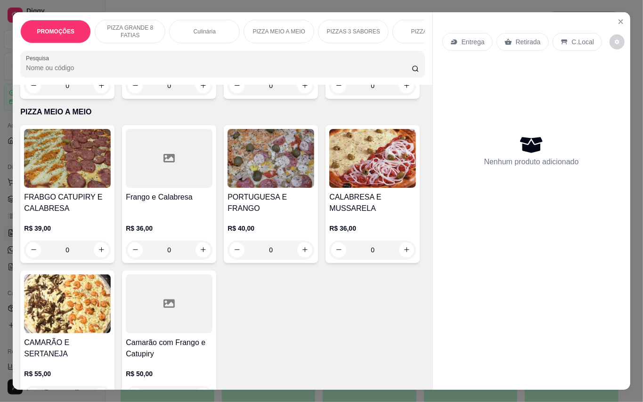
scroll to position [1239, 0]
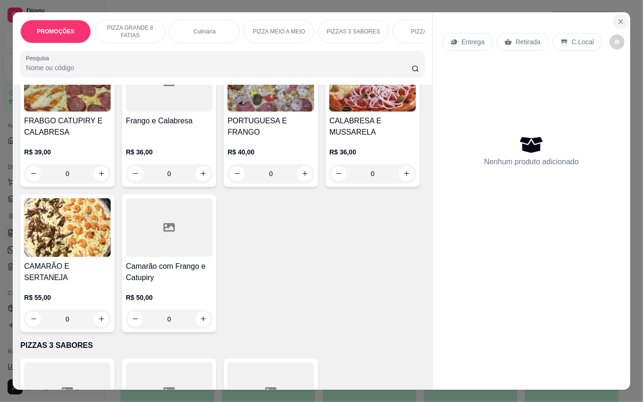
click at [621, 22] on button "Close" at bounding box center [621, 21] width 15 height 15
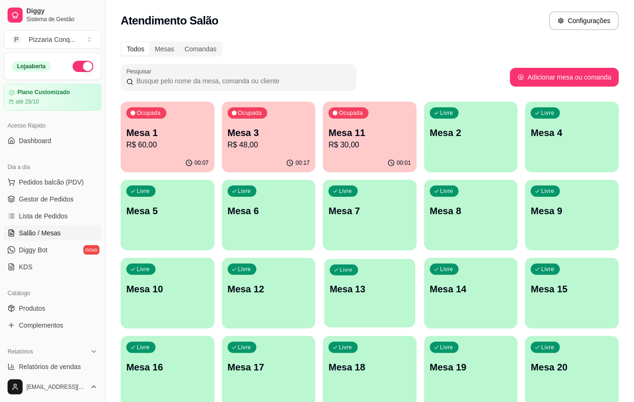
click at [345, 296] on div "Livre Mesa 13" at bounding box center [369, 287] width 91 height 57
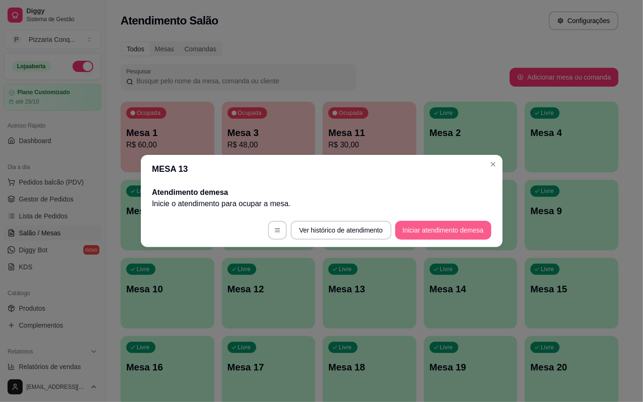
click at [425, 233] on button "Iniciar atendimento de mesa" at bounding box center [443, 230] width 96 height 19
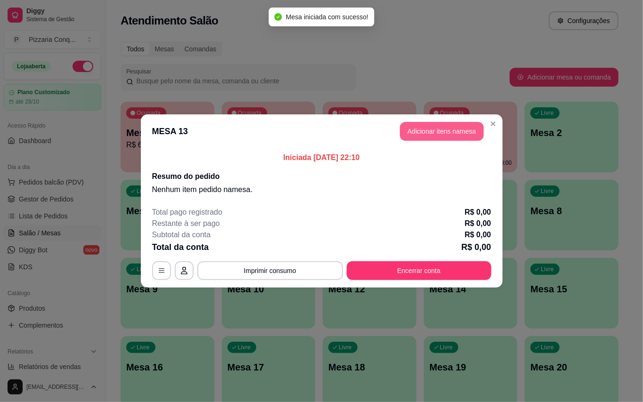
click at [430, 132] on button "Adicionar itens na mesa" at bounding box center [442, 131] width 84 height 19
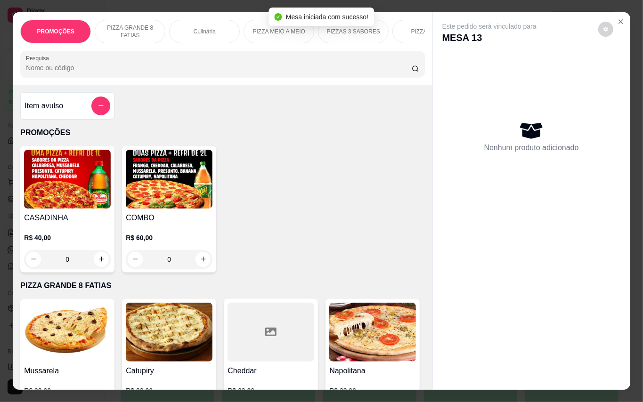
click at [170, 208] on img at bounding box center [169, 179] width 87 height 59
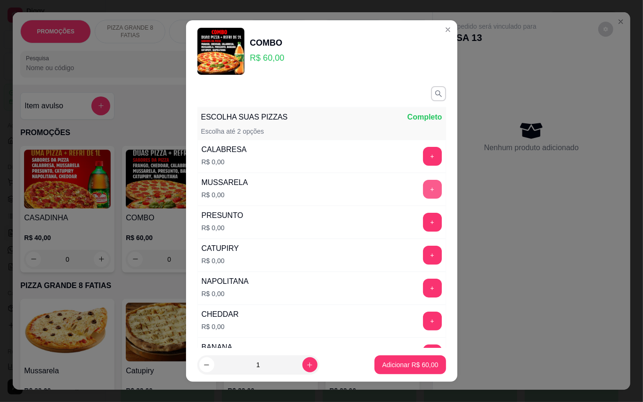
click at [423, 191] on button "+" at bounding box center [432, 189] width 19 height 19
click at [423, 191] on button "+" at bounding box center [432, 189] width 18 height 18
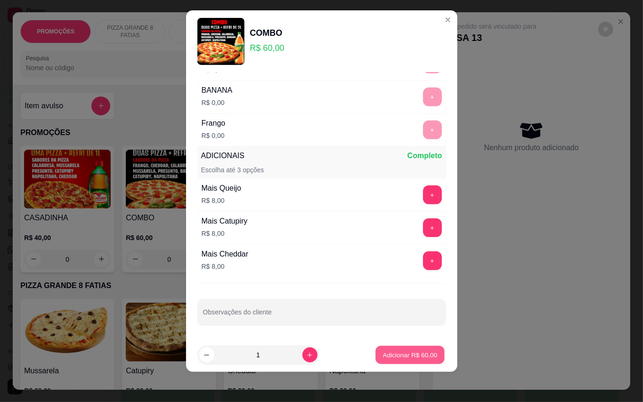
click at [402, 362] on button "Adicionar R$ 60,00" at bounding box center [410, 355] width 69 height 18
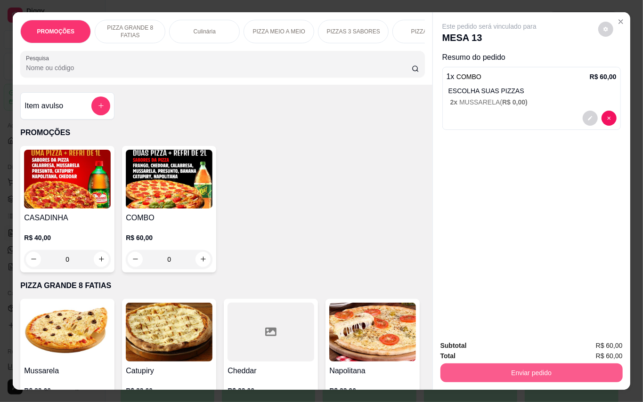
click at [562, 375] on button "Enviar pedido" at bounding box center [532, 373] width 182 height 19
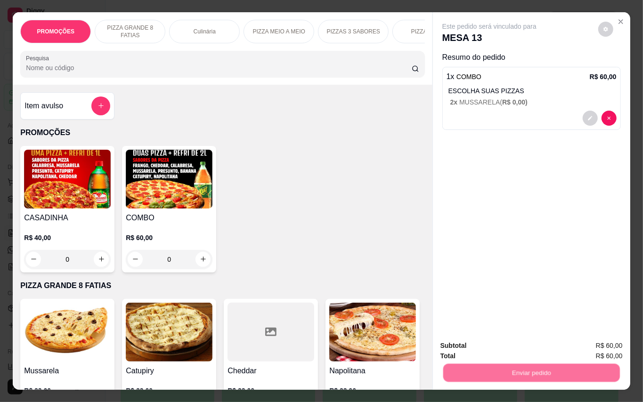
click at [577, 352] on button "Enviar pedido" at bounding box center [597, 346] width 53 height 18
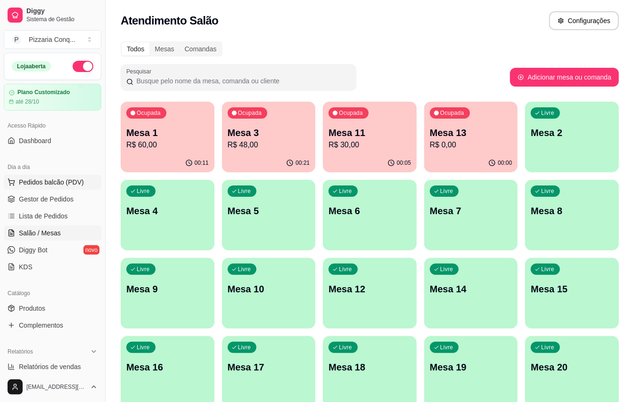
click at [52, 181] on span "Pedidos balcão (PDV)" at bounding box center [51, 182] width 65 height 9
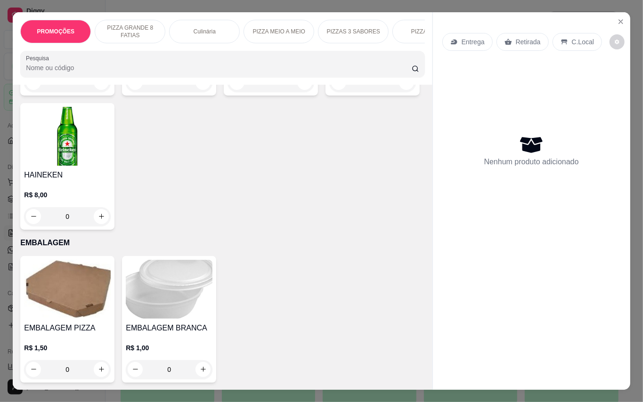
scroll to position [2827, 0]
click at [176, 32] on img at bounding box center [169, 2] width 87 height 59
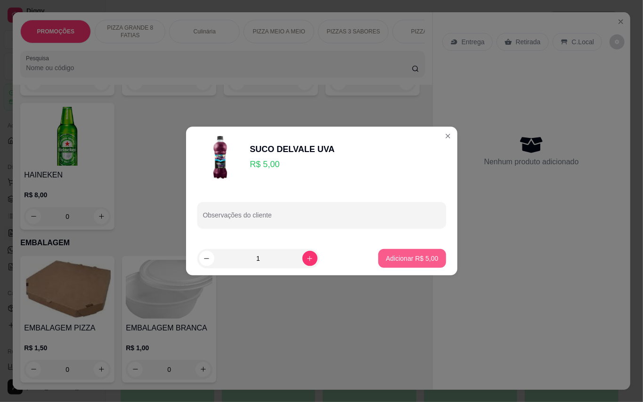
click at [417, 257] on p "Adicionar R$ 5,00" at bounding box center [412, 258] width 52 height 9
type input "1"
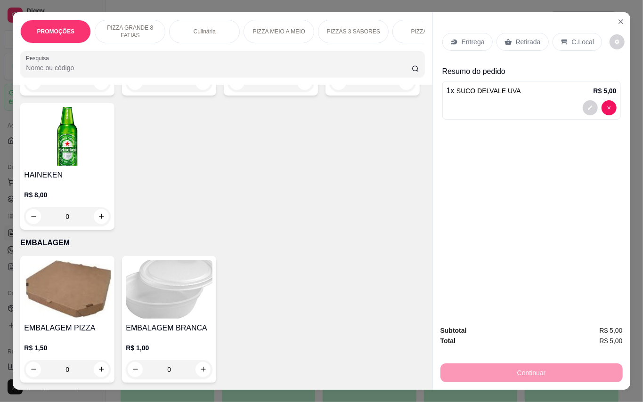
click at [582, 37] on p "C.Local" at bounding box center [583, 41] width 22 height 9
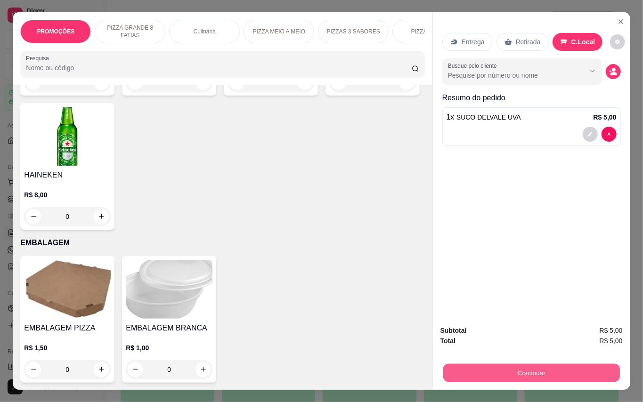
click at [583, 368] on button "Continuar" at bounding box center [531, 373] width 177 height 18
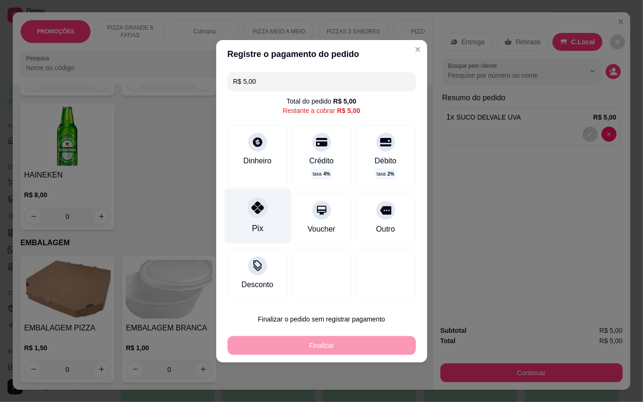
click at [265, 217] on div "Pix" at bounding box center [257, 215] width 66 height 55
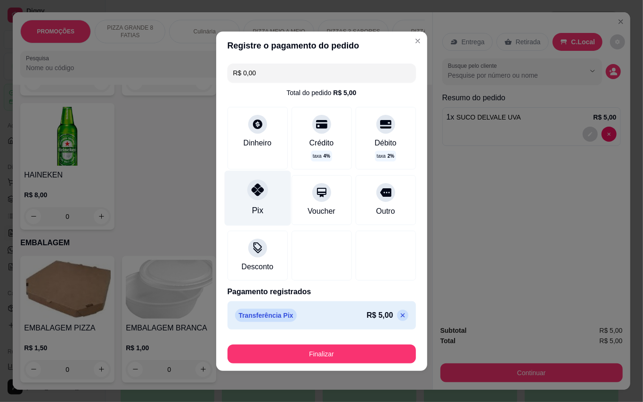
type input "R$ 0,00"
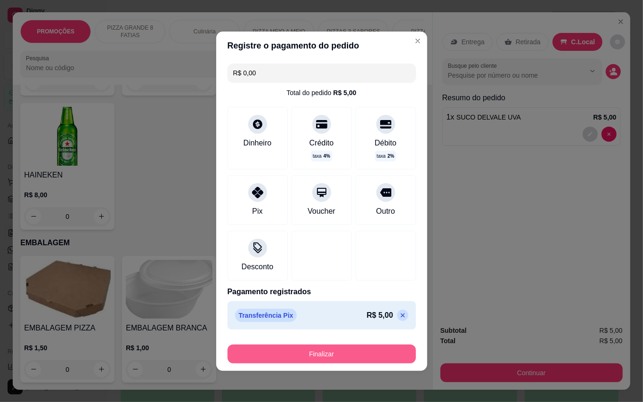
click at [359, 349] on button "Finalizar" at bounding box center [322, 354] width 188 height 19
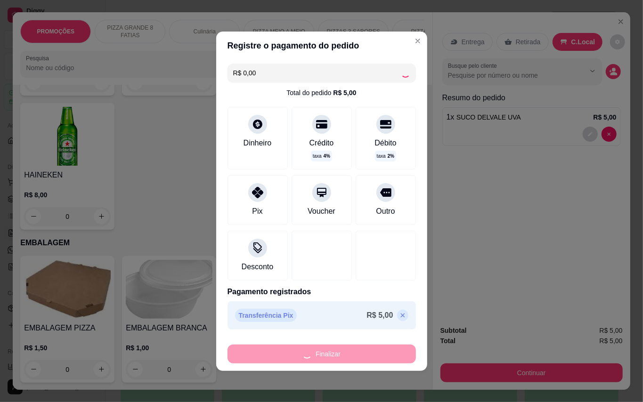
type input "0"
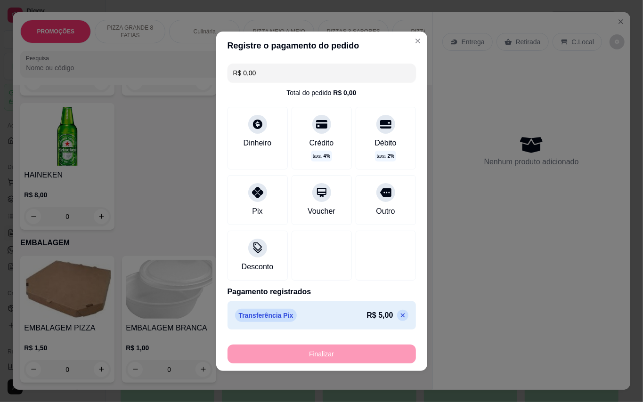
type input "-R$ 5,00"
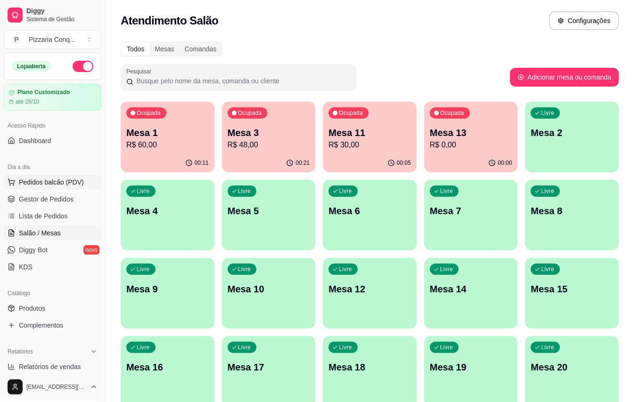
click at [65, 181] on span "Pedidos balcão (PDV)" at bounding box center [51, 182] width 65 height 9
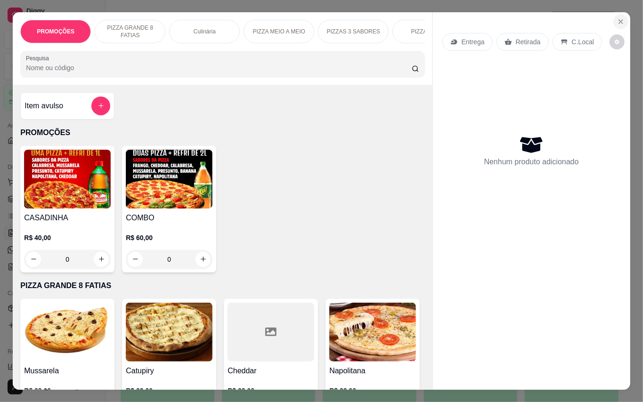
click at [620, 18] on icon "Close" at bounding box center [621, 22] width 8 height 8
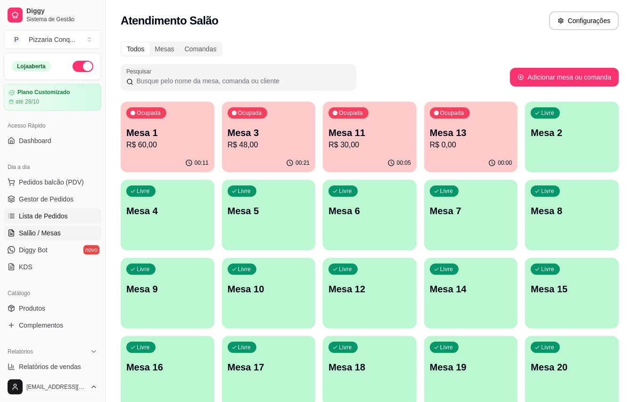
click at [45, 215] on span "Lista de Pedidos" at bounding box center [43, 216] width 49 height 9
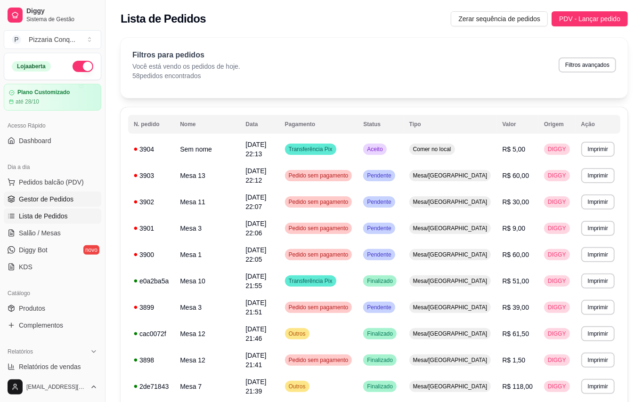
click at [55, 198] on span "Gestor de Pedidos" at bounding box center [46, 199] width 55 height 9
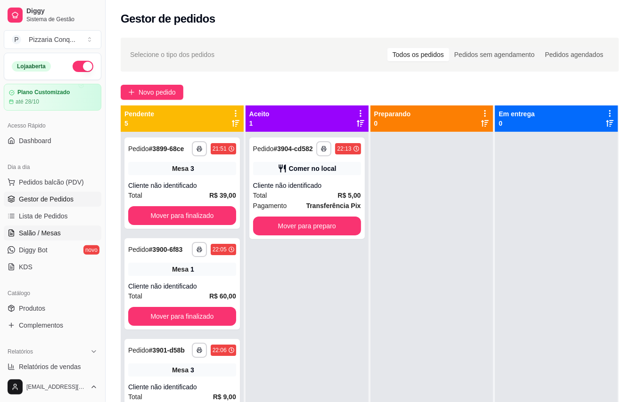
click at [54, 234] on span "Salão / Mesas" at bounding box center [40, 233] width 42 height 9
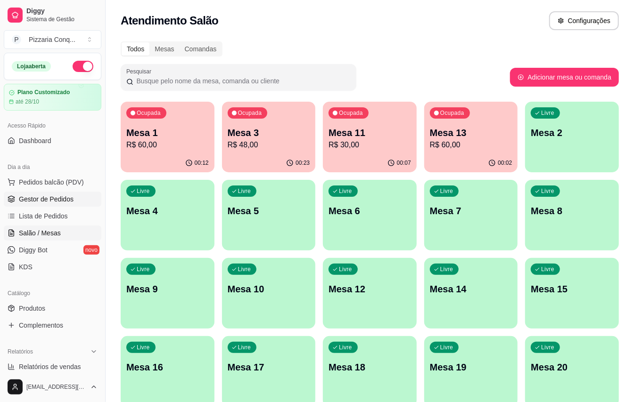
click at [41, 201] on span "Gestor de Pedidos" at bounding box center [46, 199] width 55 height 9
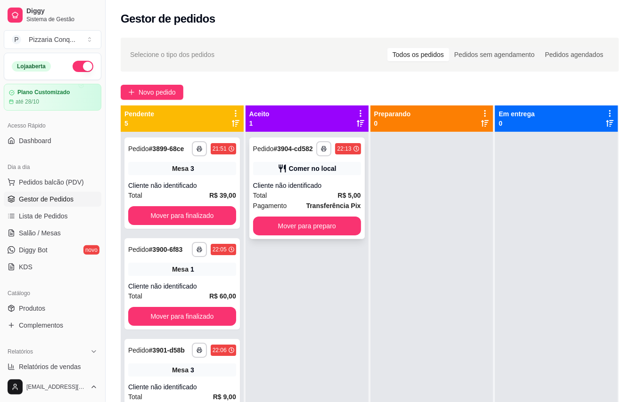
click at [321, 189] on div "Cliente não identificado" at bounding box center [307, 185] width 108 height 9
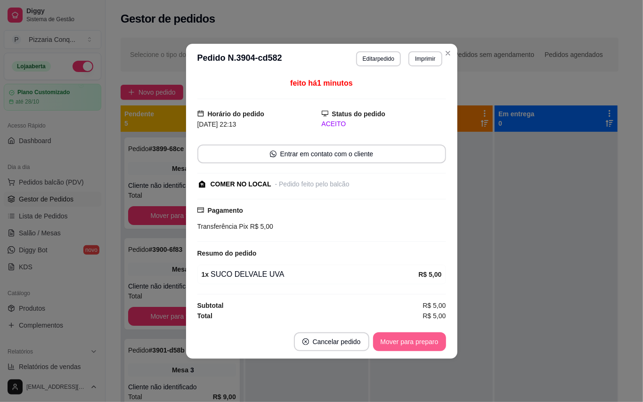
click at [426, 341] on button "Mover para preparo" at bounding box center [409, 342] width 73 height 19
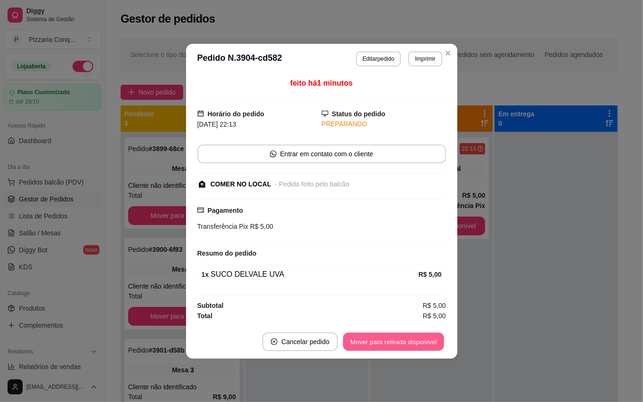
click at [426, 341] on button "Mover para retirada disponível" at bounding box center [394, 342] width 101 height 18
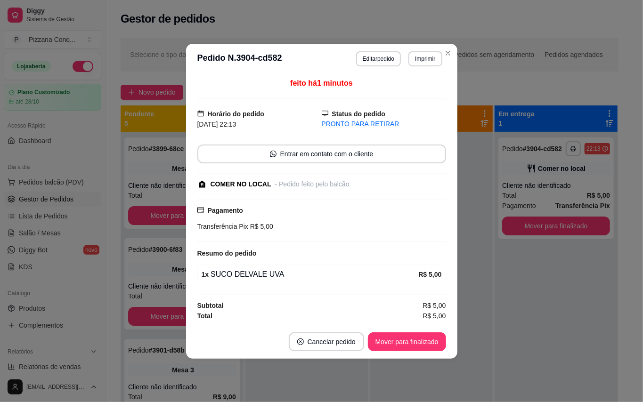
click at [442, 352] on footer "Cancelar pedido Mover para finalizado" at bounding box center [321, 342] width 271 height 34
click at [438, 345] on button "Mover para finalizado" at bounding box center [407, 342] width 76 height 18
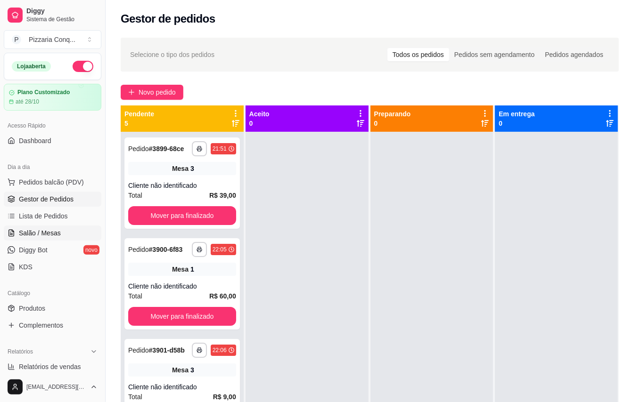
click at [57, 239] on link "Salão / Mesas" at bounding box center [53, 233] width 98 height 15
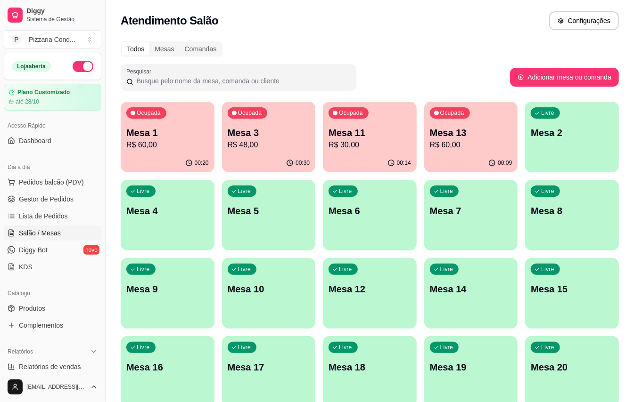
click at [281, 116] on div "Ocupada Mesa 3 R$ 48,00" at bounding box center [269, 128] width 94 height 52
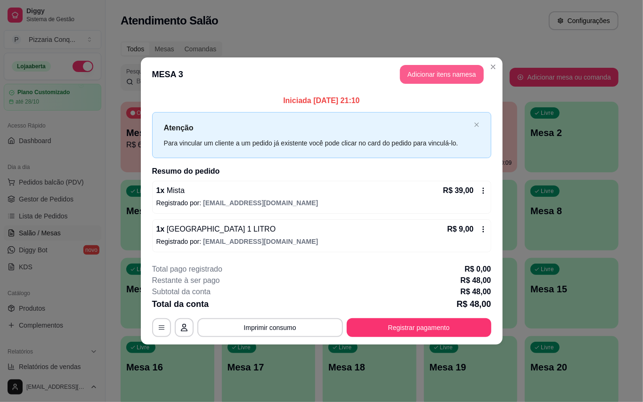
click at [421, 65] on button "Adicionar itens na mesa" at bounding box center [442, 74] width 84 height 19
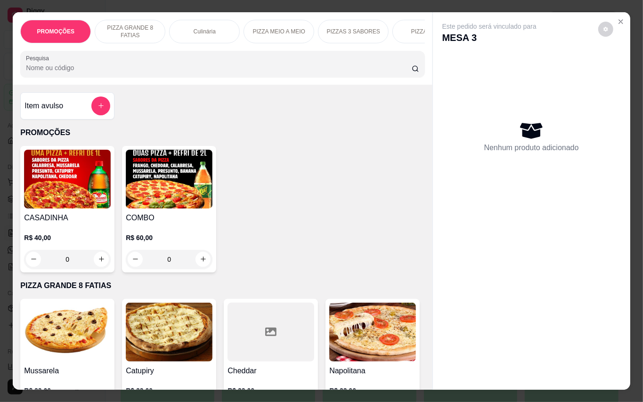
scroll to position [377, 0]
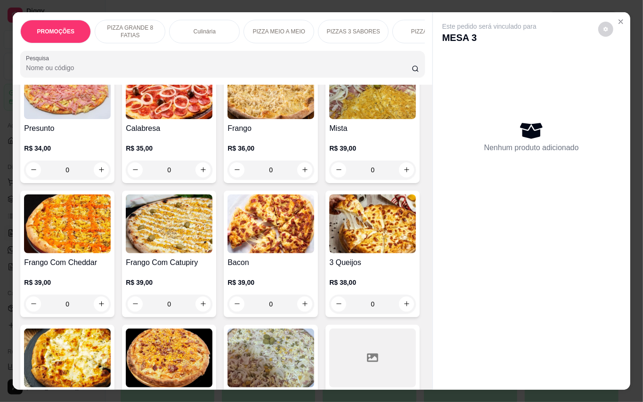
click at [329, 119] on img at bounding box center [372, 89] width 87 height 59
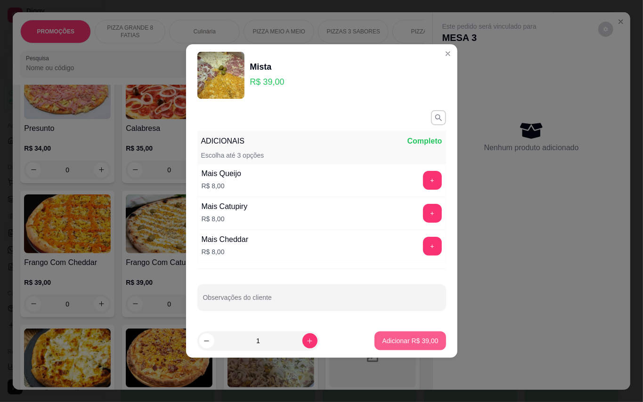
click at [427, 342] on button "Adicionar R$ 39,00" at bounding box center [410, 341] width 71 height 19
type input "1"
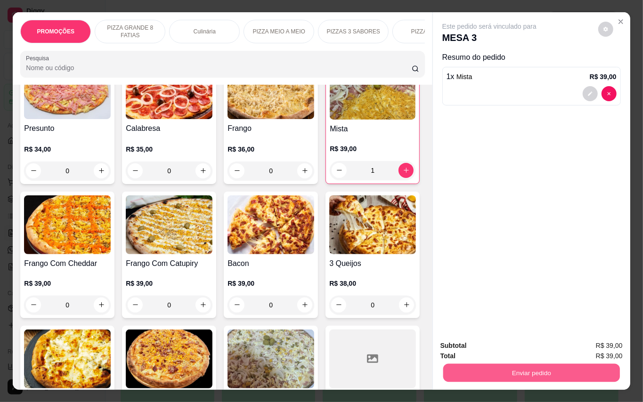
click at [509, 368] on button "Enviar pedido" at bounding box center [531, 373] width 177 height 18
click at [590, 347] on button "Enviar pedido" at bounding box center [598, 345] width 52 height 17
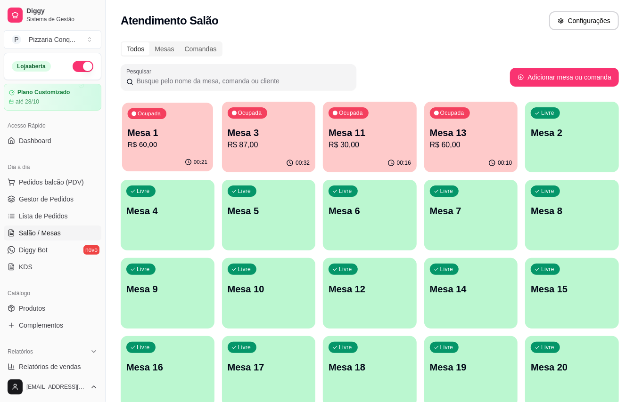
click at [172, 162] on div "00:21" at bounding box center [167, 163] width 91 height 18
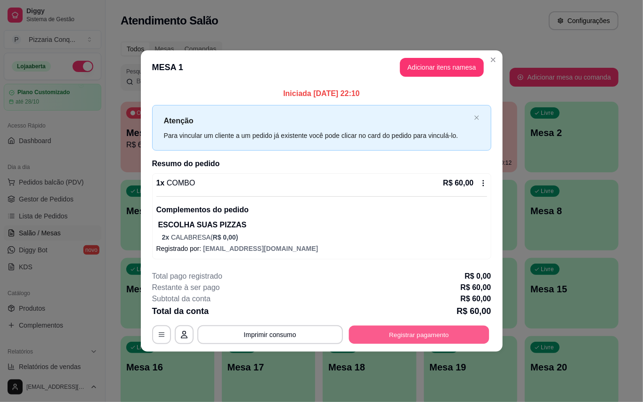
click at [456, 340] on button "Registrar pagamento" at bounding box center [419, 335] width 140 height 18
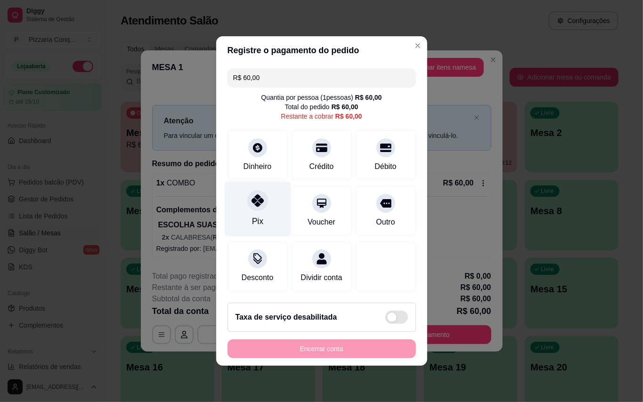
click at [244, 191] on div "Pix" at bounding box center [257, 209] width 66 height 55
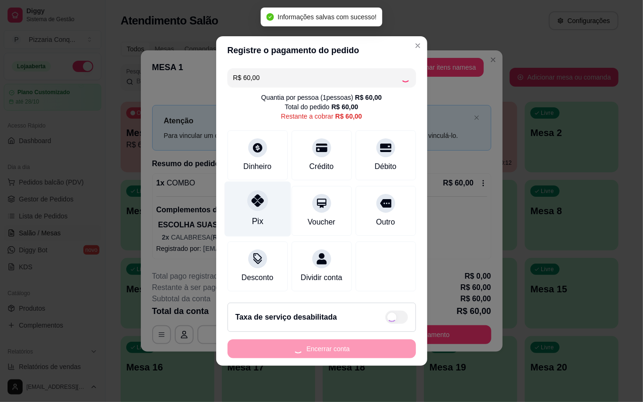
type input "R$ 0,00"
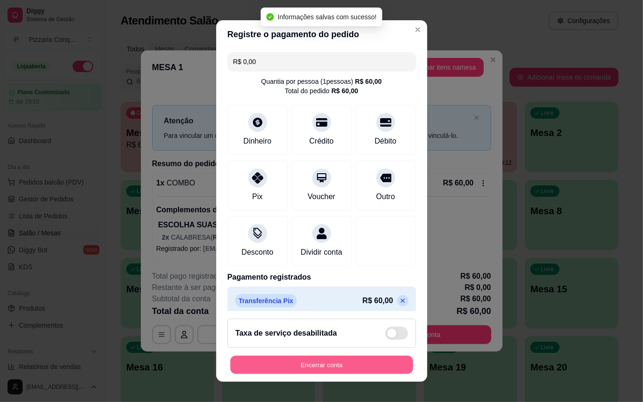
click at [357, 361] on button "Encerrar conta" at bounding box center [321, 365] width 183 height 18
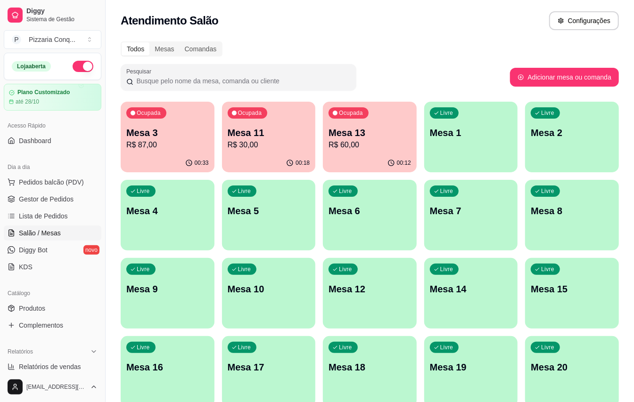
click at [262, 149] on p "R$ 30,00" at bounding box center [269, 144] width 82 height 11
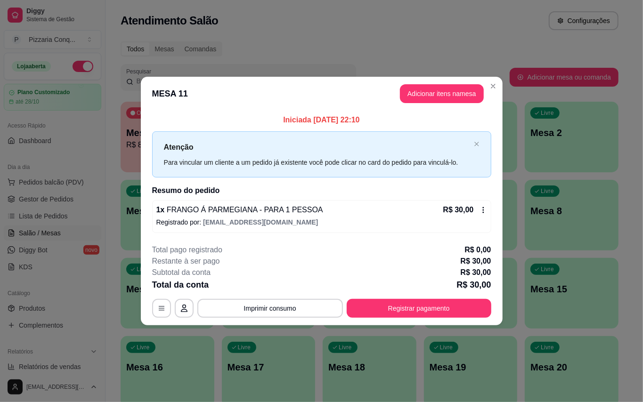
click at [445, 100] on header "MESA 11 Adicionar itens na mesa" at bounding box center [322, 94] width 362 height 34
click at [449, 96] on button "Adicionar itens na mesa" at bounding box center [442, 93] width 84 height 19
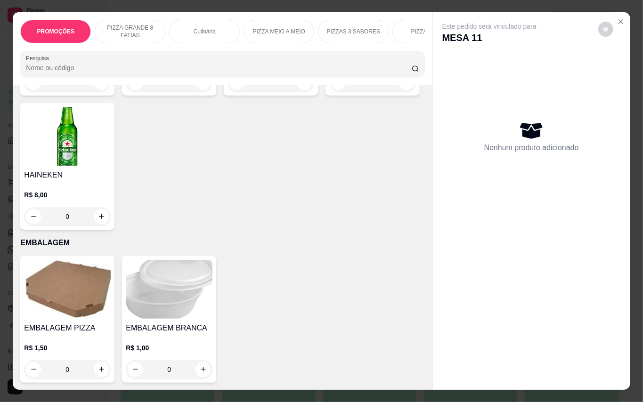
scroll to position [2595, 0]
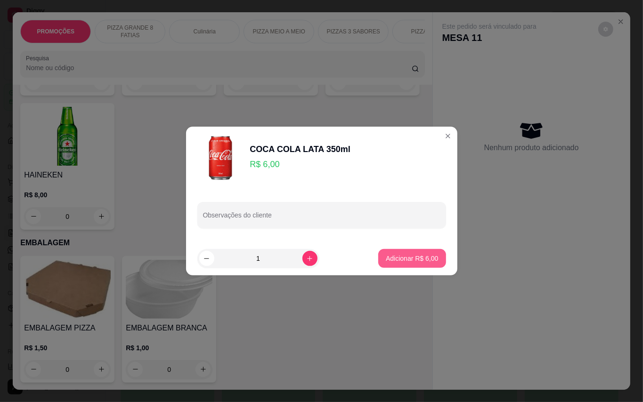
click at [390, 254] on p "Adicionar R$ 6,00" at bounding box center [412, 258] width 52 height 9
type input "1"
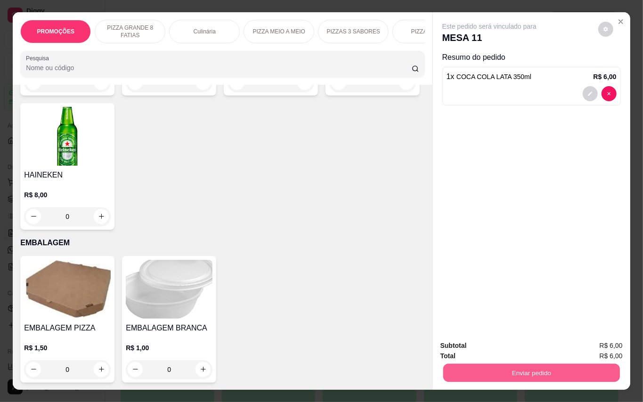
click at [520, 369] on button "Enviar pedido" at bounding box center [531, 373] width 177 height 18
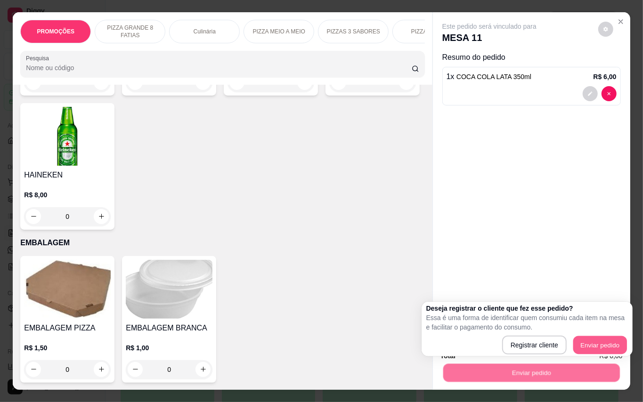
click at [597, 336] on button "Enviar pedido" at bounding box center [601, 345] width 54 height 18
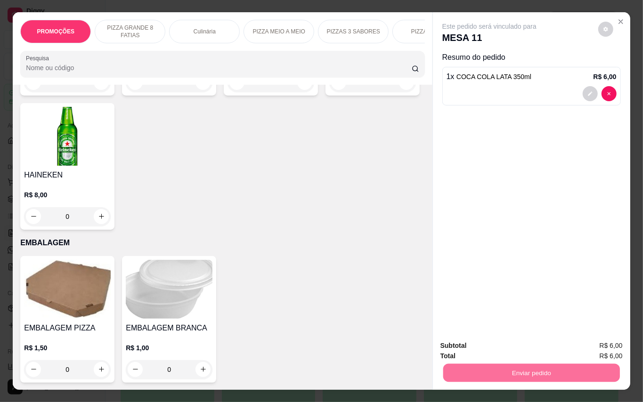
click at [600, 345] on button "Enviar pedido" at bounding box center [597, 346] width 53 height 18
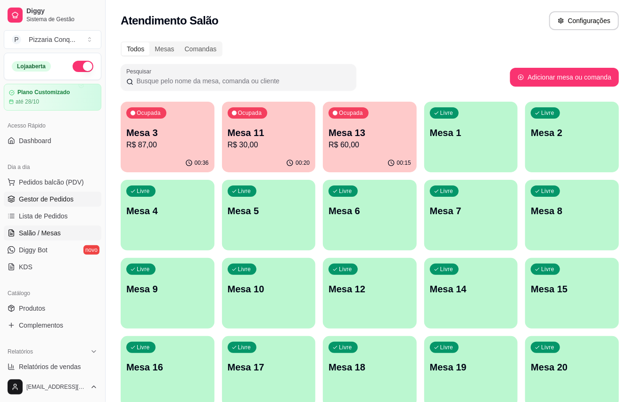
click at [47, 197] on span "Gestor de Pedidos" at bounding box center [46, 199] width 55 height 9
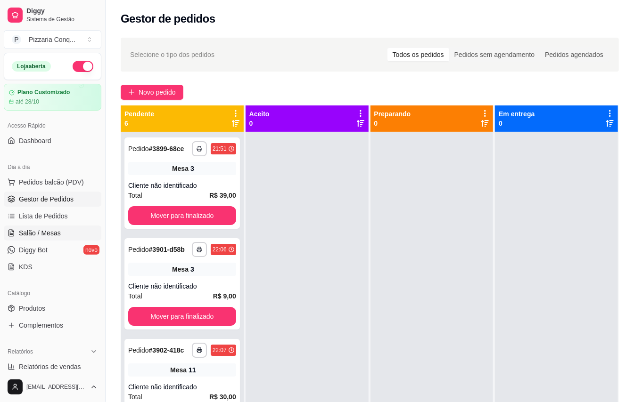
click at [60, 227] on link "Salão / Mesas" at bounding box center [53, 233] width 98 height 15
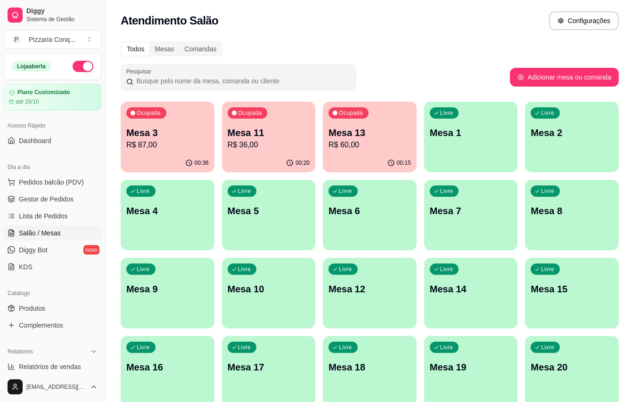
click at [172, 155] on div "00:36" at bounding box center [168, 163] width 94 height 18
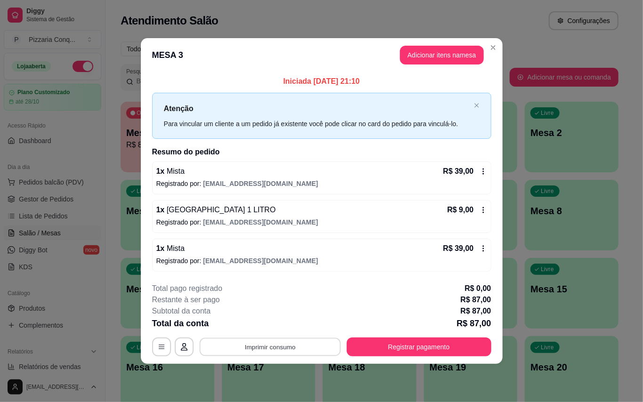
click at [293, 356] on button "Imprimir consumo" at bounding box center [269, 347] width 141 height 18
click at [291, 327] on button "Impressora" at bounding box center [271, 331] width 66 height 15
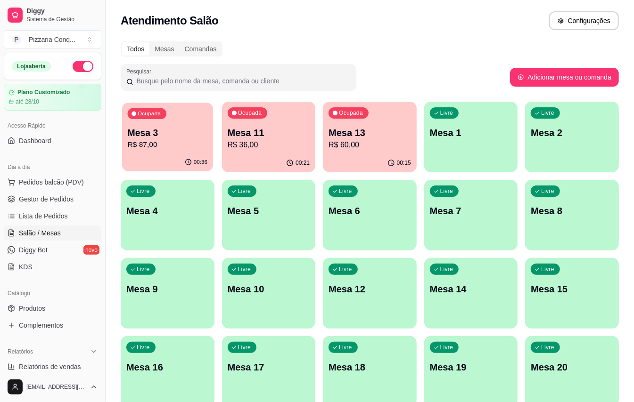
click at [172, 146] on p "R$ 87,00" at bounding box center [168, 144] width 80 height 11
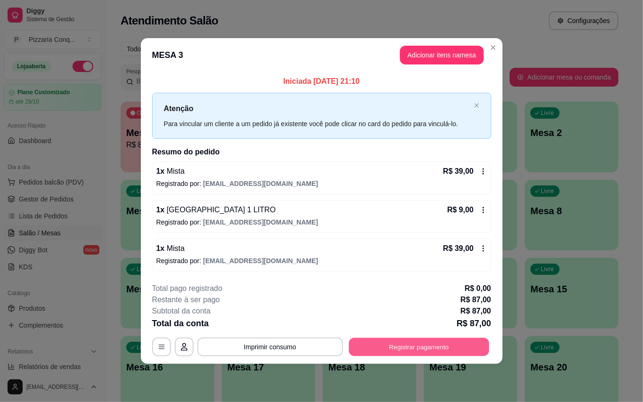
click at [411, 349] on button "Registrar pagamento" at bounding box center [419, 347] width 140 height 18
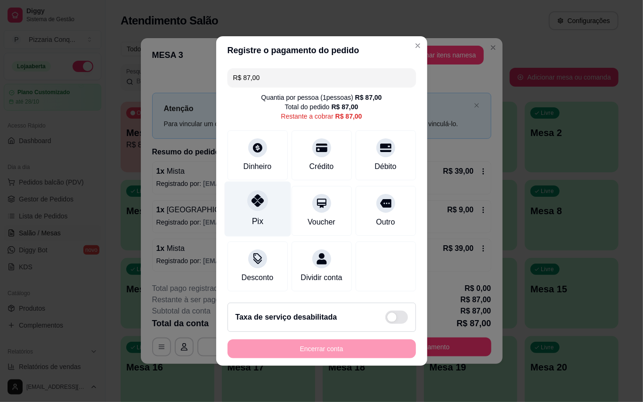
click at [244, 193] on div "Pix" at bounding box center [257, 209] width 66 height 55
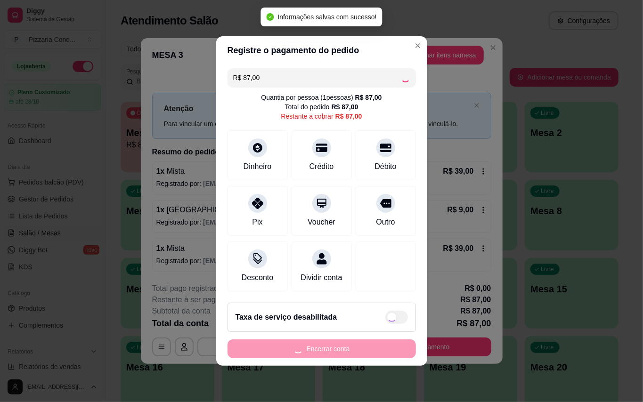
type input "R$ 0,00"
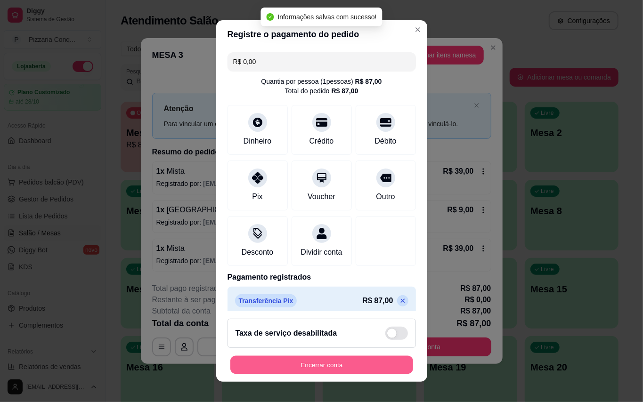
click at [381, 363] on button "Encerrar conta" at bounding box center [321, 365] width 183 height 18
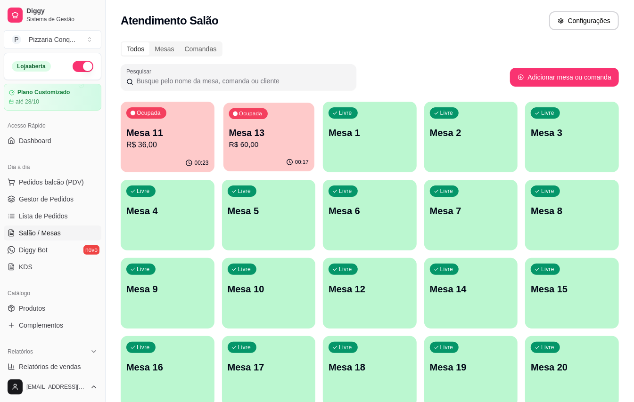
click at [257, 146] on p "R$ 60,00" at bounding box center [269, 144] width 80 height 11
click at [161, 159] on div "00:23" at bounding box center [168, 163] width 94 height 18
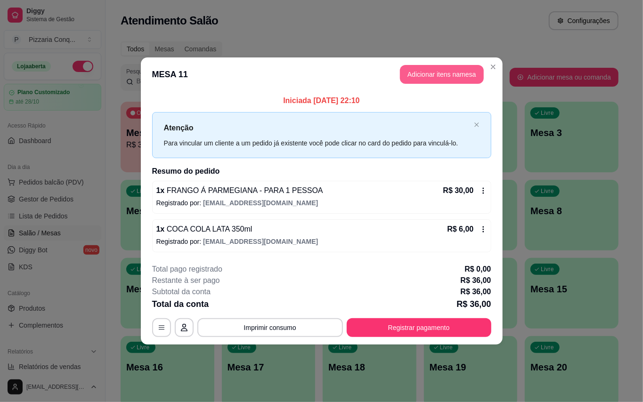
click at [465, 68] on button "Adicionar itens na mesa" at bounding box center [442, 74] width 84 height 19
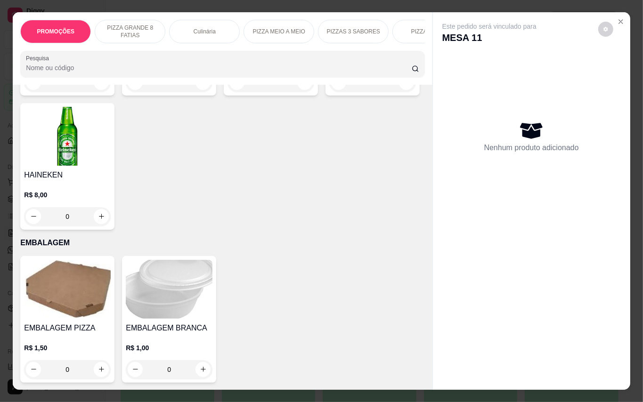
scroll to position [3050, 0]
click at [180, 298] on img at bounding box center [169, 289] width 87 height 59
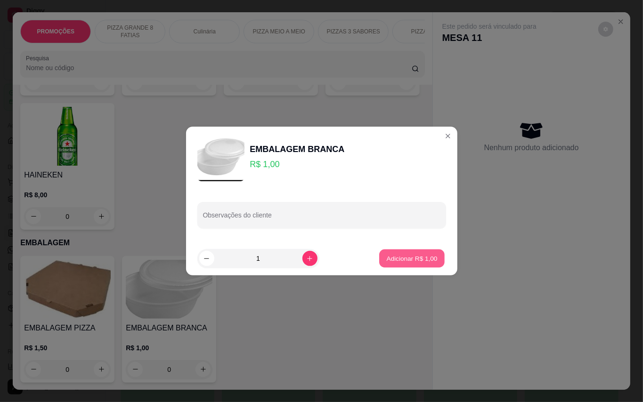
click at [390, 261] on p "Adicionar R$ 1,00" at bounding box center [412, 258] width 51 height 9
type input "1"
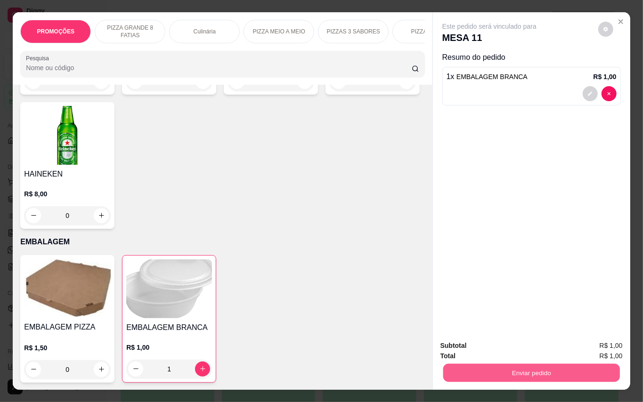
click at [566, 375] on button "Enviar pedido" at bounding box center [531, 373] width 177 height 18
click at [608, 346] on button "Enviar pedido" at bounding box center [597, 346] width 53 height 18
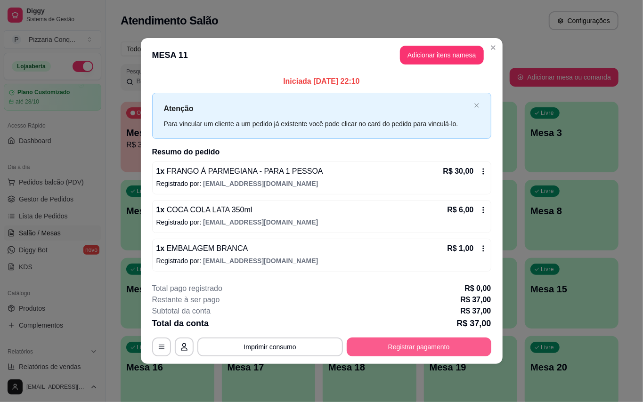
click at [385, 357] on button "Registrar pagamento" at bounding box center [419, 347] width 145 height 19
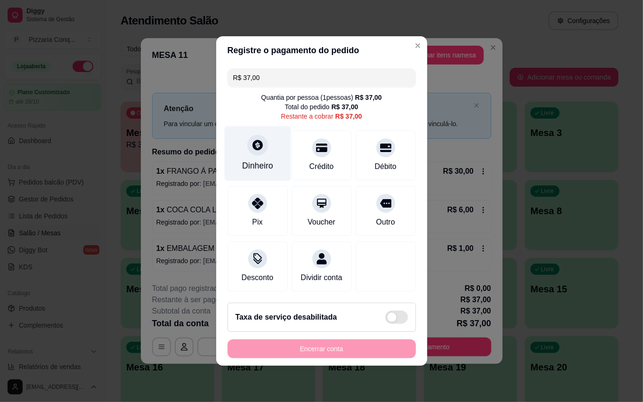
click at [254, 161] on div "Dinheiro" at bounding box center [257, 166] width 31 height 12
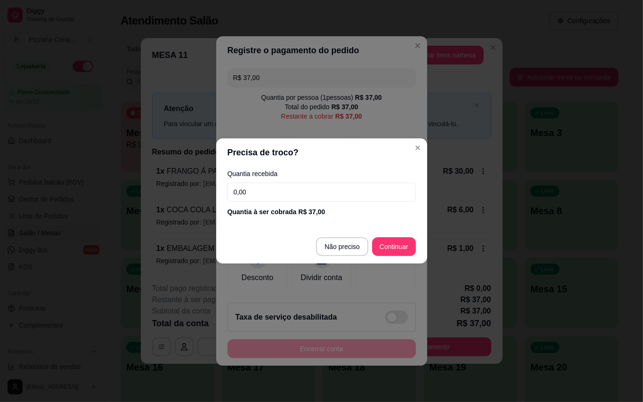
click at [336, 193] on input "0,00" at bounding box center [322, 192] width 188 height 19
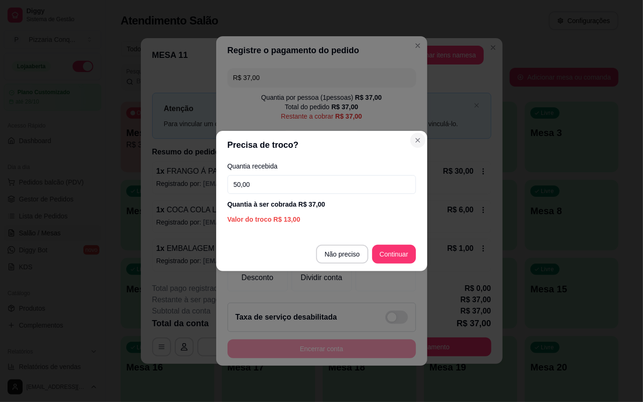
type input "50,00"
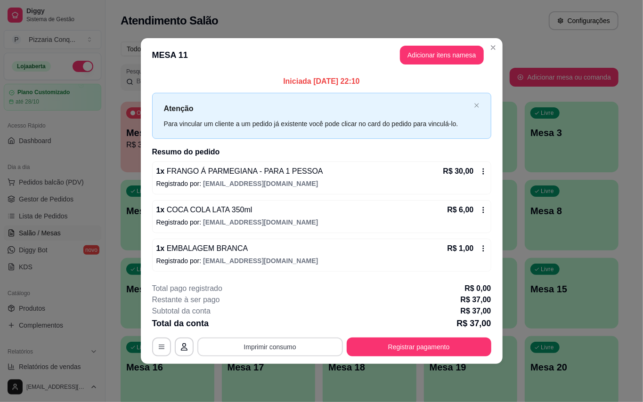
click at [320, 349] on button "Imprimir consumo" at bounding box center [270, 347] width 146 height 19
click at [292, 332] on button "Impressora" at bounding box center [271, 331] width 68 height 15
click at [395, 357] on button "Registrar pagamento" at bounding box center [419, 347] width 145 height 19
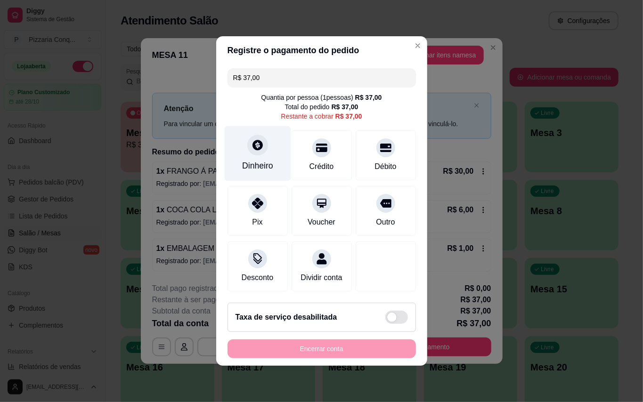
click at [242, 138] on div "Dinheiro" at bounding box center [257, 153] width 66 height 55
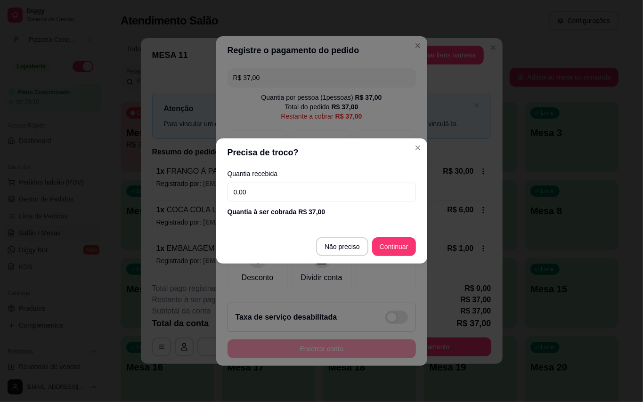
click at [332, 185] on input "0,00" at bounding box center [322, 192] width 188 height 19
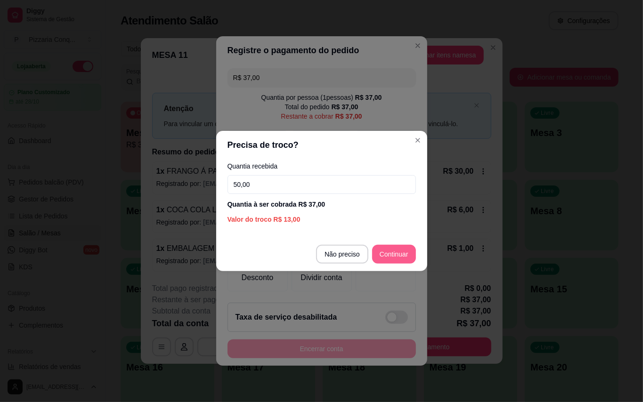
type input "50,00"
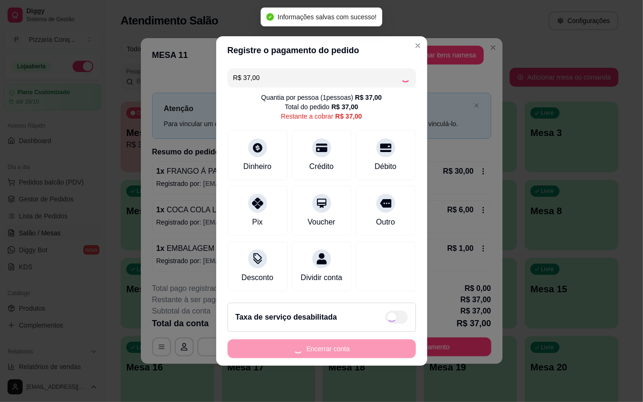
type input "R$ 0,00"
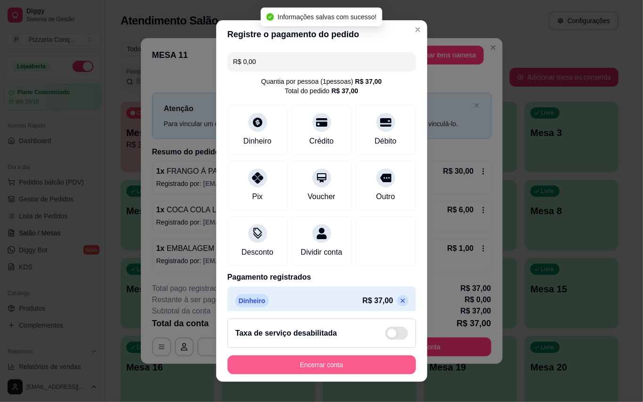
click at [376, 372] on button "Encerrar conta" at bounding box center [322, 365] width 188 height 19
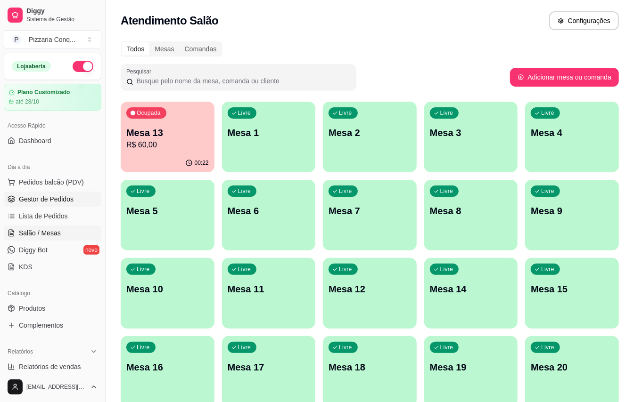
click at [57, 200] on span "Gestor de Pedidos" at bounding box center [46, 199] width 55 height 9
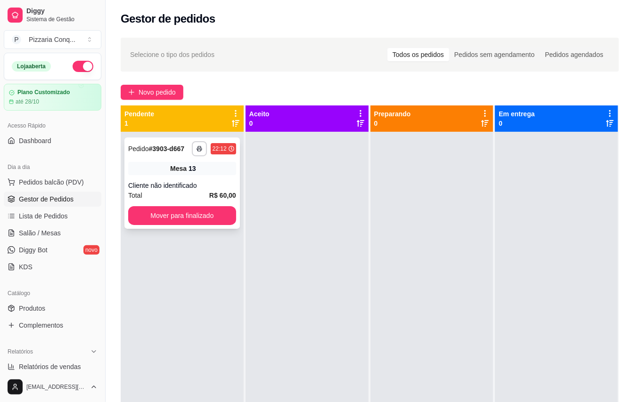
click at [198, 175] on div "Mesa 13" at bounding box center [182, 168] width 108 height 13
click at [81, 368] on span "Relatórios de vendas" at bounding box center [50, 366] width 62 height 9
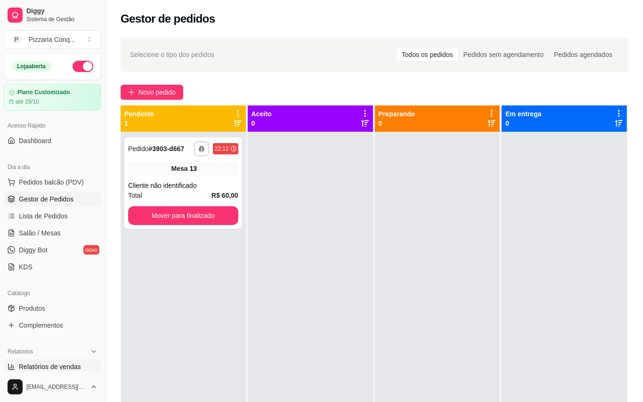
select select "ALL"
select select "0"
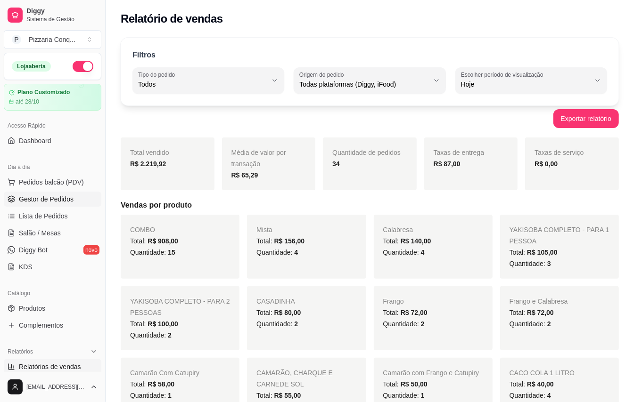
click at [52, 206] on link "Gestor de Pedidos" at bounding box center [53, 199] width 98 height 15
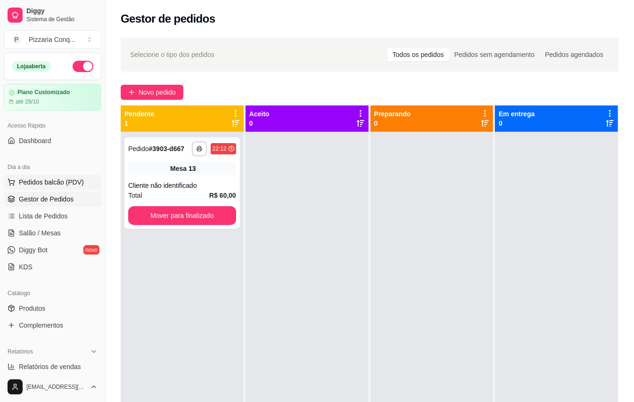
click at [34, 179] on span "Pedidos balcão (PDV)" at bounding box center [51, 182] width 65 height 9
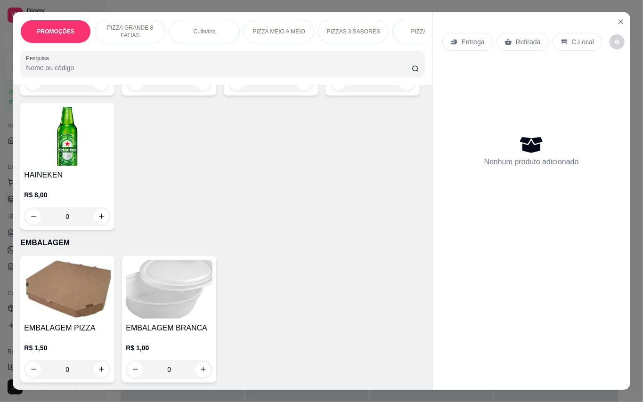
scroll to position [3050, 0]
click at [619, 19] on icon "Close" at bounding box center [621, 22] width 8 height 8
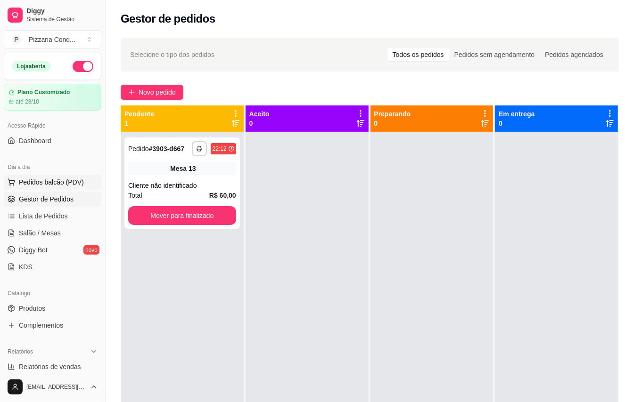
click at [73, 184] on span "Pedidos balcão (PDV)" at bounding box center [51, 182] width 65 height 9
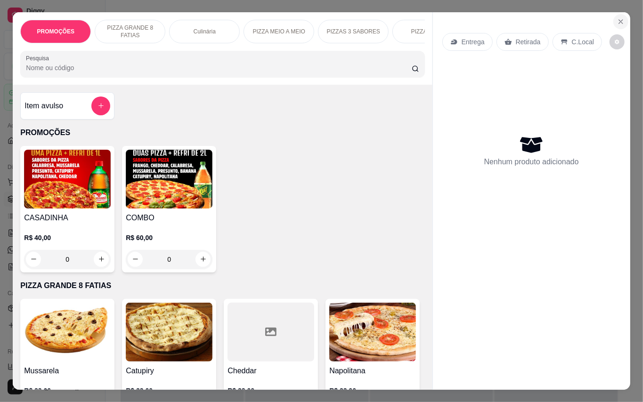
click at [619, 20] on icon "Close" at bounding box center [621, 22] width 4 height 4
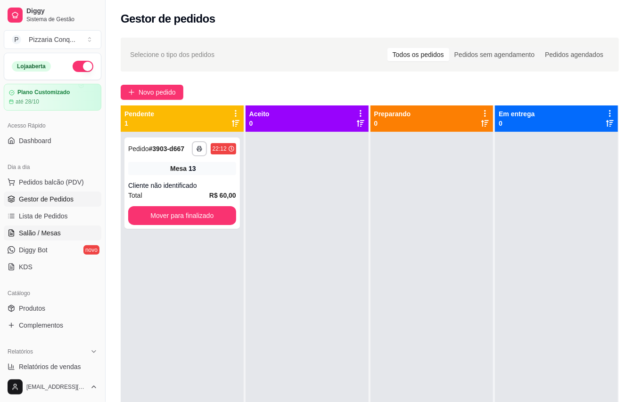
click at [52, 232] on span "Salão / Mesas" at bounding box center [40, 233] width 42 height 9
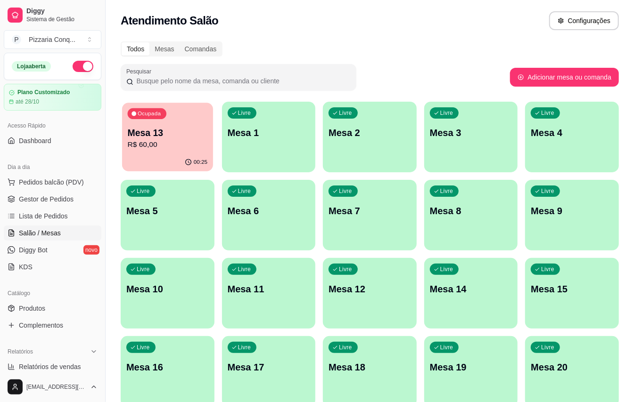
click at [172, 150] on p "R$ 60,00" at bounding box center [168, 144] width 80 height 11
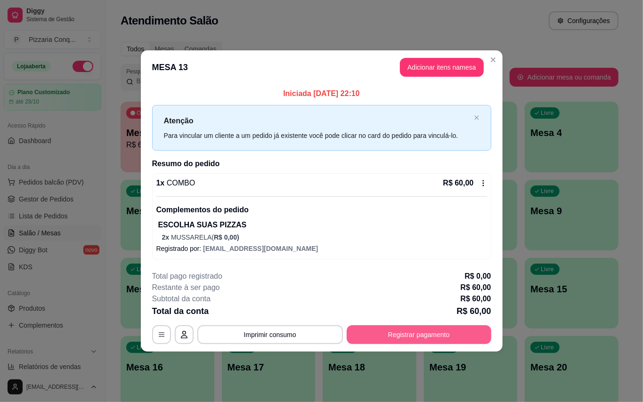
click at [393, 334] on button "Registrar pagamento" at bounding box center [419, 335] width 145 height 19
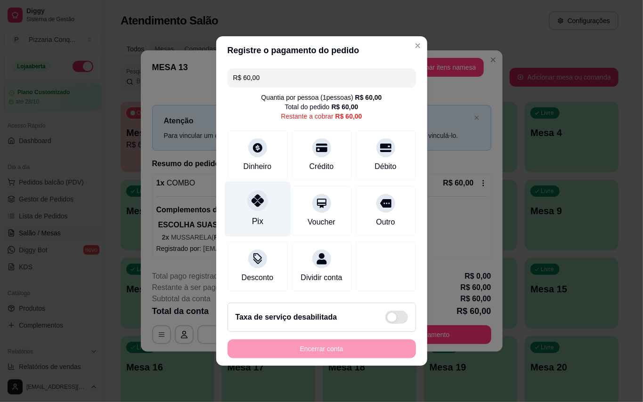
click at [262, 207] on div "Pix" at bounding box center [257, 209] width 66 height 55
type input "R$ 0,00"
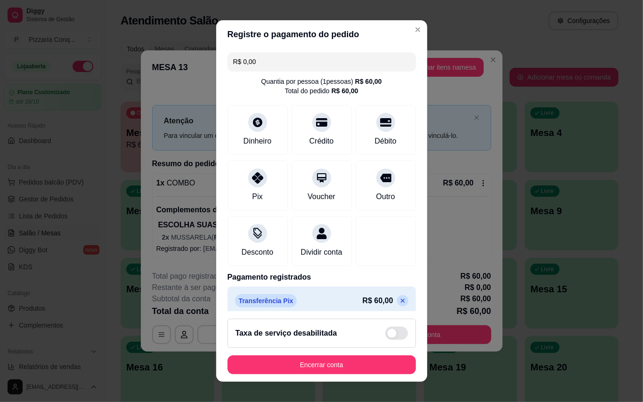
scroll to position [19, 0]
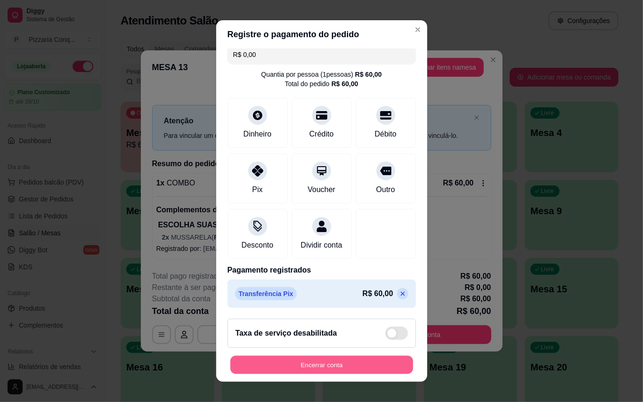
click at [271, 356] on button "Encerrar conta" at bounding box center [321, 365] width 183 height 18
click at [354, 368] on button "Encerrar conta" at bounding box center [322, 365] width 188 height 19
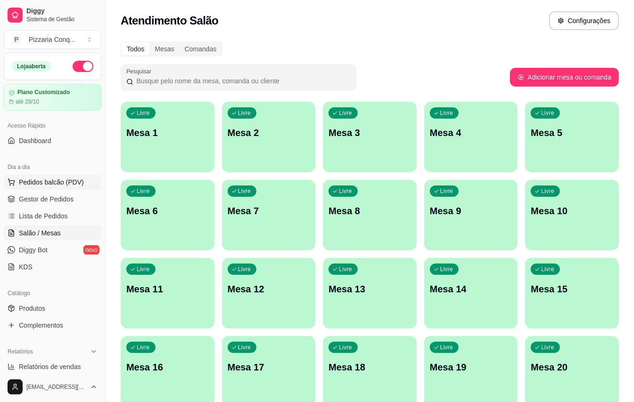
click at [62, 187] on span "Pedidos balcão (PDV)" at bounding box center [51, 182] width 65 height 9
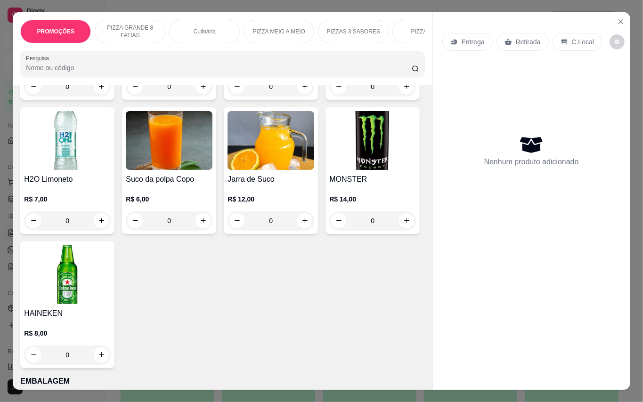
scroll to position [2576, 0]
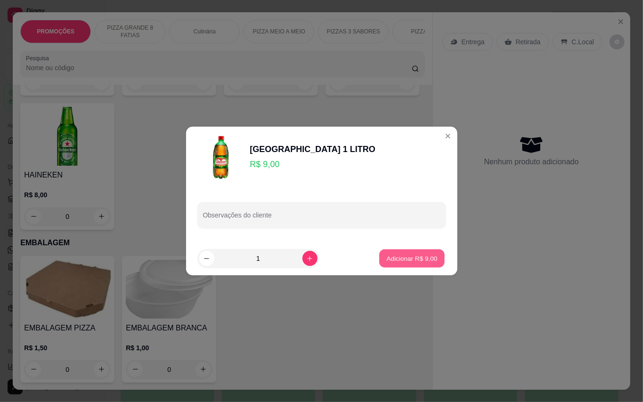
click at [397, 262] on p "Adicionar R$ 9,00" at bounding box center [412, 258] width 51 height 9
type input "1"
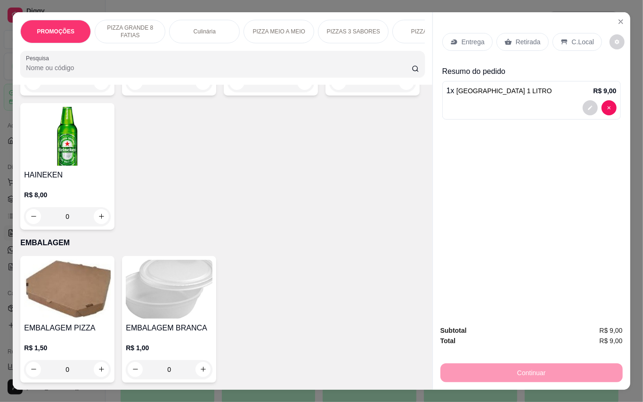
click at [591, 37] on p "C.Local" at bounding box center [583, 41] width 22 height 9
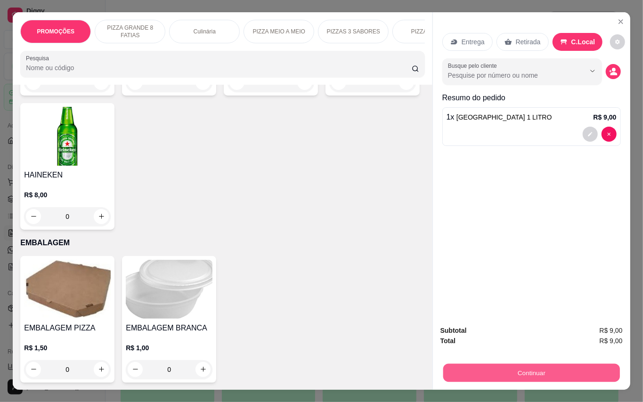
click at [558, 368] on button "Continuar" at bounding box center [531, 373] width 177 height 18
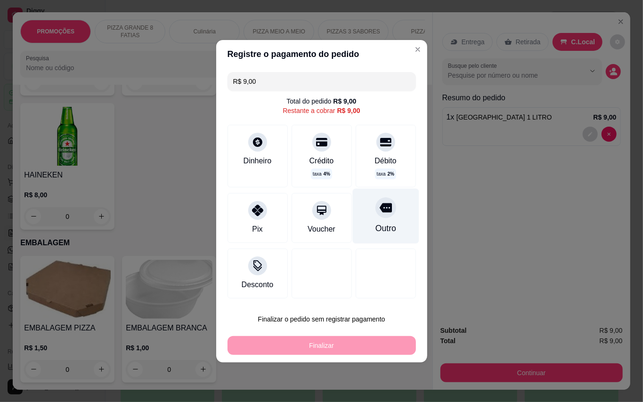
click at [379, 210] on icon at bounding box center [385, 207] width 12 height 9
type input "R$ 0,00"
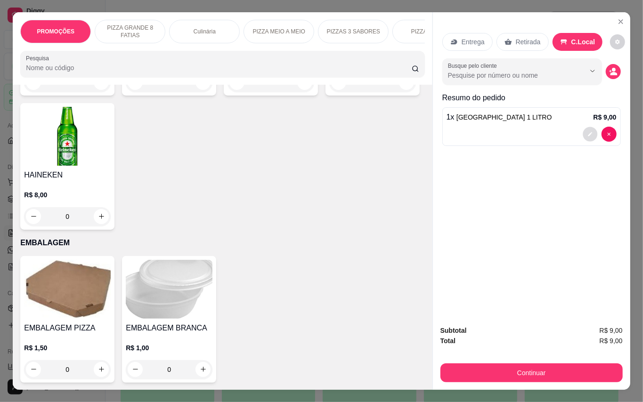
click at [583, 127] on button "decrease-product-quantity" at bounding box center [590, 134] width 15 height 15
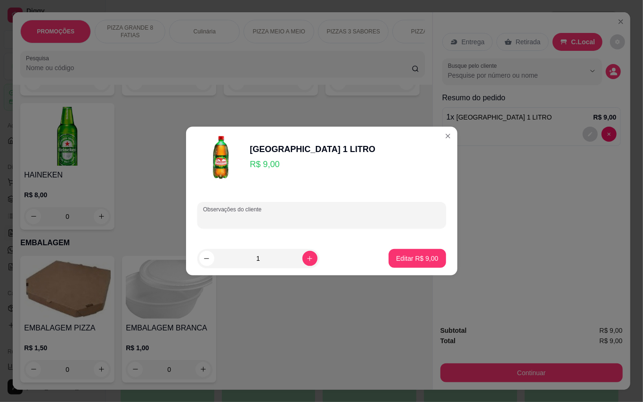
click at [346, 221] on input "Observações do cliente" at bounding box center [322, 218] width 238 height 9
type input "saiu a 8"
click at [390, 251] on button "Editar R$ 9,00" at bounding box center [418, 259] width 56 height 18
type input "0"
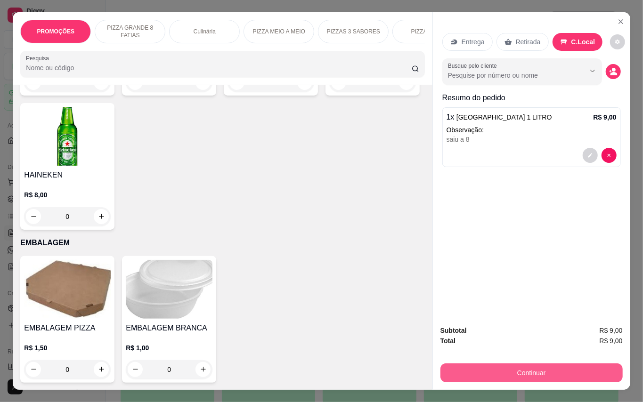
click at [594, 368] on button "Continuar" at bounding box center [532, 373] width 182 height 19
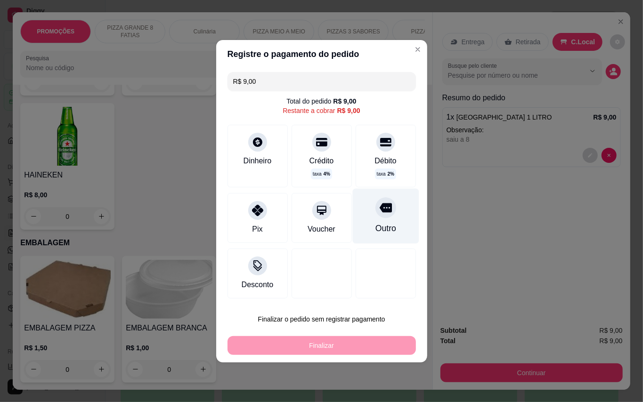
click at [376, 223] on div "Outro" at bounding box center [385, 228] width 21 height 12
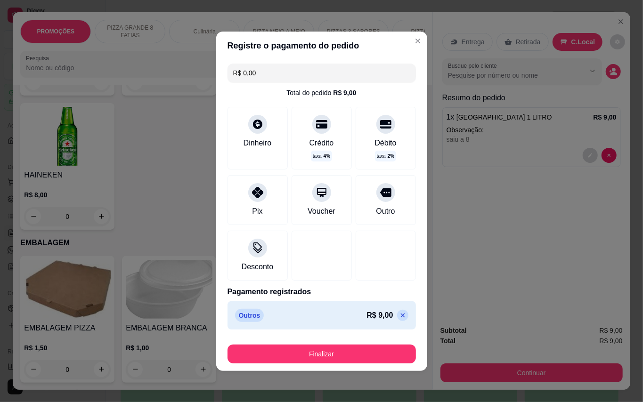
click at [399, 314] on icon at bounding box center [403, 316] width 8 height 8
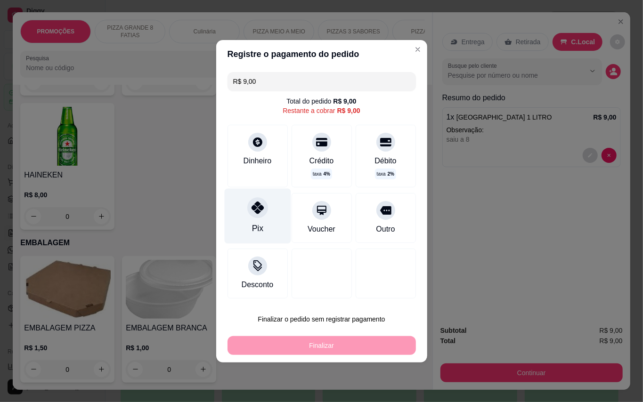
click at [251, 221] on div "Pix" at bounding box center [257, 215] width 66 height 55
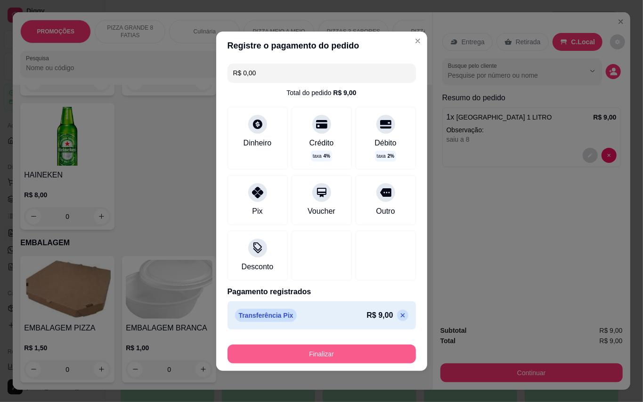
click at [370, 352] on button "Finalizar" at bounding box center [322, 354] width 188 height 19
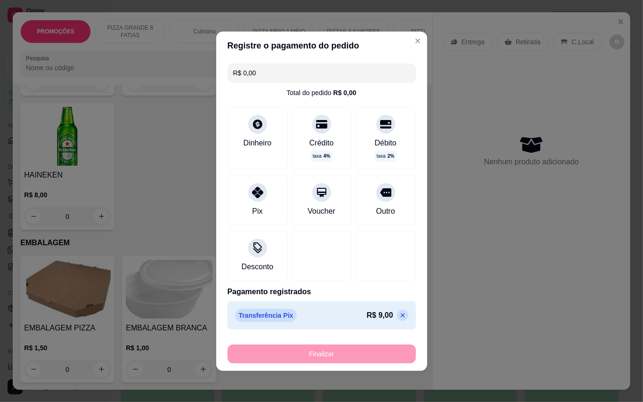
type input "-R$ 9,00"
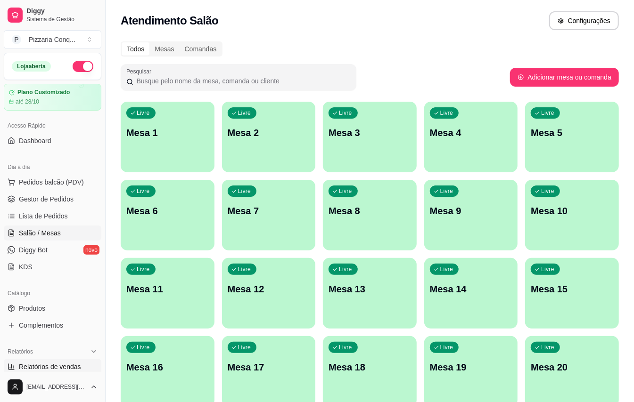
click at [74, 365] on span "Relatórios de vendas" at bounding box center [50, 366] width 62 height 9
select select "ALL"
select select "0"
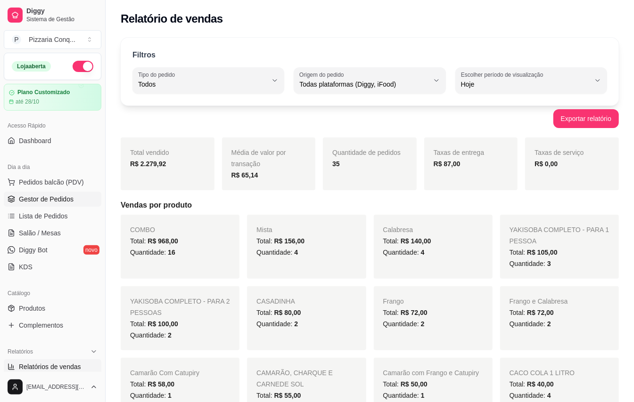
click at [44, 195] on span "Gestor de Pedidos" at bounding box center [46, 199] width 55 height 9
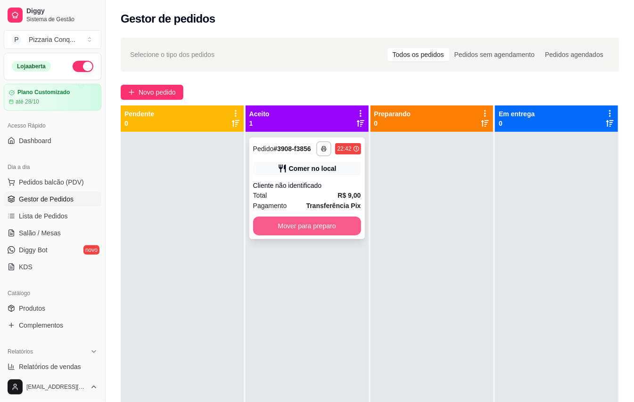
click at [320, 228] on button "Mover para preparo" at bounding box center [307, 226] width 108 height 19
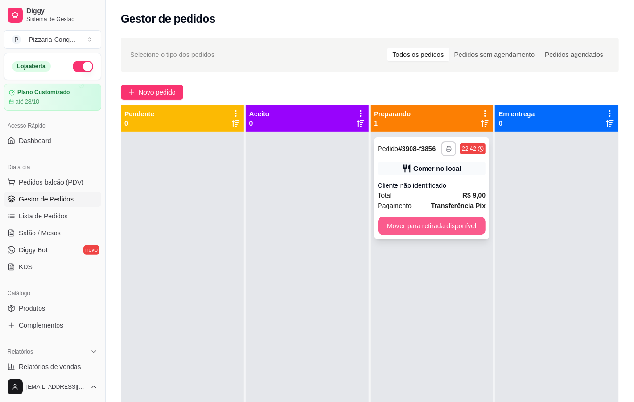
click at [404, 225] on button "Mover para retirada disponível" at bounding box center [432, 226] width 108 height 19
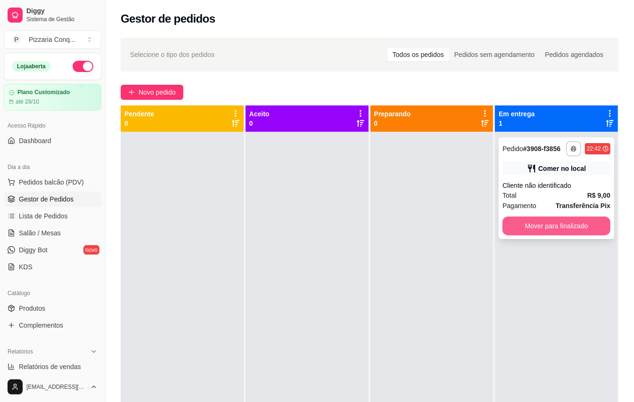
click at [549, 230] on button "Mover para finalizado" at bounding box center [556, 226] width 108 height 19
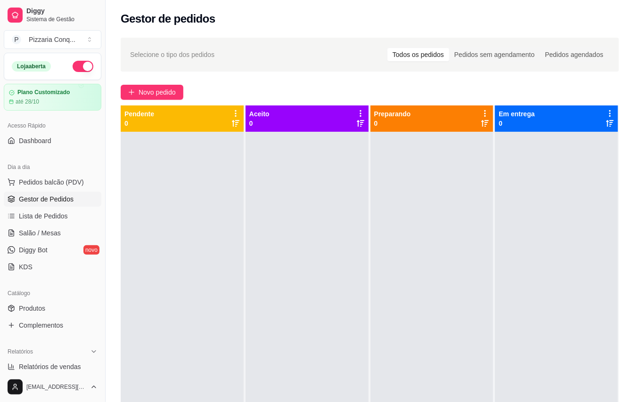
click at [73, 70] on button "button" at bounding box center [83, 66] width 21 height 11
click at [53, 176] on button "Pedidos balcão (PDV)" at bounding box center [53, 182] width 98 height 15
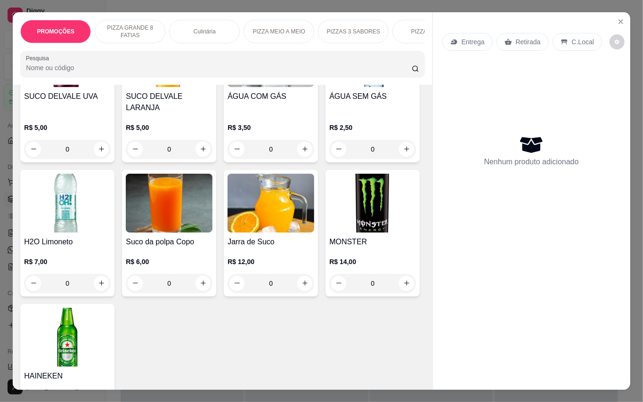
scroll to position [2136, 0]
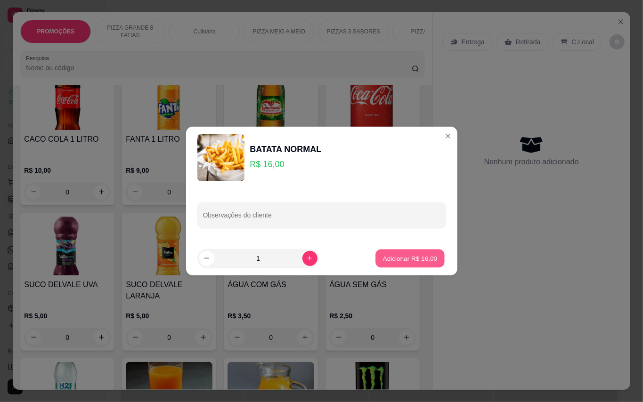
click at [411, 262] on p "Adicionar R$ 16,00" at bounding box center [410, 258] width 55 height 9
type input "1"
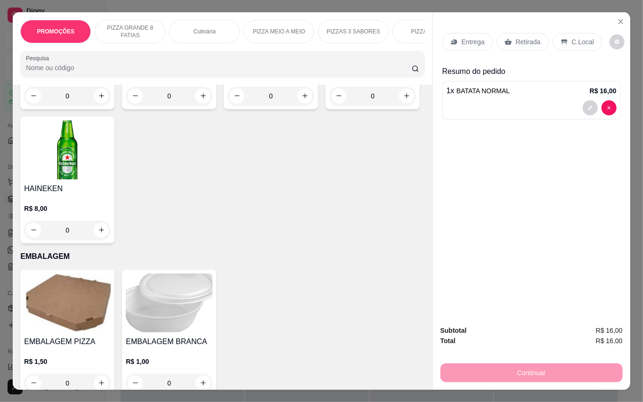
scroll to position [2576, 0]
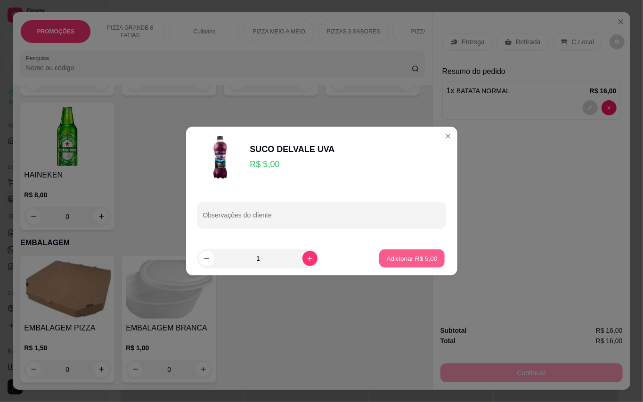
click at [408, 262] on p "Adicionar R$ 5,00" at bounding box center [412, 258] width 51 height 9
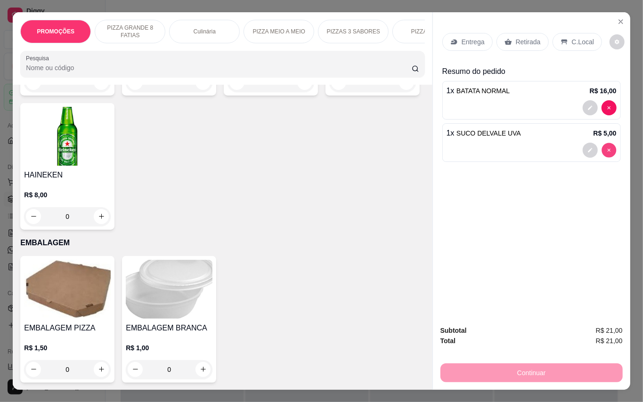
type input "0"
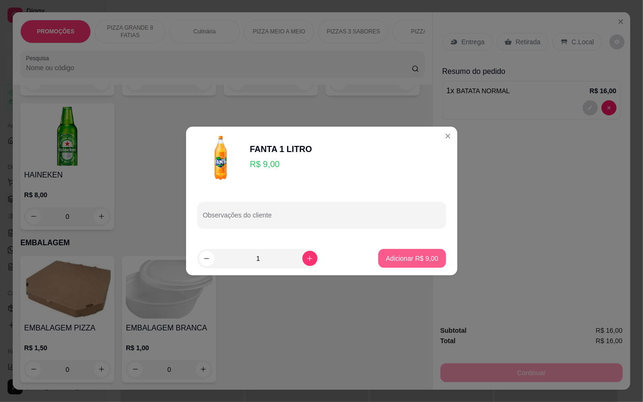
click at [406, 255] on p "Adicionar R$ 9,00" at bounding box center [412, 258] width 52 height 9
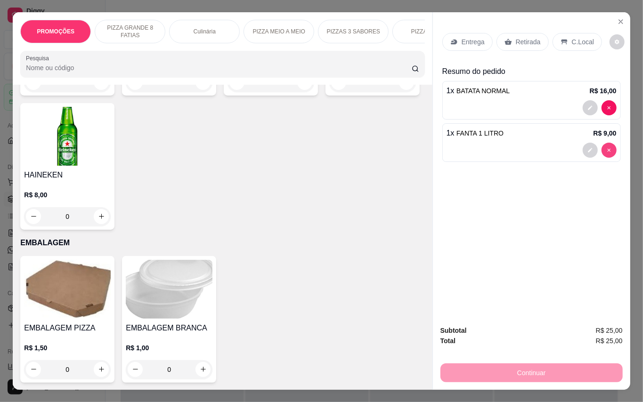
type input "0"
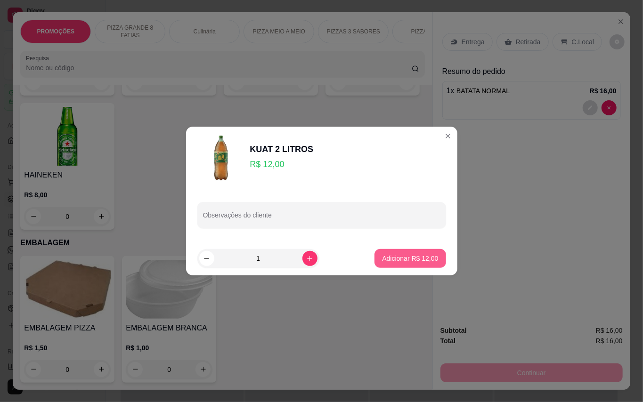
click at [432, 259] on button "Adicionar R$ 12,00" at bounding box center [410, 258] width 71 height 19
type input "1"
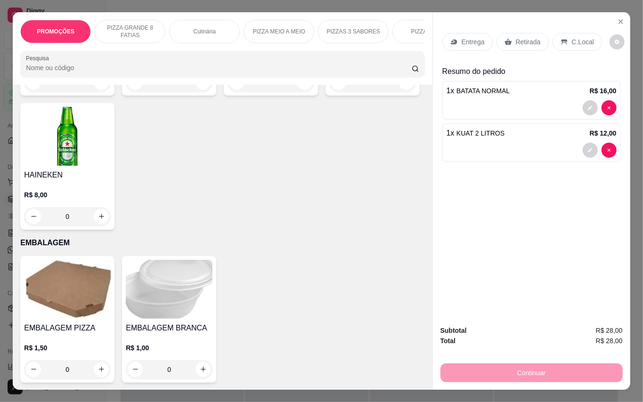
scroll to position [2577, 0]
click at [579, 39] on p "C.Local" at bounding box center [583, 41] width 22 height 9
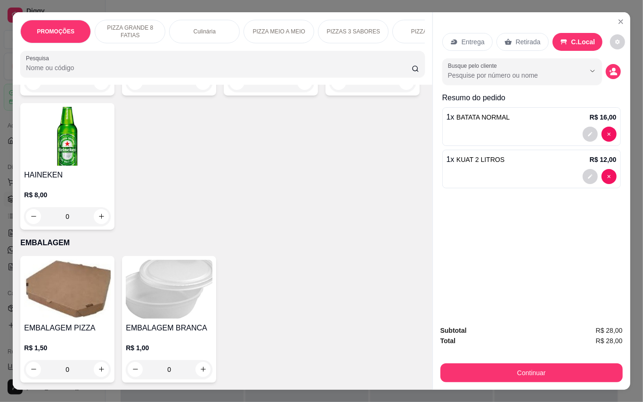
click at [510, 40] on icon at bounding box center [509, 42] width 8 height 8
click at [613, 67] on button "decrease-product-quantity" at bounding box center [613, 71] width 15 height 15
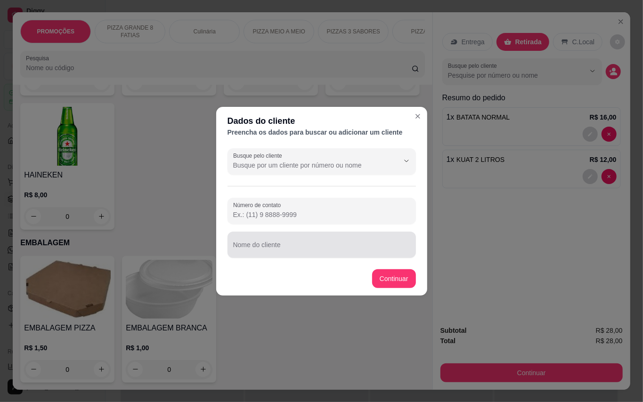
click at [361, 239] on div at bounding box center [321, 245] width 177 height 19
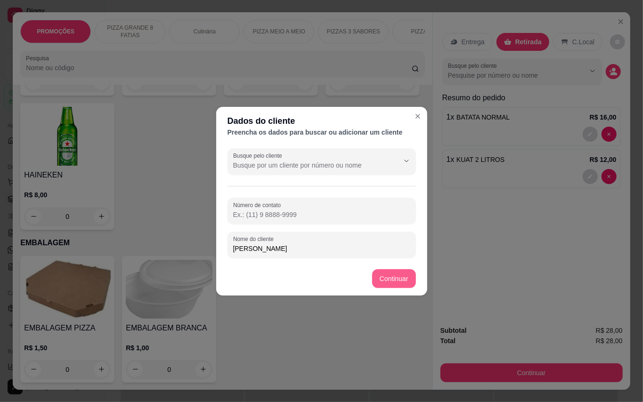
type input "[PERSON_NAME]"
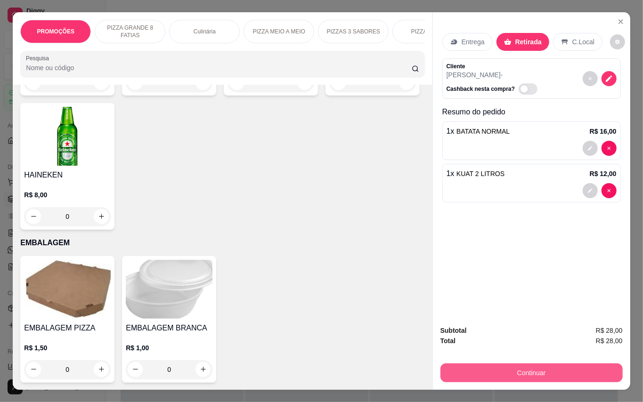
click at [579, 368] on button "Continuar" at bounding box center [532, 373] width 182 height 19
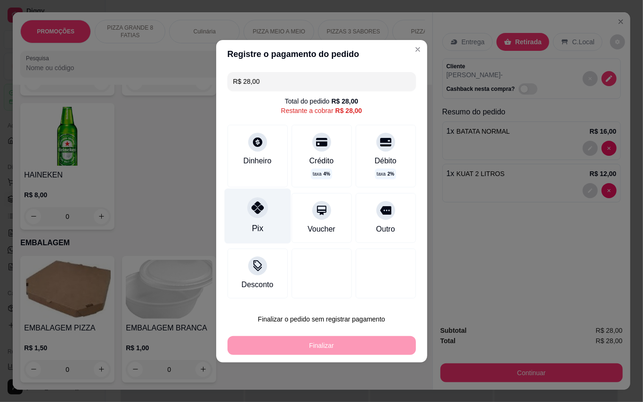
click at [259, 206] on icon at bounding box center [257, 208] width 12 height 12
type input "R$ 0,00"
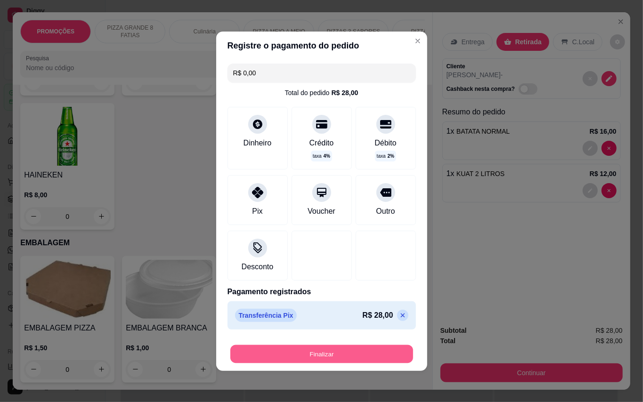
click at [358, 356] on button "Finalizar" at bounding box center [321, 354] width 183 height 18
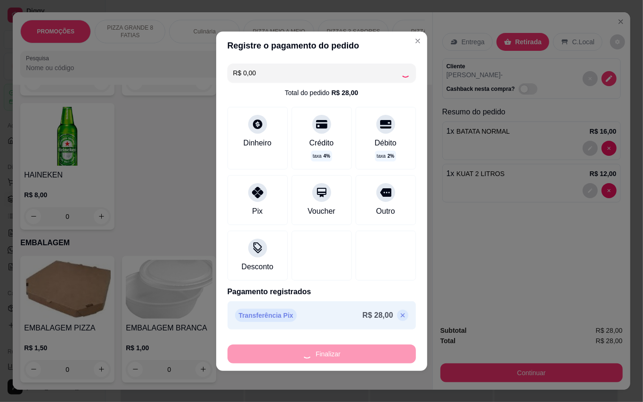
type input "0"
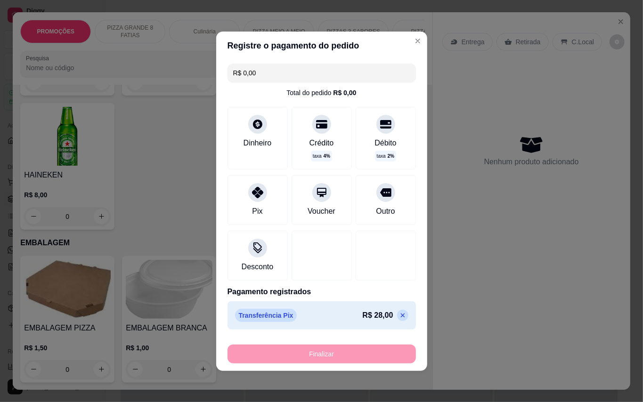
type input "-R$ 28,00"
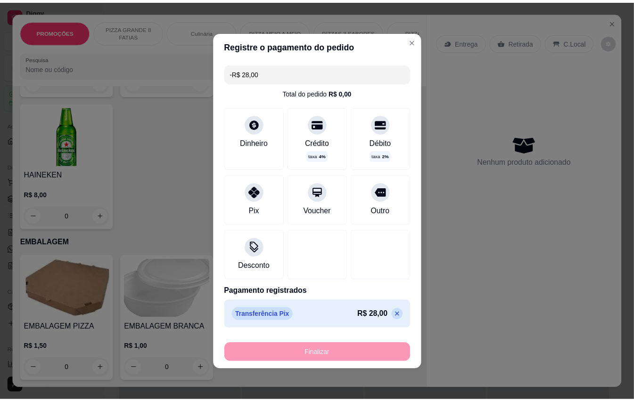
scroll to position [2575, 0]
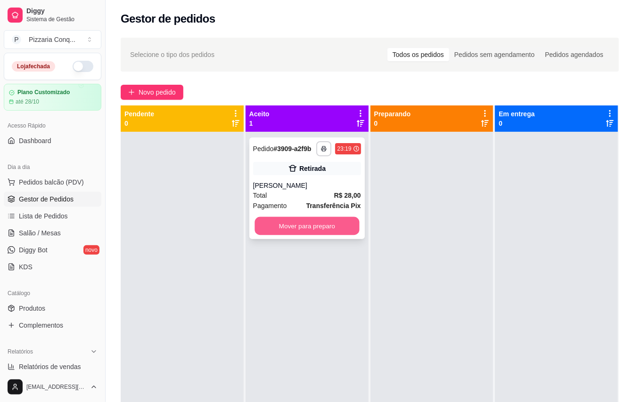
click at [328, 235] on button "Mover para preparo" at bounding box center [306, 226] width 105 height 18
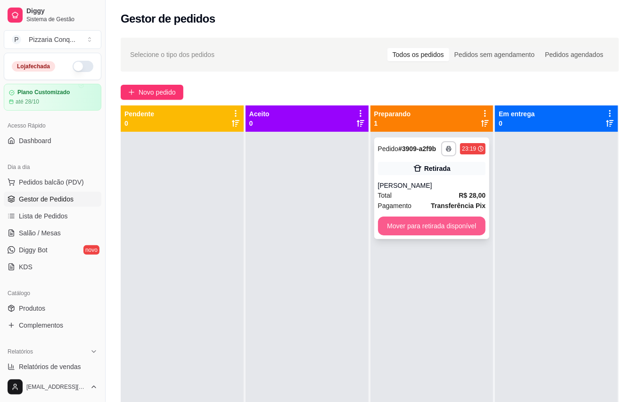
click at [407, 226] on button "Mover para retirada disponível" at bounding box center [432, 226] width 108 height 19
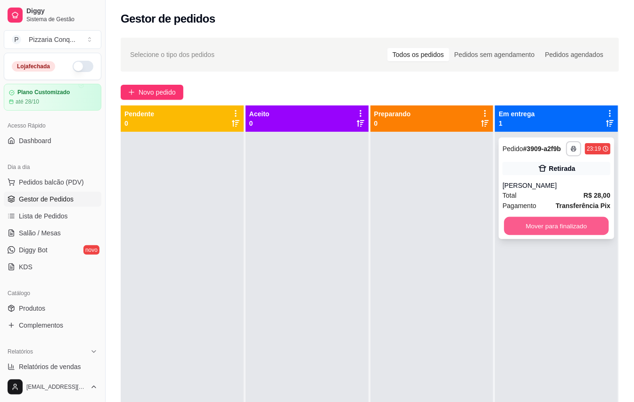
click at [540, 236] on button "Mover para finalizado" at bounding box center [556, 226] width 105 height 18
